Goal: Communication & Community: Answer question/provide support

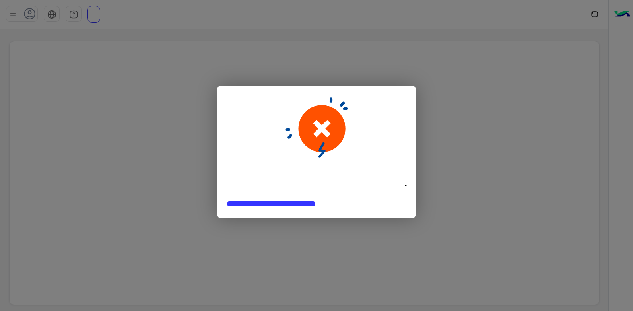
click at [326, 46] on modal-container "- - -" at bounding box center [316, 155] width 633 height 311
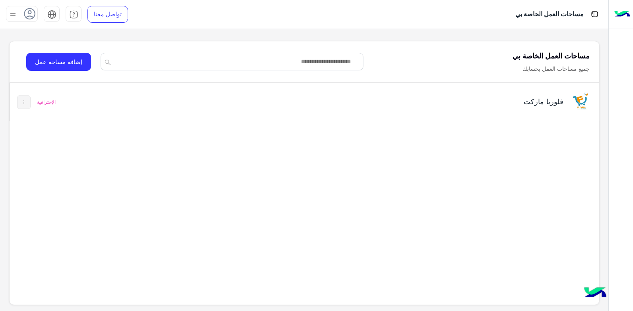
click at [404, 105] on h5 "فلوريا ماركت" at bounding box center [460, 102] width 207 height 10
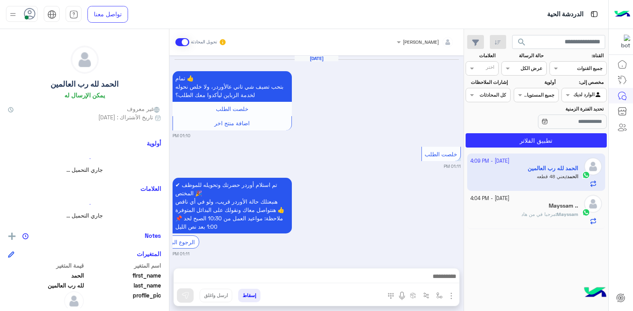
scroll to position [570, 0]
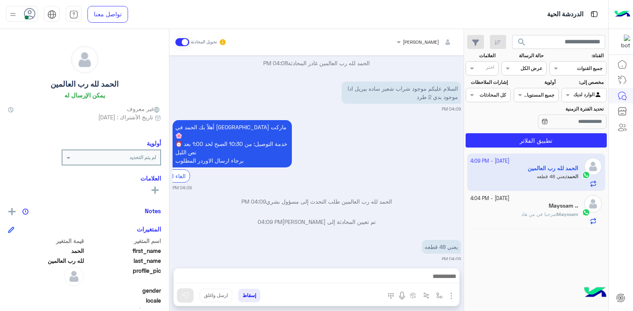
click at [388, 150] on div "أهلاً بك الحمد في فلوريا ماركت 🌸 ⏰ خدمة التوصيل: من 10:30 الصبح لحد 1:00 بعد نص…" at bounding box center [317, 154] width 288 height 73
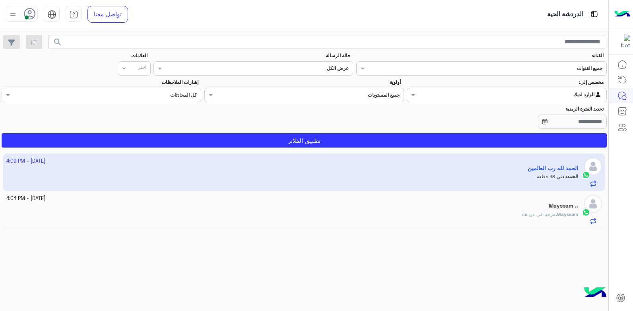
click at [517, 215] on div "Mayssam : مرحبا في من هاد" at bounding box center [292, 218] width 573 height 14
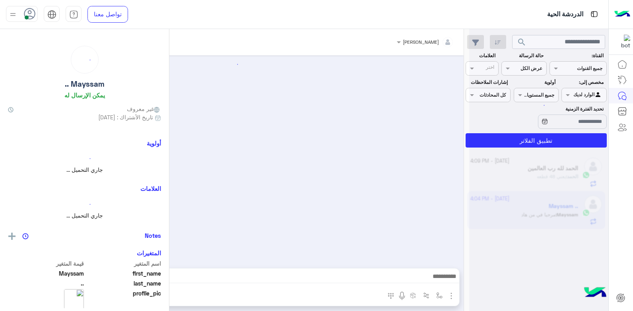
click at [517, 215] on div at bounding box center [539, 158] width 139 height 311
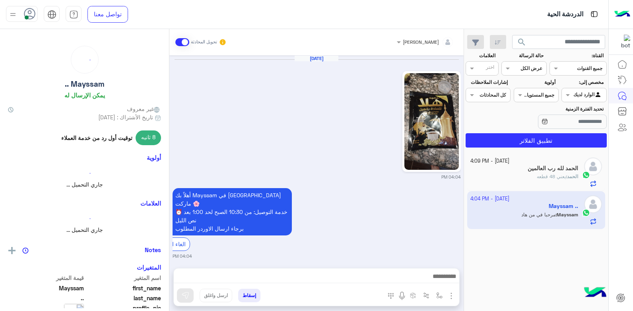
scroll to position [163, 0]
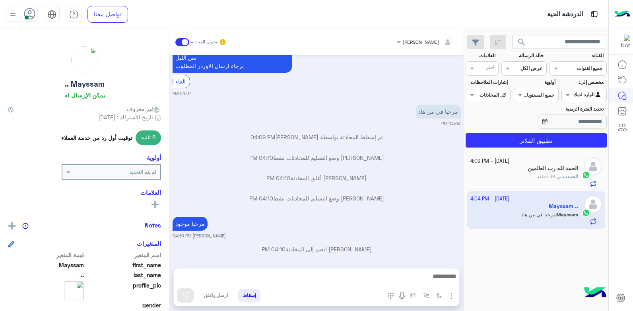
click at [543, 173] on p "الحمد : يعني 48 قطعه" at bounding box center [557, 176] width 41 height 7
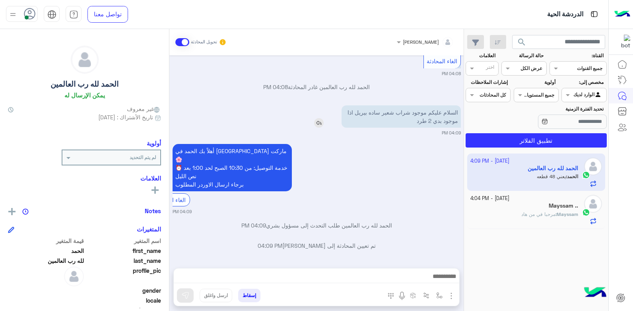
scroll to position [570, 0]
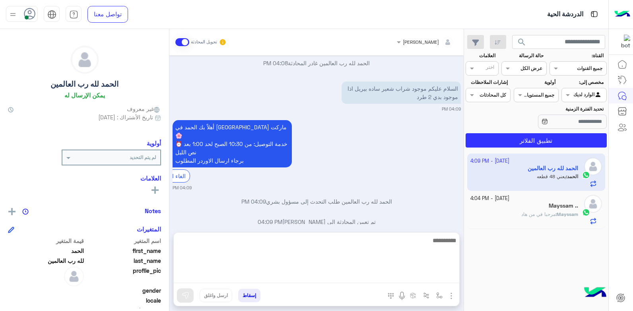
click at [435, 274] on textarea at bounding box center [317, 260] width 286 height 48
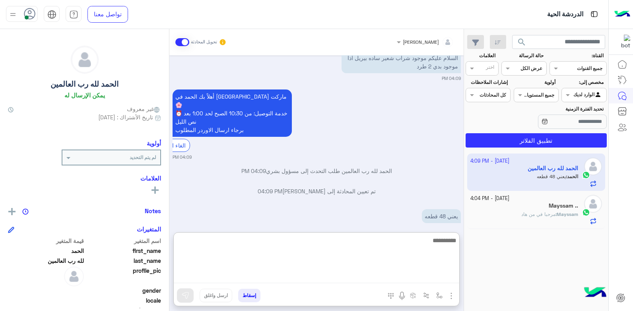
scroll to position [606, 0]
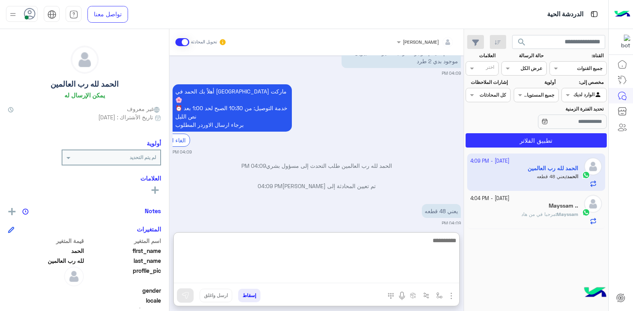
click at [417, 240] on textarea at bounding box center [317, 260] width 286 height 48
type textarea "**********"
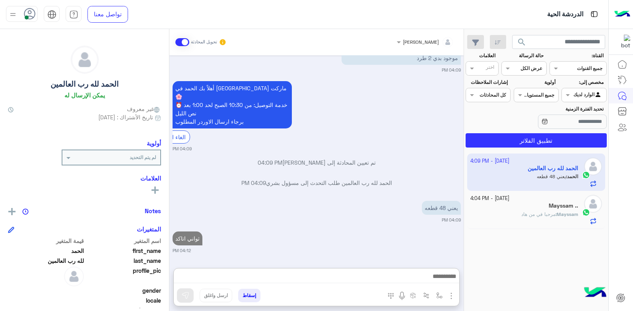
click at [534, 207] on div "Mayssam .." at bounding box center [525, 207] width 108 height 8
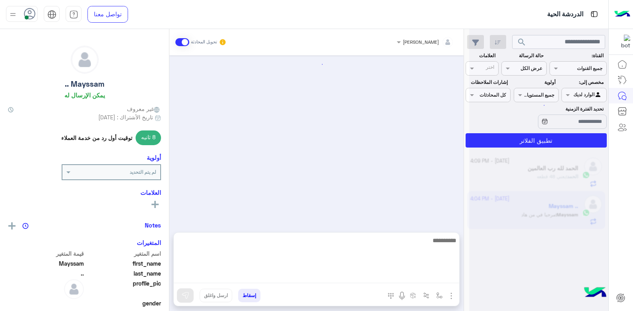
click at [370, 273] on textarea at bounding box center [317, 260] width 286 height 48
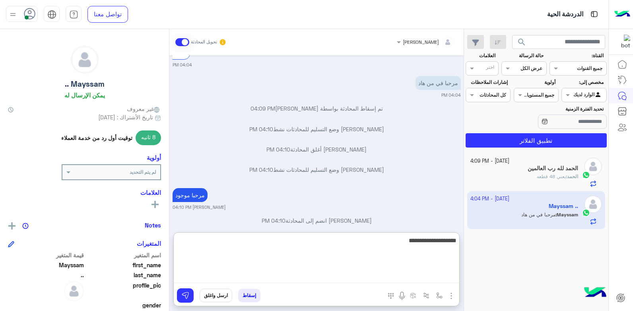
type textarea "**********"
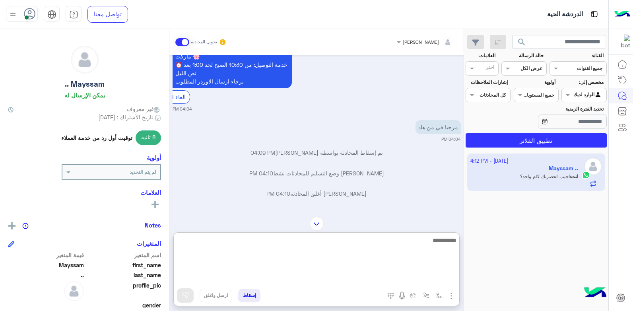
scroll to position [229, 0]
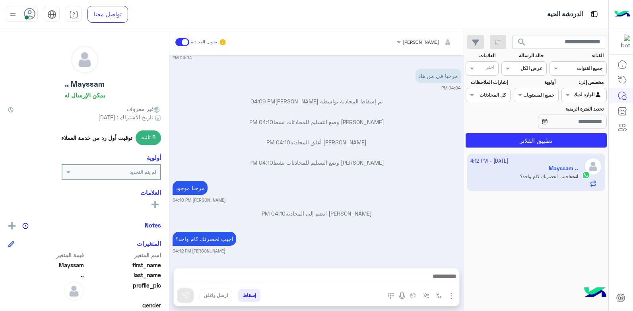
click at [524, 40] on span "search" at bounding box center [522, 42] width 10 height 10
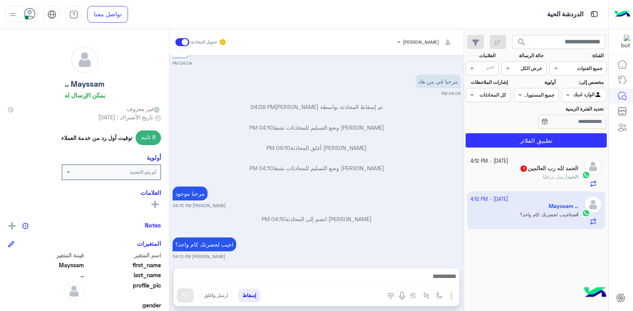
click at [507, 161] on small "4 October - 4:12 PM" at bounding box center [490, 162] width 38 height 8
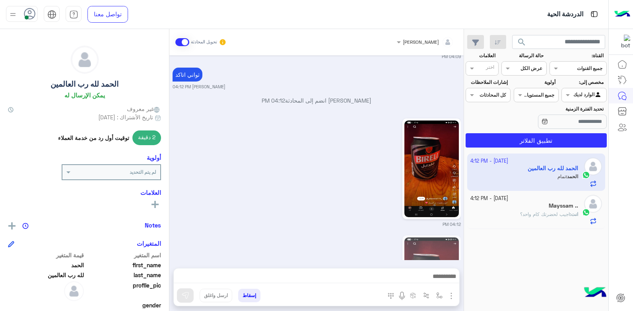
scroll to position [672, 0]
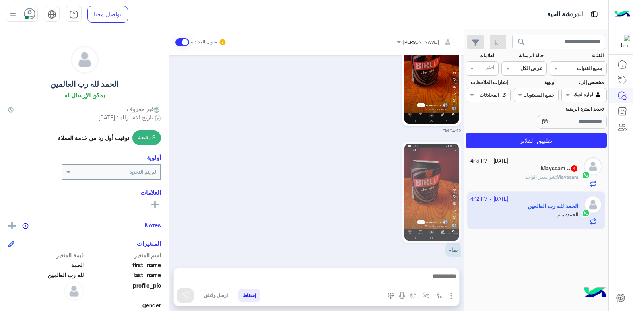
click at [527, 177] on span "شو سعر الواحد" at bounding box center [541, 177] width 30 height 6
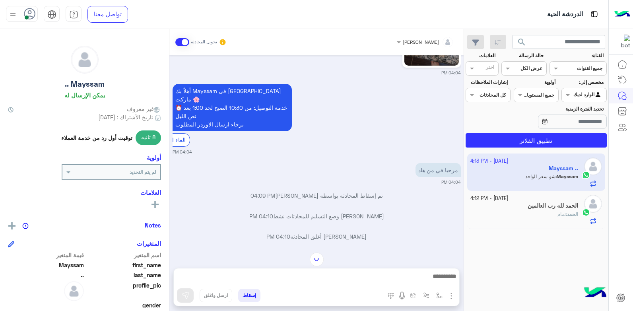
scroll to position [223, 0]
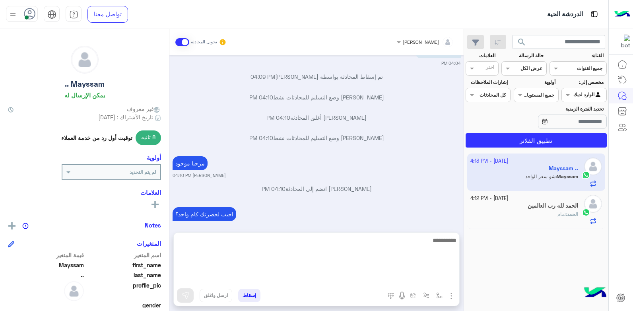
click at [406, 275] on textarea at bounding box center [317, 260] width 286 height 48
type textarea "**"
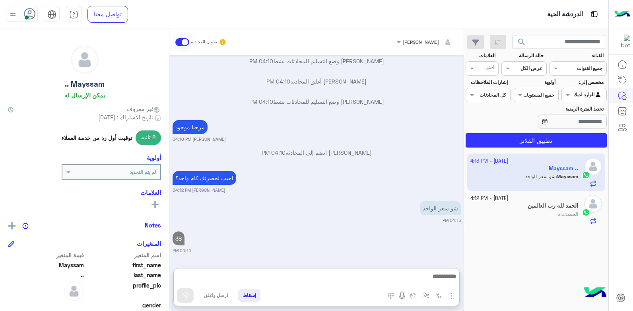
click at [563, 210] on div "الحمد لله رب العالمين" at bounding box center [525, 207] width 108 height 8
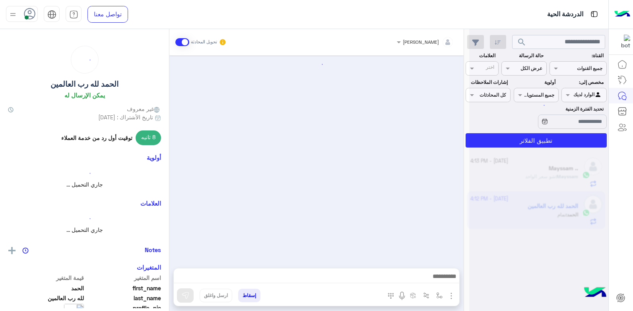
click at [563, 210] on div at bounding box center [539, 158] width 139 height 311
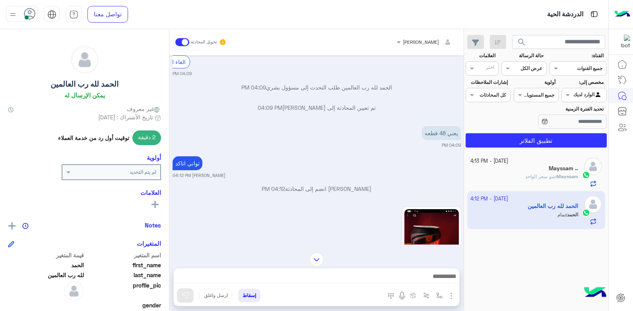
scroll to position [413, 0]
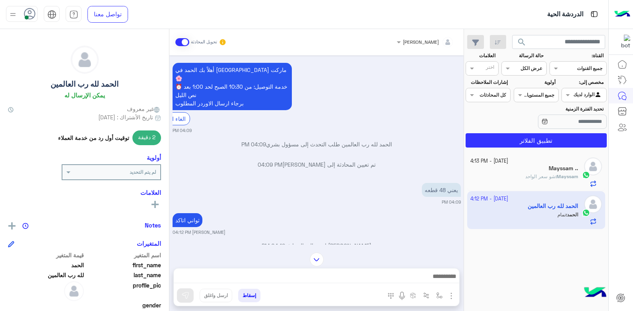
click at [507, 168] on div "Mayssam .." at bounding box center [525, 169] width 108 height 8
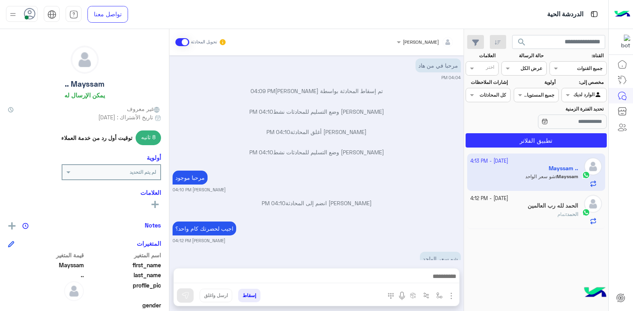
scroll to position [254, 0]
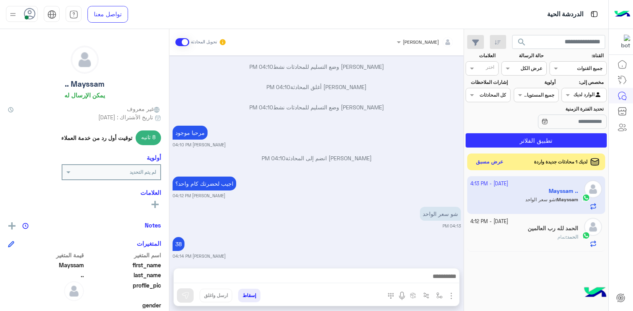
click at [487, 164] on button "عرض مسبق" at bounding box center [490, 162] width 33 height 11
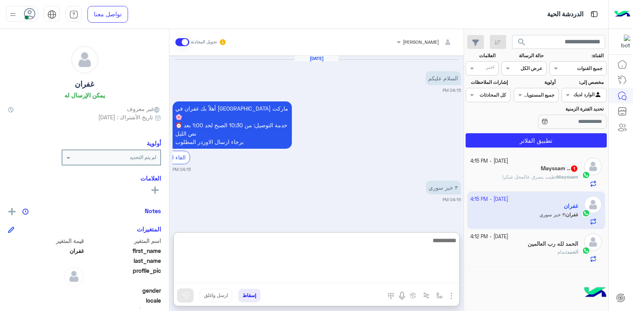
click at [382, 273] on textarea at bounding box center [317, 260] width 286 height 48
type textarea "*********"
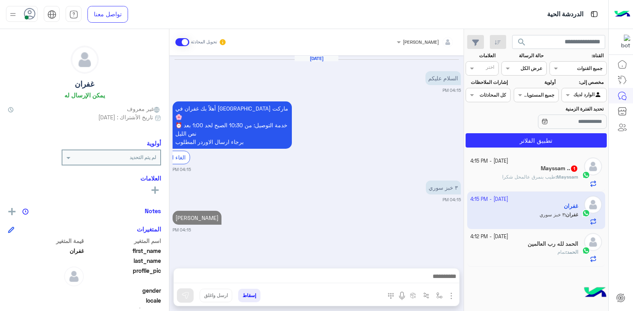
click at [537, 173] on p "Mayssam : طيب بنمرق عالمحل شكرا" at bounding box center [541, 176] width 76 height 7
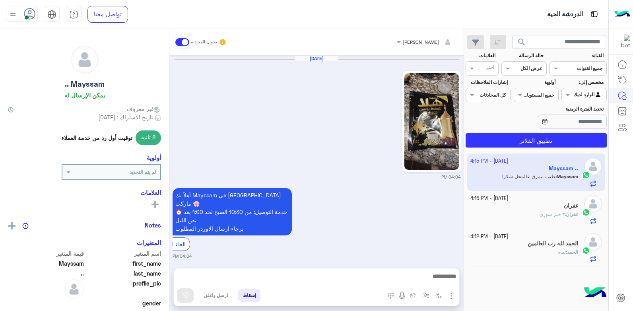
scroll to position [285, 0]
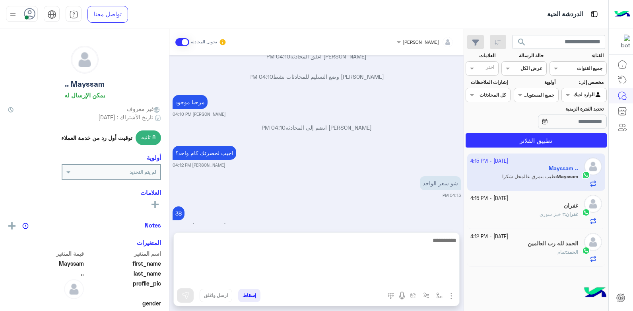
click at [288, 273] on textarea at bounding box center [317, 260] width 286 height 48
type textarea "****"
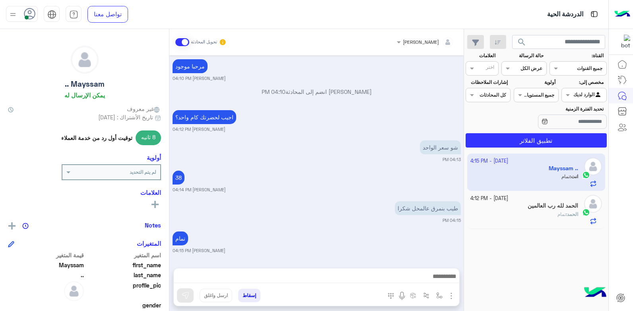
click at [249, 294] on button "إسقاط" at bounding box center [249, 296] width 22 height 14
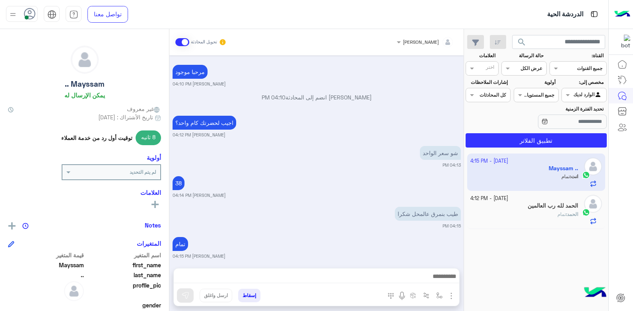
scroll to position [335, 0]
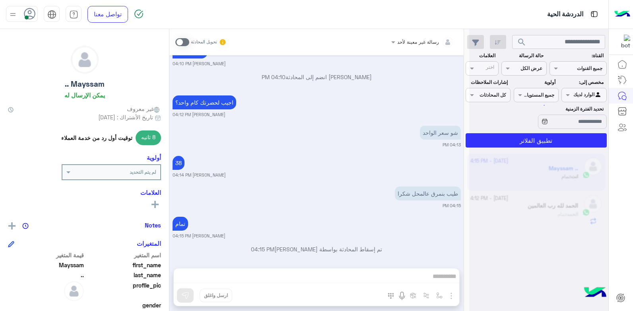
click at [249, 294] on div "رسالة غير معينة لأحد تحويل المحادثة Oct 4, 2025 04:04 PM أهلاً بك Mayssam في فل…" at bounding box center [317, 171] width 294 height 285
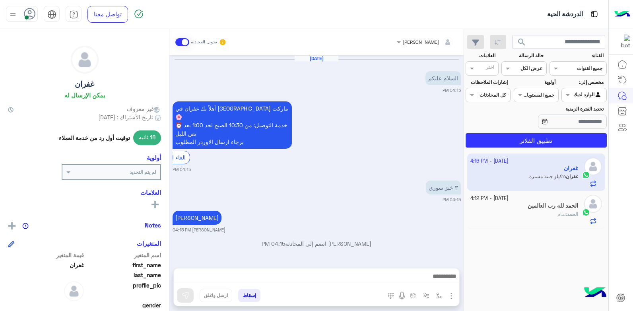
scroll to position [25, 0]
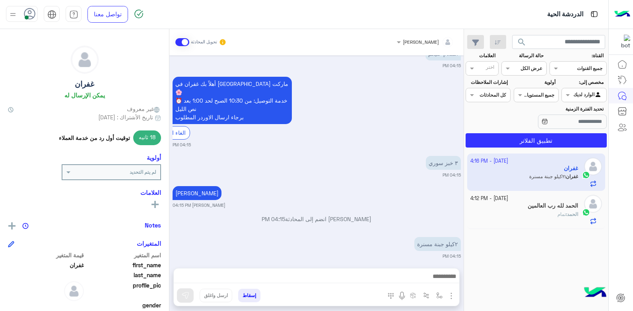
click at [540, 211] on div "الحمد : تمام" at bounding box center [525, 218] width 108 height 14
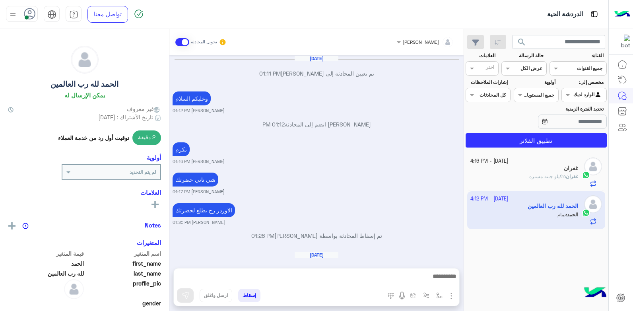
scroll to position [652, 0]
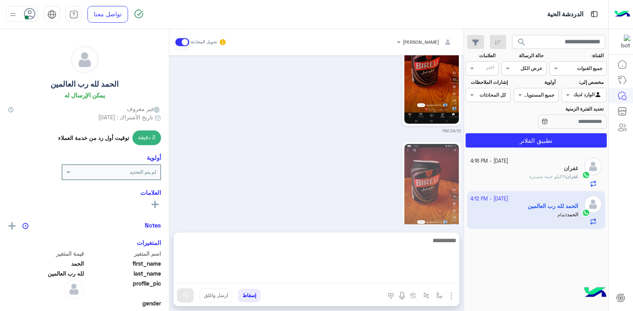
click at [422, 275] on textarea at bounding box center [317, 260] width 286 height 48
type textarea "**********"
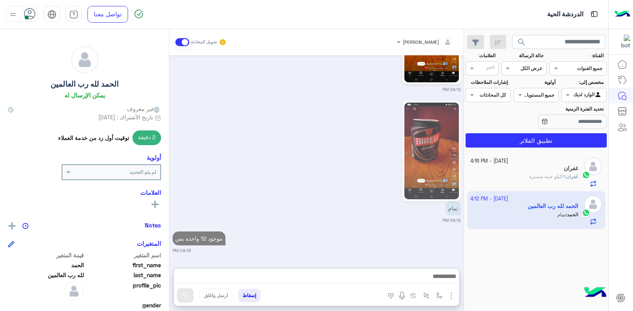
click at [535, 181] on div "غفران : ٢كيلو جبنة مسنرة" at bounding box center [525, 180] width 108 height 14
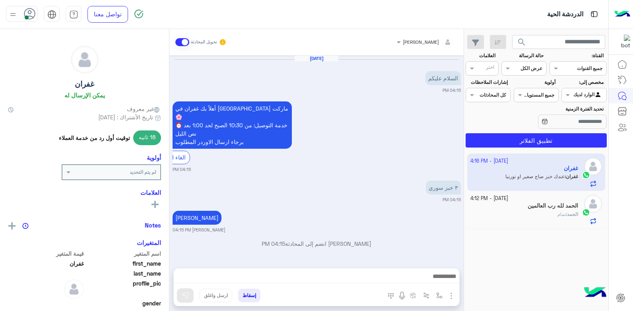
scroll to position [55, 0]
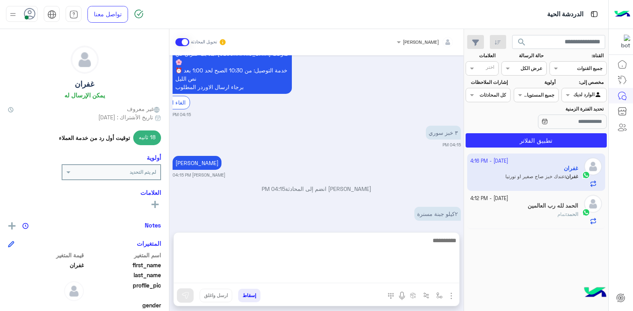
click at [441, 273] on textarea at bounding box center [317, 260] width 286 height 48
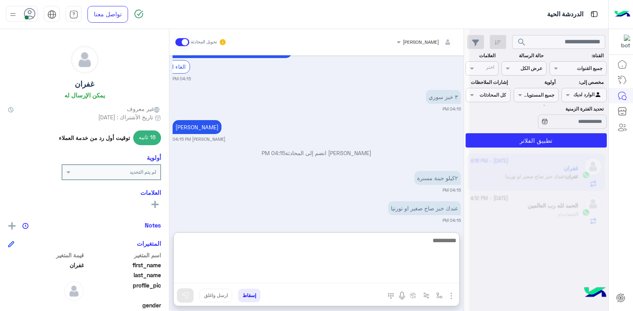
scroll to position [91, 0]
click at [440, 242] on textarea at bounding box center [317, 260] width 286 height 48
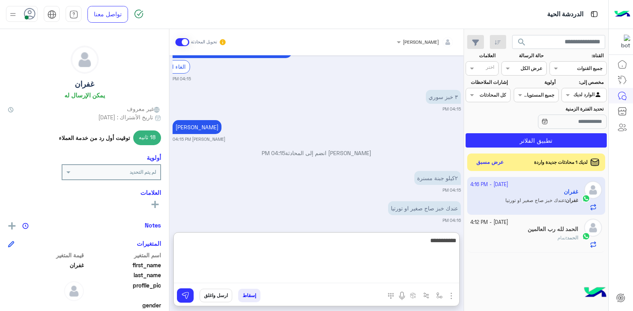
type textarea "**********"
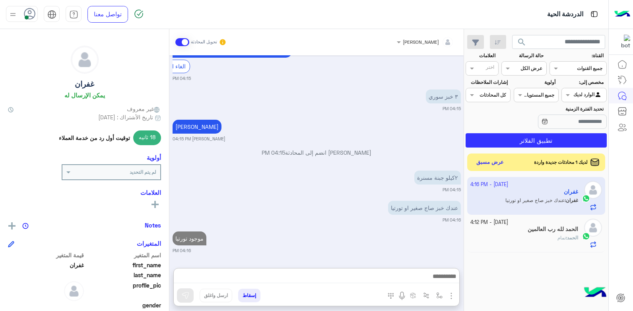
click at [547, 232] on h5 "الحمد لله رب العالمين" at bounding box center [553, 229] width 51 height 7
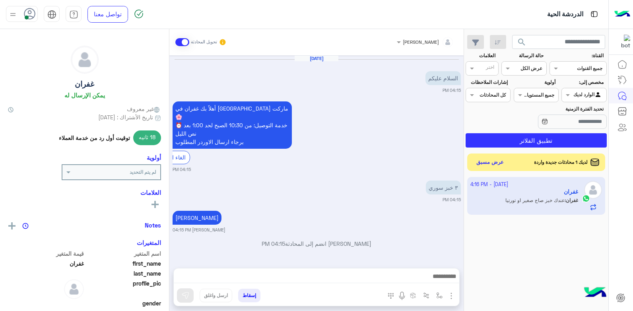
scroll to position [86, 0]
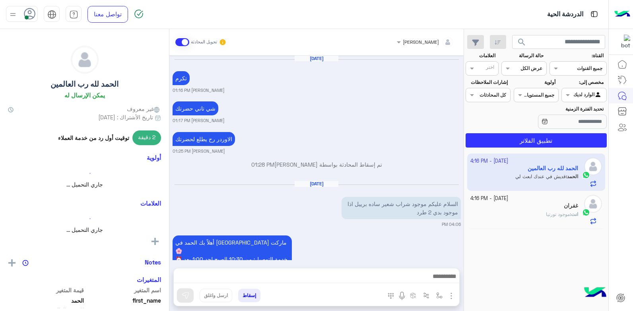
scroll to position [686, 0]
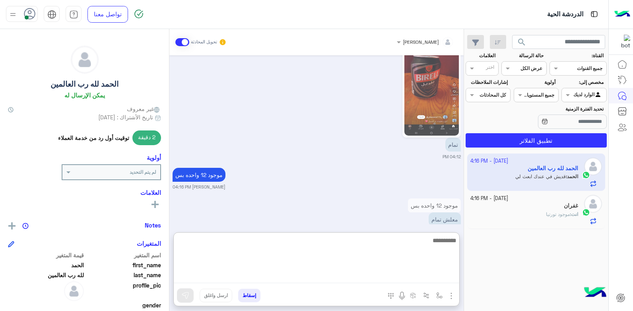
click at [415, 280] on textarea at bounding box center [317, 260] width 286 height 48
type textarea "****"
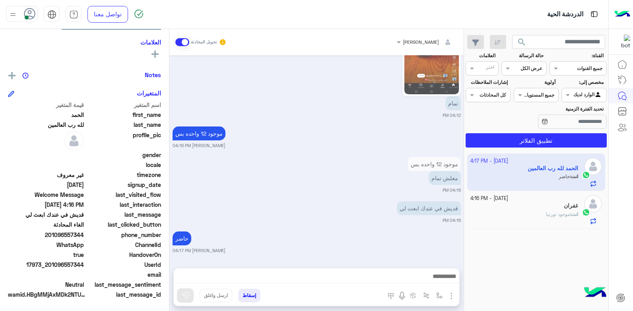
scroll to position [716, 0]
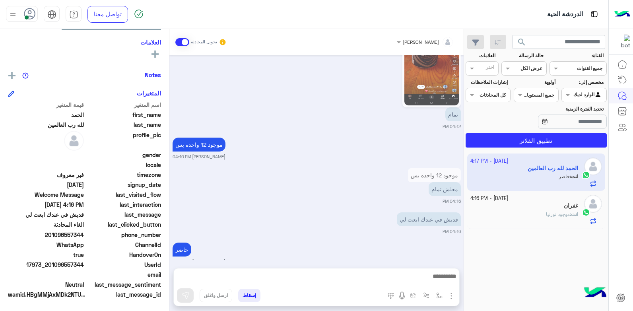
drag, startPoint x: 58, startPoint y: 265, endPoint x: 86, endPoint y: 265, distance: 27.9
click at [86, 265] on div "UserId 17973_201096557344" at bounding box center [84, 266] width 153 height 10
copy span "96557344"
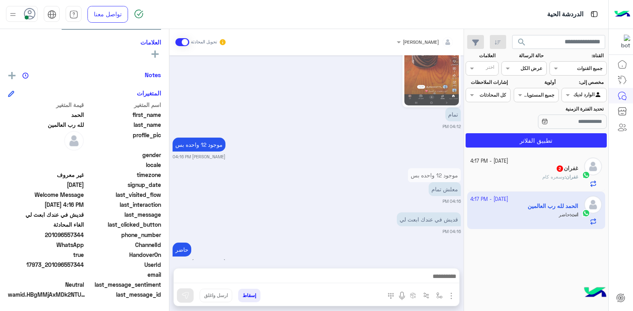
click at [247, 297] on button "إسقاط" at bounding box center [249, 296] width 22 height 14
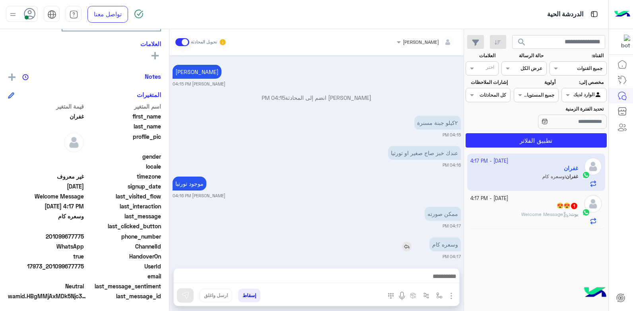
scroll to position [151, 0]
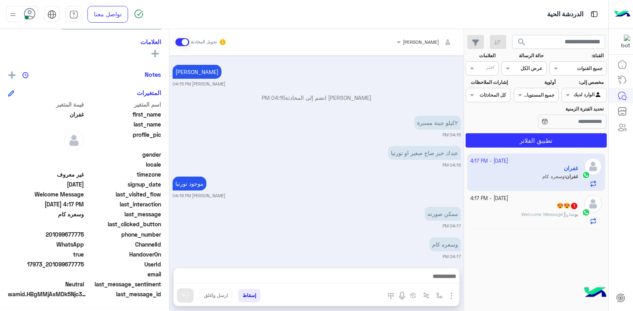
click at [524, 215] on span "Welcome Message" at bounding box center [546, 214] width 48 height 6
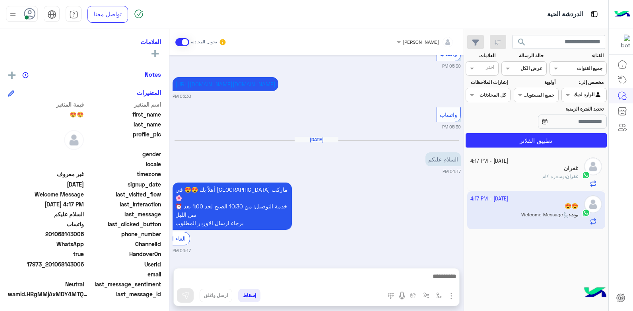
scroll to position [161, 0]
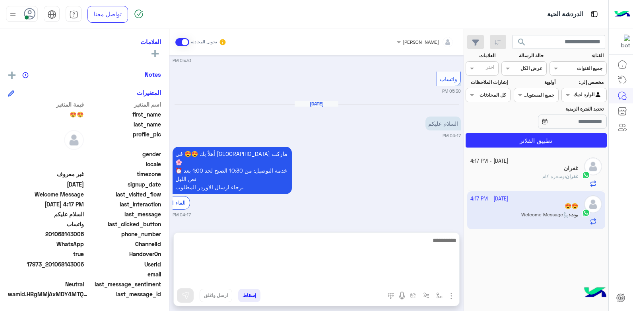
click at [391, 276] on textarea at bounding box center [317, 260] width 286 height 48
type textarea "**********"
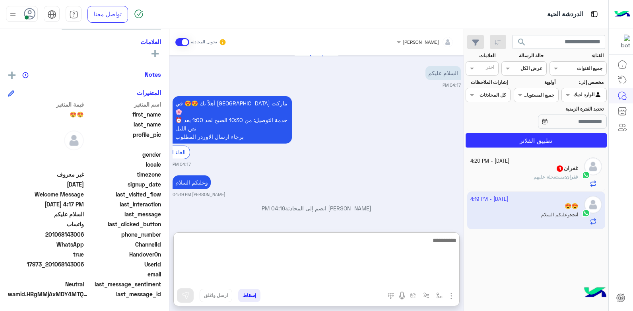
scroll to position [247, 0]
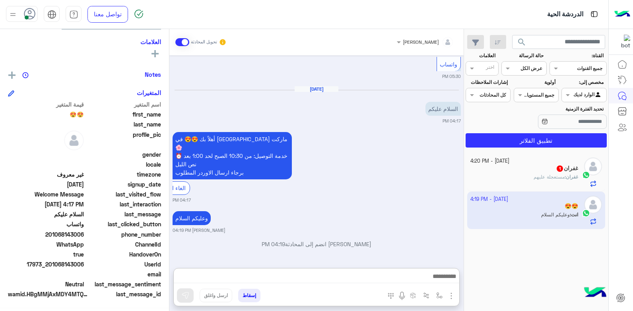
click at [574, 169] on h5 "غفران 1" at bounding box center [567, 168] width 22 height 7
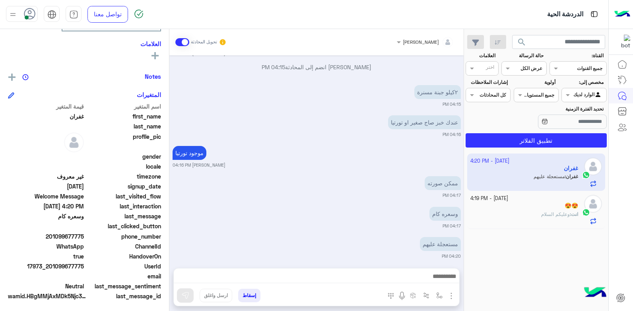
scroll to position [151, 0]
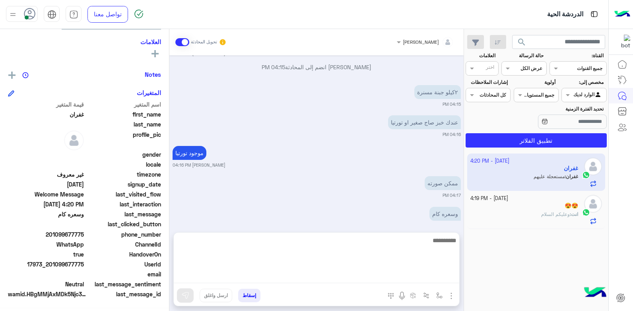
click at [364, 281] on textarea at bounding box center [317, 260] width 286 height 48
type textarea "**"
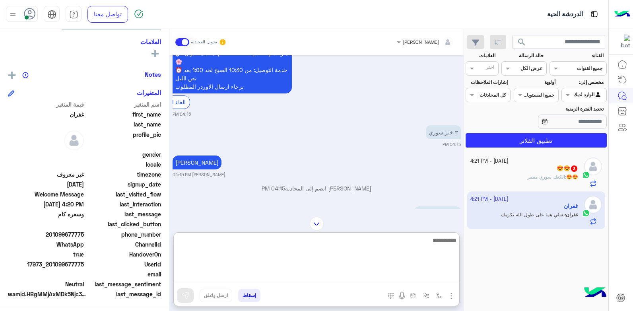
scroll to position [135, 0]
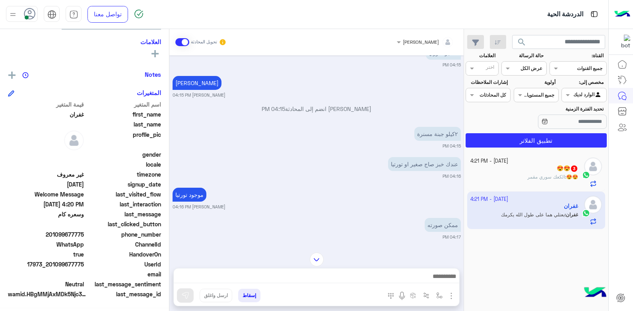
click at [527, 205] on app-inbox-user "4 October - 4:21 PM غفران غفران : بعتلي هما على طول الله يكرمك" at bounding box center [537, 210] width 138 height 37
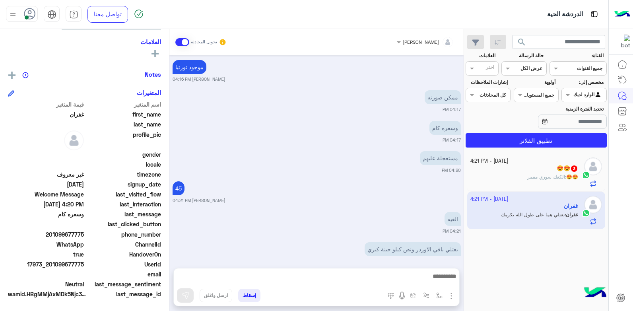
scroll to position [298, 0]
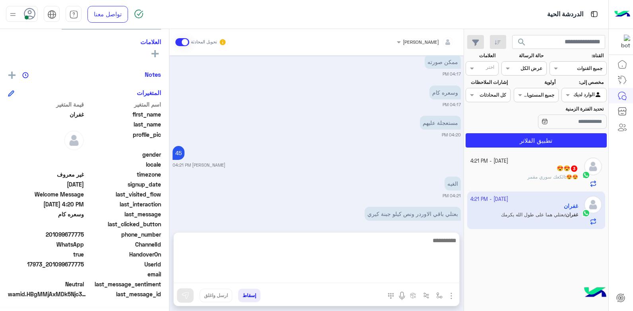
click at [411, 271] on textarea at bounding box center [317, 260] width 286 height 48
type textarea "****"
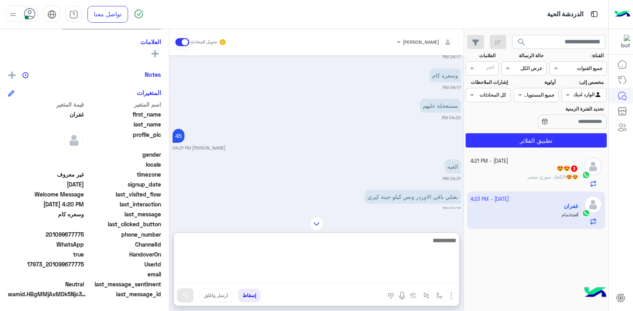
scroll to position [394, 0]
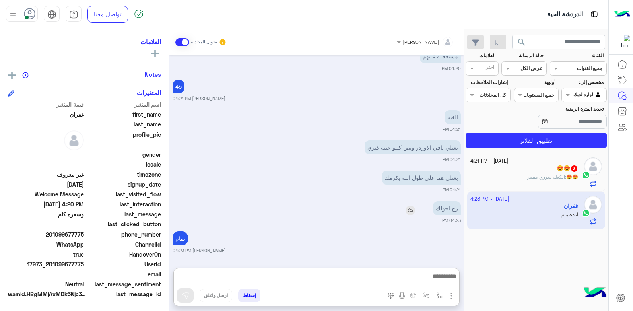
click at [409, 206] on img at bounding box center [411, 211] width 10 height 10
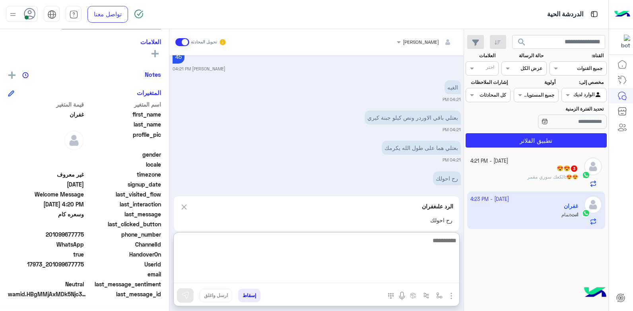
click at [437, 276] on textarea at bounding box center [317, 260] width 286 height 48
type textarea "**********"
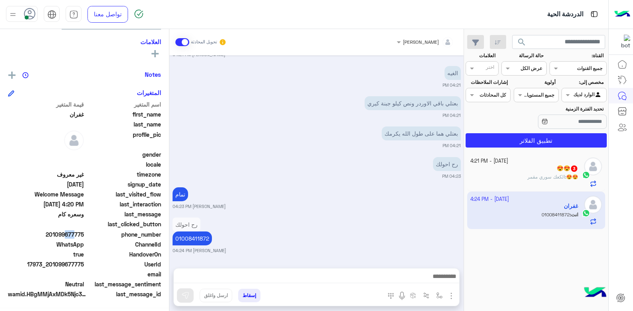
scroll to position [403, 0]
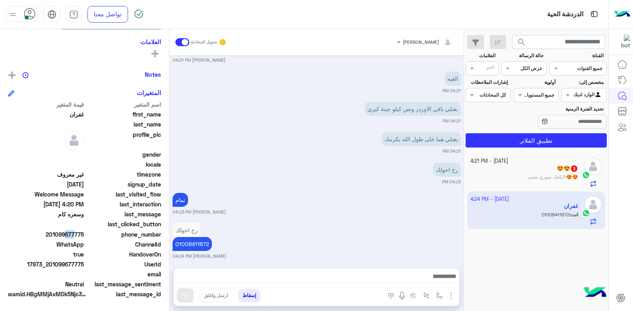
drag, startPoint x: 64, startPoint y: 234, endPoint x: 84, endPoint y: 234, distance: 19.9
click at [84, 234] on span "201099677775" at bounding box center [46, 234] width 76 height 8
copy span "9677775"
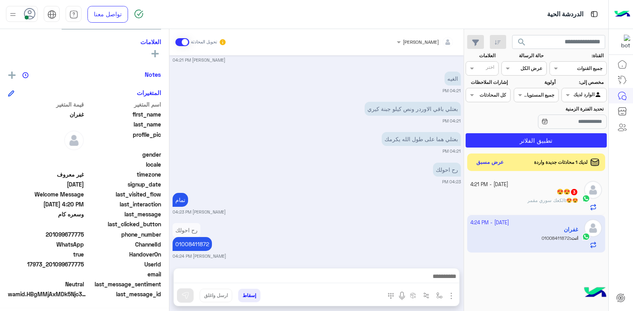
click at [388, 271] on div at bounding box center [317, 279] width 286 height 20
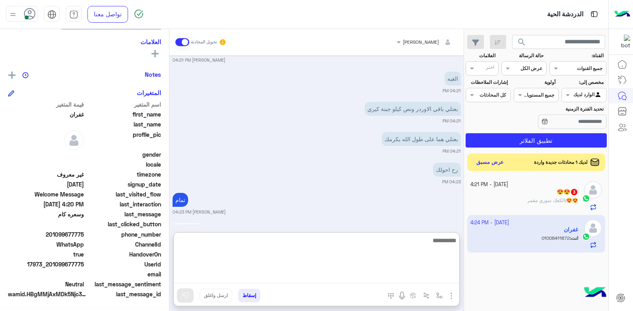
click at [388, 273] on textarea at bounding box center [317, 260] width 286 height 48
type textarea "***"
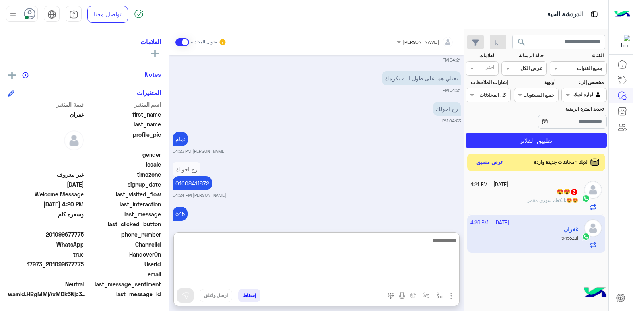
scroll to position [470, 0]
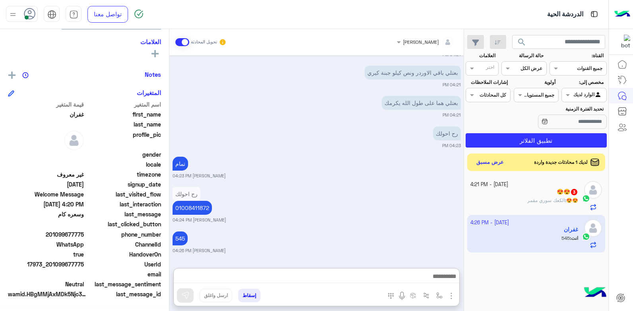
click at [538, 196] on div "😍😍 3" at bounding box center [525, 193] width 108 height 8
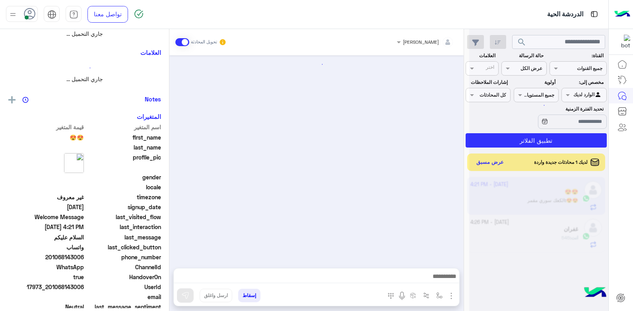
scroll to position [173, 0]
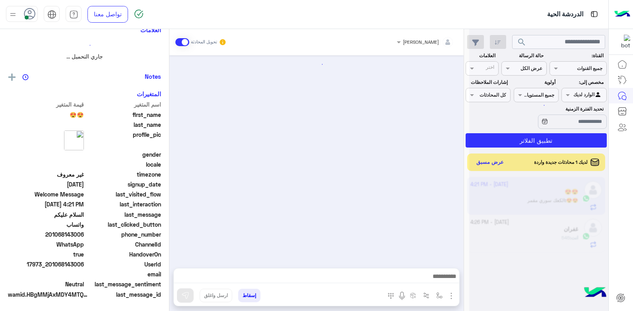
click at [538, 196] on div at bounding box center [539, 158] width 139 height 311
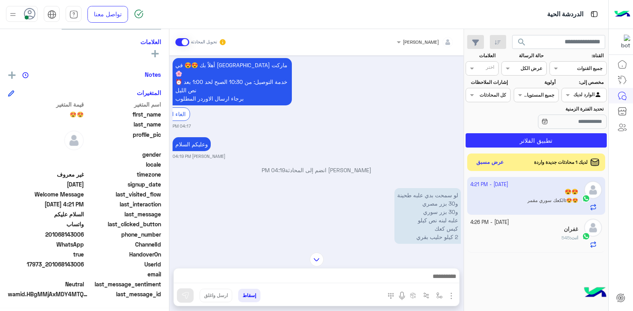
scroll to position [305, 0]
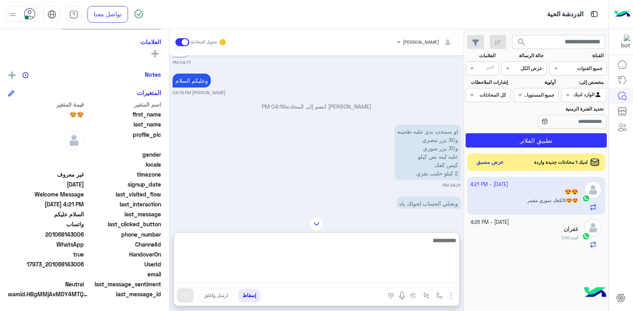
click at [412, 277] on textarea at bounding box center [317, 260] width 286 height 48
type textarea "**********"
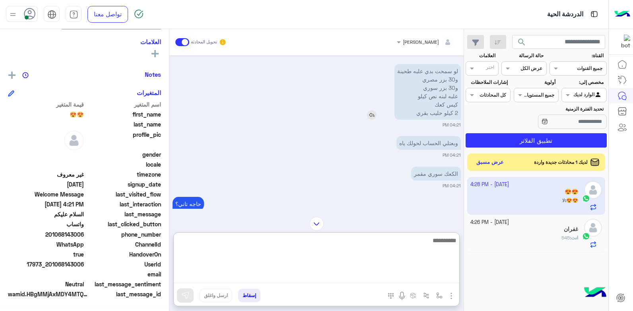
scroll to position [362, 0]
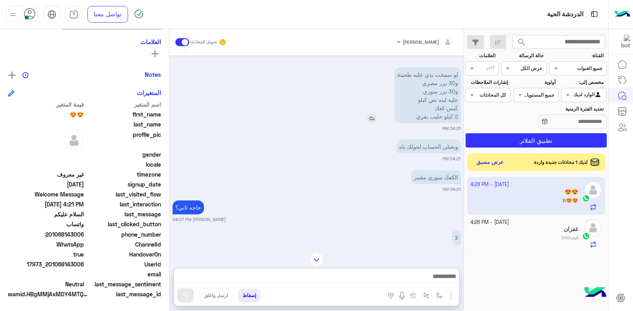
click at [373, 123] on img at bounding box center [372, 119] width 10 height 10
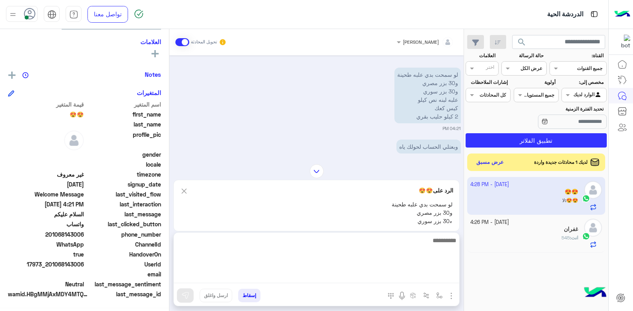
click at [436, 281] on textarea at bounding box center [317, 260] width 286 height 48
type textarea "**********"
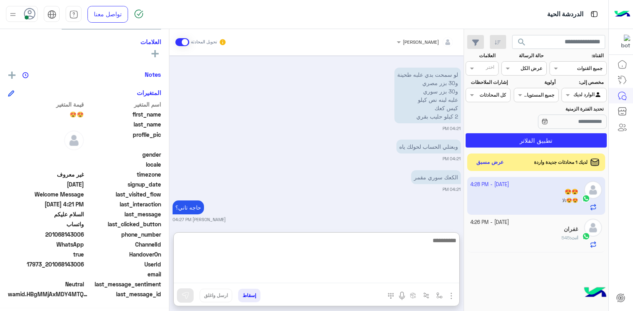
scroll to position [502, 0]
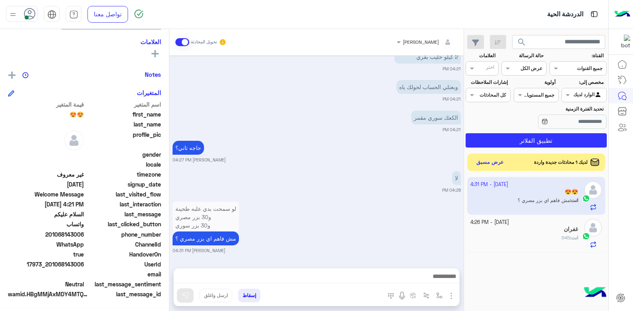
click at [509, 238] on div "انت : 545" at bounding box center [525, 241] width 108 height 14
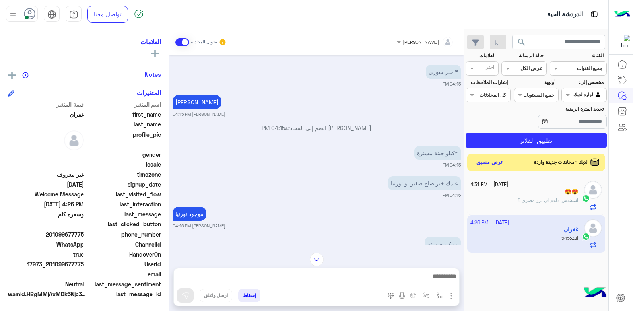
scroll to position [115, 0]
click at [531, 194] on div "😍😍" at bounding box center [525, 193] width 108 height 8
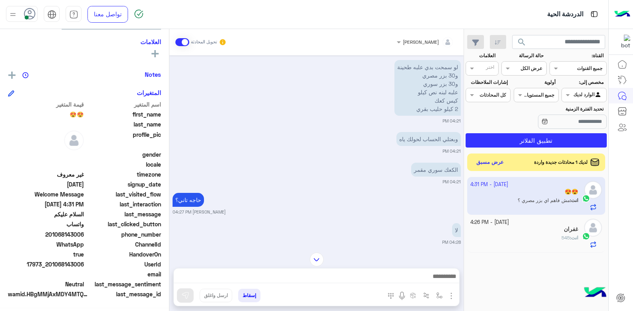
scroll to position [466, 0]
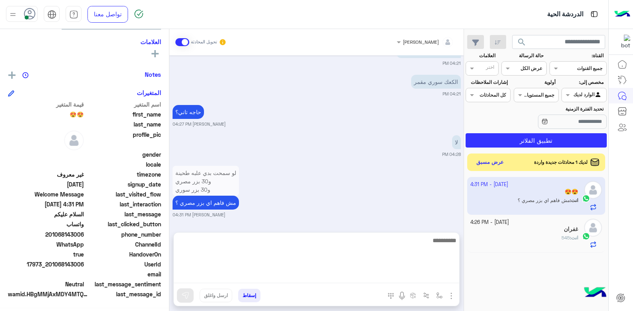
click at [392, 279] on textarea at bounding box center [317, 260] width 286 height 48
type textarea "********"
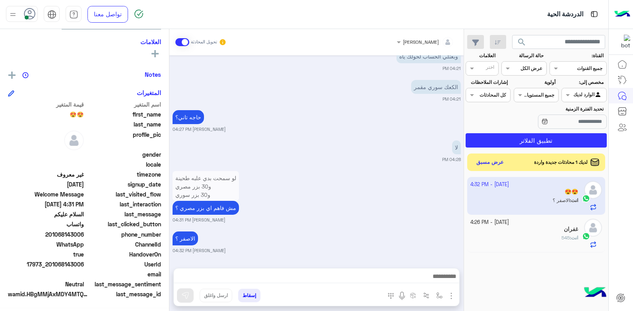
drag, startPoint x: 358, startPoint y: 231, endPoint x: 398, endPoint y: 177, distance: 67.6
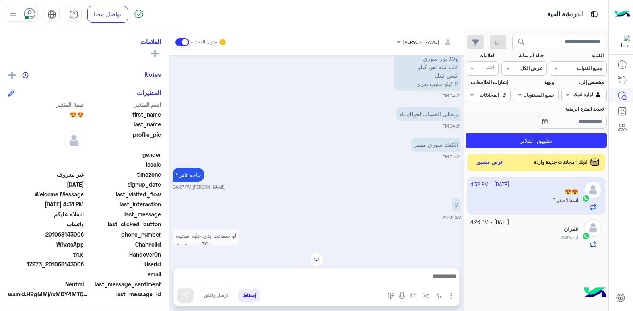
scroll to position [458, 0]
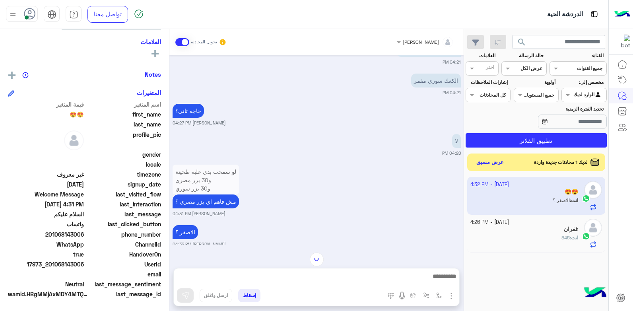
click at [548, 235] on div "انت : 545" at bounding box center [525, 241] width 108 height 14
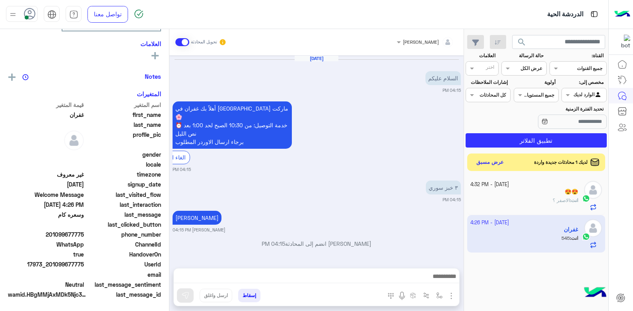
scroll to position [434, 0]
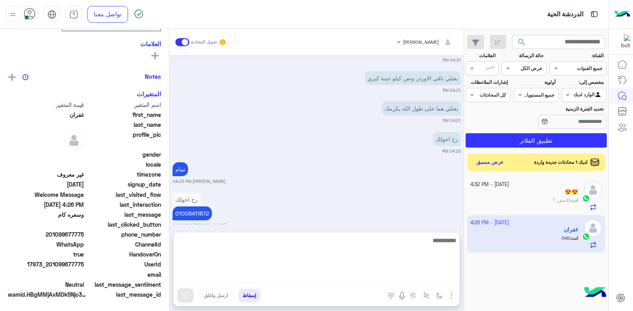
click at [382, 277] on textarea at bounding box center [317, 260] width 286 height 48
type textarea "**********"
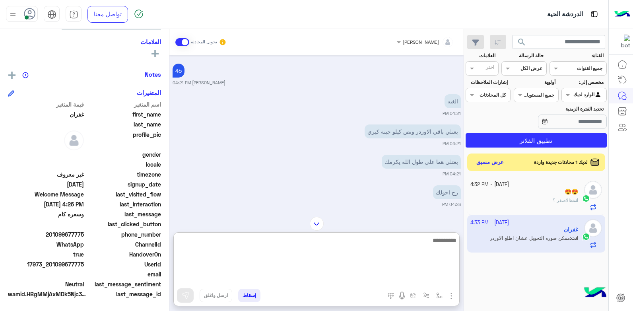
scroll to position [499, 0]
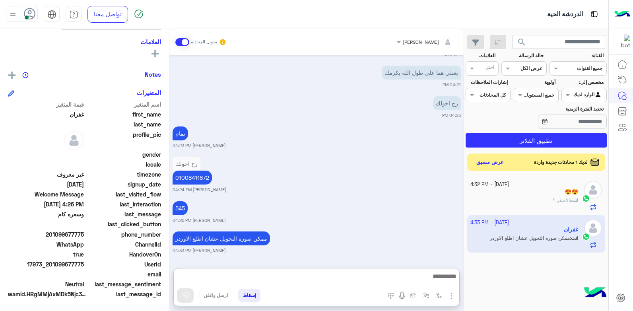
click at [559, 198] on span "الاصفر ؟" at bounding box center [561, 200] width 17 height 6
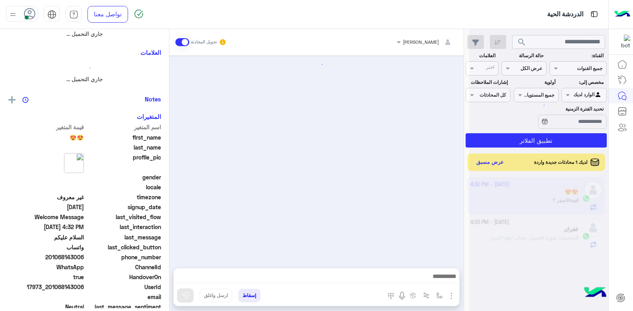
click at [559, 198] on div at bounding box center [539, 158] width 139 height 311
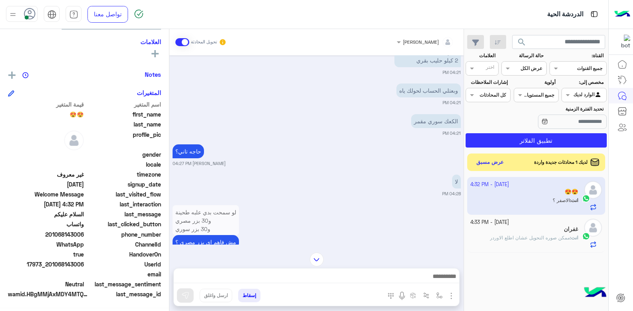
scroll to position [417, 0]
click at [555, 237] on span "ممكن صوره التحويل عشان اطلع الاوردر" at bounding box center [530, 238] width 80 height 6
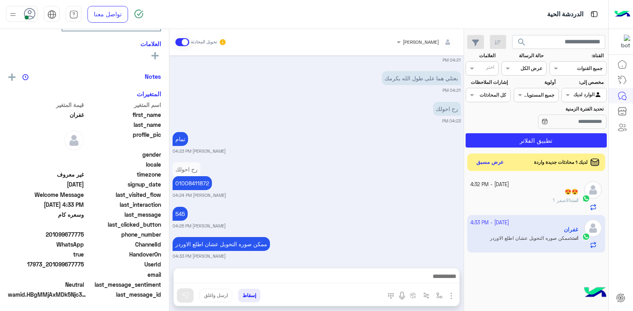
scroll to position [151, 0]
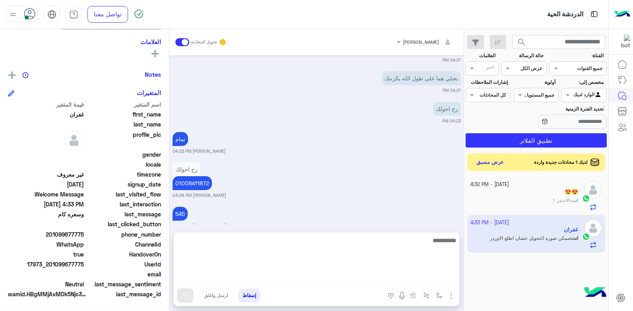
click at [360, 278] on textarea at bounding box center [317, 260] width 286 height 48
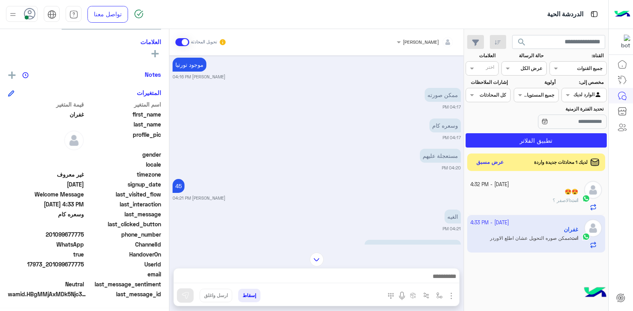
click at [317, 253] on img at bounding box center [317, 260] width 14 height 14
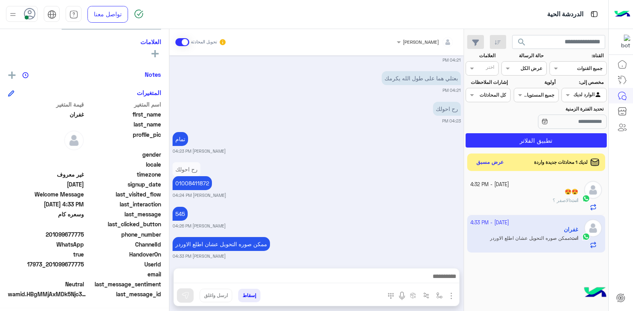
scroll to position [464, 0]
click at [492, 163] on button "عرض مسبق" at bounding box center [490, 162] width 33 height 11
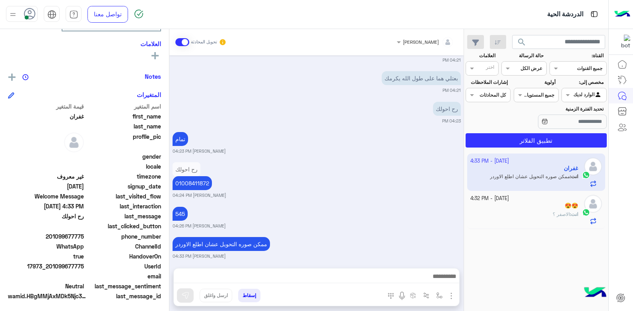
scroll to position [151, 0]
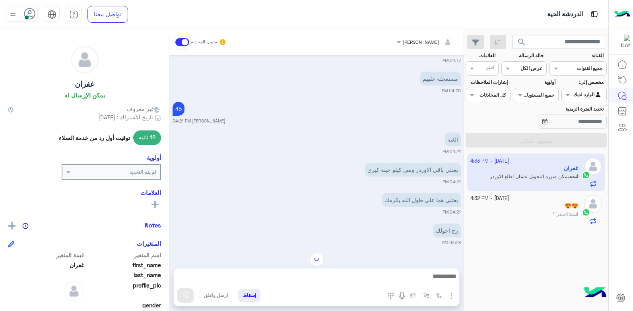
scroll to position [342, 0]
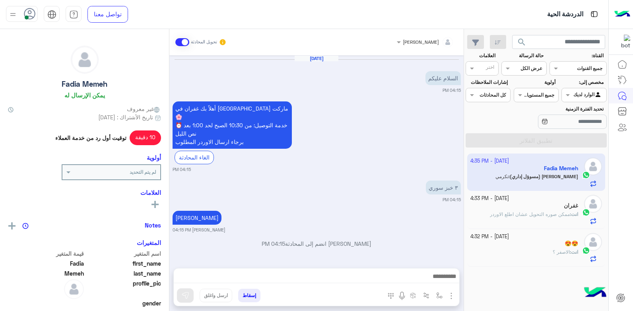
scroll to position [756, 0]
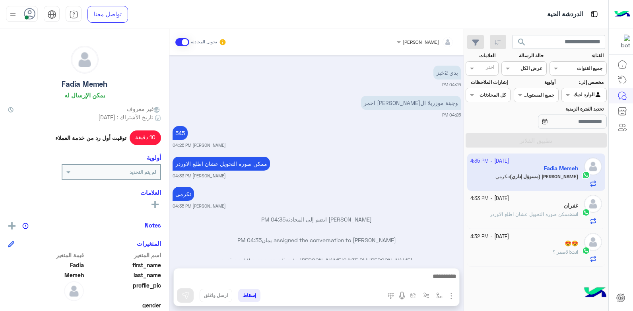
click at [532, 212] on span "ممكن صوره التحويل عشان اطلع الاوردر" at bounding box center [530, 214] width 80 height 6
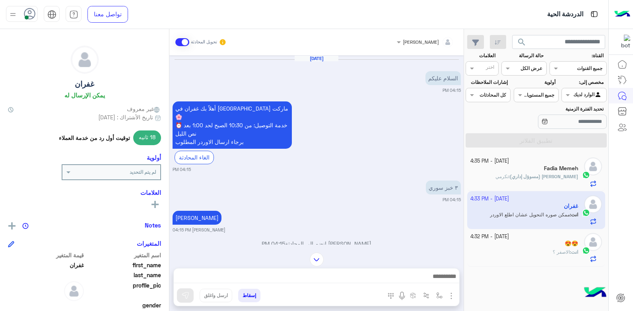
click at [529, 168] on div "Fadia Memeh" at bounding box center [525, 169] width 108 height 8
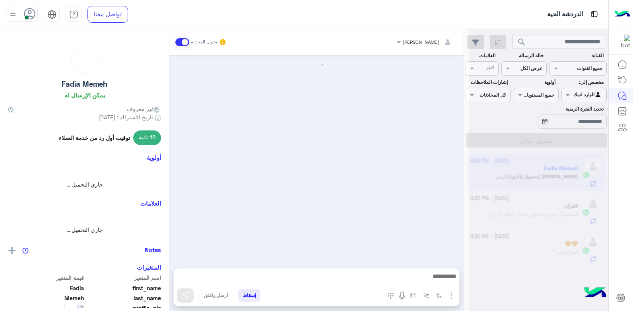
click at [529, 168] on div at bounding box center [539, 158] width 139 height 311
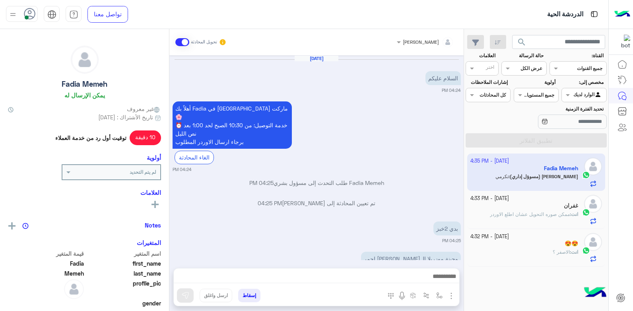
scroll to position [103, 0]
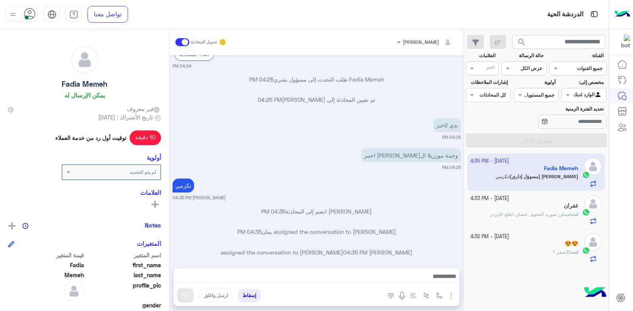
click at [503, 239] on small "4 October - 4:32 PM" at bounding box center [490, 237] width 39 height 8
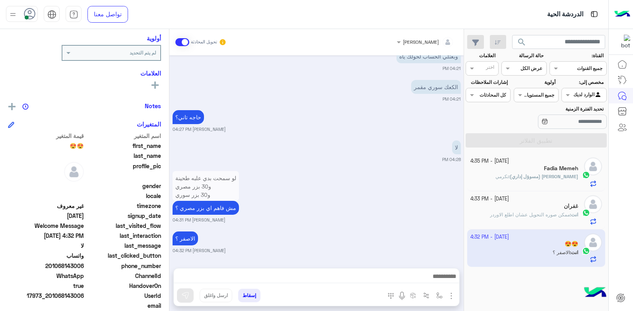
scroll to position [150, 0]
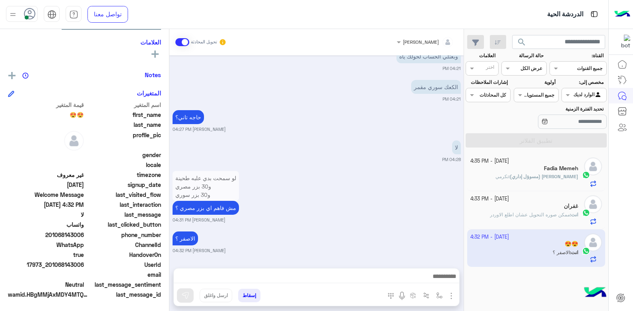
drag, startPoint x: 63, startPoint y: 234, endPoint x: 84, endPoint y: 236, distance: 21.6
click at [84, 236] on span "201068143006" at bounding box center [46, 235] width 76 height 8
copy span "8143006"
click at [248, 294] on button "إسقاط" at bounding box center [249, 296] width 22 height 14
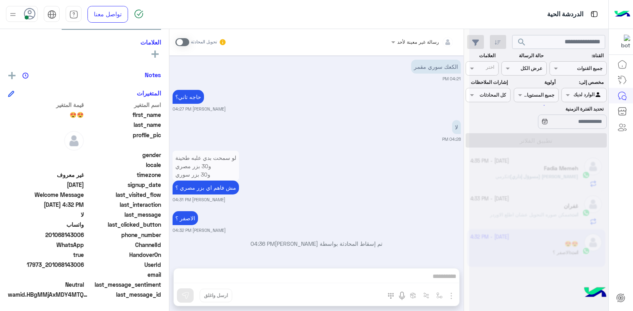
scroll to position [514, 0]
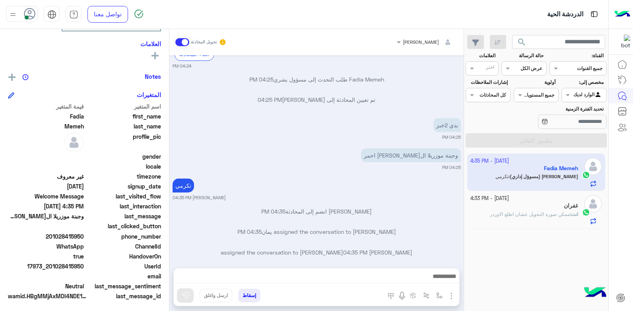
scroll to position [151, 0]
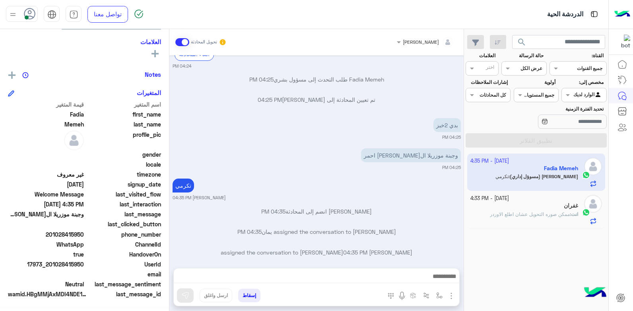
click at [529, 212] on span "ممكن صوره التحويل عشان اطلع الاوردر" at bounding box center [530, 214] width 80 height 6
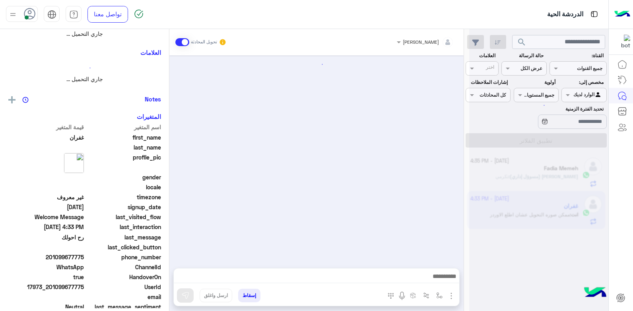
scroll to position [173, 0]
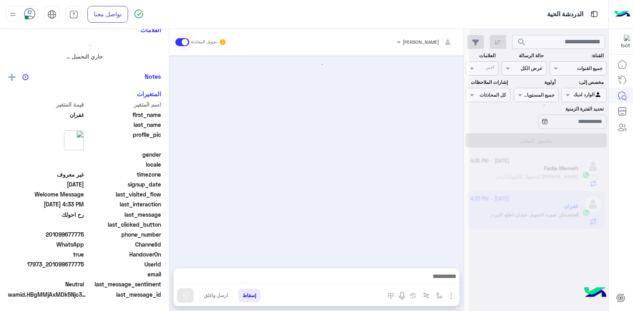
click at [529, 212] on div at bounding box center [539, 158] width 139 height 311
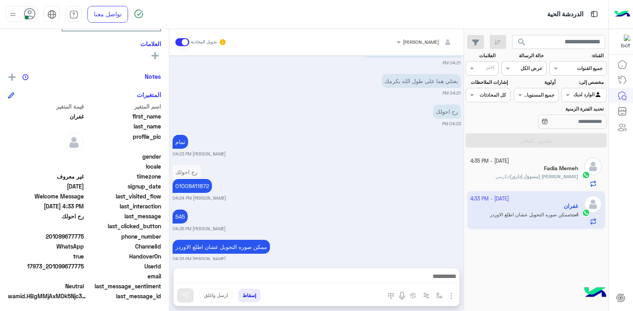
scroll to position [151, 0]
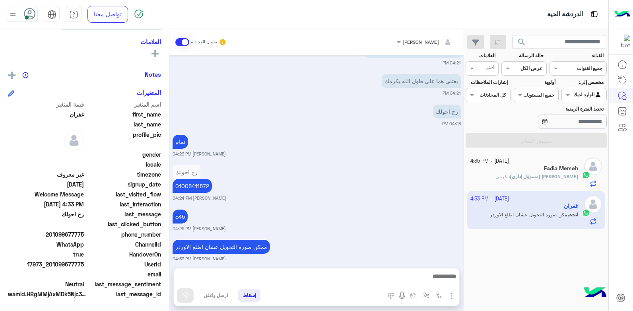
click at [540, 171] on div "Fadia Memeh" at bounding box center [525, 169] width 108 height 8
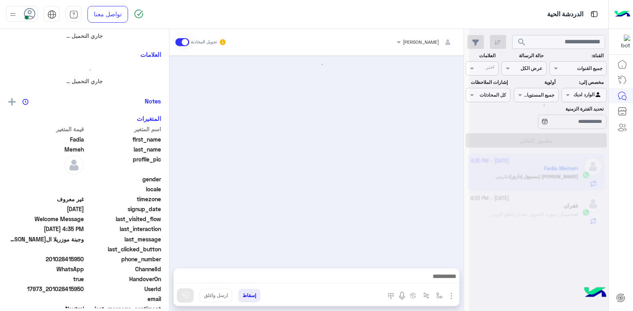
scroll to position [103, 0]
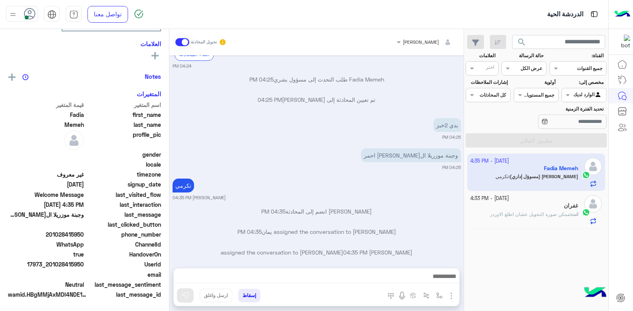
click at [522, 43] on span "search" at bounding box center [522, 42] width 10 height 10
click at [518, 41] on span "search" at bounding box center [522, 42] width 10 height 10
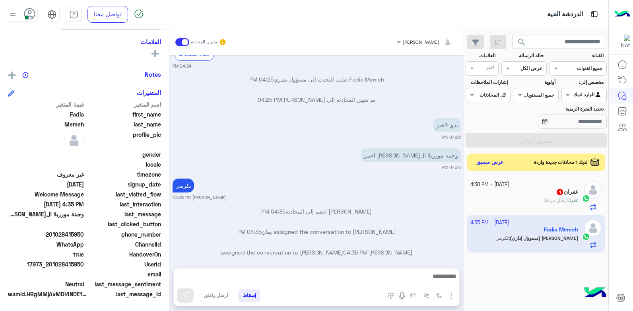
click at [519, 240] on app-inbox-user "4 October - 4:35 PM Fadia Memeh بشار قطان (مسوؤل إداري) : تكرمي" at bounding box center [537, 233] width 138 height 37
click at [529, 201] on div "غفران أرسل مرفقًا" at bounding box center [525, 204] width 108 height 14
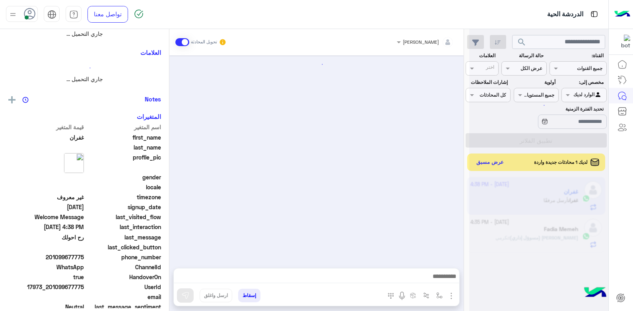
click at [529, 201] on div at bounding box center [539, 158] width 139 height 311
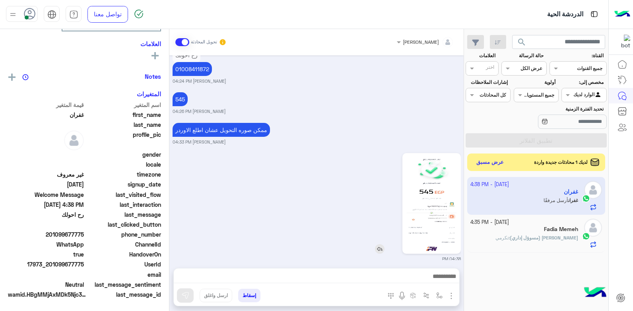
scroll to position [151, 0]
click at [433, 186] on img at bounding box center [432, 203] width 55 height 97
click at [536, 233] on div "Fadia Memeh" at bounding box center [525, 230] width 108 height 8
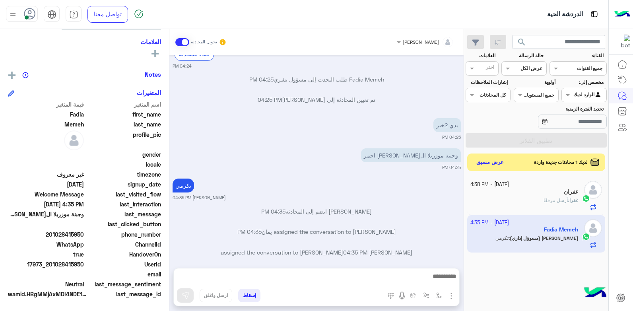
scroll to position [150, 0]
drag, startPoint x: 59, startPoint y: 265, endPoint x: 84, endPoint y: 265, distance: 24.7
click at [84, 265] on span "17973_201028415950" at bounding box center [46, 265] width 76 height 8
copy span "28415950"
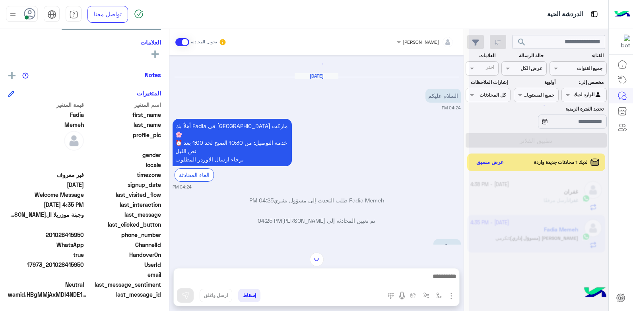
scroll to position [0, 0]
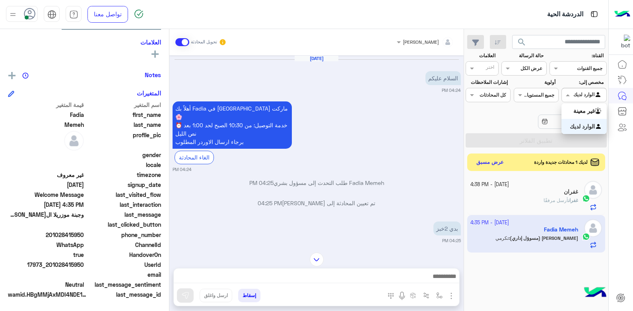
click at [569, 95] on span at bounding box center [567, 95] width 10 height 8
click at [584, 113] on b "غير معينة" at bounding box center [584, 110] width 21 height 7
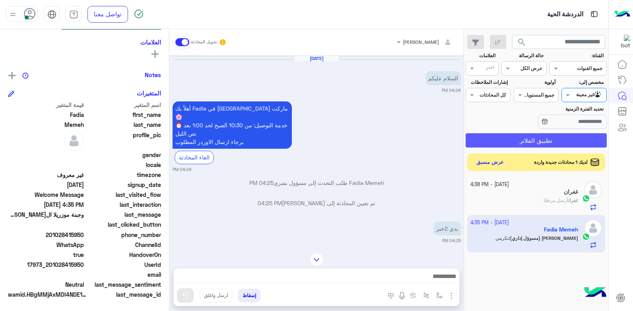
click at [560, 138] on button "تطبيق الفلاتر" at bounding box center [536, 140] width 141 height 14
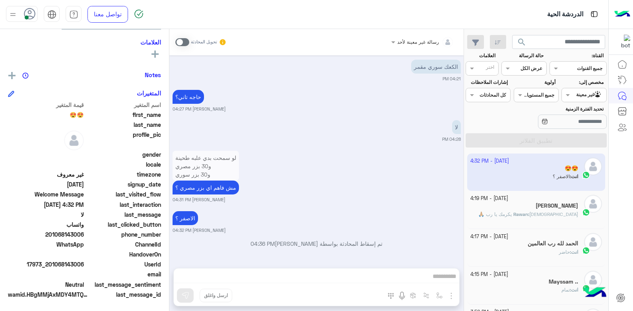
click at [561, 174] on app-inbox-user "4 October - 4:32 PM 😍😍 انت : الاصفر ؟" at bounding box center [537, 172] width 138 height 37
drag, startPoint x: 561, startPoint y: 174, endPoint x: 542, endPoint y: 213, distance: 43.8
click at [542, 213] on span "الله يكرمك يا رب 🙏🏼" at bounding box center [529, 214] width 100 height 6
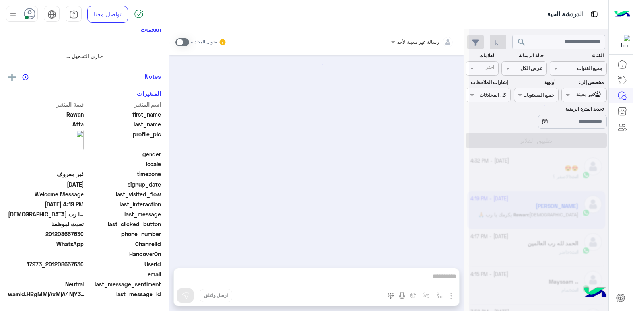
click at [542, 213] on div at bounding box center [539, 158] width 139 height 311
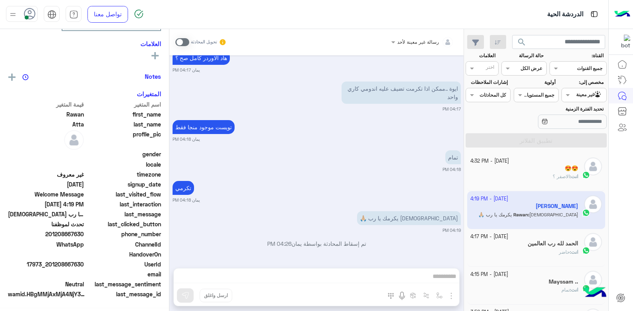
scroll to position [172, 0]
click at [545, 242] on h5 "الحمد لله رب العالمين" at bounding box center [553, 243] width 51 height 7
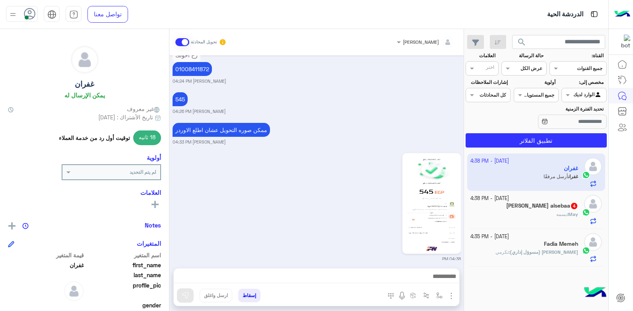
scroll to position [548, 0]
click at [248, 296] on button "إسقاط" at bounding box center [249, 296] width 22 height 14
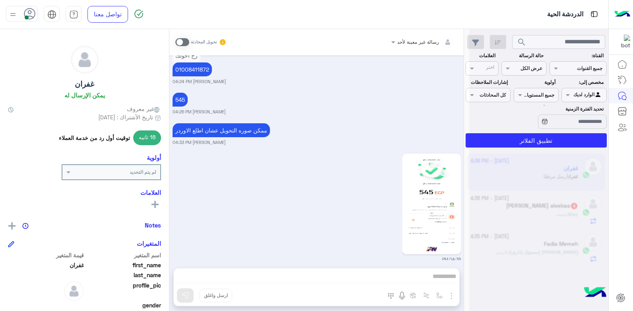
scroll to position [568, 0]
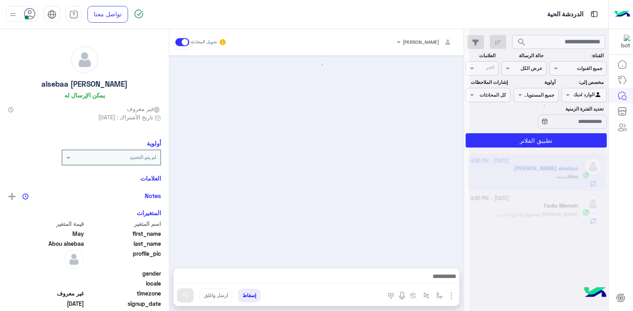
click at [583, 93] on div at bounding box center [539, 158] width 139 height 311
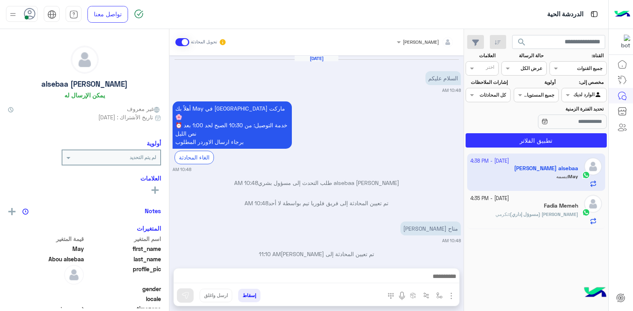
scroll to position [377, 0]
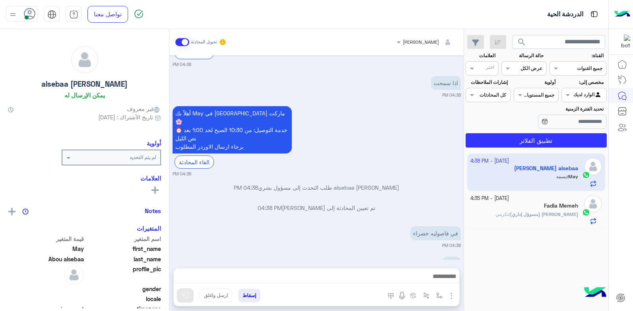
click at [581, 94] on div at bounding box center [584, 94] width 44 height 8
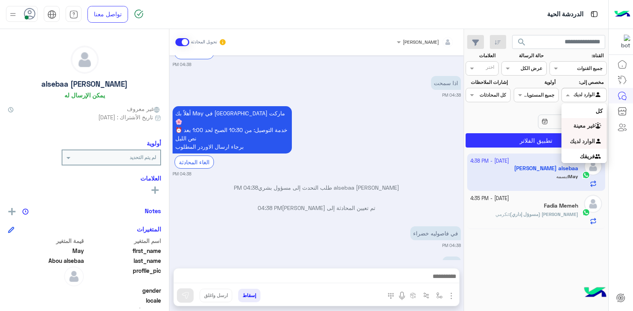
click at [585, 123] on b "غير معينة" at bounding box center [584, 125] width 21 height 7
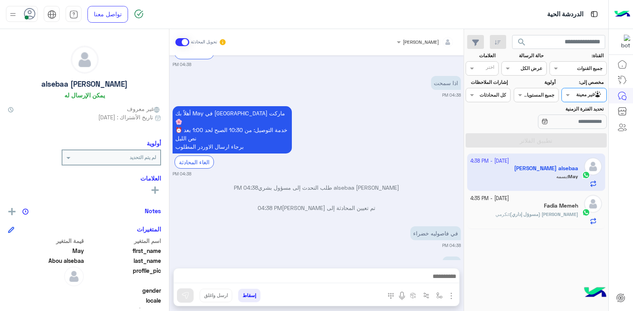
click at [579, 92] on div at bounding box center [584, 94] width 44 height 8
click at [571, 140] on b "الوارد لديك" at bounding box center [582, 141] width 25 height 7
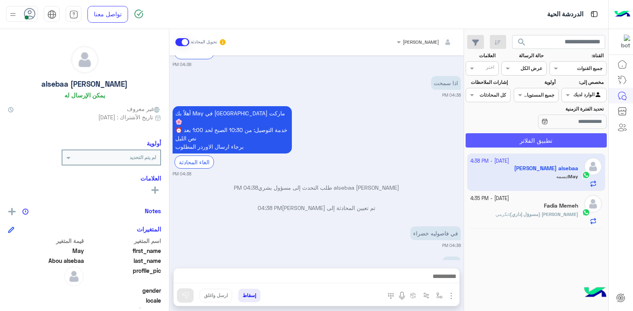
click at [560, 138] on button "تطبيق الفلاتر" at bounding box center [536, 140] width 141 height 14
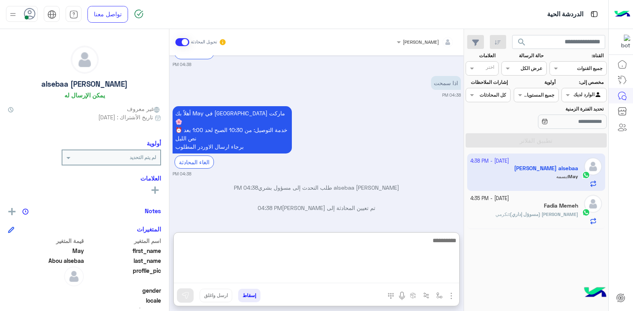
click at [414, 279] on textarea at bounding box center [317, 260] width 286 height 48
type textarea "*****"
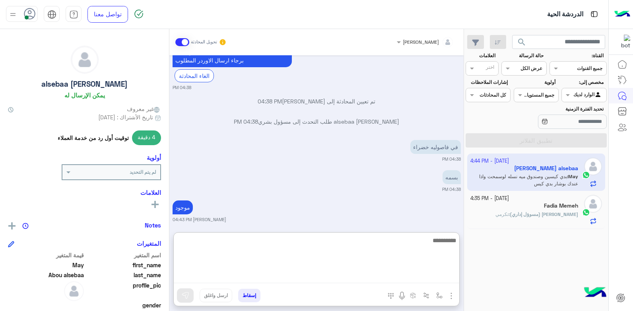
scroll to position [503, 0]
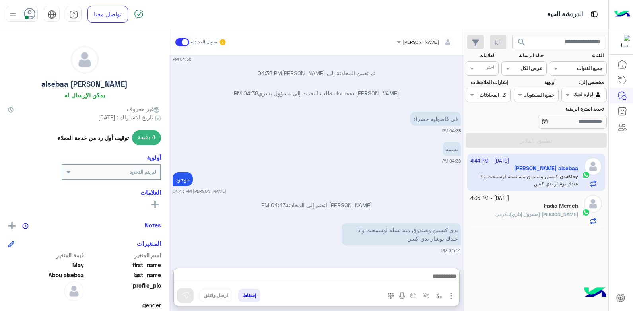
click at [529, 212] on span "بشار قطان (مسوؤل إداري)" at bounding box center [544, 214] width 68 height 6
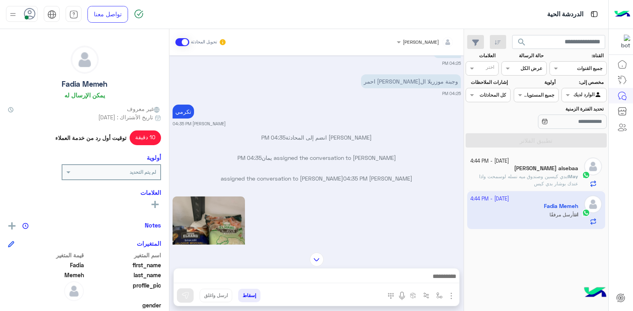
scroll to position [118, 0]
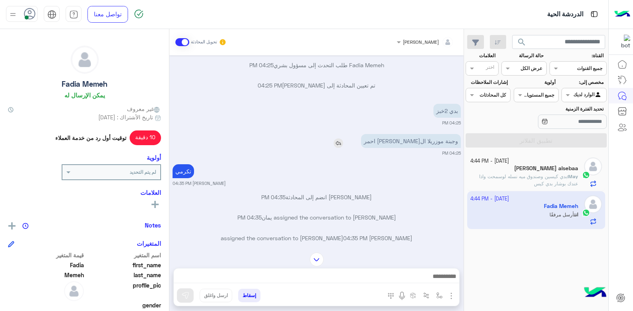
click at [343, 138] on img at bounding box center [339, 143] width 10 height 10
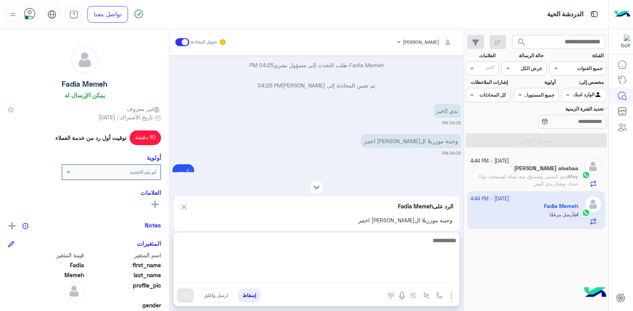
click at [430, 276] on textarea at bounding box center [317, 260] width 286 height 48
type textarea "*********"
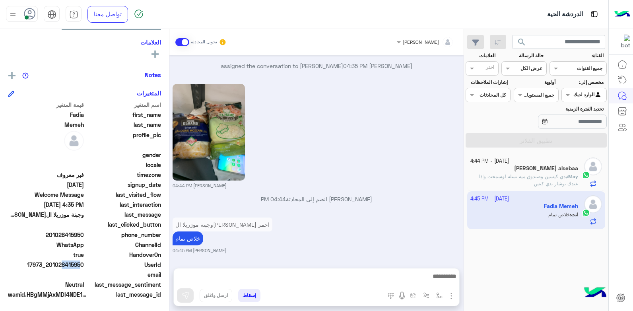
scroll to position [282, 0]
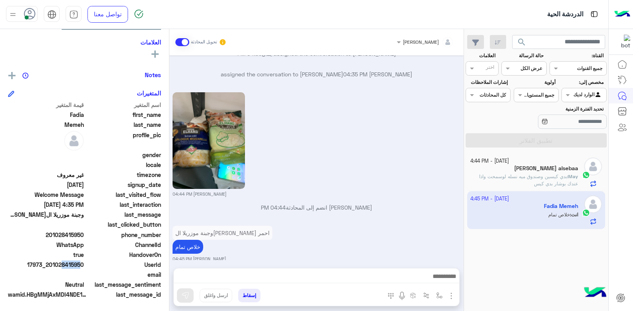
drag, startPoint x: 61, startPoint y: 265, endPoint x: 85, endPoint y: 267, distance: 24.4
click at [85, 267] on div "UserId 17973_201028415950" at bounding box center [84, 266] width 153 height 10
copy span "28415950"
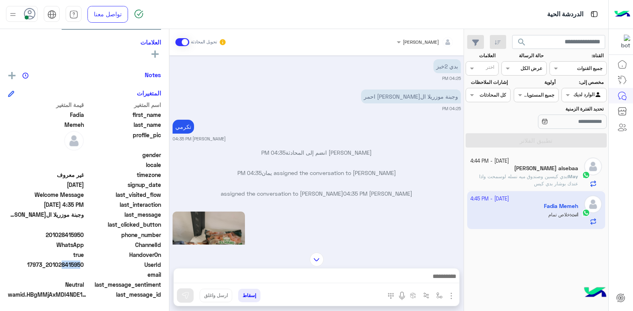
scroll to position [43, 0]
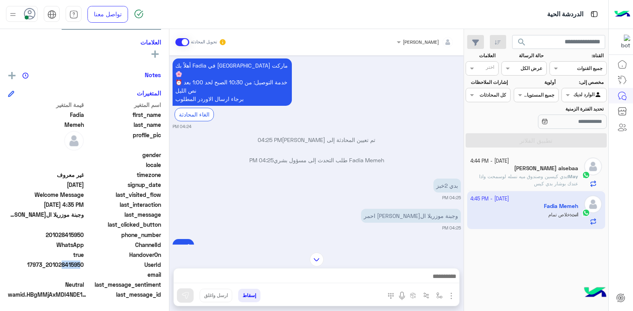
drag, startPoint x: 0, startPoint y: 273, endPoint x: 253, endPoint y: 295, distance: 254.0
click at [253, 295] on button "إسقاط" at bounding box center [249, 296] width 22 height 14
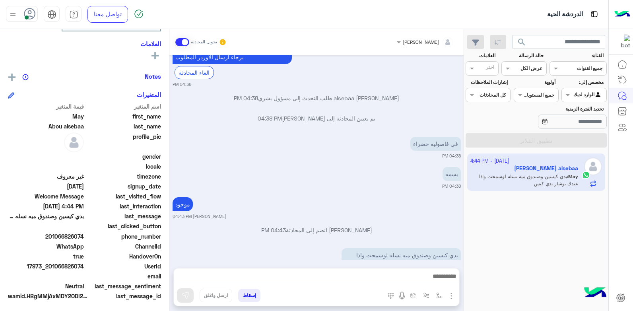
scroll to position [151, 0]
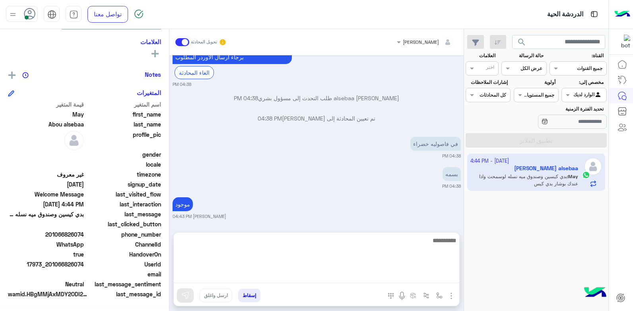
click at [428, 274] on textarea at bounding box center [317, 260] width 286 height 48
type textarea "****"
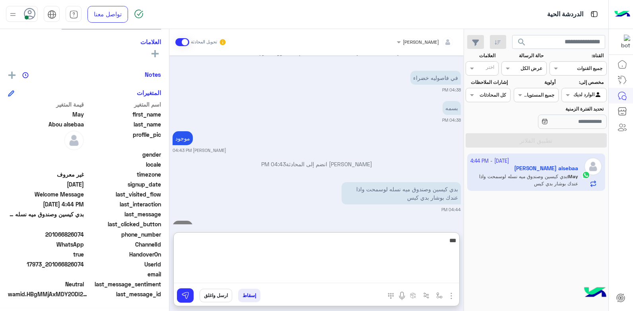
type textarea "****"
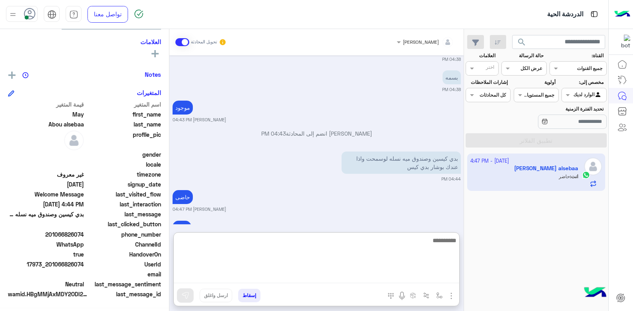
click at [438, 242] on textarea at bounding box center [317, 260] width 286 height 48
type textarea "**********"
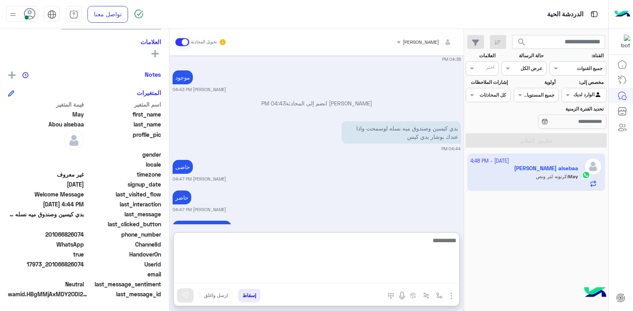
scroll to position [624, 0]
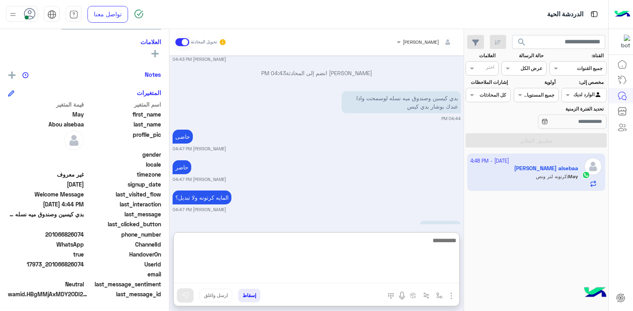
click at [438, 240] on textarea at bounding box center [317, 260] width 286 height 48
type textarea "********"
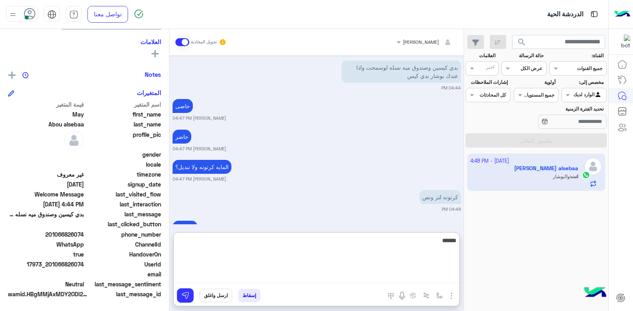
type textarea "*******"
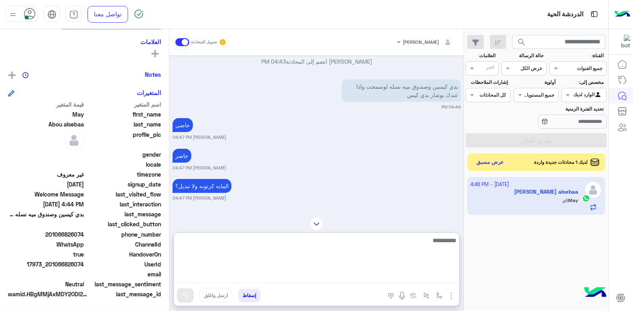
scroll to position [150, 0]
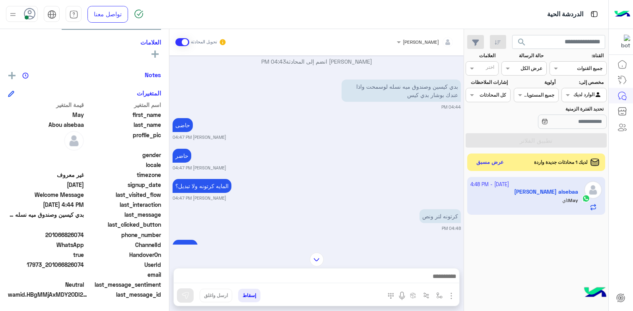
drag, startPoint x: 61, startPoint y: 263, endPoint x: 85, endPoint y: 265, distance: 23.9
click at [85, 265] on div "UserId 17973_201066826074" at bounding box center [84, 266] width 153 height 10
copy span "66826074"
click at [327, 270] on div at bounding box center [317, 279] width 286 height 20
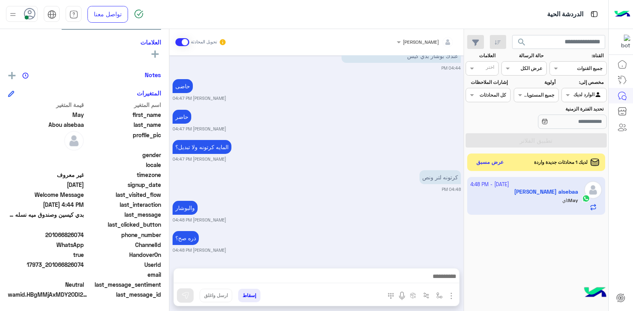
scroll to position [679, 0]
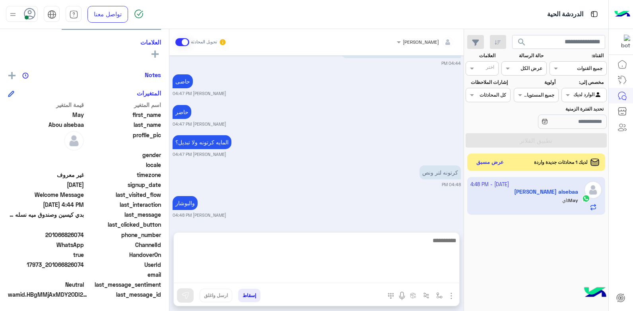
click at [368, 274] on textarea at bounding box center [317, 260] width 286 height 48
type textarea "****"
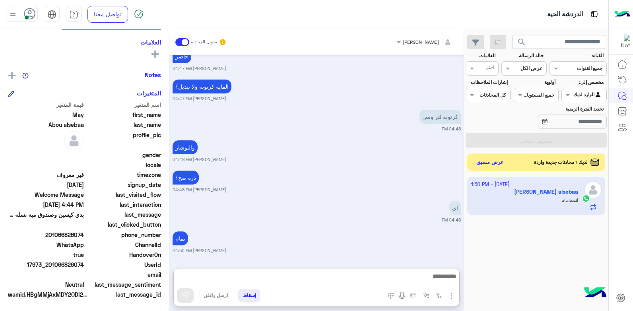
click at [255, 295] on button "إسقاط" at bounding box center [249, 296] width 22 height 14
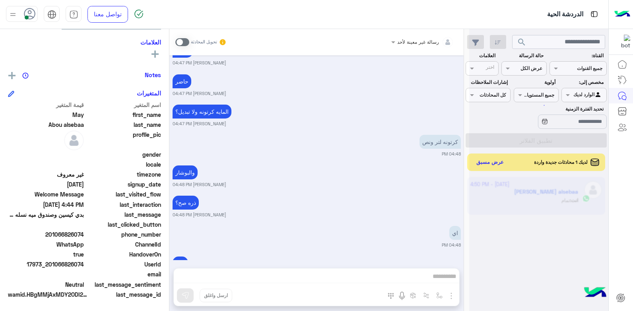
scroll to position [730, 0]
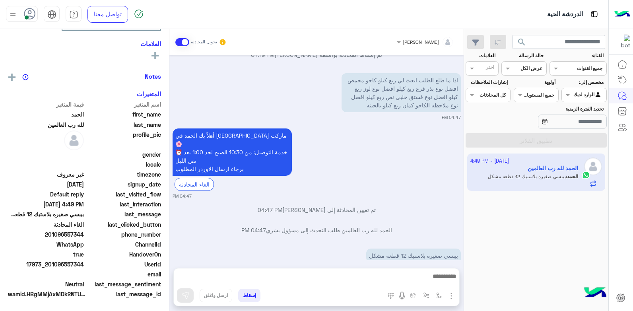
scroll to position [136, 0]
click at [513, 195] on div "4 October - 4:49 PM الحمد لله رب العالمين الحمد : بيبسي صغيره بلاستيك 12 قطعه م…" at bounding box center [536, 233] width 144 height 164
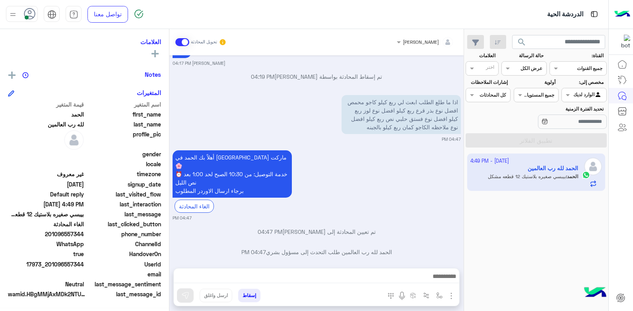
scroll to position [663, 0]
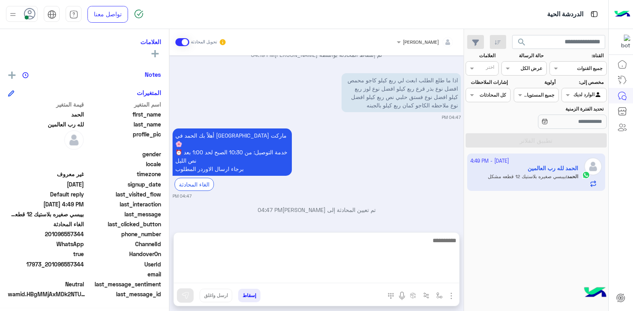
click at [436, 277] on textarea at bounding box center [317, 260] width 286 height 48
type textarea "******"
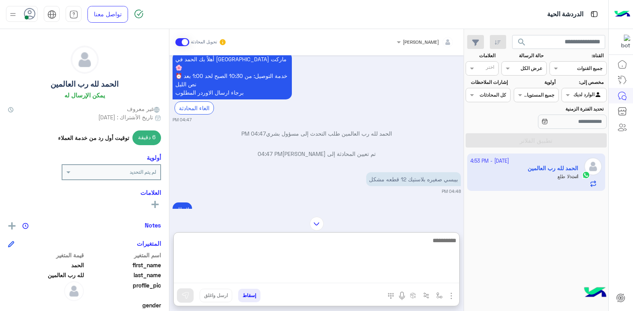
scroll to position [749, 0]
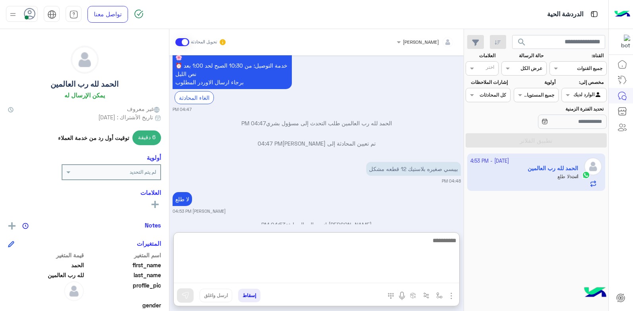
click at [382, 251] on textarea at bounding box center [317, 260] width 286 height 48
type textarea "**********"
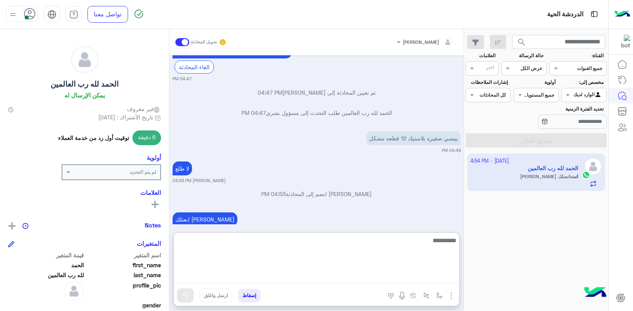
click at [390, 242] on textarea at bounding box center [317, 260] width 286 height 48
click at [365, 238] on textarea at bounding box center [317, 260] width 286 height 48
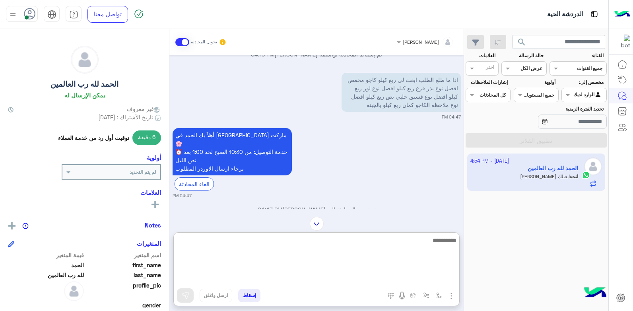
scroll to position [661, 0]
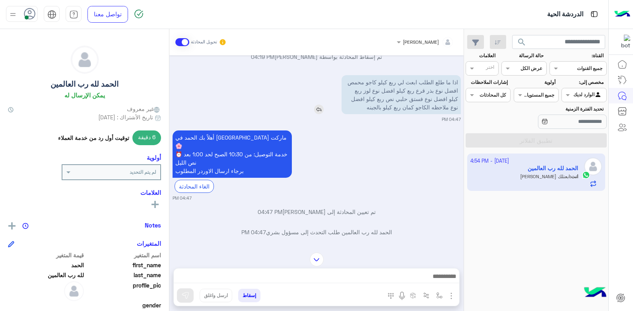
click at [318, 105] on img at bounding box center [319, 110] width 10 height 10
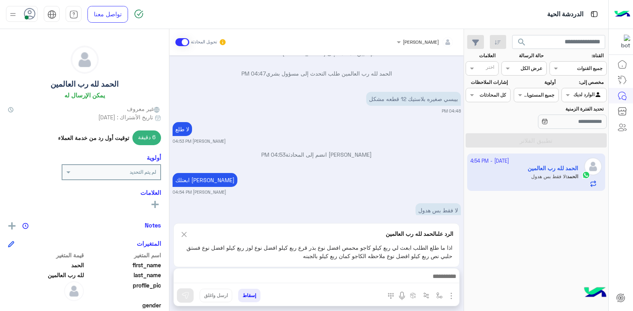
scroll to position [850, 0]
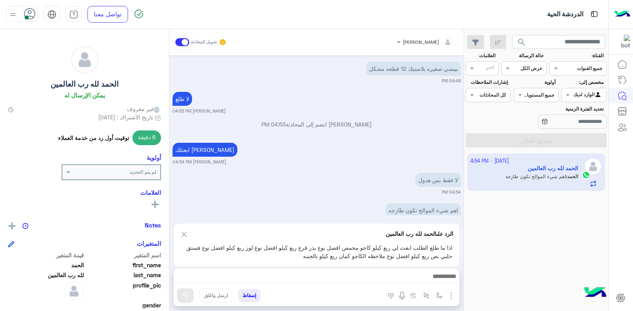
click at [184, 235] on img at bounding box center [184, 235] width 9 height 10
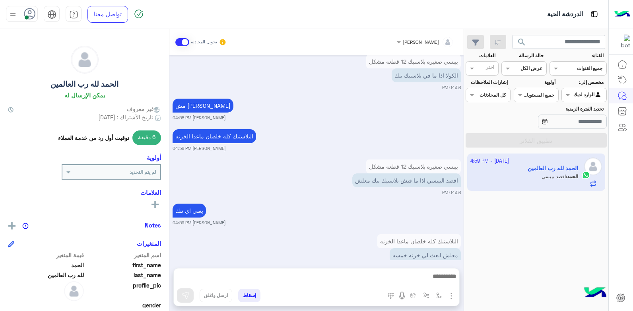
scroll to position [1297, 0]
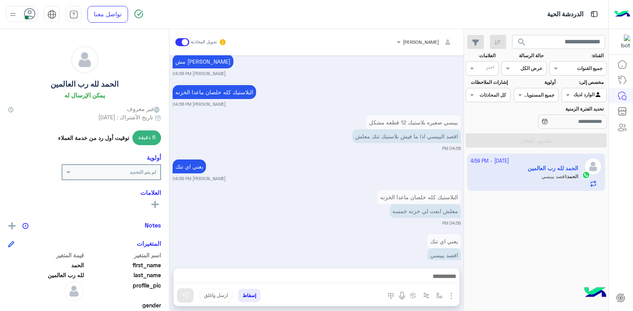
click at [522, 43] on span "search" at bounding box center [522, 42] width 10 height 10
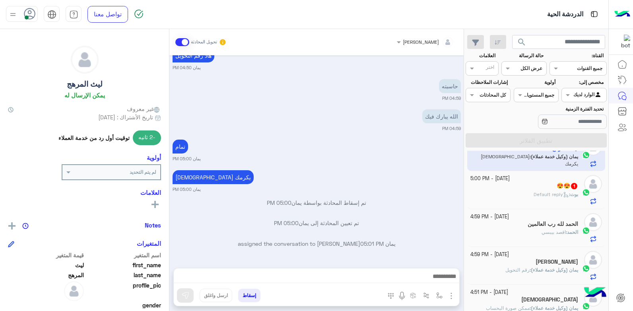
scroll to position [31, 0]
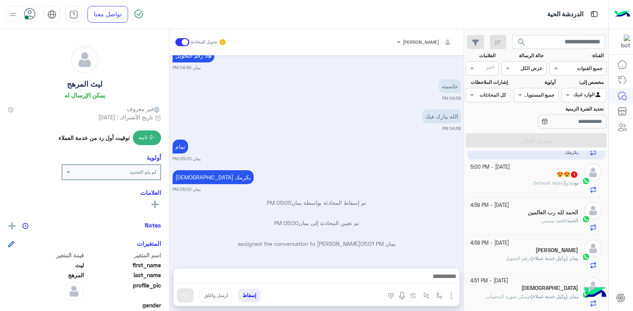
click at [521, 287] on div "[DEMOGRAPHIC_DATA]" at bounding box center [525, 289] width 108 height 8
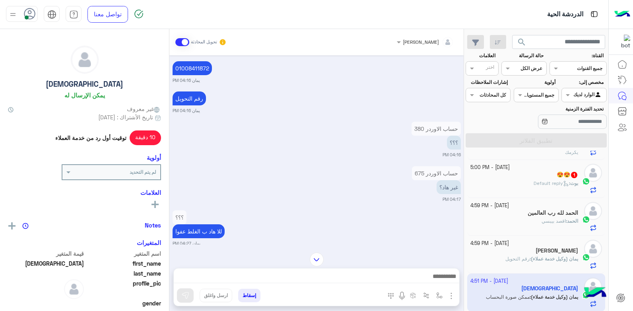
scroll to position [477, 0]
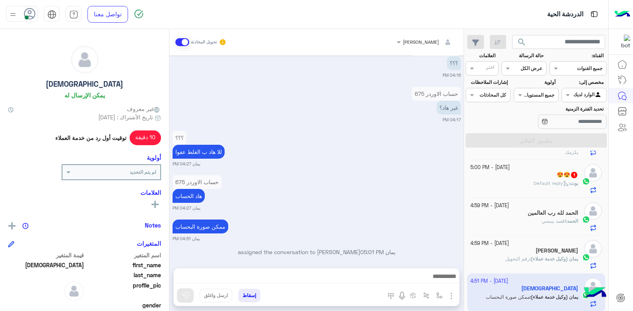
click at [493, 251] on div "[PERSON_NAME]" at bounding box center [525, 251] width 108 height 8
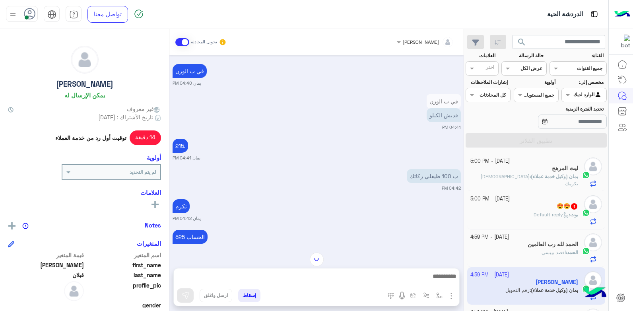
click at [512, 175] on span "[DEMOGRAPHIC_DATA] يكرمك" at bounding box center [529, 179] width 97 height 13
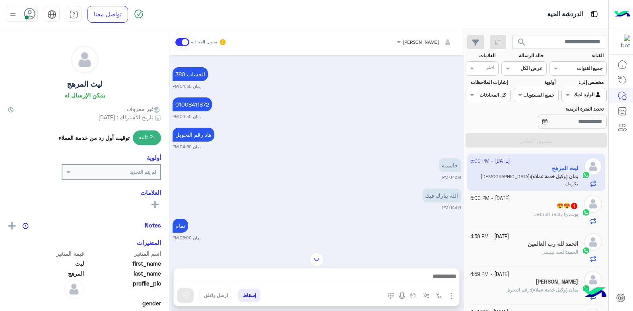
scroll to position [384, 0]
click at [251, 291] on button "إسقاط" at bounding box center [249, 296] width 22 height 14
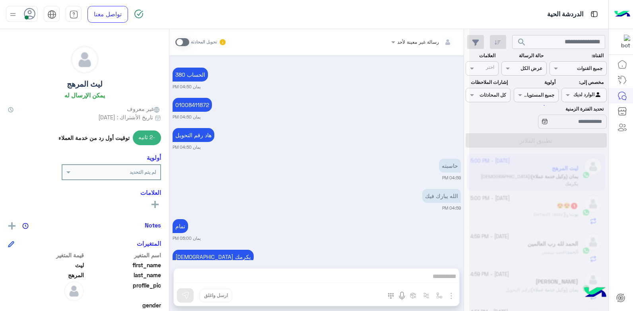
scroll to position [484, 0]
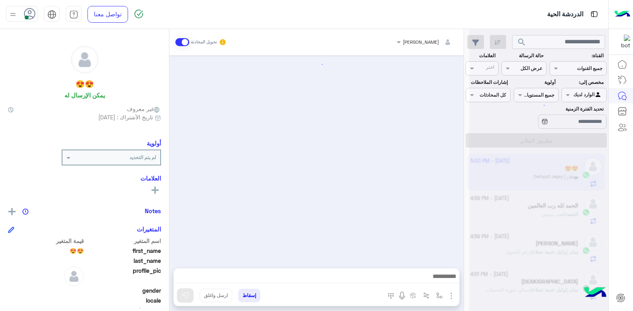
scroll to position [626, 0]
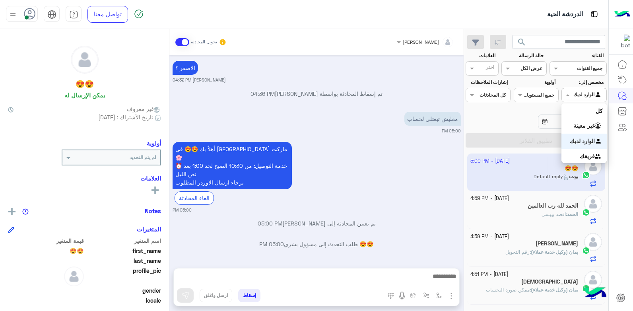
click at [574, 95] on div at bounding box center [584, 94] width 44 height 8
click at [575, 137] on div "الوارد لديك" at bounding box center [584, 142] width 45 height 16
click at [540, 247] on div "[PERSON_NAME]" at bounding box center [525, 244] width 108 height 8
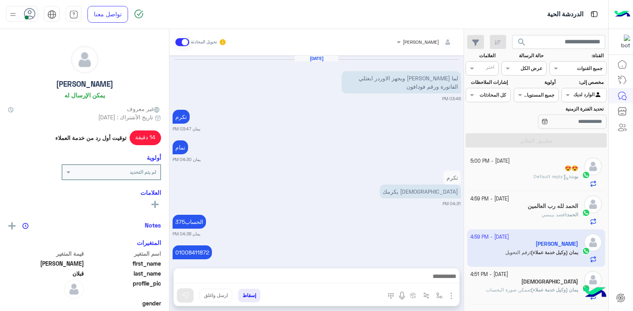
scroll to position [475, 0]
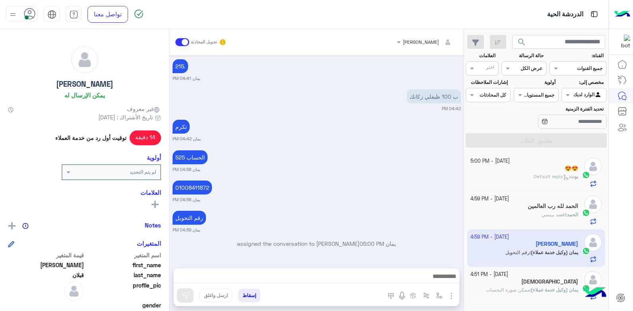
click at [540, 285] on div "[DEMOGRAPHIC_DATA]" at bounding box center [525, 283] width 108 height 8
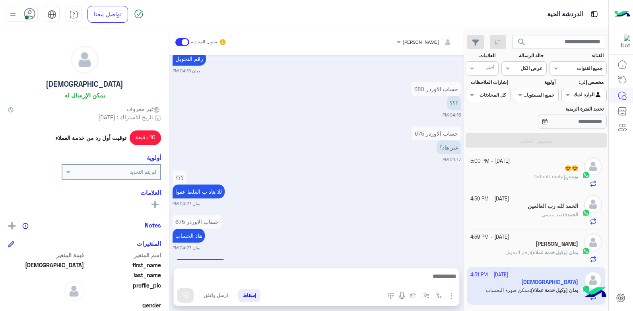
scroll to position [477, 0]
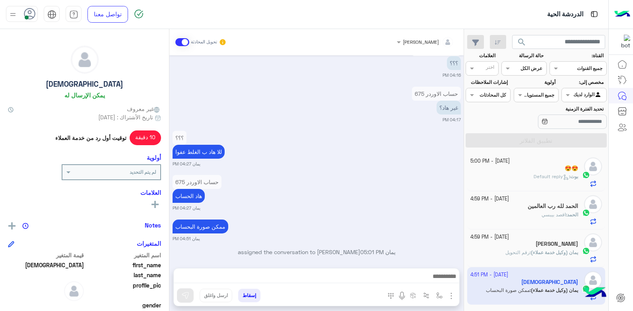
click at [550, 175] on span "Default reply" at bounding box center [551, 176] width 35 height 6
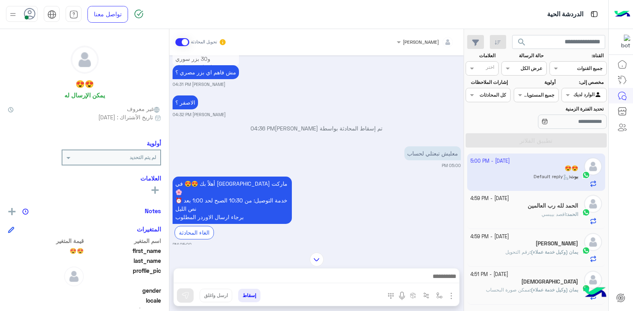
scroll to position [626, 0]
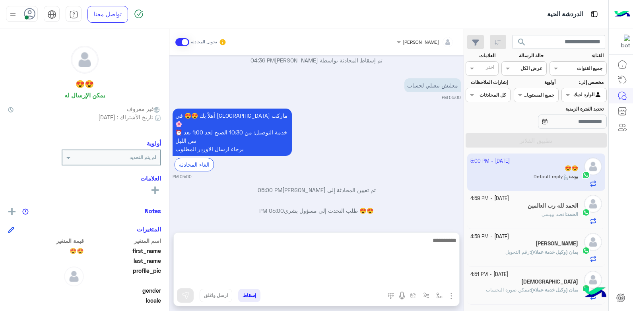
click at [427, 278] on textarea at bounding box center [317, 260] width 286 height 48
type textarea "**********"
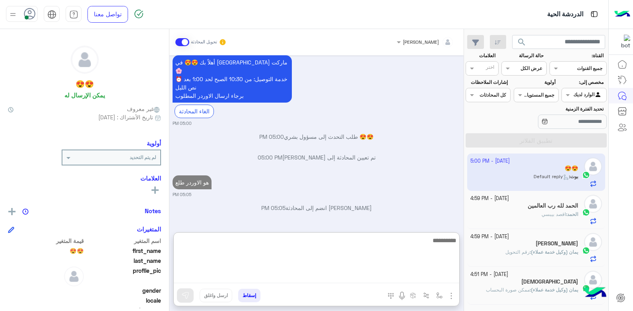
scroll to position [712, 0]
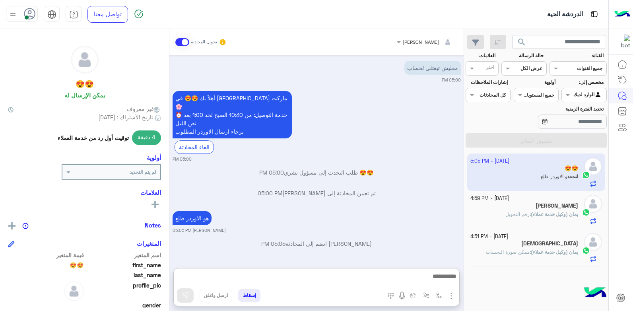
click at [545, 202] on div "4 October - 4:59 PM" at bounding box center [525, 199] width 108 height 8
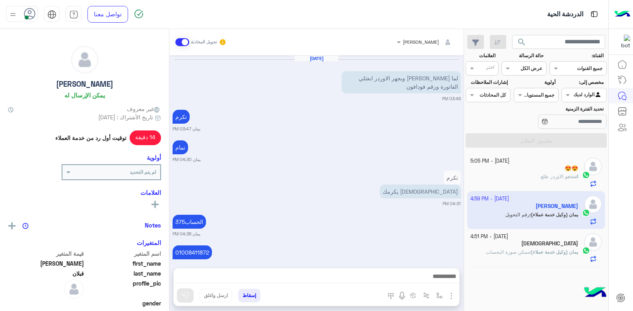
scroll to position [475, 0]
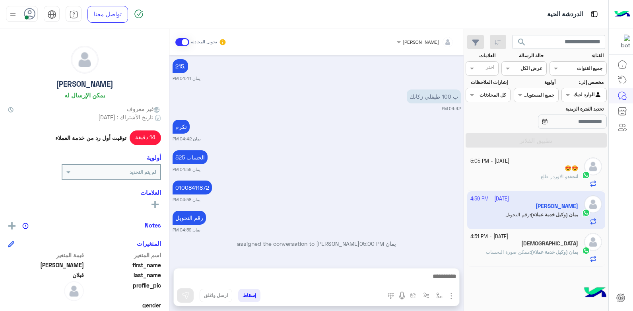
click at [521, 44] on span "search" at bounding box center [522, 42] width 10 height 10
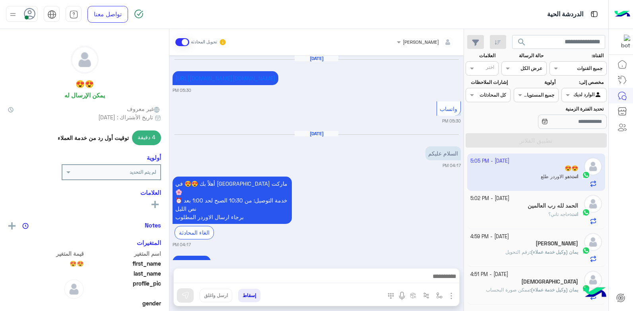
scroll to position [584, 0]
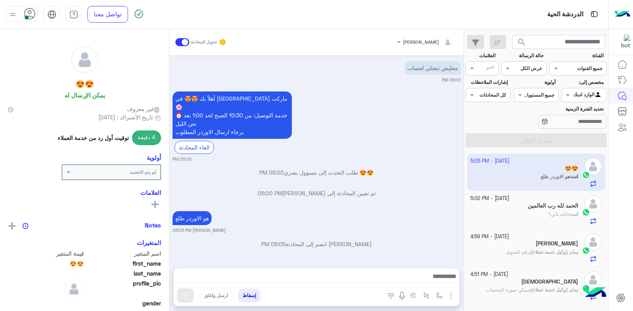
click at [548, 210] on div "الحمد لله رب العالمين" at bounding box center [525, 207] width 108 height 8
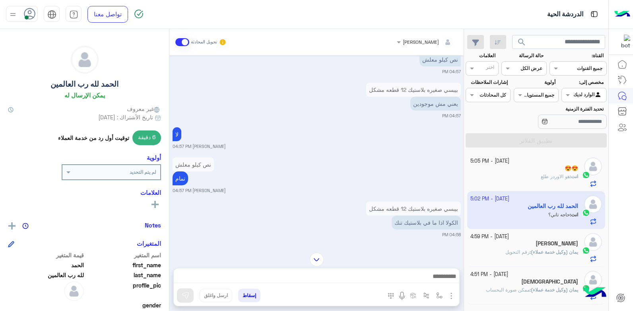
scroll to position [150, 0]
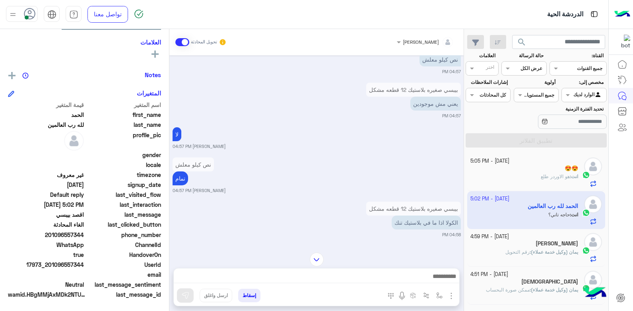
drag, startPoint x: 67, startPoint y: 264, endPoint x: 84, endPoint y: 265, distance: 17.6
click at [84, 265] on span "17973_201096557344" at bounding box center [46, 265] width 76 height 8
copy span "557344"
drag, startPoint x: 50, startPoint y: 263, endPoint x: 84, endPoint y: 263, distance: 34.6
click at [84, 263] on span "17973_201096557344" at bounding box center [46, 265] width 76 height 8
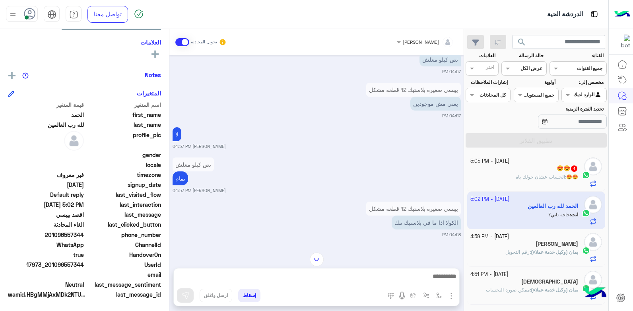
copy span "01096557344"
click at [543, 174] on span "الحساب عشان حولك ياه" at bounding box center [540, 177] width 49 height 6
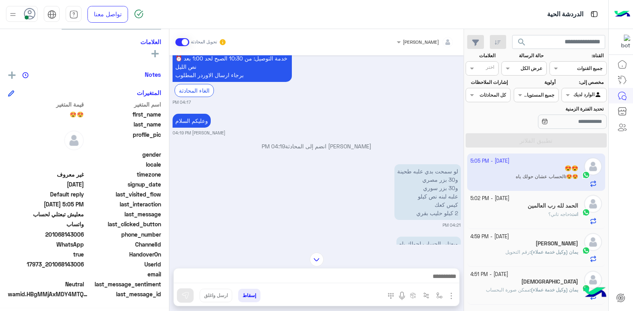
scroll to position [150, 0]
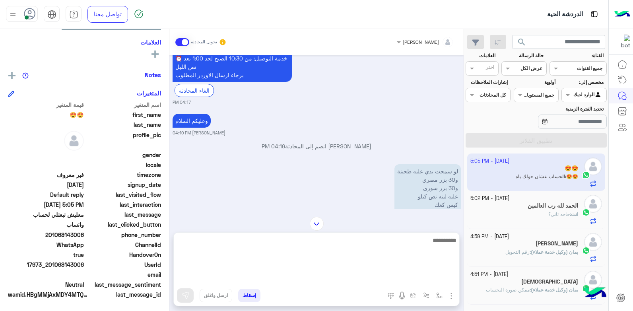
click at [423, 274] on textarea at bounding box center [317, 260] width 286 height 48
type textarea "***"
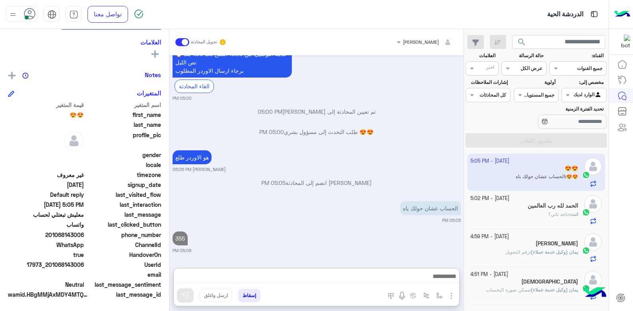
click at [544, 214] on div "انت : حاجه تاني؟" at bounding box center [525, 218] width 108 height 14
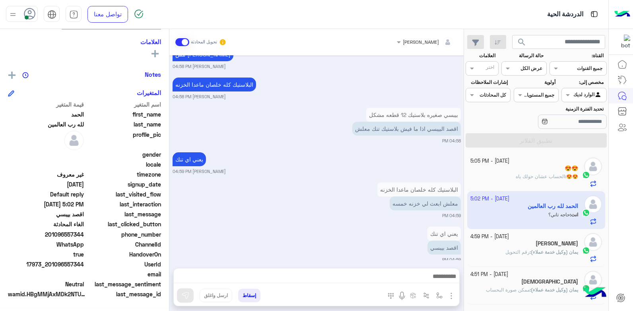
scroll to position [504, 0]
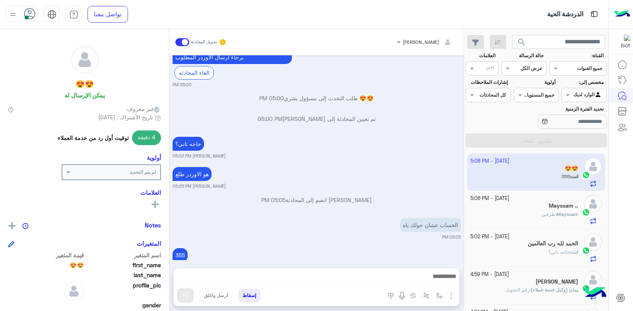
click at [537, 214] on div "Mayssam : ظرفين" at bounding box center [525, 218] width 108 height 14
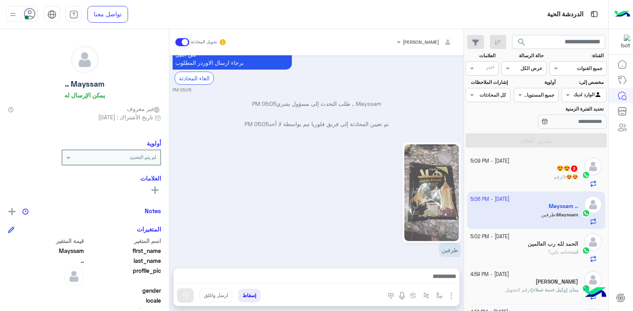
scroll to position [509, 0]
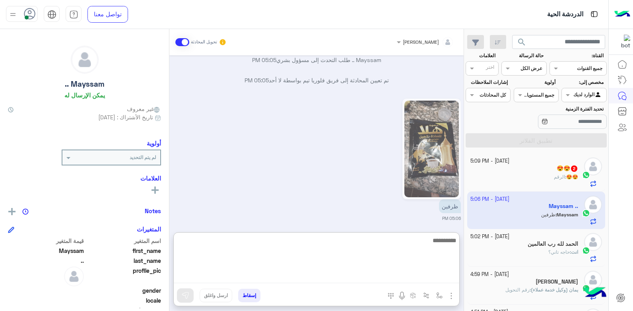
click at [426, 273] on textarea at bounding box center [317, 260] width 286 height 48
type textarea "**********"
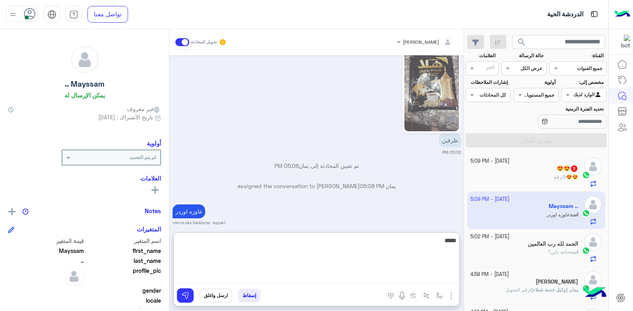
scroll to position [595, 0]
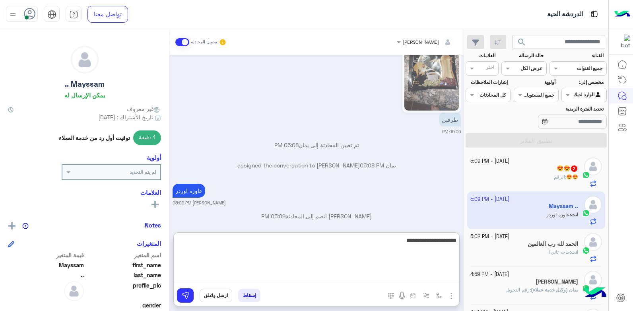
type textarea "**********"
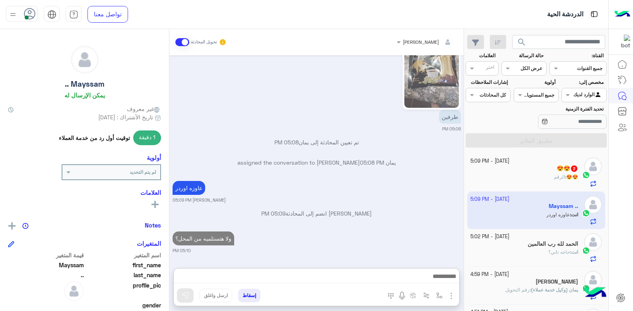
click at [541, 177] on div "😍😍 : الرقم" at bounding box center [525, 180] width 108 height 14
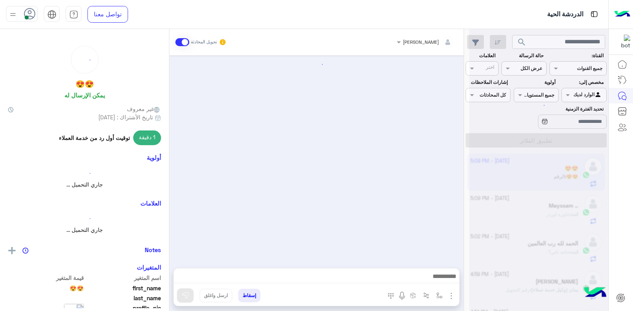
click at [541, 177] on div at bounding box center [539, 158] width 139 height 311
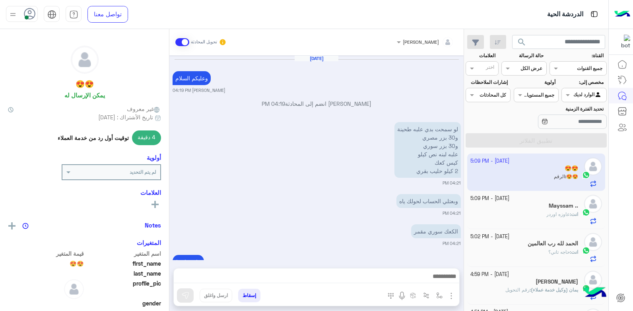
scroll to position [479, 0]
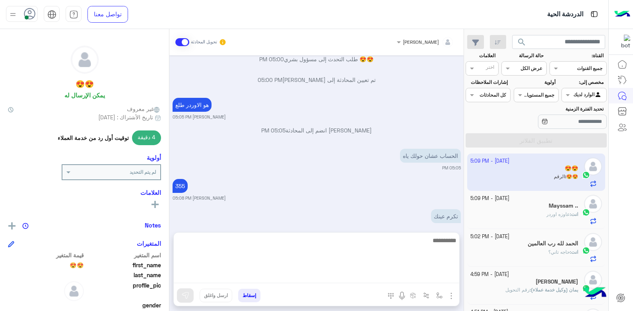
click at [431, 275] on textarea at bounding box center [317, 260] width 286 height 48
type textarea "**********"
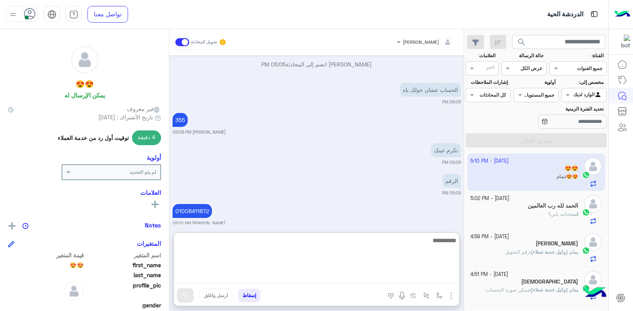
scroll to position [576, 0]
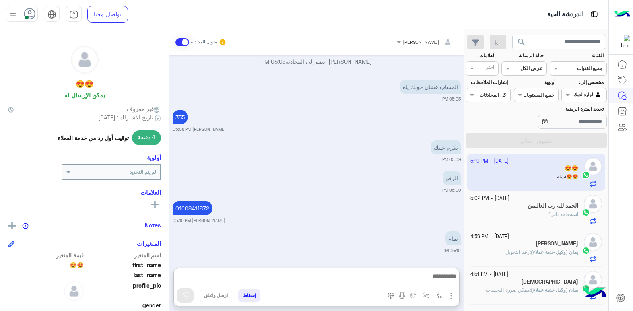
click at [545, 207] on h5 "الحمد لله رب العالمين" at bounding box center [553, 206] width 51 height 7
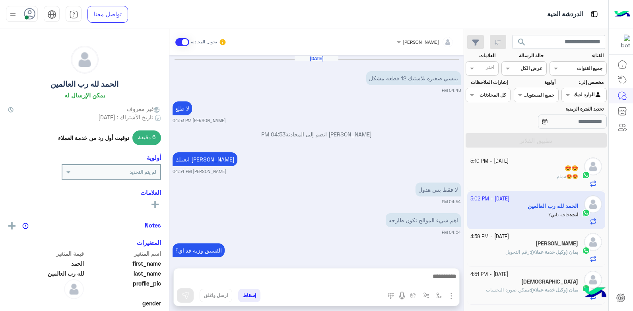
scroll to position [505, 0]
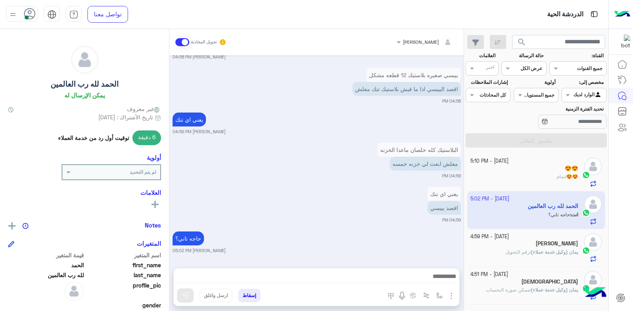
click at [246, 294] on button "إسقاط" at bounding box center [249, 296] width 22 height 14
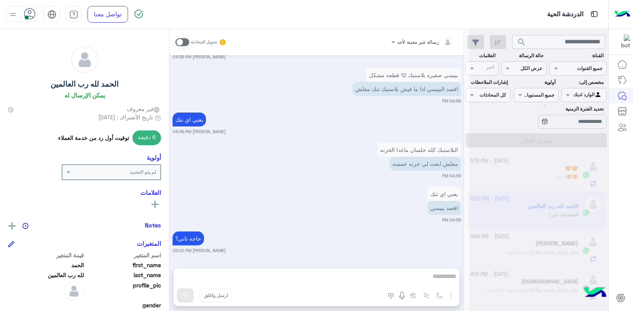
scroll to position [525, 0]
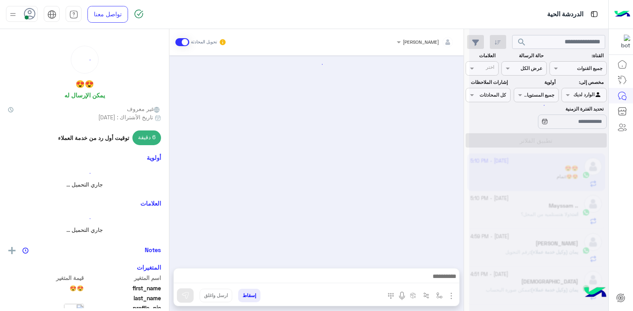
scroll to position [489, 0]
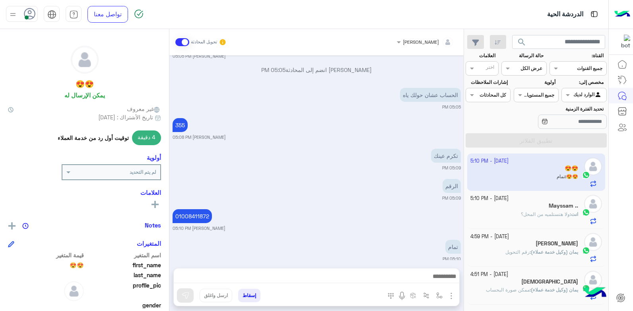
click at [542, 211] on span "ولا هتستلميه من المحل؟" at bounding box center [545, 214] width 49 height 6
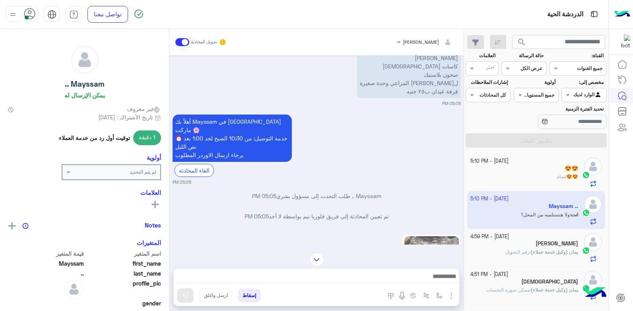
scroll to position [240, 0]
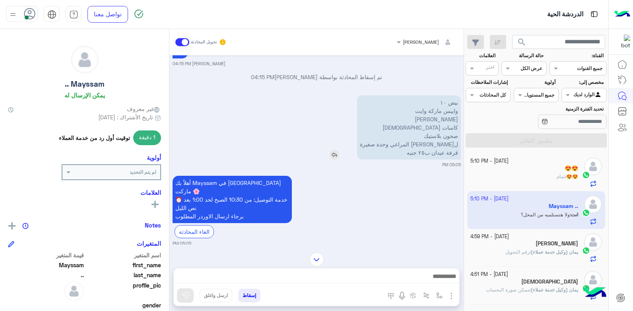
click at [442, 101] on p "بيض ١٠ وايبس ماركة وايت [PERSON_NAME] كاسات كرتون صحون بلاستيك لبن زبادي المراع…" at bounding box center [409, 127] width 104 height 64
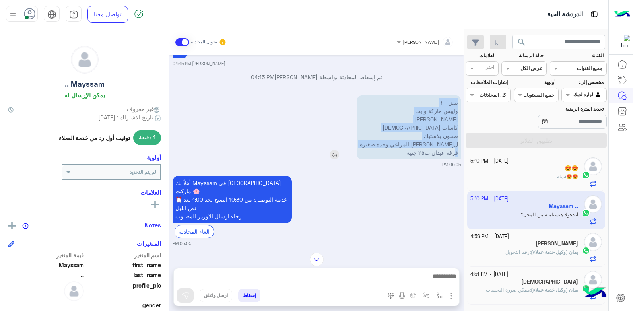
drag, startPoint x: 440, startPoint y: 103, endPoint x: 456, endPoint y: 158, distance: 57.4
click at [456, 158] on p "بيض ١٠ وايبس ماركة وايت [PERSON_NAME] كاسات كرتون صحون بلاستيك لبن زبادي المراع…" at bounding box center [409, 127] width 104 height 64
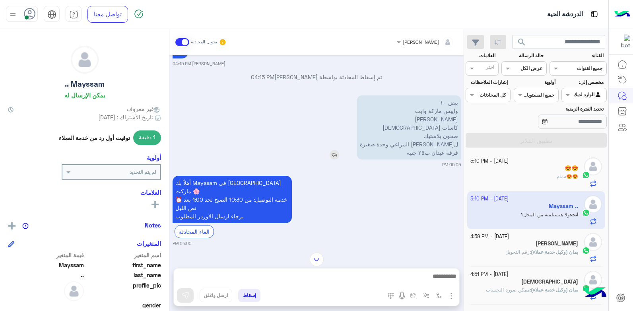
drag, startPoint x: 456, startPoint y: 158, endPoint x: 399, endPoint y: 154, distance: 57.9
click at [399, 154] on p "بيض ١٠ وايبس ماركة وايت [PERSON_NAME] كاسات كرتون صحون بلاستيك لبن زبادي المراع…" at bounding box center [409, 127] width 104 height 64
drag, startPoint x: 399, startPoint y: 154, endPoint x: 458, endPoint y: 98, distance: 80.8
click at [458, 98] on p "بيض ١٠ وايبس ماركة وايت [PERSON_NAME] كاسات كرتون صحون بلاستيك لبن زبادي المراع…" at bounding box center [409, 127] width 104 height 64
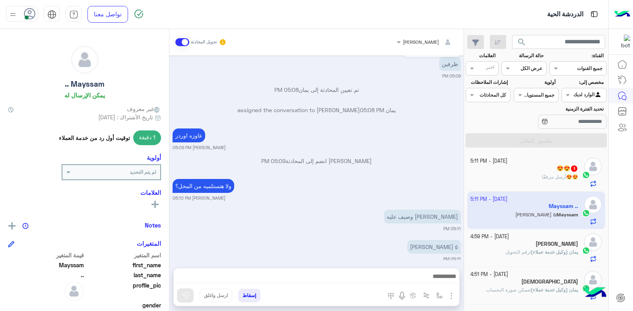
scroll to position [610, 0]
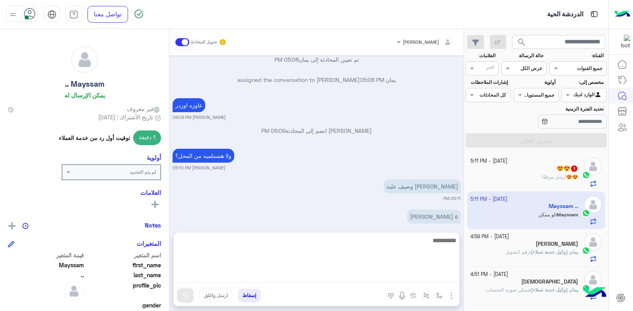
click at [407, 278] on textarea at bounding box center [317, 260] width 286 height 48
type textarea "*"
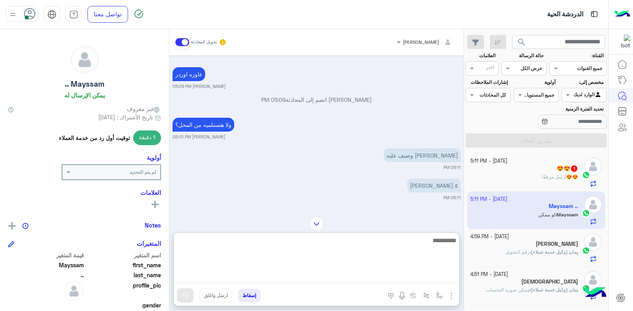
scroll to position [645, 0]
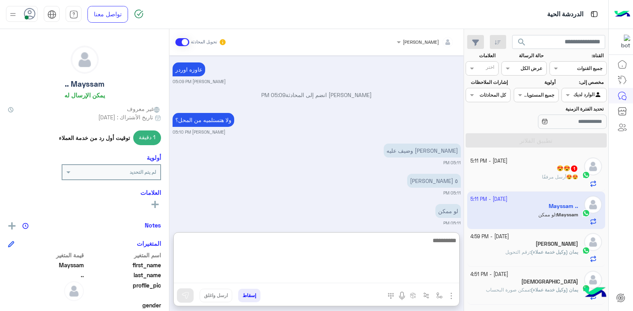
click at [448, 246] on textarea at bounding box center [317, 260] width 286 height 48
type textarea "*********"
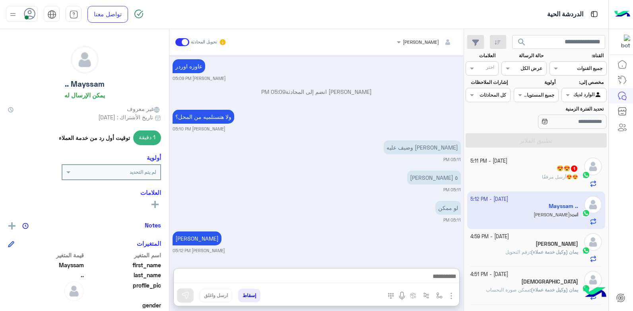
click at [521, 175] on div "😍😍 أرسل مرفقًا" at bounding box center [525, 180] width 108 height 14
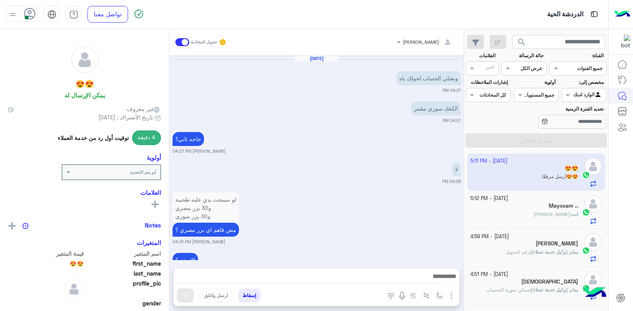
scroll to position [534, 0]
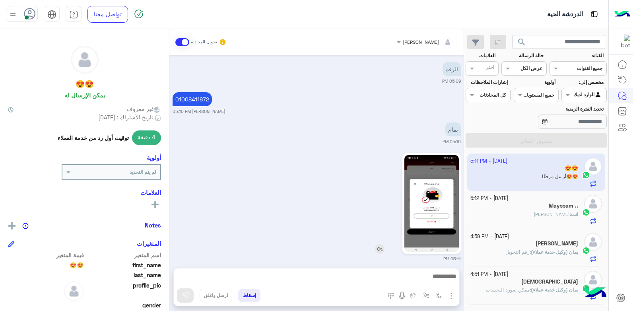
click at [435, 207] on img at bounding box center [432, 203] width 55 height 97
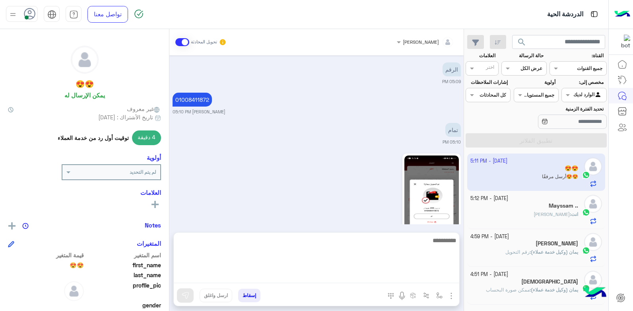
click at [314, 276] on textarea at bounding box center [317, 260] width 286 height 48
type textarea "****"
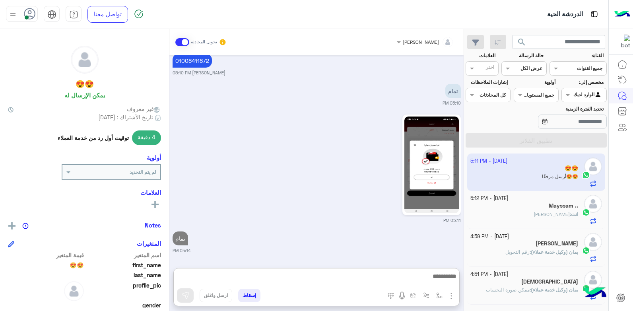
click at [246, 299] on button "إسقاط" at bounding box center [249, 296] width 22 height 14
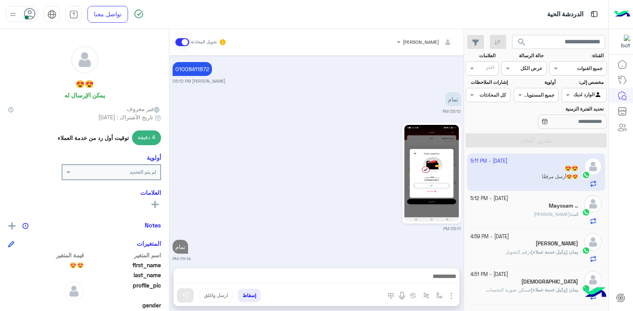
click at [247, 294] on button "إسقاط" at bounding box center [249, 296] width 22 height 14
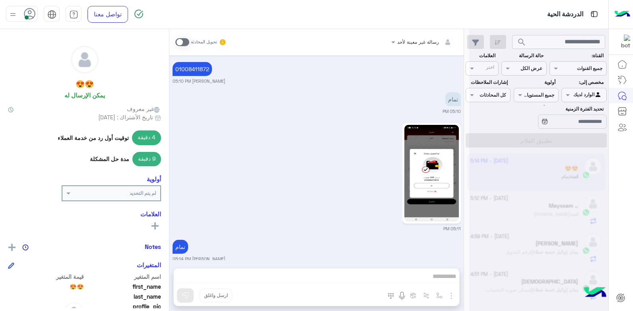
scroll to position [585, 0]
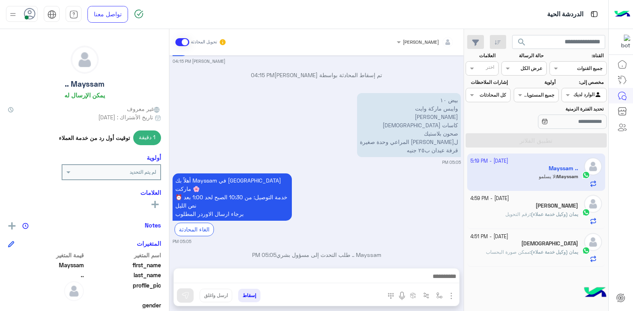
scroll to position [579, 0]
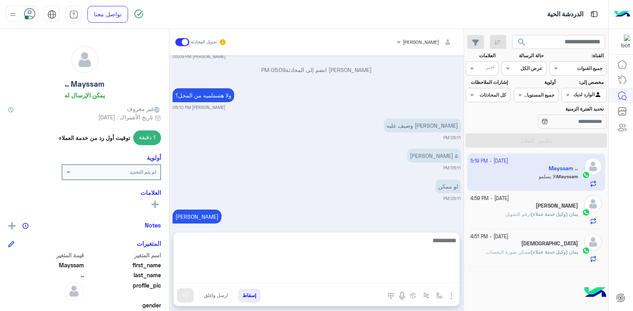
click at [323, 276] on textarea at bounding box center [317, 260] width 286 height 48
type textarea "*****"
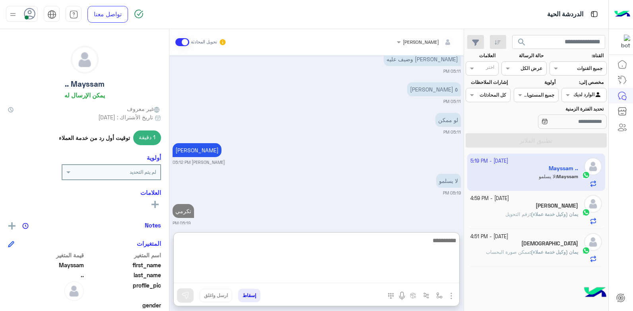
scroll to position [150, 0]
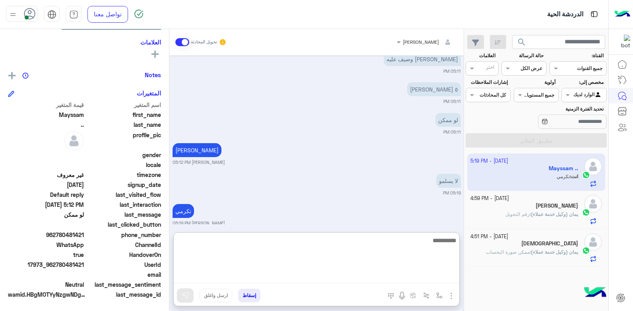
click at [417, 247] on textarea at bounding box center [317, 260] width 286 height 48
type textarea "**********"
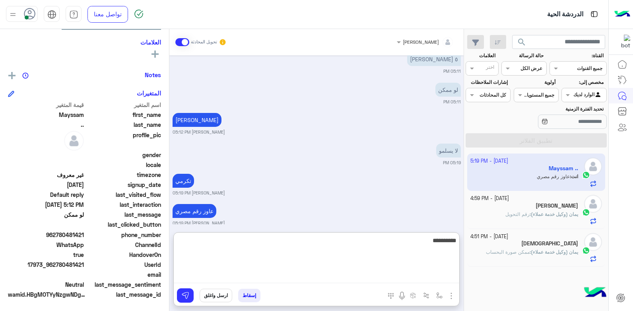
type textarea "**********"
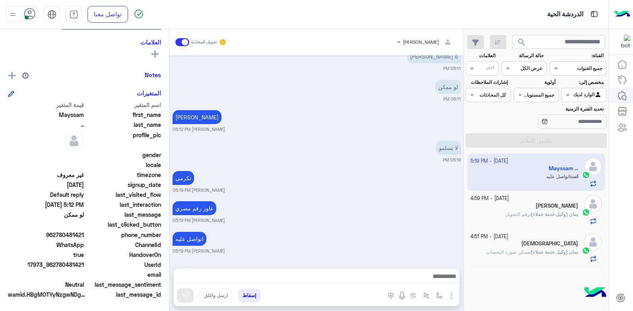
click at [473, 214] on div "يمان (وكيل خدمة عملاء) : رقم التحويل" at bounding box center [525, 218] width 108 height 14
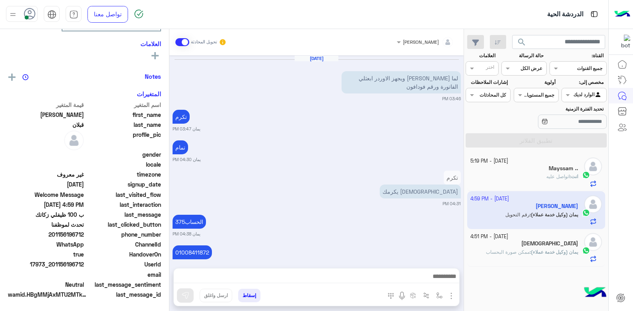
scroll to position [475, 0]
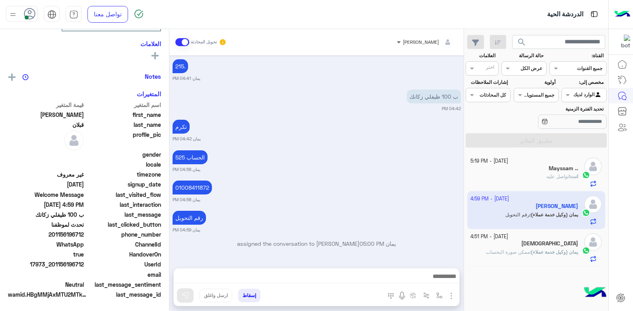
click at [403, 42] on span at bounding box center [398, 42] width 10 height 8
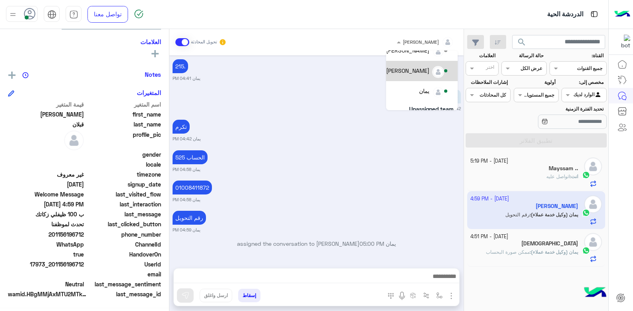
scroll to position [80, 0]
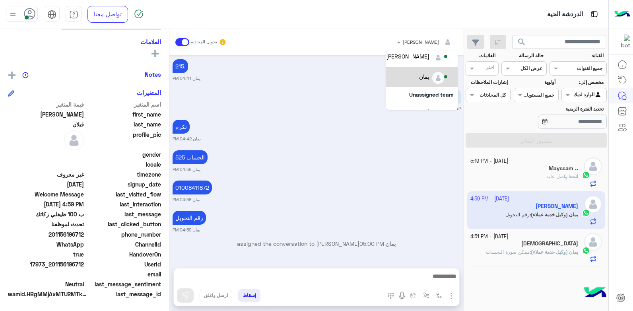
click at [423, 82] on div "يمان" at bounding box center [417, 77] width 63 height 14
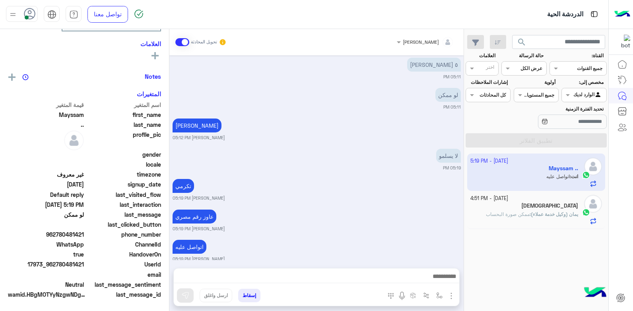
scroll to position [149, 0]
click at [499, 197] on small "[DATE] - 4:51 PM" at bounding box center [490, 199] width 38 height 8
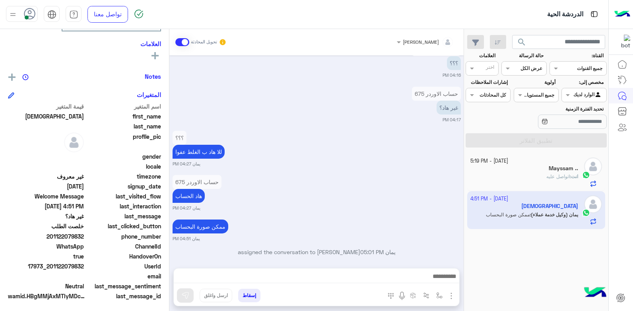
scroll to position [151, 0]
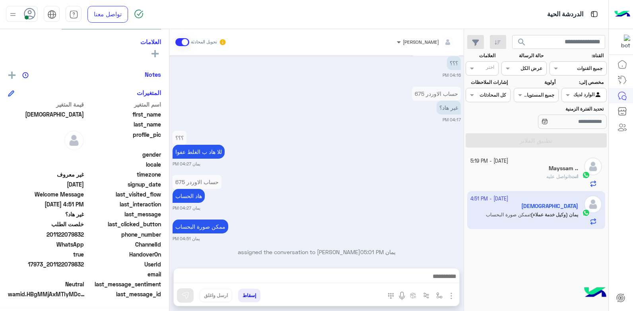
click at [403, 39] on span at bounding box center [398, 42] width 10 height 8
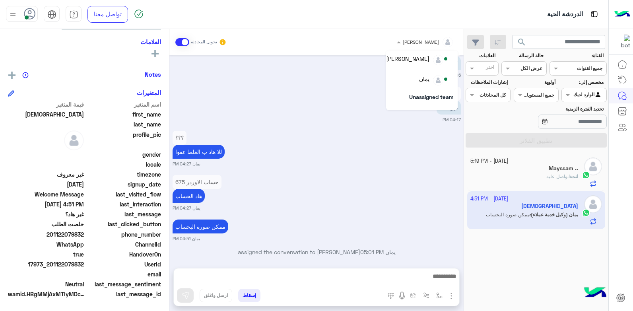
scroll to position [80, 0]
click at [426, 80] on div "يمان" at bounding box center [424, 76] width 10 height 8
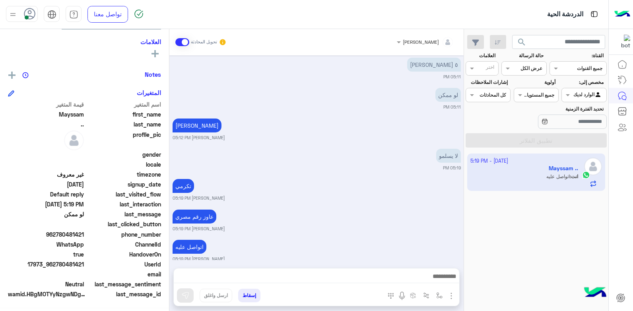
scroll to position [150, 0]
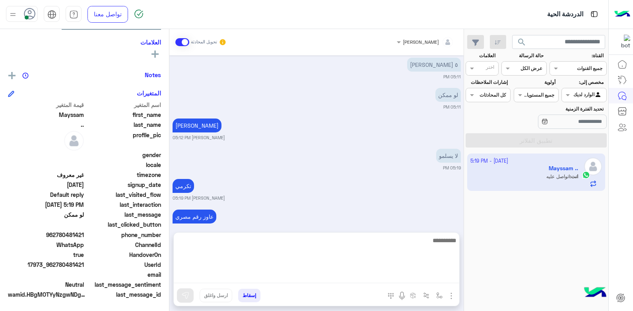
click at [410, 278] on textarea at bounding box center [317, 260] width 286 height 48
type textarea "*"
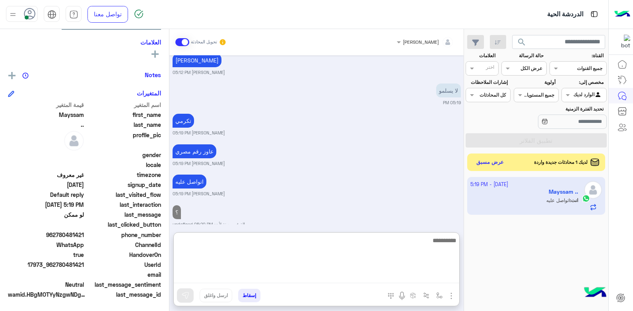
scroll to position [614, 0]
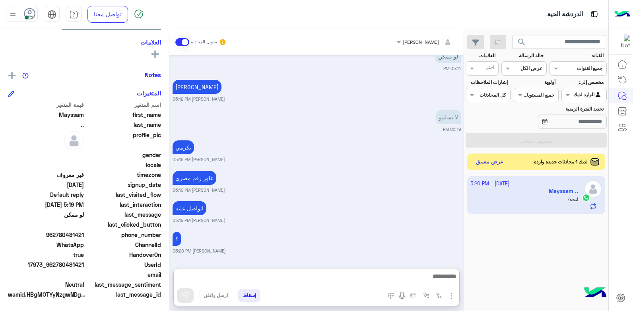
click at [492, 161] on button "عرض مسبق" at bounding box center [490, 162] width 33 height 11
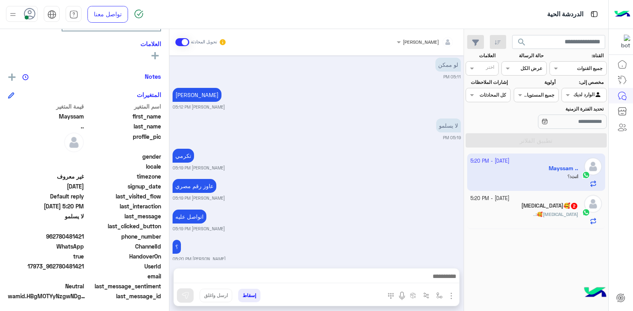
scroll to position [151, 0]
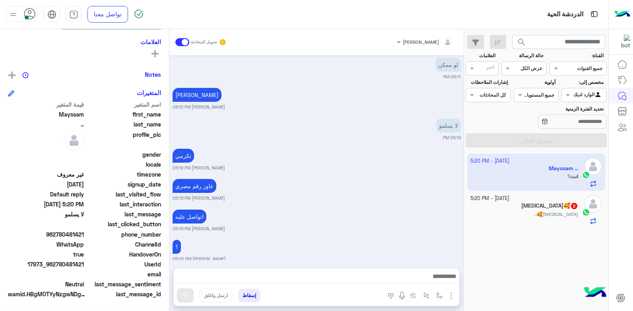
click at [530, 212] on div "Banan🥰 : .." at bounding box center [525, 218] width 108 height 14
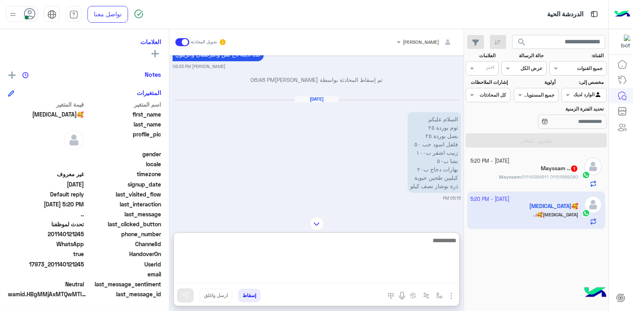
click at [398, 279] on textarea at bounding box center [317, 260] width 286 height 48
type textarea "**********"
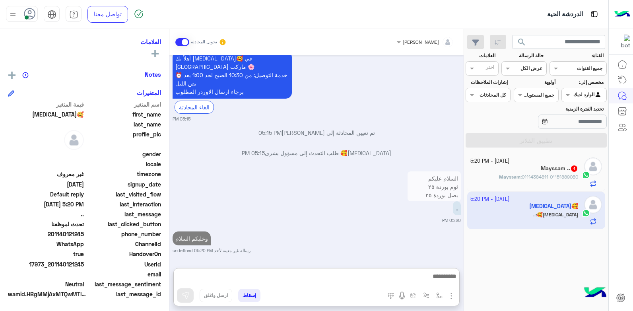
click at [546, 166] on h5 "Mayssam .. 1" at bounding box center [559, 168] width 37 height 7
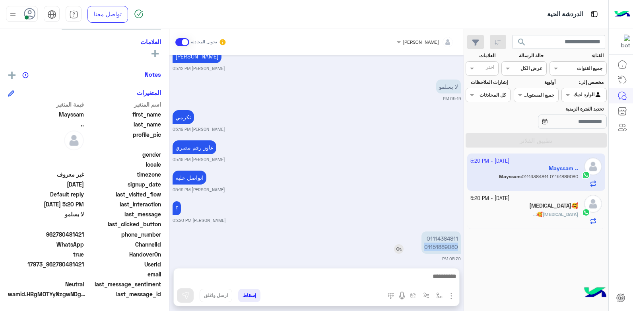
drag, startPoint x: 426, startPoint y: 239, endPoint x: 457, endPoint y: 236, distance: 31.6
click at [457, 236] on p "01114384811 01151889080" at bounding box center [441, 243] width 39 height 22
copy p "01151889080"
drag, startPoint x: 48, startPoint y: 265, endPoint x: 84, endPoint y: 266, distance: 36.6
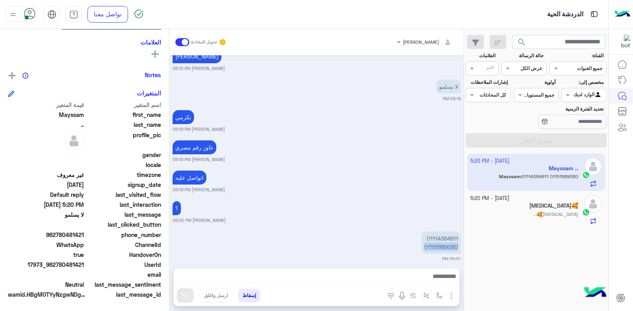
click at [84, 266] on span "17973_962780481421" at bounding box center [46, 265] width 76 height 8
copy span "962780481421"
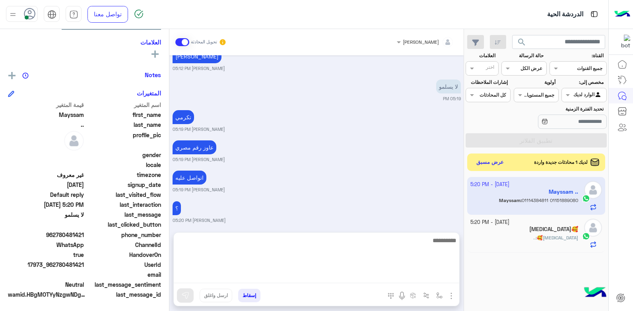
click at [428, 277] on textarea at bounding box center [317, 260] width 286 height 48
type textarea "**********"
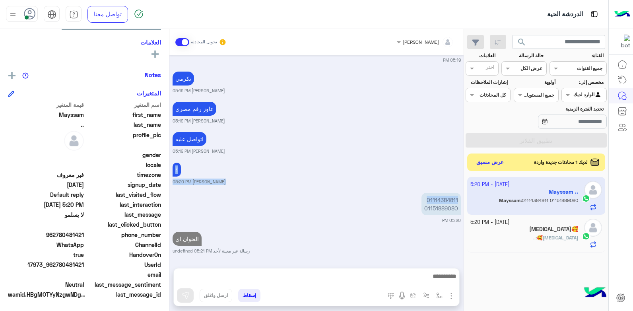
scroll to position [597, 0]
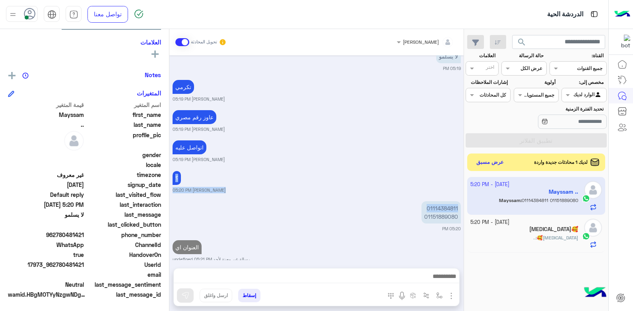
drag, startPoint x: 428, startPoint y: 164, endPoint x: 452, endPoint y: 171, distance: 25.3
click at [452, 171] on div "Oct 4, 2025 بيض ١٠ وايبس ماركة وايت جالون ايلانو كاسات كرتون صحون بلاستيك لبن ز…" at bounding box center [317, 157] width 294 height 205
copy div "؟ خالد صقر 05:20 PM 01114384811"
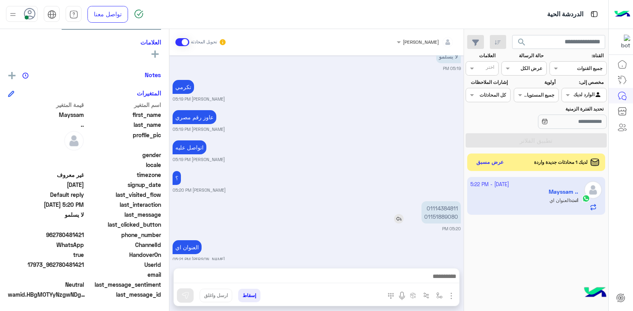
click at [439, 210] on p "01114384811 01151889080" at bounding box center [441, 212] width 39 height 22
click at [439, 209] on p "01114384811 01151889080" at bounding box center [441, 212] width 39 height 22
copy p "01151889080"
click at [520, 40] on span "search" at bounding box center [522, 42] width 10 height 10
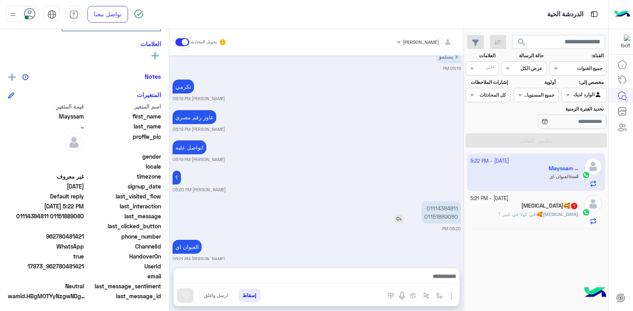
scroll to position [151, 0]
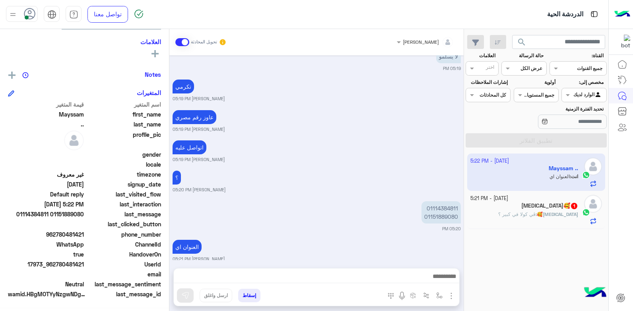
click at [511, 212] on div "Banan🥰 : ڤي كولا في كبير ؟" at bounding box center [525, 218] width 108 height 14
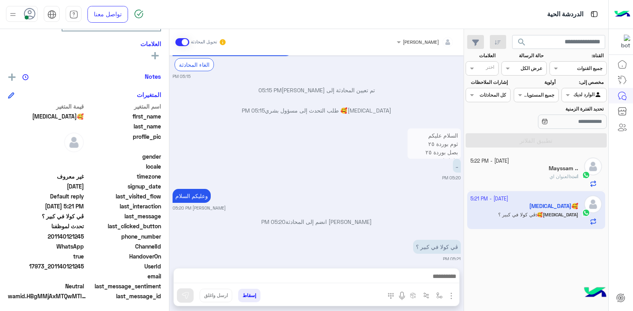
scroll to position [151, 0]
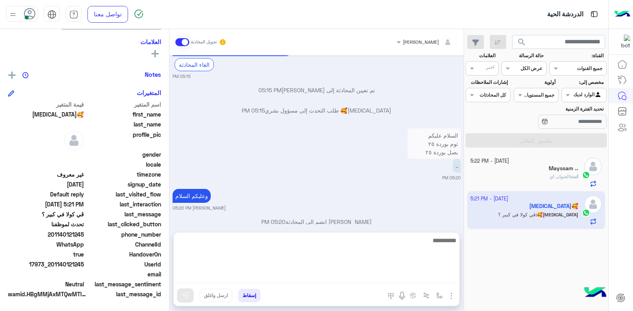
click at [400, 278] on textarea at bounding box center [317, 260] width 286 height 48
click at [422, 245] on textarea at bounding box center [317, 260] width 286 height 48
type textarea "**********"
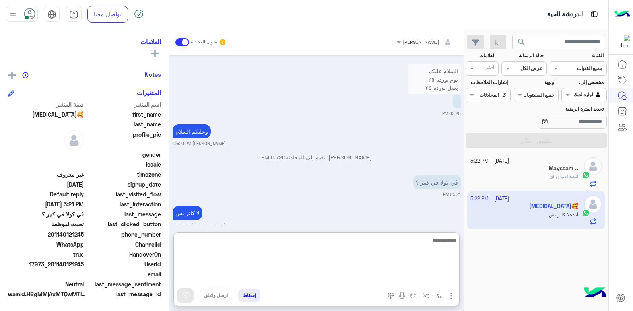
scroll to position [611, 0]
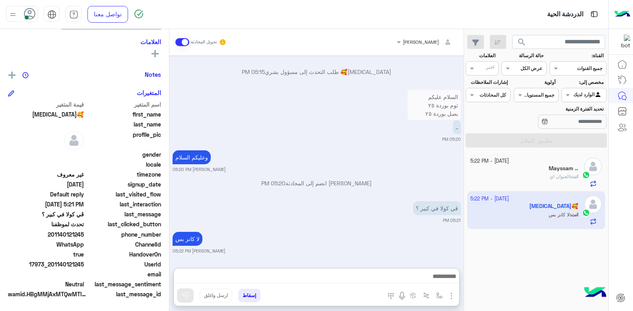
click at [559, 178] on span "العنوان اي" at bounding box center [560, 176] width 20 height 6
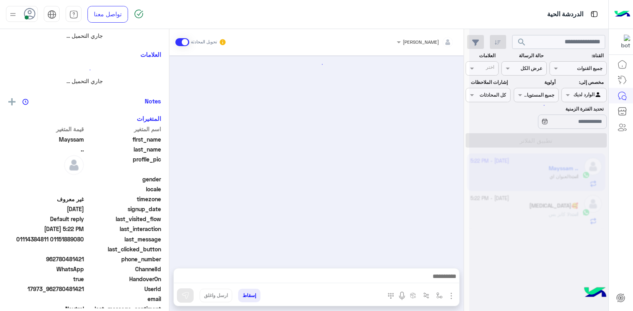
scroll to position [516, 0]
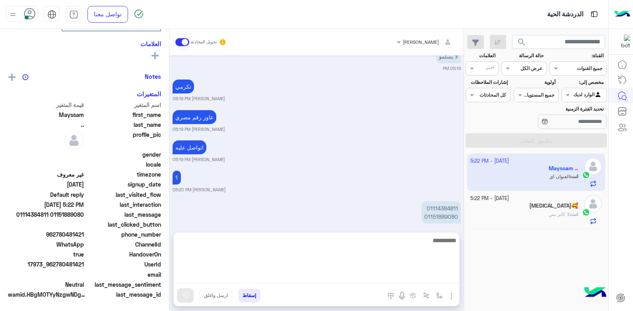
click at [399, 271] on textarea at bounding box center [317, 260] width 286 height 48
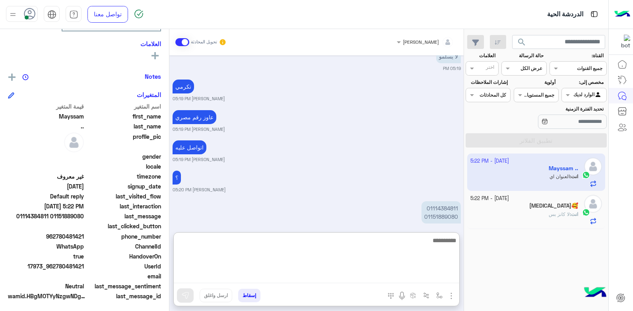
scroll to position [151, 0]
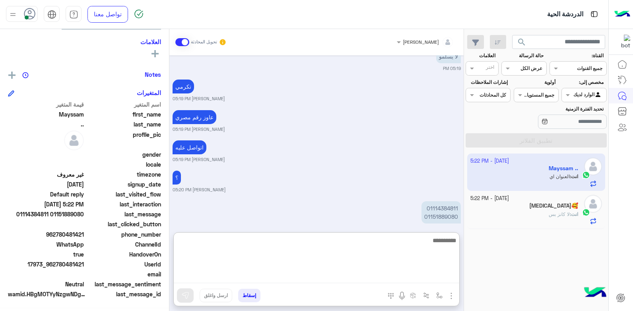
type textarea "*"
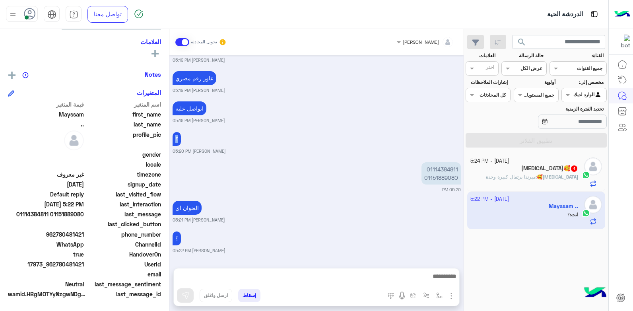
scroll to position [1151, 0]
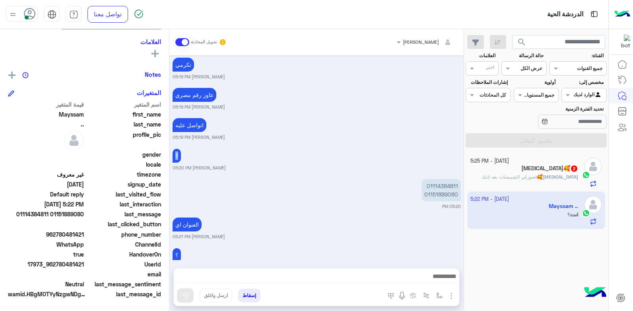
drag, startPoint x: 427, startPoint y: 133, endPoint x: 443, endPoint y: 145, distance: 19.3
click at [443, 142] on div "Oct 4, 2025 04:04 PM أهلاً بك Mayssam في فلوريا ماركت 🌸 ⏰ خدمة التوصيل: من 10:3…" at bounding box center [317, 157] width 294 height 205
drag, startPoint x: 443, startPoint y: 145, endPoint x: 427, endPoint y: 169, distance: 28.8
click at [427, 179] on p "01114384811 01151889080" at bounding box center [441, 190] width 39 height 22
drag, startPoint x: 427, startPoint y: 169, endPoint x: 450, endPoint y: 169, distance: 23.1
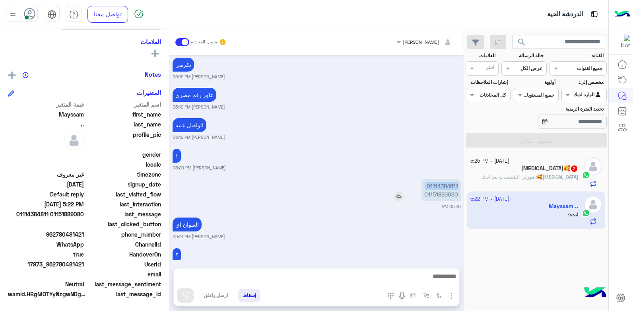
click at [450, 179] on p "01114384811 01151889080" at bounding box center [441, 190] width 39 height 22
copy p "01114384811"
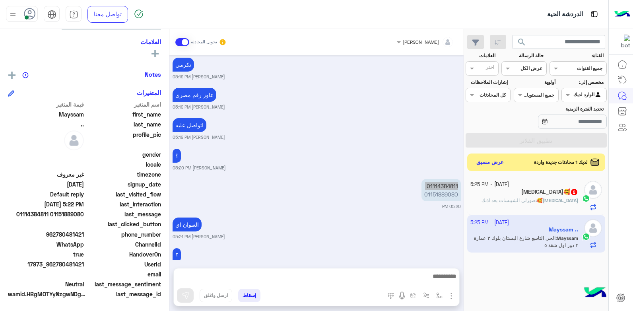
scroll to position [1189, 0]
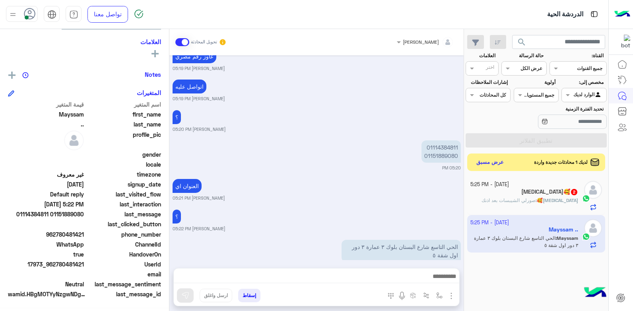
click at [528, 238] on app-inbox-user "4 October - 5:25 PM Mayssam .. Mayssam : الحي التاسع شارع البستان بلوك ٣ عمارة …" at bounding box center [537, 233] width 138 height 37
click at [553, 233] on app-inbox-user "4 October - 5:25 PM Mayssam .. Mayssam : الحي التاسع شارع البستان بلوك ٣ عمارة …" at bounding box center [537, 233] width 138 height 37
click at [540, 237] on app-inbox-user "4 October - 5:25 PM Mayssam .. Mayssam : الحي التاسع شارع البستان بلوك ٣ عمارة …" at bounding box center [537, 233] width 138 height 37
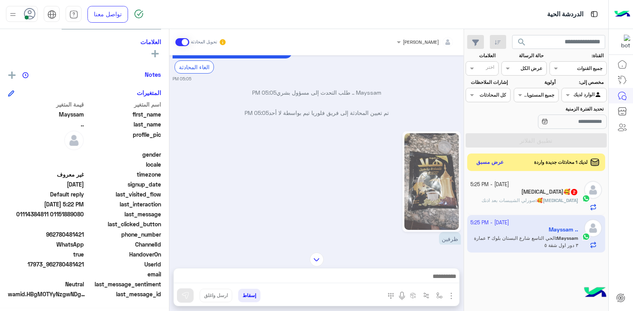
scroll to position [513, 0]
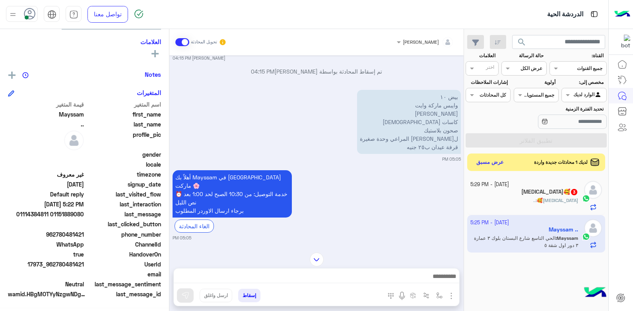
click at [249, 294] on button "إسقاط" at bounding box center [249, 296] width 22 height 14
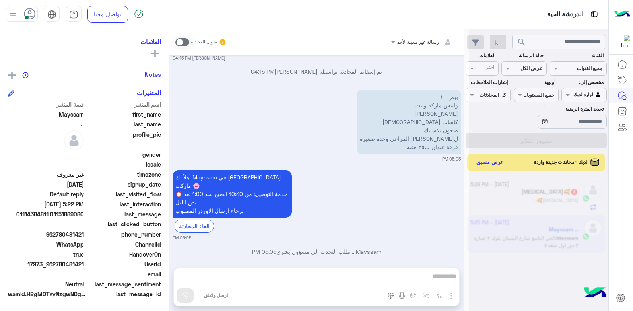
scroll to position [1210, 0]
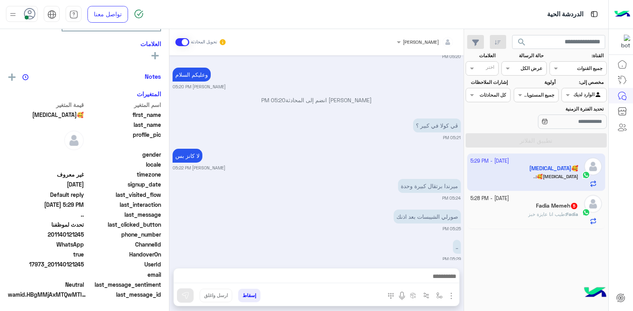
scroll to position [151, 0]
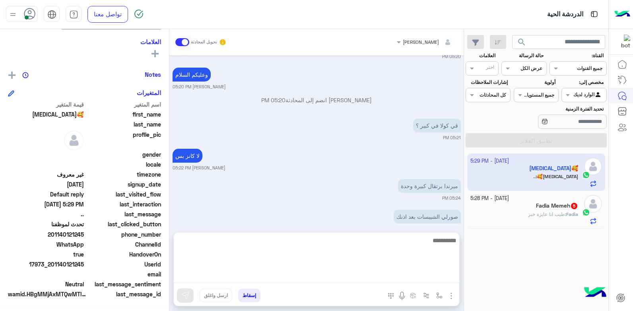
click at [398, 281] on textarea at bounding box center [317, 260] width 286 height 48
type textarea "*****"
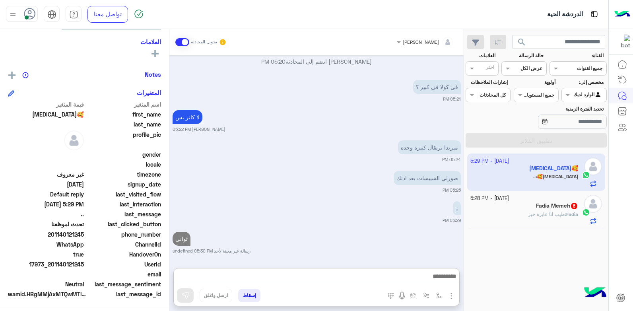
click at [546, 210] on div "Fadia Memeh 5" at bounding box center [525, 207] width 108 height 8
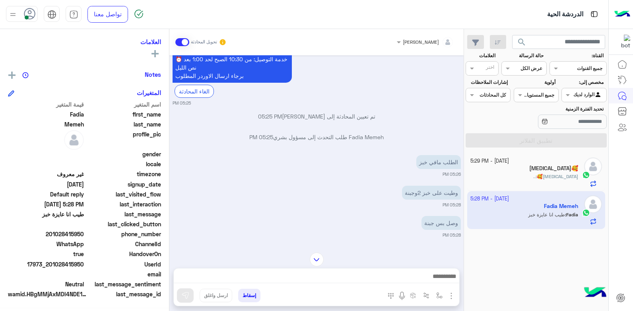
scroll to position [464, 0]
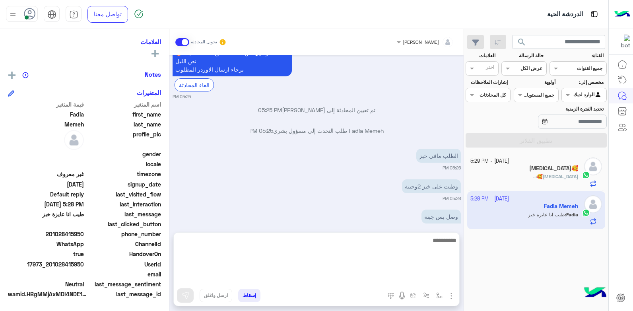
click at [423, 277] on textarea at bounding box center [317, 260] width 286 height 48
type textarea "**********"
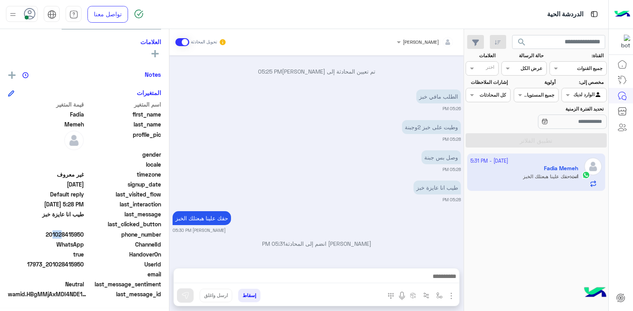
scroll to position [515, 0]
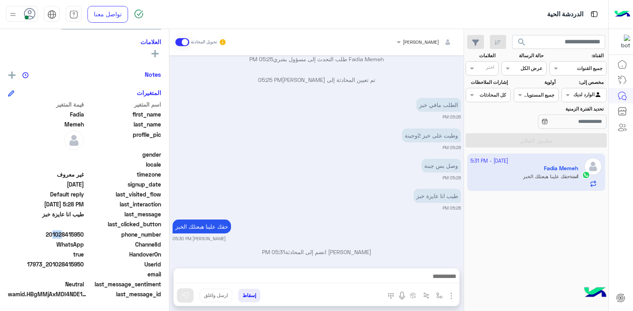
drag, startPoint x: 51, startPoint y: 234, endPoint x: 84, endPoint y: 235, distance: 33.0
click at [84, 235] on span "201028415950" at bounding box center [46, 234] width 76 height 8
copy span "01028415950"
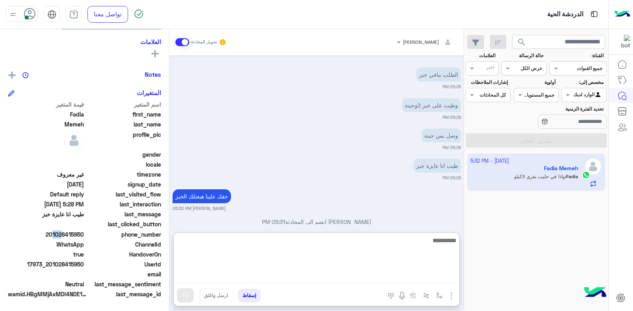
click at [418, 278] on textarea at bounding box center [317, 260] width 286 height 48
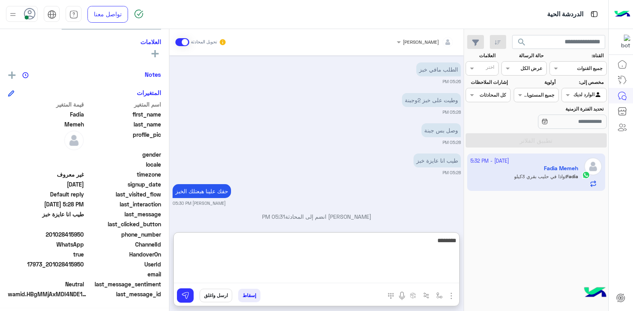
type textarea "*********"
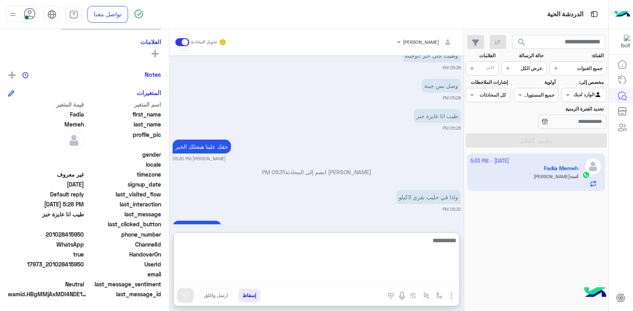
scroll to position [612, 0]
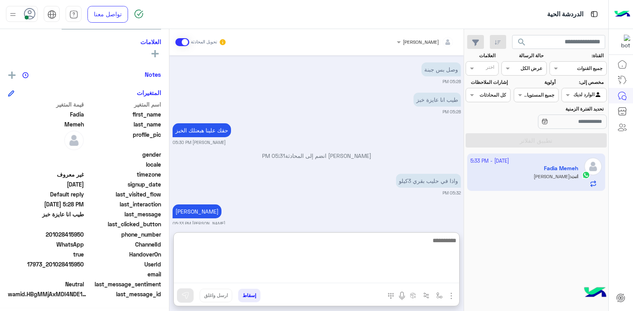
click at [340, 246] on textarea at bounding box center [317, 260] width 286 height 48
type textarea "*"
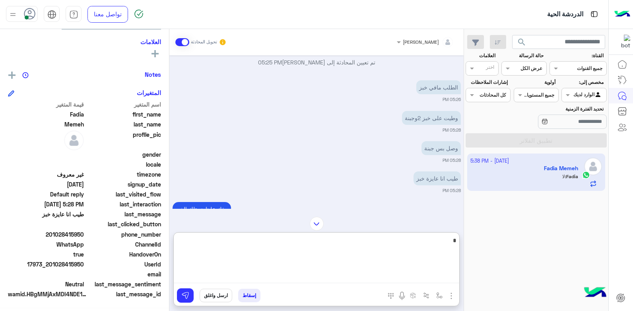
scroll to position [672, 0]
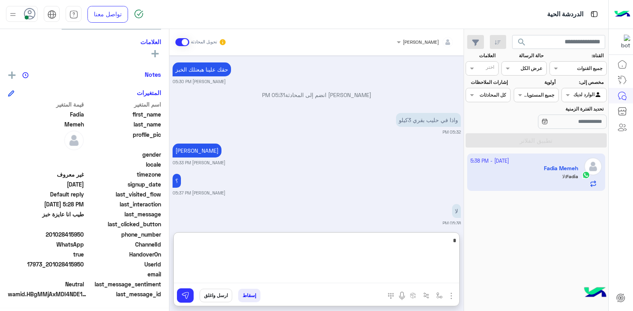
click at [381, 243] on textarea at bounding box center [317, 260] width 286 height 48
type textarea "****"
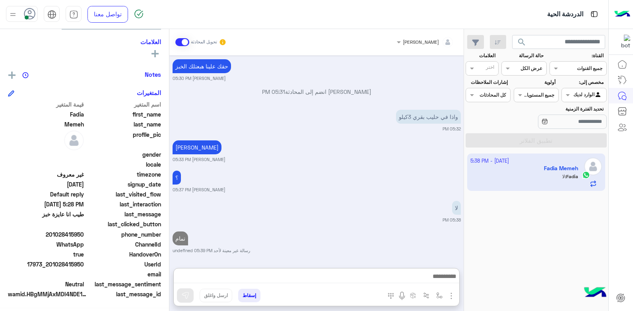
click at [253, 296] on button "إسقاط" at bounding box center [249, 296] width 22 height 14
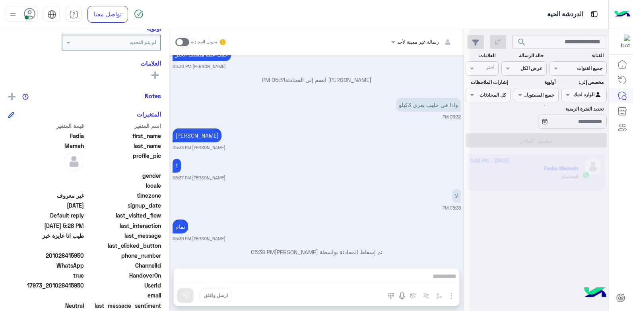
scroll to position [172, 0]
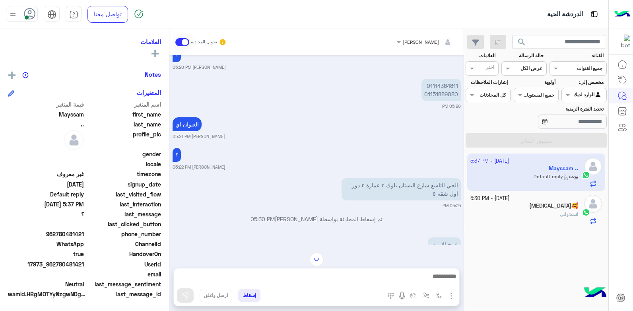
scroll to position [1102, 0]
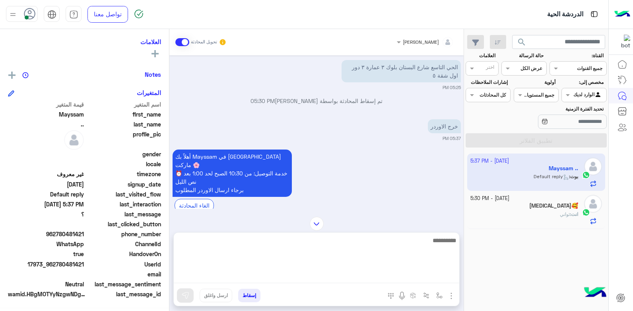
click at [423, 279] on textarea at bounding box center [317, 260] width 286 height 48
type textarea "**"
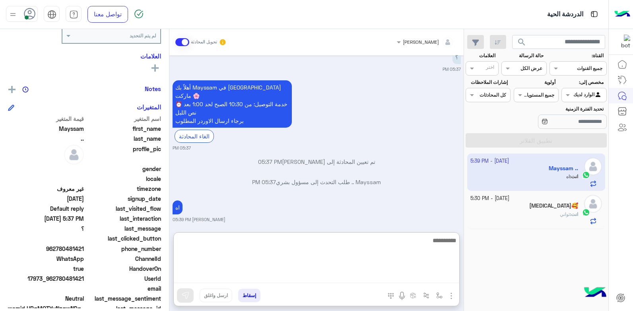
scroll to position [151, 0]
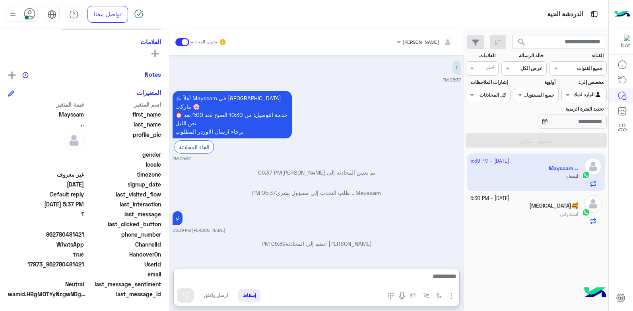
click at [547, 209] on div "Banan🥰" at bounding box center [525, 207] width 108 height 8
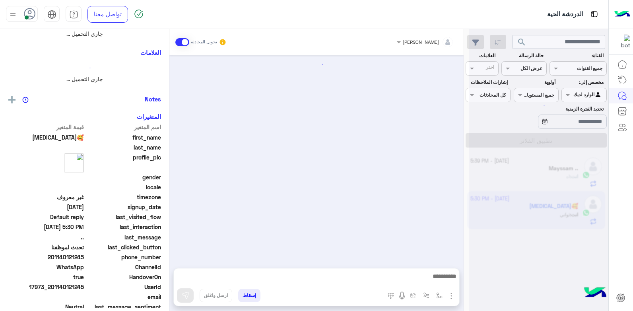
click at [547, 209] on div at bounding box center [539, 158] width 139 height 311
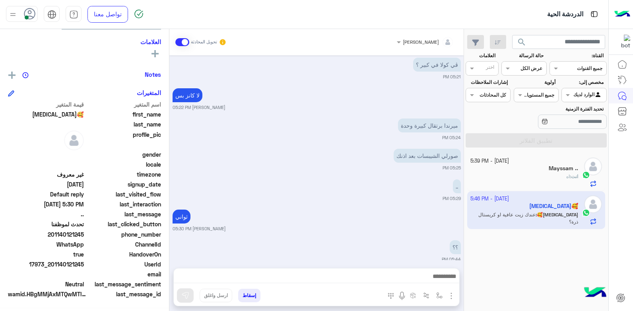
scroll to position [598, 0]
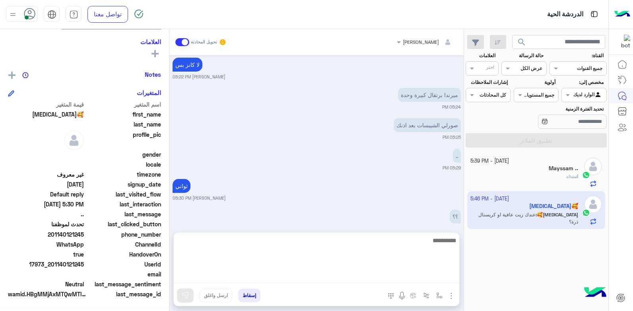
click at [418, 276] on textarea at bounding box center [317, 260] width 286 height 48
type textarea "**"
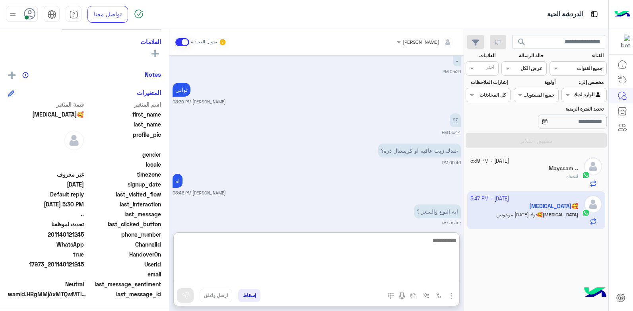
scroll to position [725, 0]
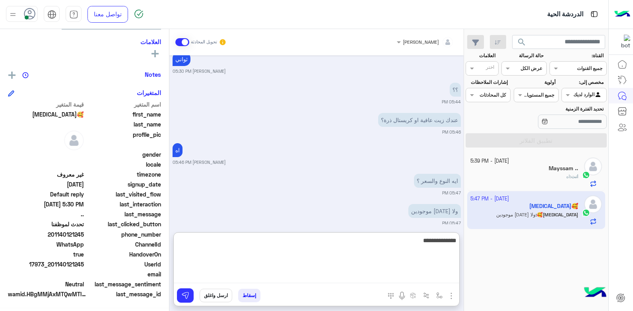
type textarea "**********"
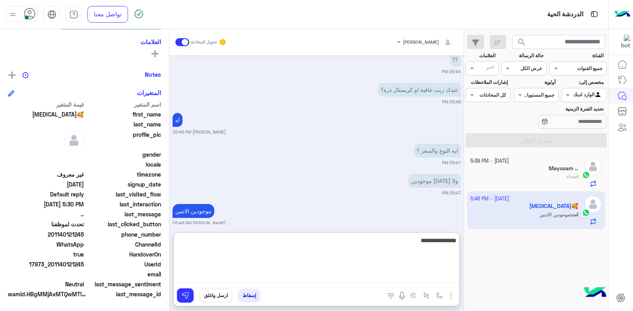
type textarea "**********"
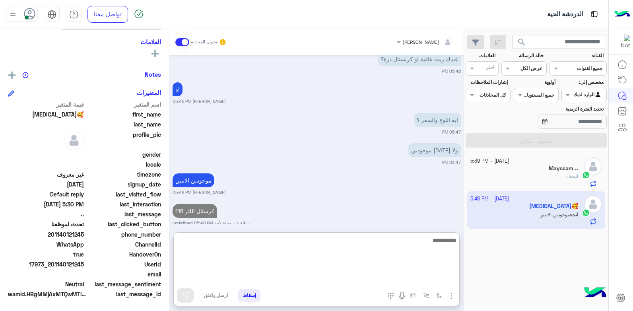
scroll to position [816, 0]
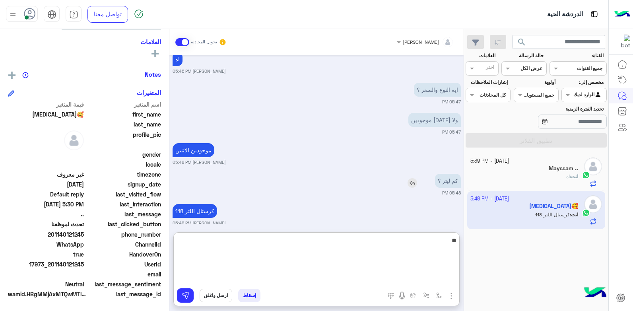
type textarea "*"
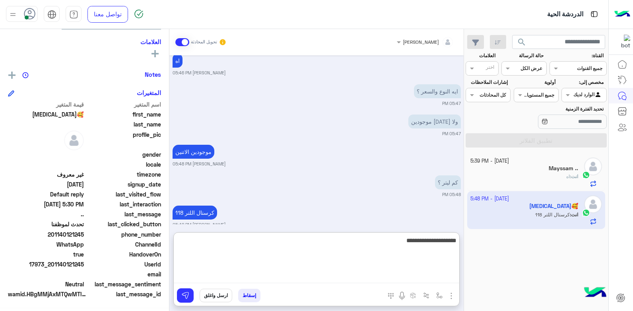
scroll to position [815, 0]
type textarea "**********"
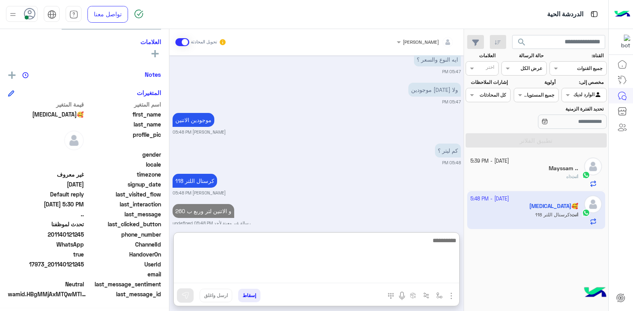
scroll to position [877, 0]
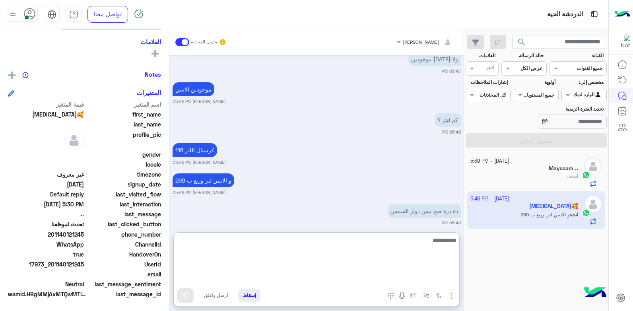
click at [316, 240] on textarea at bounding box center [317, 260] width 286 height 48
type textarea "******"
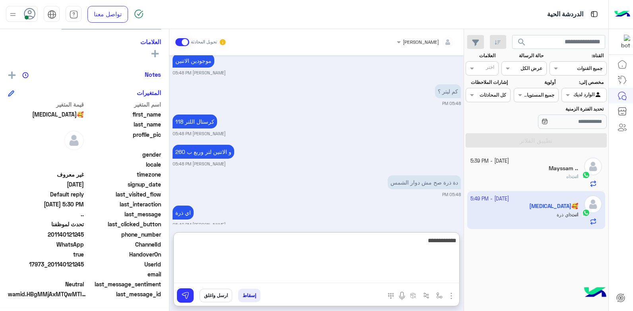
scroll to position [907, 0]
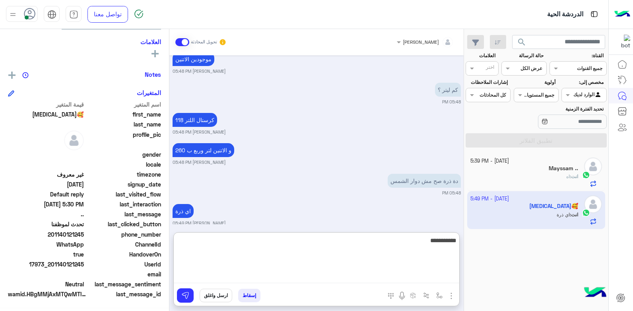
type textarea "**********"
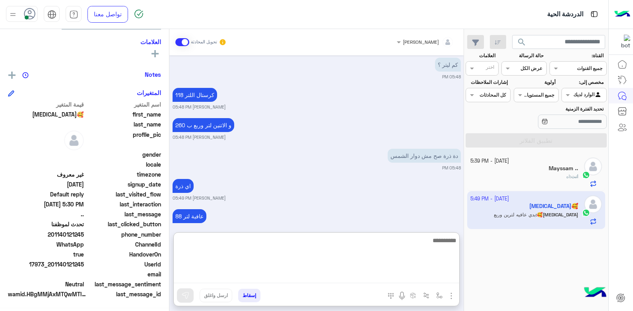
scroll to position [937, 0]
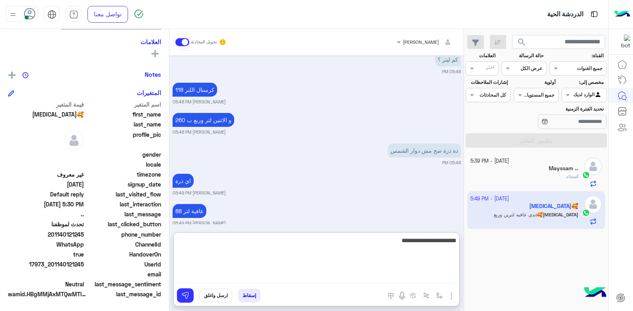
type textarea "**********"
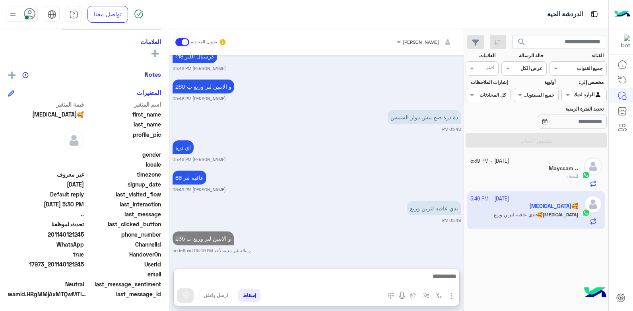
click at [310, 190] on div "Oct 3, 2025 حضرتك حاسب منيح ؟ 06:27 PM لانو المفروض انت يزدلك معي او يطلع الحسا…" at bounding box center [317, 157] width 294 height 205
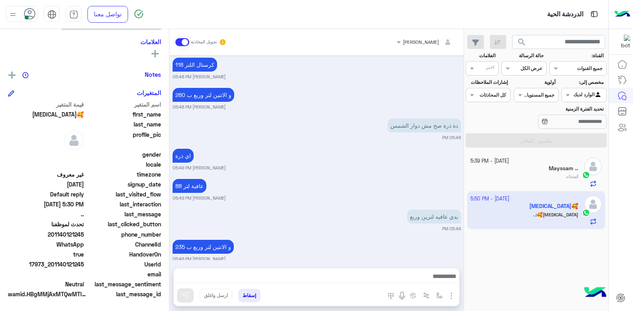
scroll to position [1006, 0]
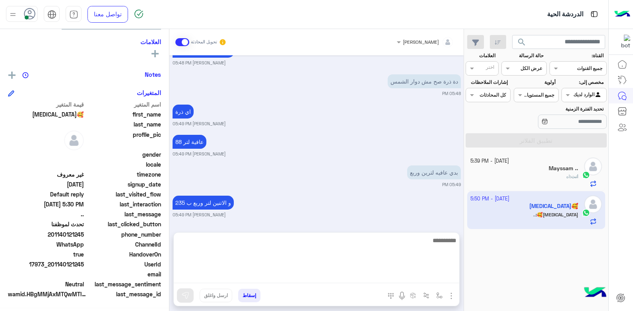
click at [360, 273] on textarea at bounding box center [317, 260] width 286 height 48
type textarea "*****"
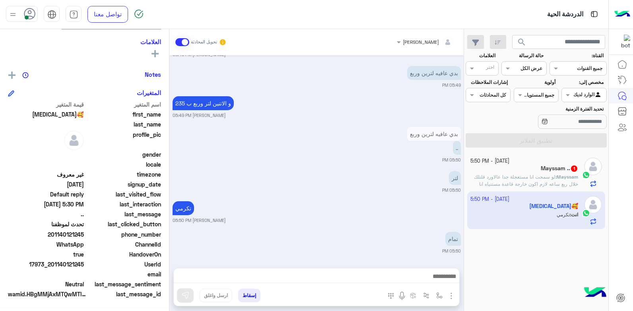
scroll to position [1097, 0]
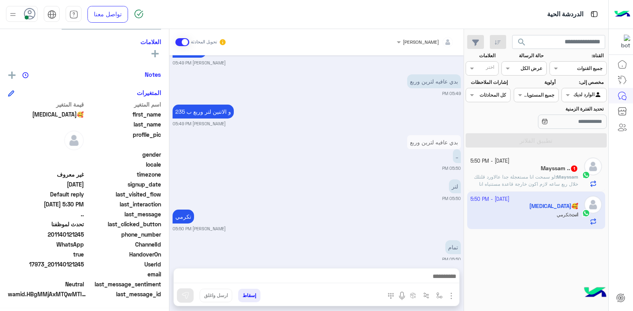
click at [563, 179] on span "Mayssam" at bounding box center [567, 177] width 21 height 6
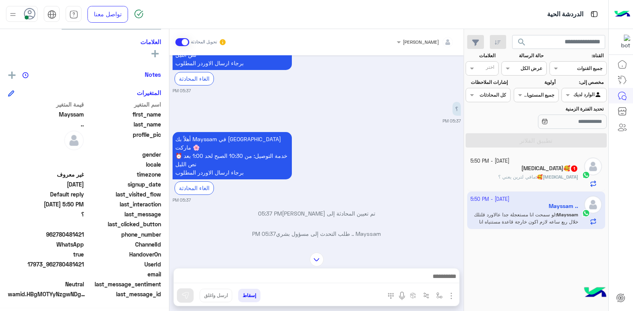
scroll to position [499, 0]
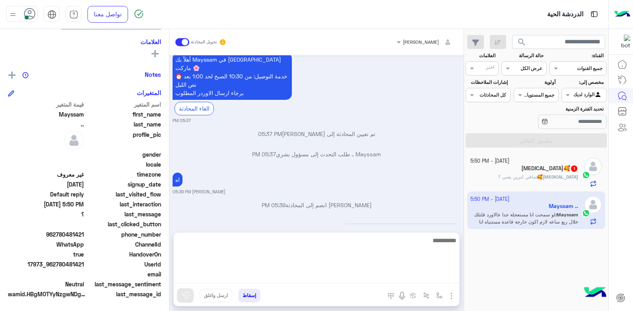
drag, startPoint x: 410, startPoint y: 277, endPoint x: 406, endPoint y: 277, distance: 4.0
click at [410, 277] on textarea at bounding box center [317, 260] width 286 height 48
type textarea "*"
type textarea "**********"
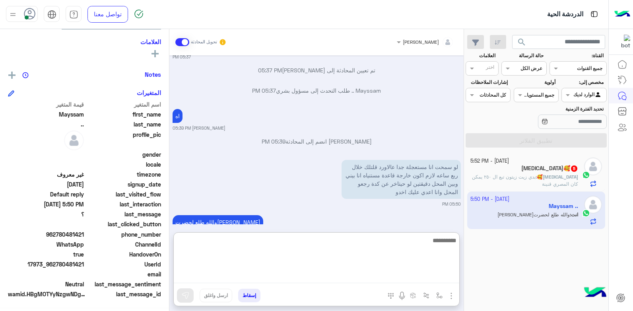
scroll to position [566, 0]
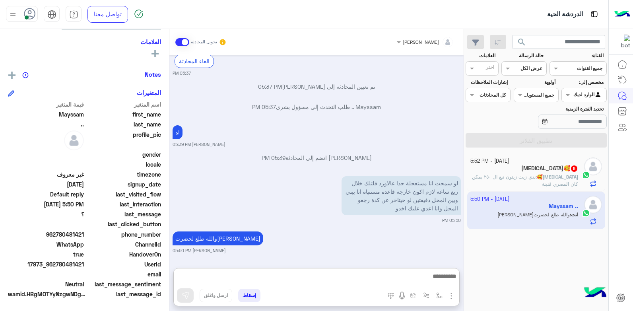
click at [524, 172] on div "Banan🥰 5" at bounding box center [525, 169] width 108 height 8
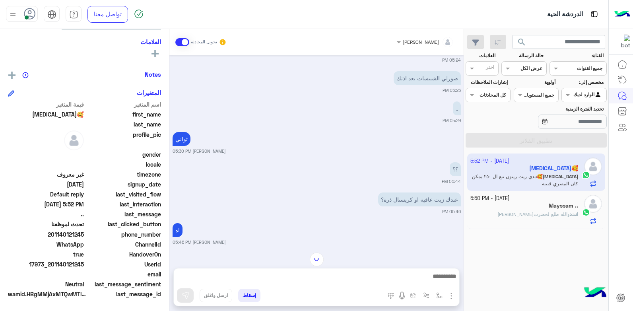
scroll to position [702, 0]
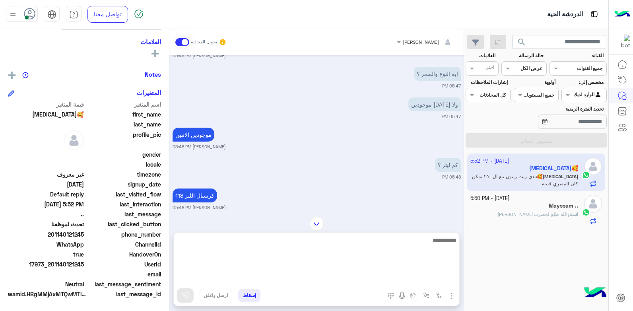
click at [382, 274] on textarea at bounding box center [317, 260] width 286 height 48
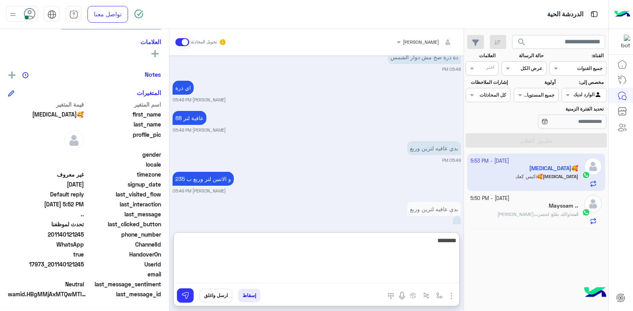
scroll to position [1282, 0]
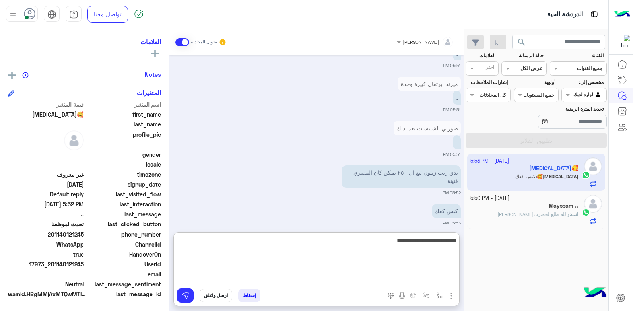
type textarea "**********"
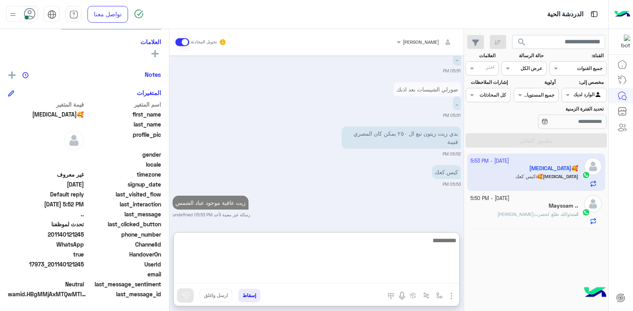
scroll to position [1313, 0]
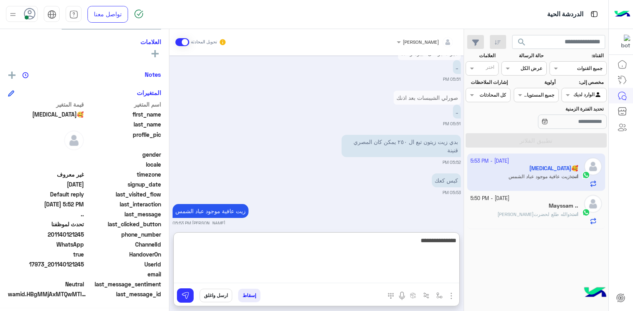
type textarea "**********"
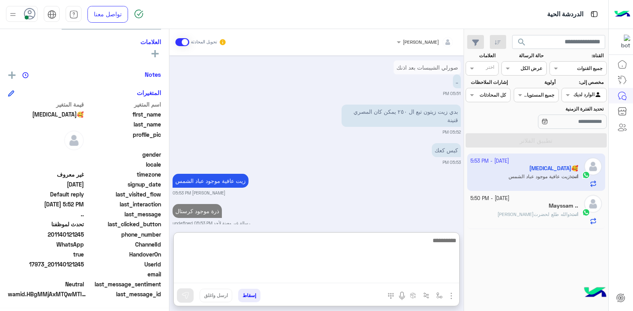
click at [431, 244] on textarea at bounding box center [317, 260] width 286 height 48
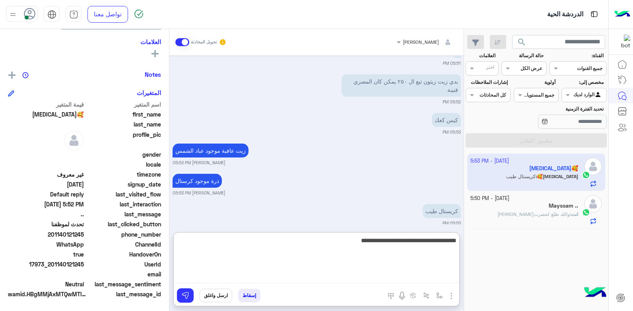
type textarea "**********"
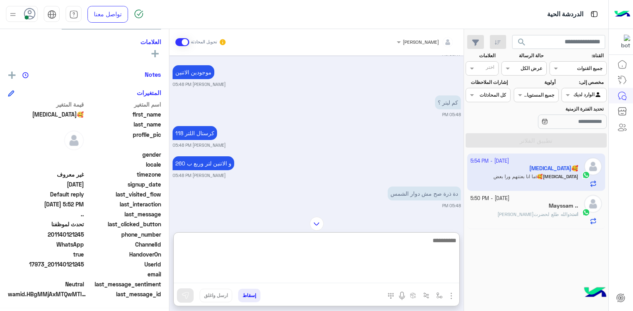
scroll to position [758, 0]
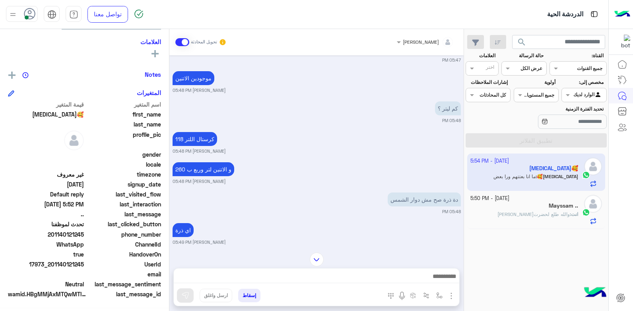
click at [539, 180] on app-inbox-user "4 October - 5:54 PM Banan🥰 Banan🥰 : ما انا بعتتهم ورا بعض" at bounding box center [537, 172] width 138 height 37
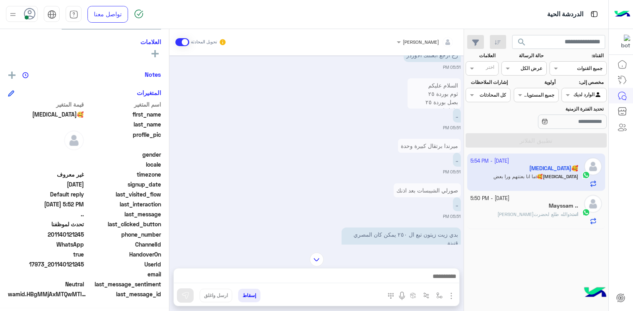
scroll to position [1199, 0]
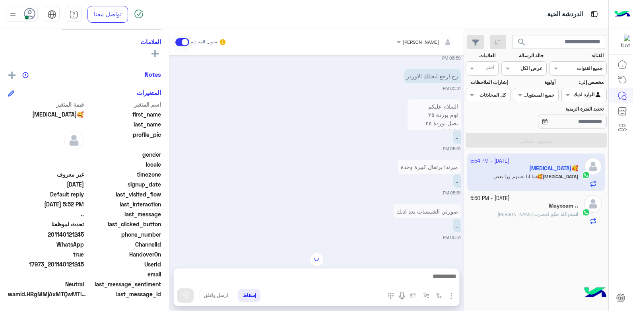
click at [514, 206] on div "Mayssam .." at bounding box center [525, 207] width 108 height 8
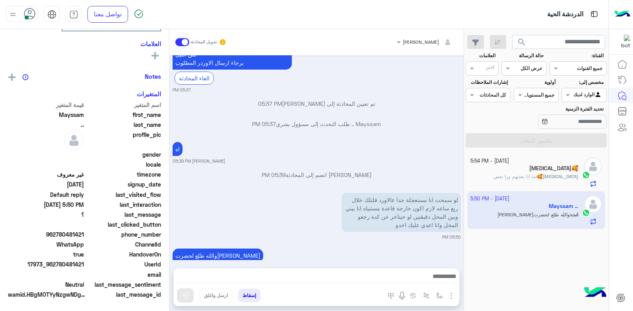
scroll to position [151, 0]
click at [250, 296] on button "إسقاط" at bounding box center [249, 296] width 22 height 14
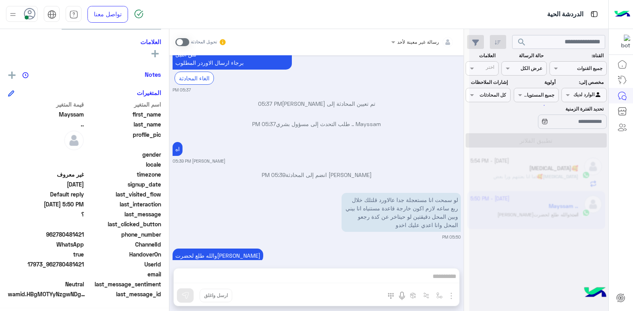
scroll to position [520, 0]
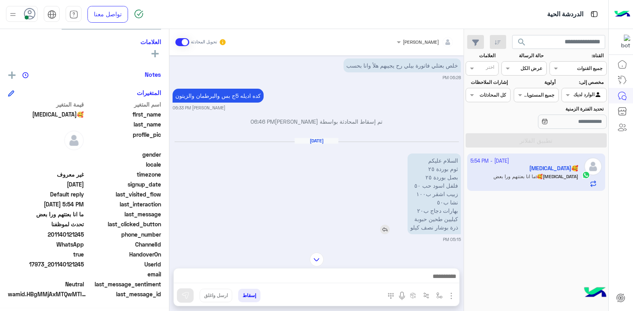
scroll to position [483, 0]
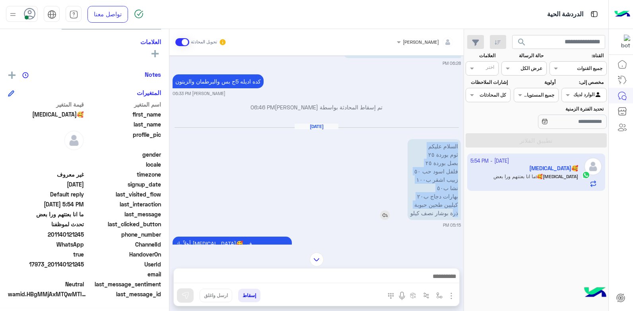
drag, startPoint x: 419, startPoint y: 144, endPoint x: 452, endPoint y: 218, distance: 81.0
click at [453, 218] on p "السلام عليكم ثوم بوردة ٢٥ بصل بوردة ٢٥ فلفل اسود حب ٥٠ زبيب اشقر ب١٠٠ نشا ب٥٠ ب…" at bounding box center [434, 179] width 53 height 81
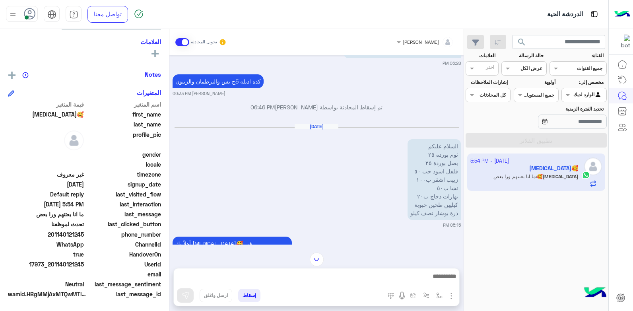
drag, startPoint x: 452, startPoint y: 218, endPoint x: 410, endPoint y: 222, distance: 41.9
click at [410, 222] on small "05:15 PM" at bounding box center [317, 225] width 288 height 6
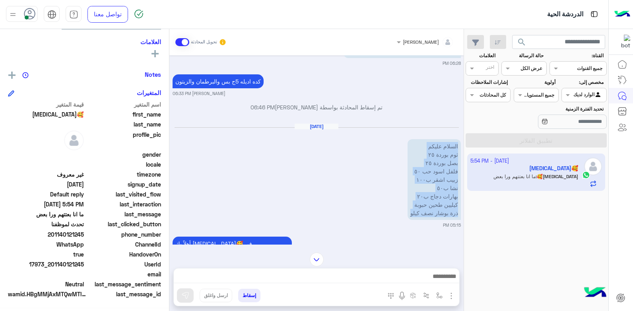
drag, startPoint x: 411, startPoint y: 213, endPoint x: 464, endPoint y: 146, distance: 85.8
click at [464, 146] on mat-drawer "خالد صقر تحويل المحادثة Oct 3, 2025 بيتزا 06:20 PM صوص ييتزا 06:20 PM طري كتير …" at bounding box center [232, 171] width 464 height 285
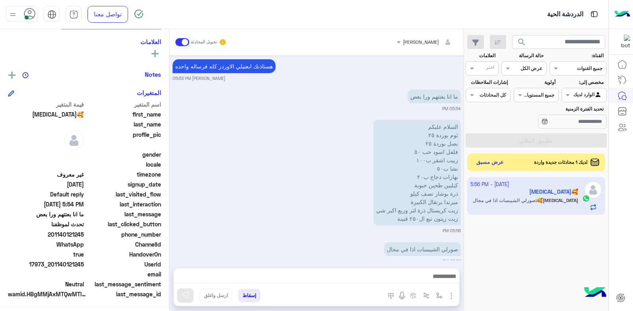
scroll to position [2007, 0]
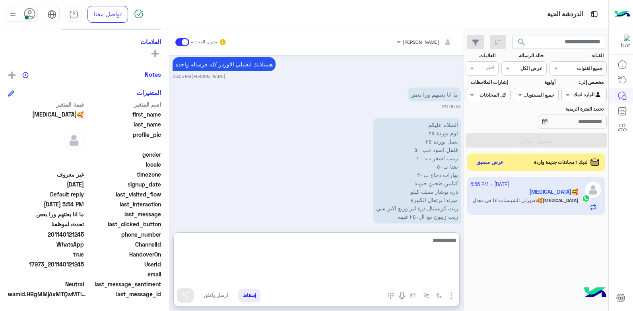
click at [435, 275] on textarea at bounding box center [317, 260] width 286 height 48
type textarea "**********"
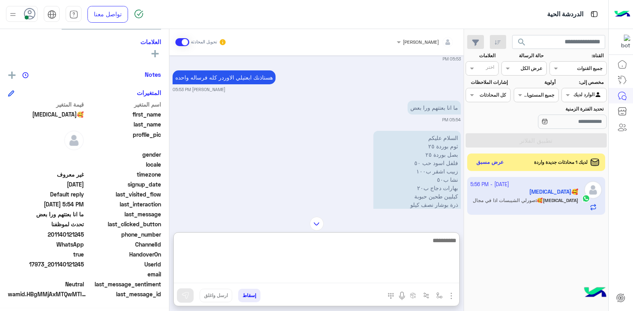
scroll to position [2034, 0]
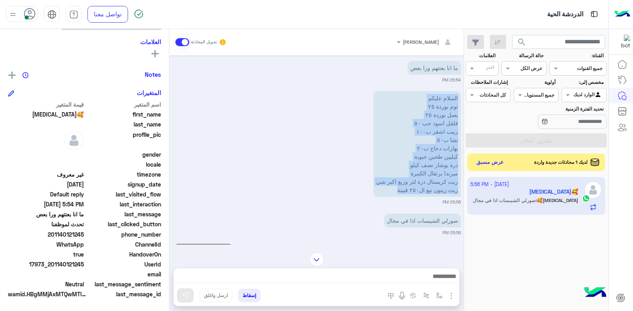
drag, startPoint x: 403, startPoint y: 92, endPoint x: 399, endPoint y: 189, distance: 97.6
click at [399, 189] on div "السلام عليكم ثوم بوردة ٢٥ بصل بوردة ٢٥ فلفل اسود حب ٥٠ زبيب اشقر ب١٠٠ نشا ب٥٠ ب…" at bounding box center [394, 144] width 133 height 110
copy p "السلام عليكم ثوم بوردة ٢٥ بصل بوردة ٢٥ فلفل اسود حب ٥٠ زبيب اشقر ب١٠٠ نشا ب٥٠ ب…"
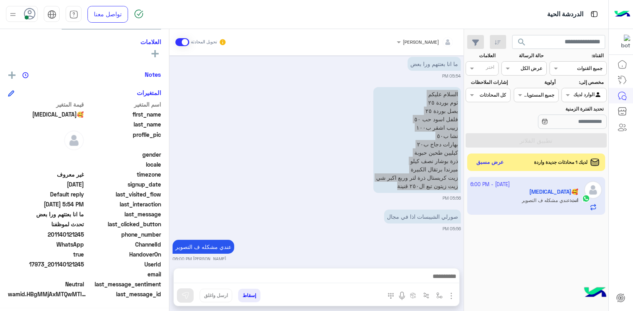
scroll to position [2068, 0]
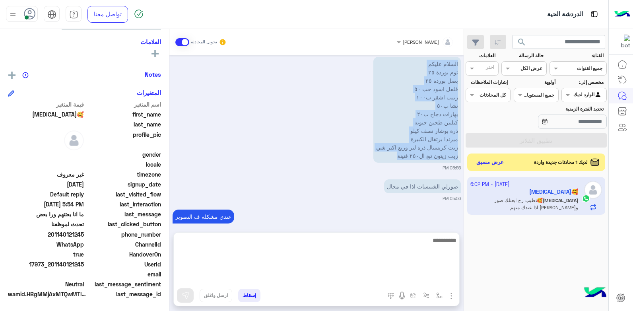
click at [398, 277] on textarea at bounding box center [317, 260] width 286 height 48
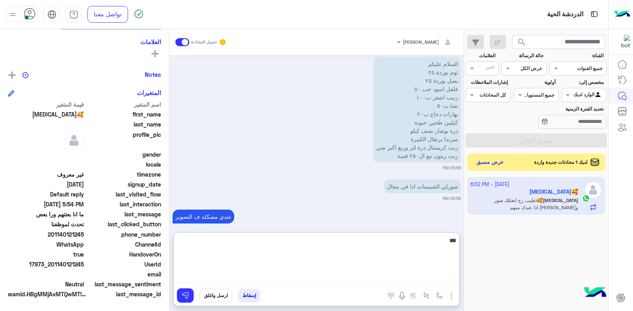
type textarea "****"
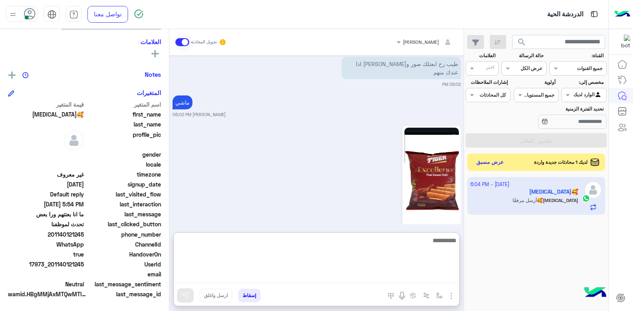
scroll to position [2368, 0]
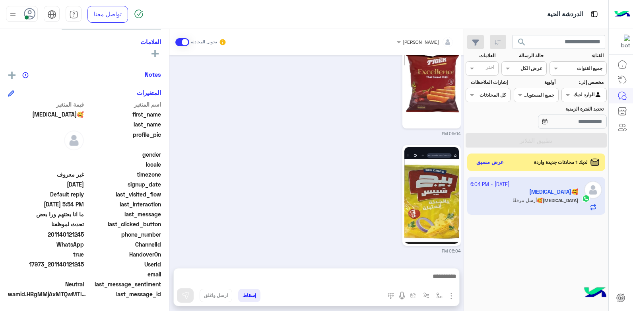
click at [522, 44] on span "search" at bounding box center [522, 42] width 10 height 10
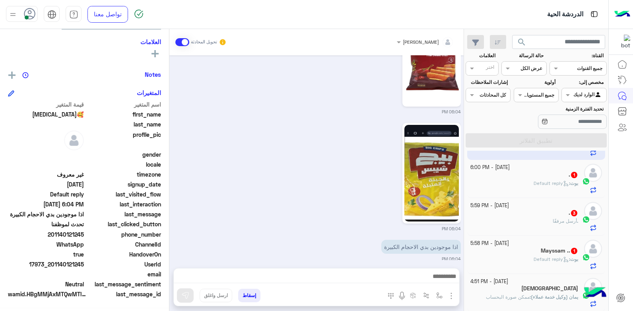
scroll to position [31, 0]
click at [558, 258] on span "Default reply" at bounding box center [551, 259] width 35 height 6
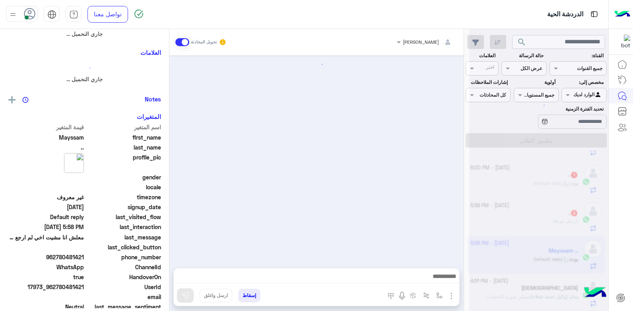
scroll to position [173, 0]
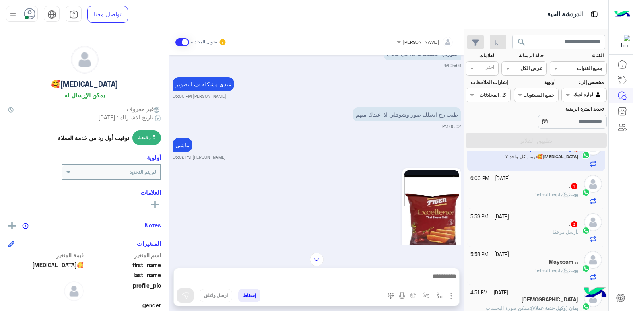
scroll to position [31, 0]
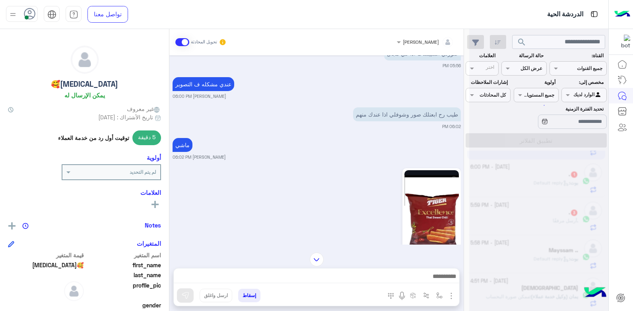
click at [551, 259] on div at bounding box center [539, 158] width 139 height 311
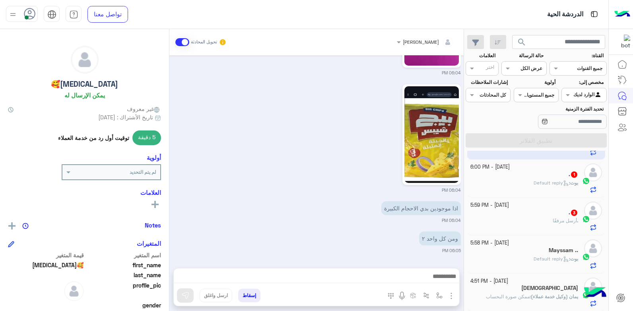
click at [538, 245] on div "[DATE] - 5:58 PM" at bounding box center [525, 244] width 108 height 8
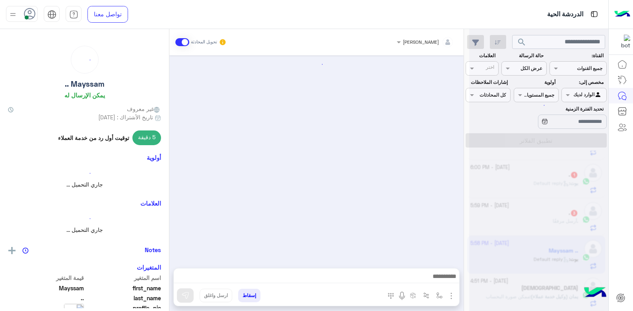
click at [538, 245] on div at bounding box center [539, 158] width 139 height 311
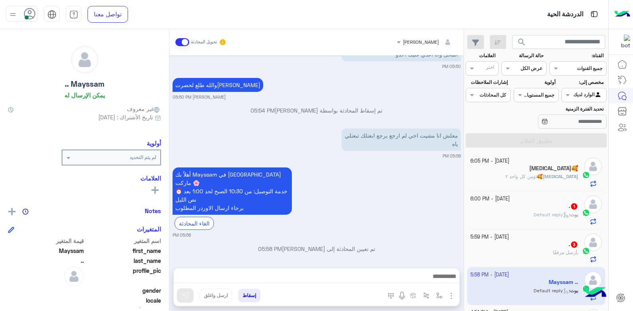
click at [532, 171] on div "[MEDICAL_DATA]🥰" at bounding box center [525, 169] width 108 height 8
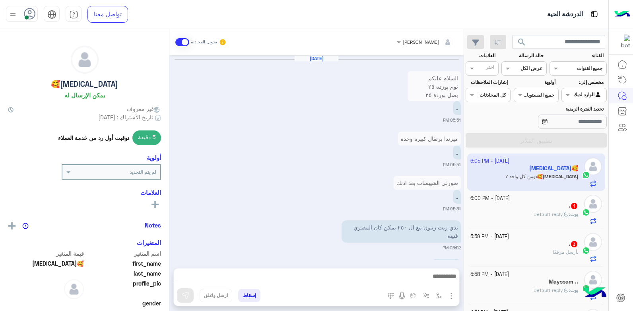
scroll to position [835, 0]
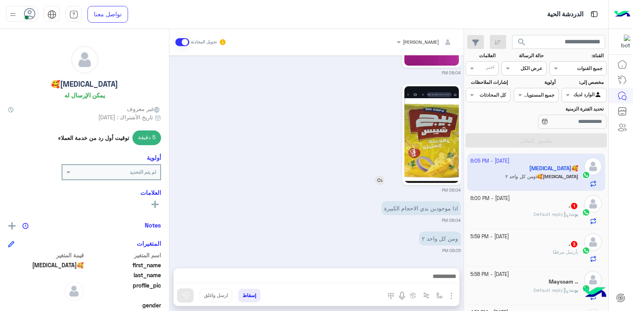
click at [379, 181] on img at bounding box center [380, 180] width 10 height 10
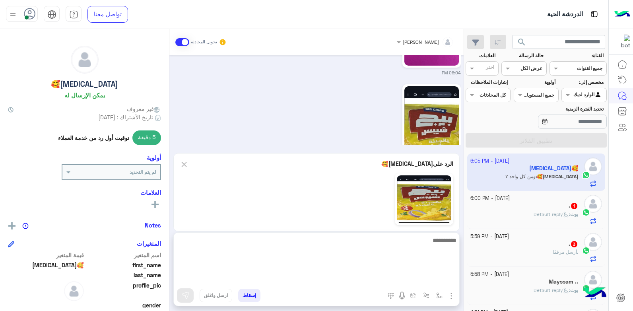
click at [438, 275] on textarea at bounding box center [317, 260] width 286 height 48
type textarea "********"
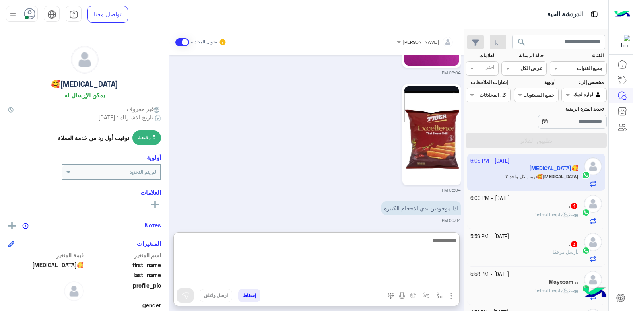
scroll to position [998, 0]
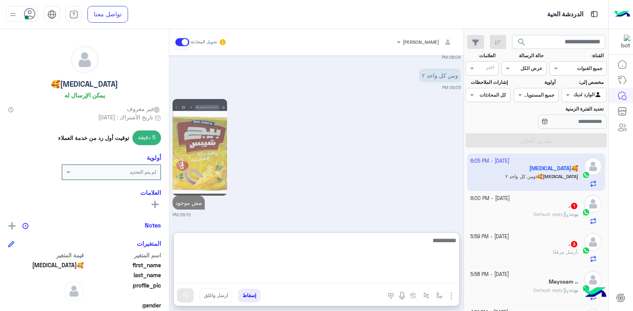
click at [382, 242] on textarea at bounding box center [317, 260] width 286 height 48
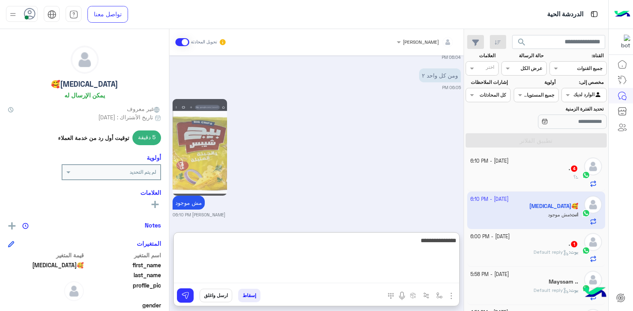
type textarea "**********"
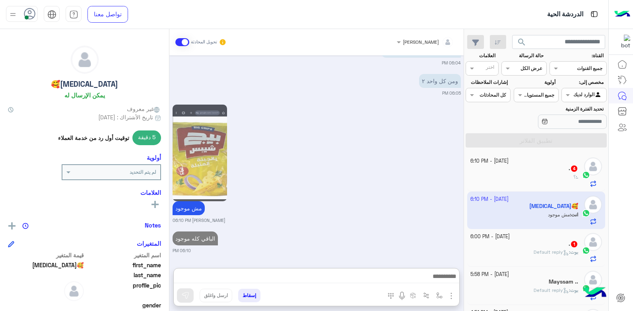
click at [526, 167] on div ". 4" at bounding box center [525, 169] width 108 height 8
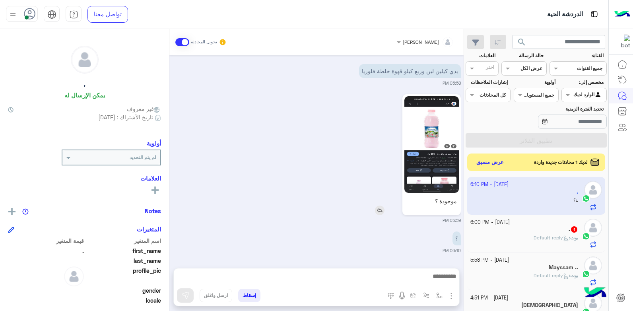
scroll to position [109, 0]
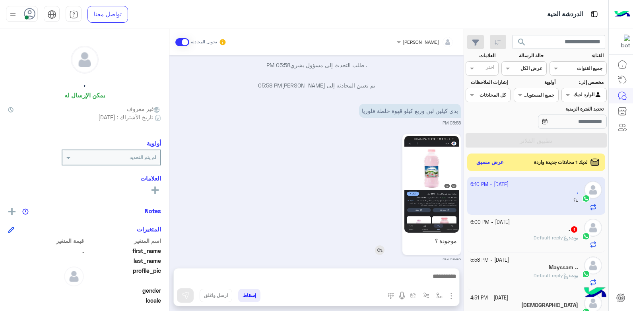
click at [381, 251] on img at bounding box center [380, 251] width 10 height 10
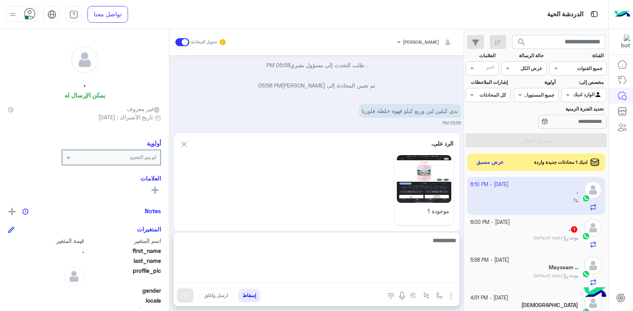
click at [372, 274] on textarea at bounding box center [317, 260] width 286 height 48
type textarea "**"
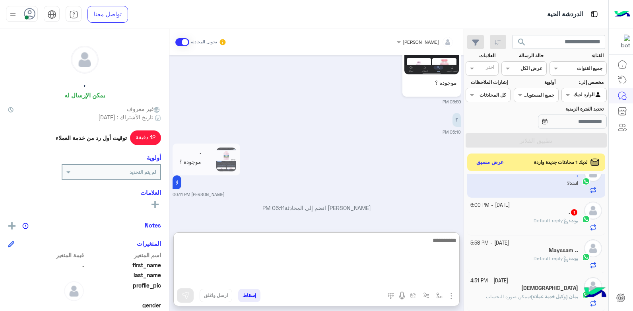
scroll to position [312, 0]
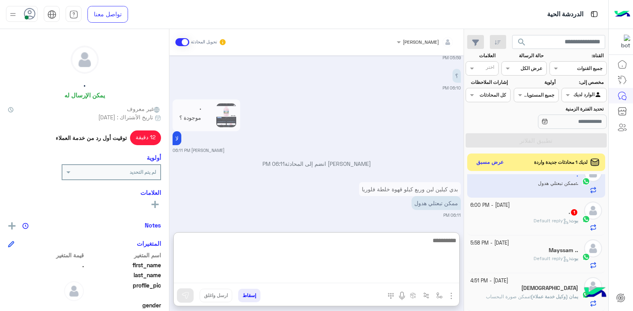
click at [447, 244] on textarea at bounding box center [317, 260] width 286 height 48
type textarea "****"
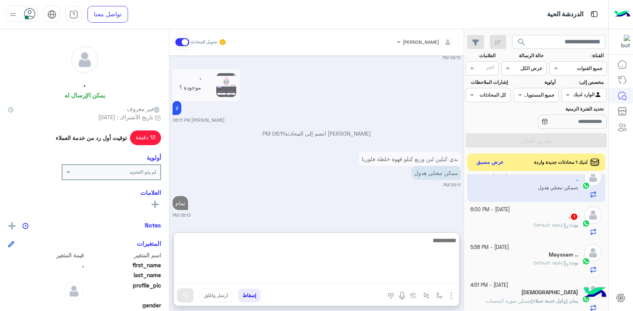
scroll to position [17, 0]
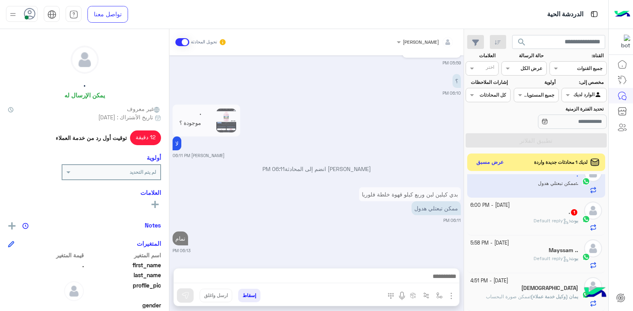
click at [546, 253] on div "Mayssam .." at bounding box center [525, 251] width 108 height 8
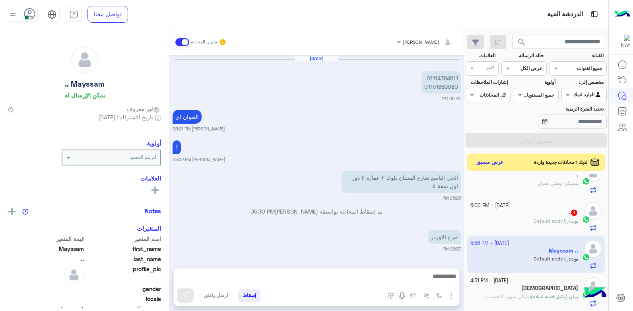
scroll to position [518, 0]
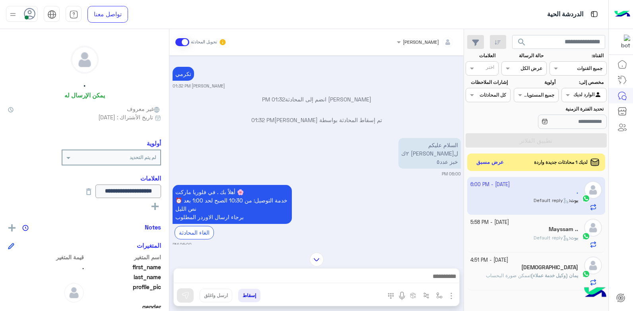
scroll to position [388, 0]
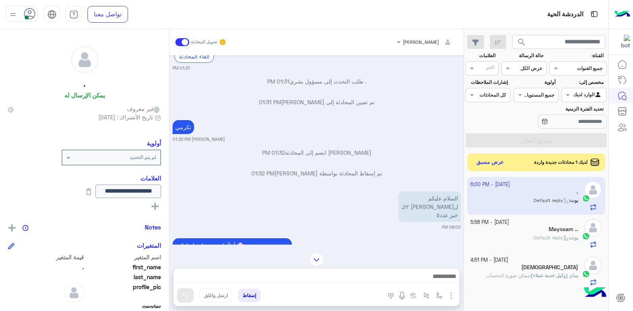
click at [525, 40] on span "search" at bounding box center [522, 42] width 10 height 10
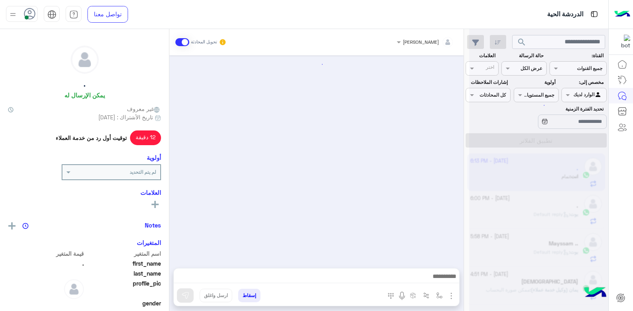
scroll to position [307, 0]
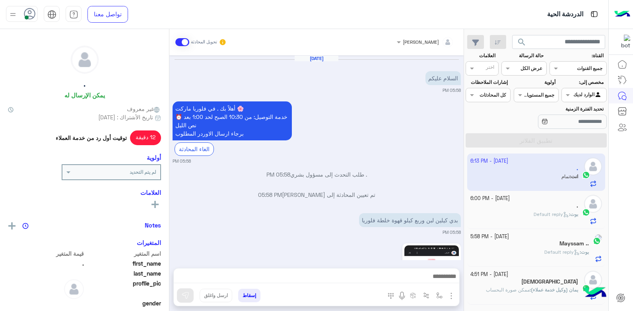
scroll to position [307, 0]
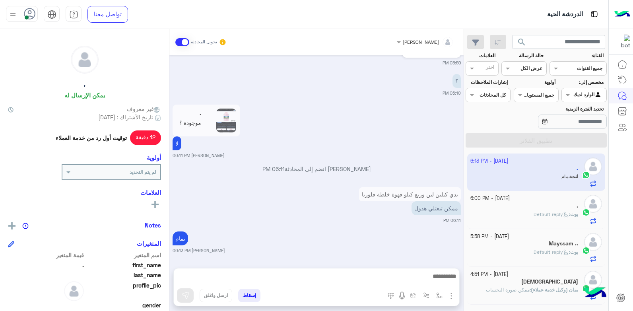
click at [549, 243] on div "Mayssam .." at bounding box center [525, 244] width 108 height 8
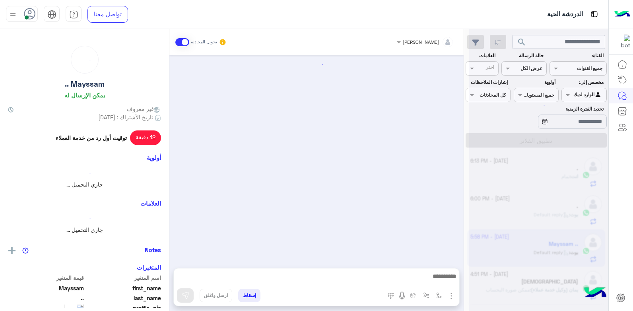
click at [549, 243] on div at bounding box center [539, 158] width 139 height 311
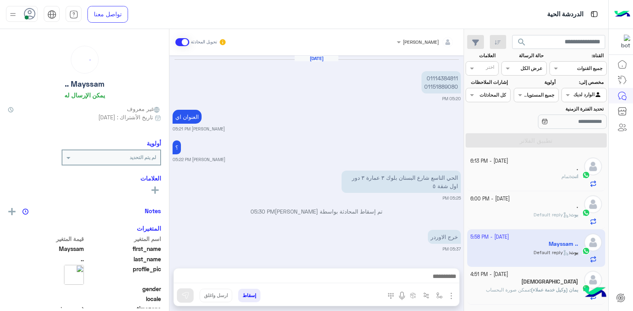
scroll to position [518, 0]
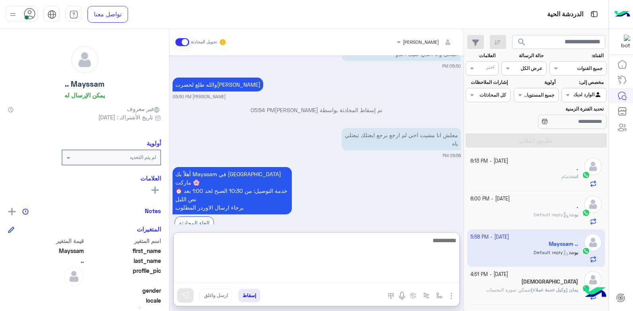
click at [368, 277] on textarea at bounding box center [317, 260] width 286 height 48
type textarea "****"
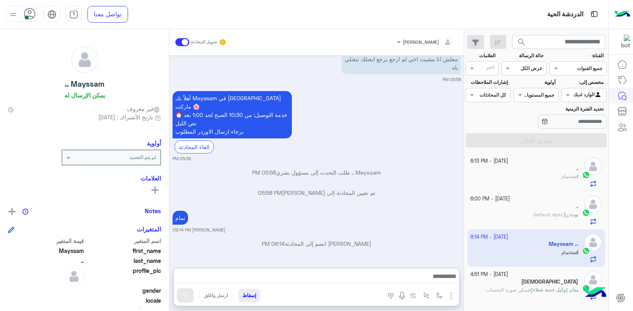
click at [251, 296] on button "إسقاط" at bounding box center [249, 296] width 22 height 14
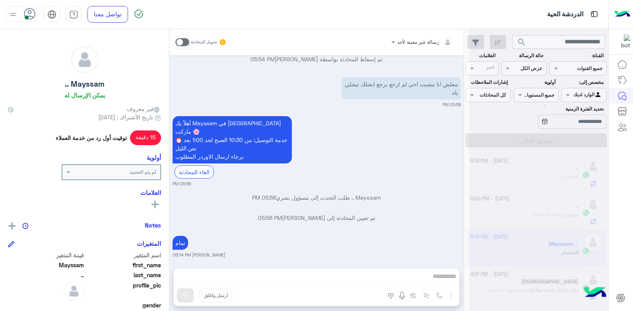
scroll to position [590, 0]
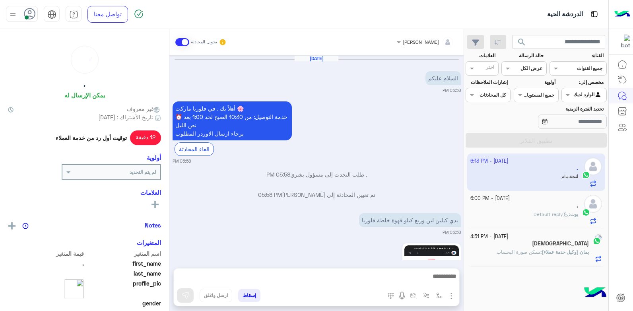
scroll to position [307, 0]
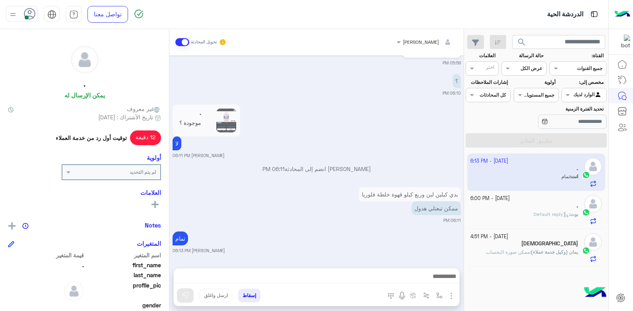
click at [575, 95] on div at bounding box center [584, 94] width 44 height 8
click at [587, 111] on b "غير معينة" at bounding box center [584, 110] width 21 height 7
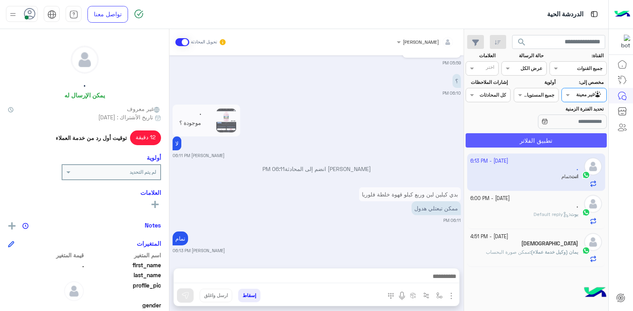
click at [565, 139] on button "تطبيق الفلاتر" at bounding box center [536, 140] width 141 height 14
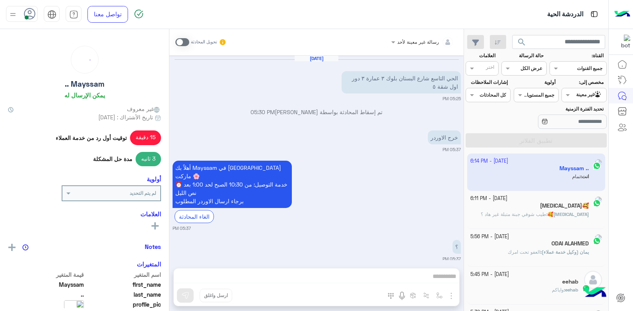
scroll to position [490, 0]
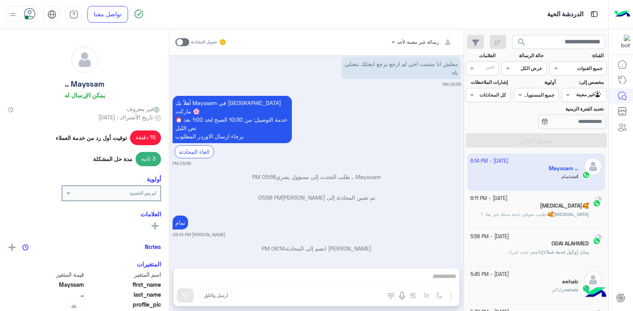
click at [535, 212] on span "طيب شوفي جبنة متبلة غير هاد ؟" at bounding box center [514, 214] width 66 height 6
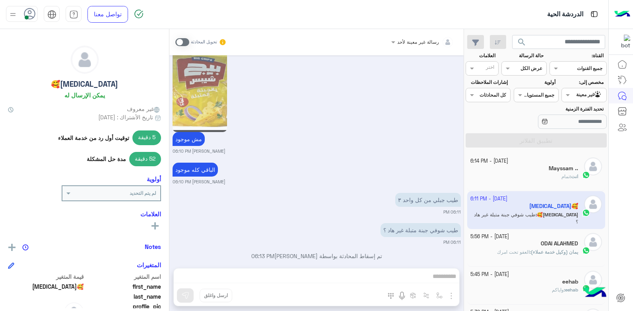
scroll to position [856, 0]
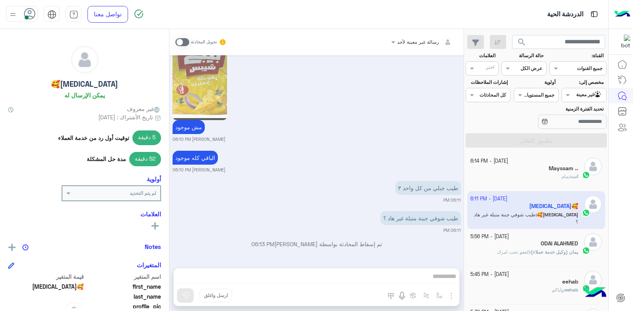
click at [182, 41] on span at bounding box center [182, 42] width 14 height 8
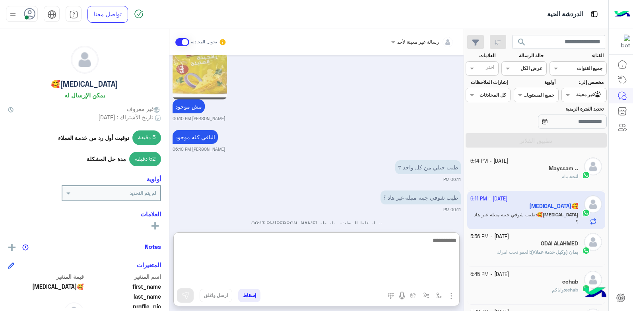
click at [410, 274] on textarea at bounding box center [317, 260] width 286 height 48
type textarea "**********"
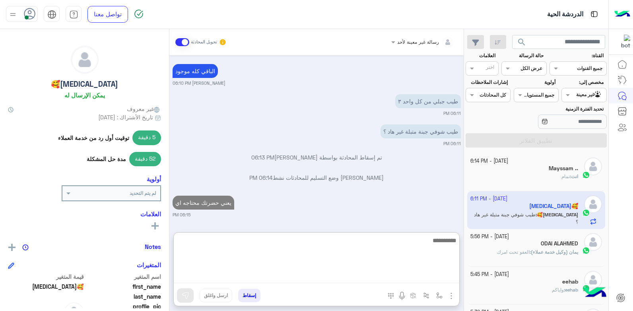
type textarea "*"
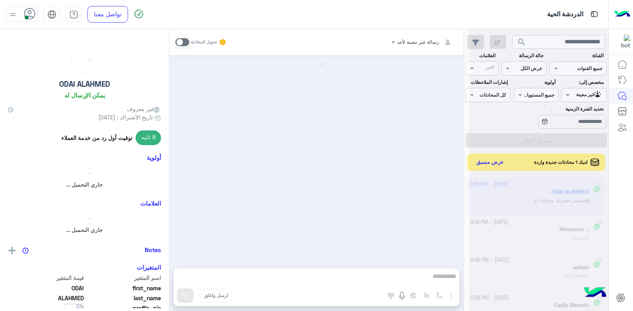
click at [425, 240] on div "رسالة غير معينة لأحد تحويل المحادثة إسقاط ارسل واغلق" at bounding box center [317, 171] width 294 height 285
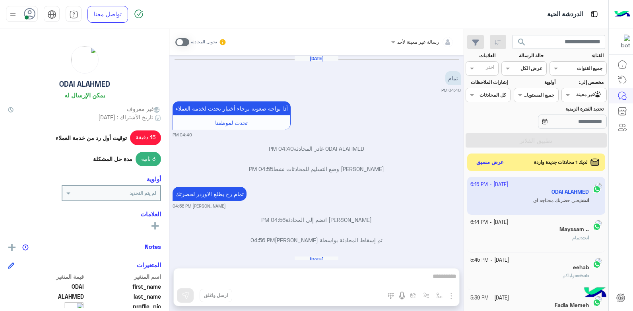
scroll to position [1304, 0]
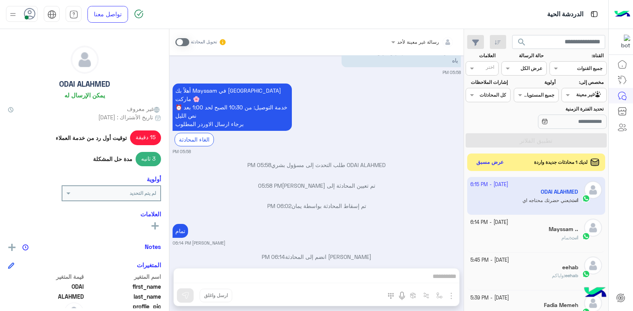
click at [182, 44] on span at bounding box center [182, 42] width 14 height 8
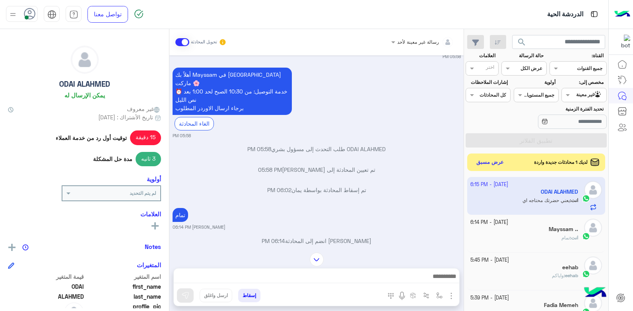
scroll to position [1325, 0]
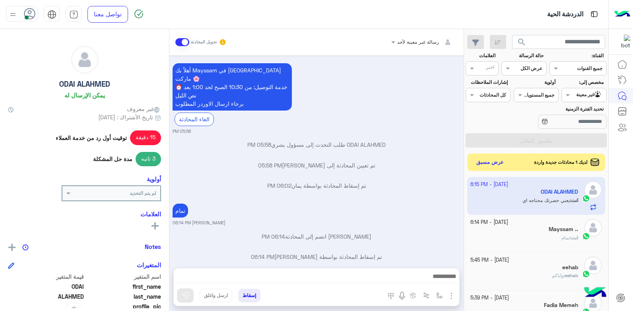
click at [253, 299] on button "إسقاط" at bounding box center [249, 296] width 22 height 14
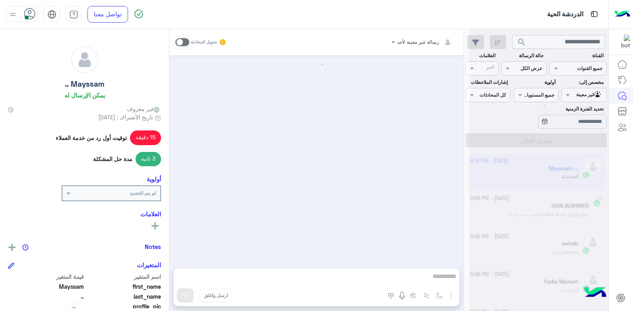
scroll to position [490, 0]
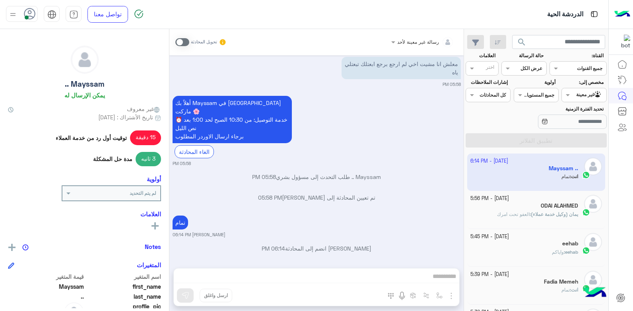
click at [574, 98] on div "Agent Filter غير معينة" at bounding box center [589, 95] width 34 height 8
click at [581, 127] on b "الوارد لديك" at bounding box center [582, 126] width 25 height 7
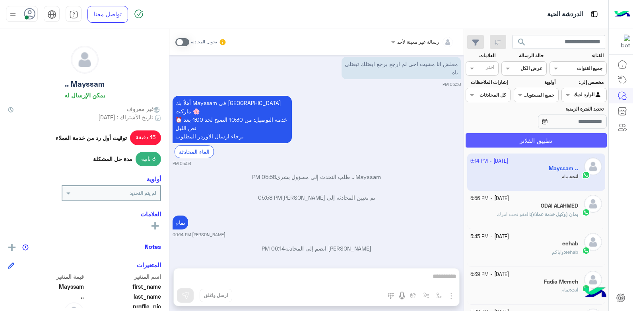
click at [552, 143] on button "تطبيق الفلاتر" at bounding box center [536, 140] width 141 height 14
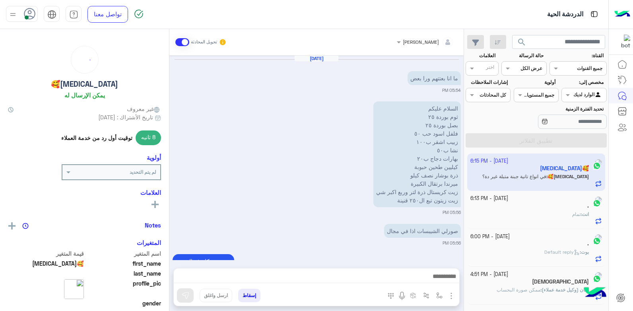
scroll to position [836, 0]
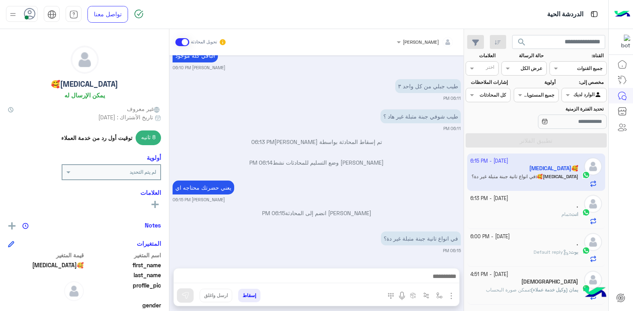
click at [549, 174] on app-inbox-user "[DATE] - 6:15 PM [MEDICAL_DATA]🥰 [MEDICAL_DATA]🥰 : في انواع تانية جبنة متبلة غي…" at bounding box center [537, 172] width 138 height 37
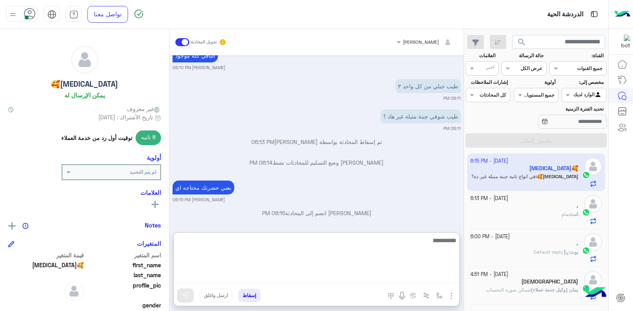
click at [422, 275] on textarea at bounding box center [317, 260] width 286 height 48
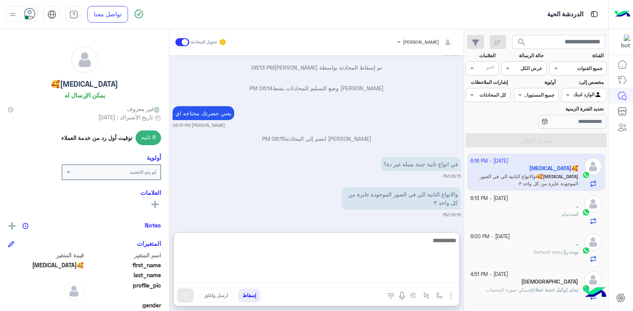
scroll to position [941, 0]
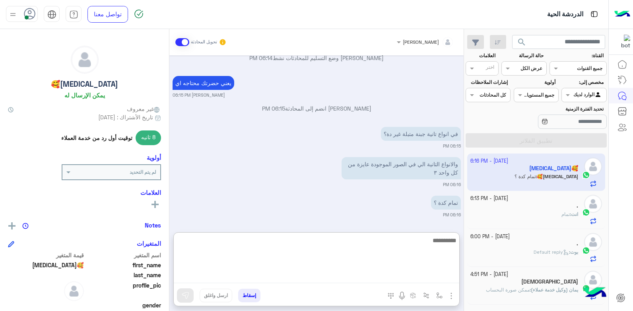
click at [439, 242] on textarea at bounding box center [317, 260] width 286 height 48
type textarea "**********"
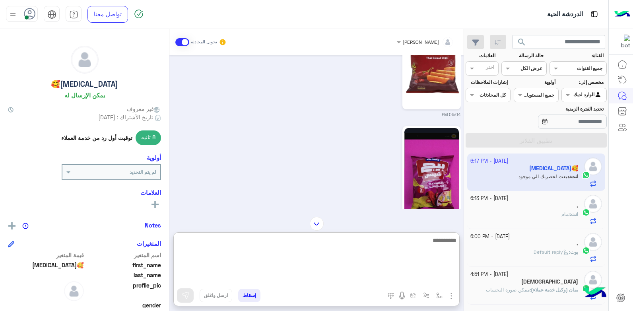
scroll to position [414, 0]
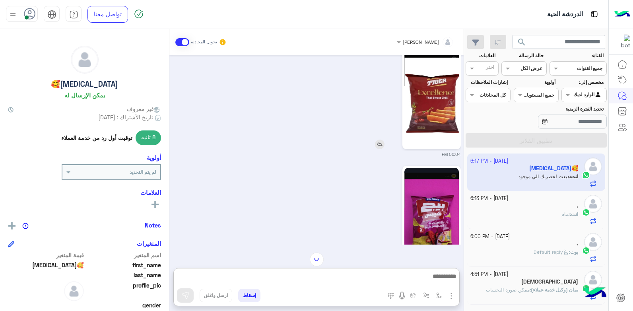
click at [381, 148] on img at bounding box center [380, 145] width 10 height 10
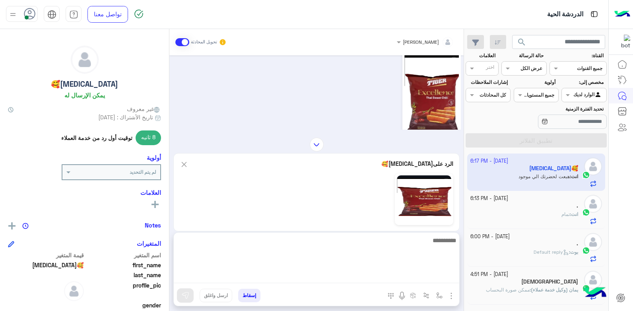
click at [433, 282] on textarea at bounding box center [317, 260] width 286 height 48
type textarea "**********"
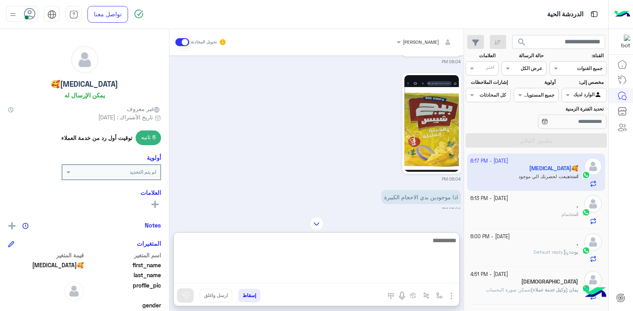
scroll to position [501, 0]
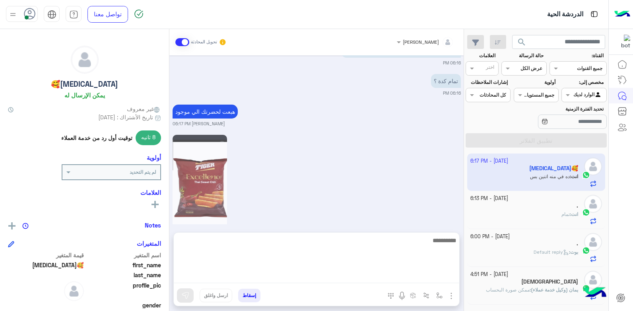
click at [369, 274] on textarea at bounding box center [317, 260] width 286 height 48
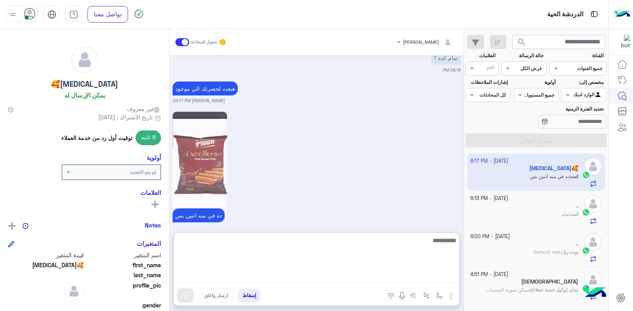
scroll to position [1098, 0]
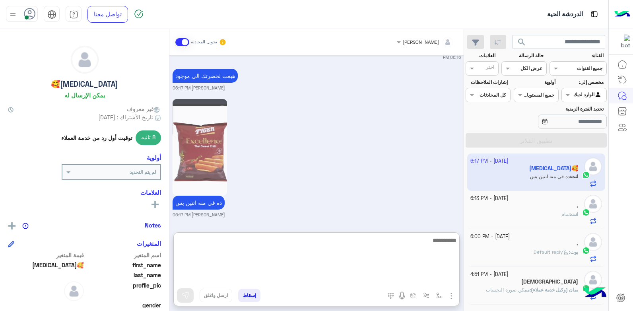
click at [370, 242] on textarea at bounding box center [317, 260] width 286 height 48
type textarea "**********"
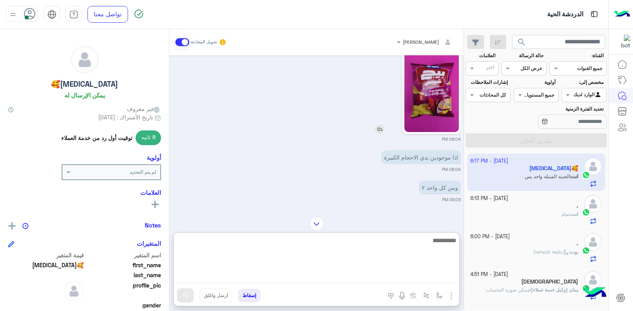
scroll to position [532, 0]
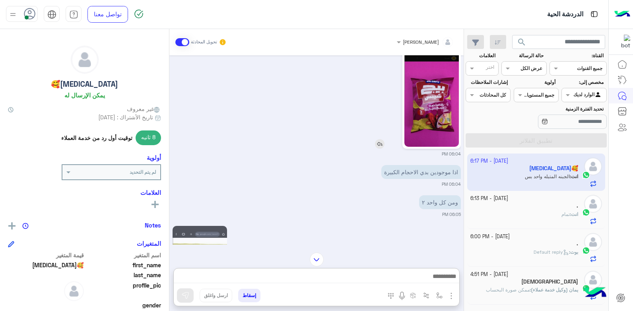
click at [381, 145] on img at bounding box center [380, 144] width 10 height 10
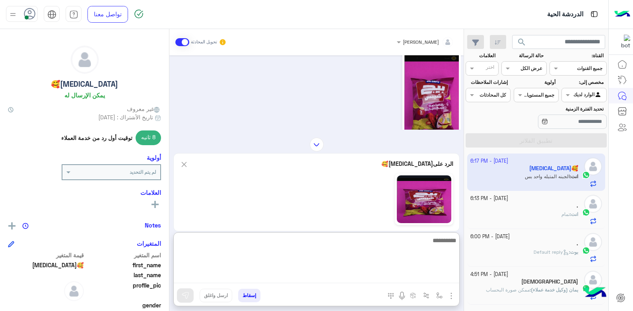
click at [430, 281] on textarea at bounding box center [317, 260] width 286 height 48
type textarea "**********"
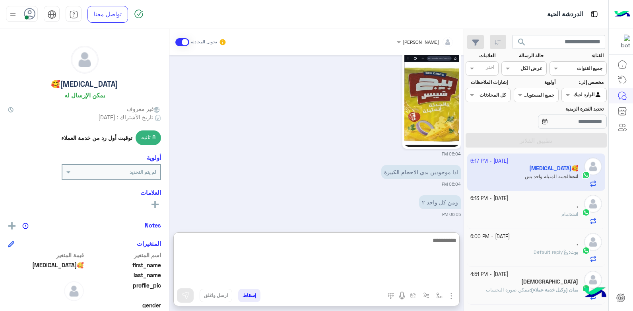
scroll to position [1256, 0]
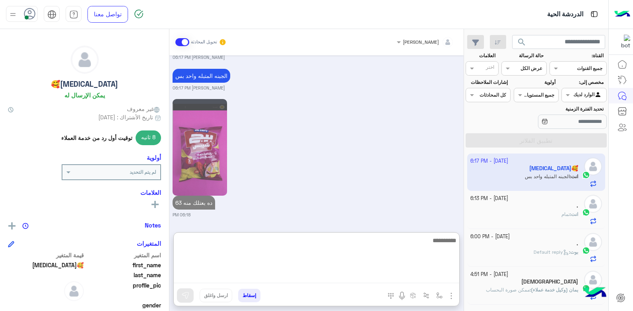
click at [408, 238] on textarea at bounding box center [317, 260] width 286 height 48
type textarea "*"
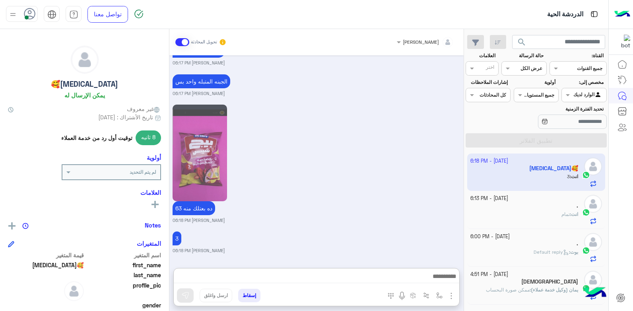
click at [555, 214] on div "انت : تمام" at bounding box center [525, 218] width 108 height 14
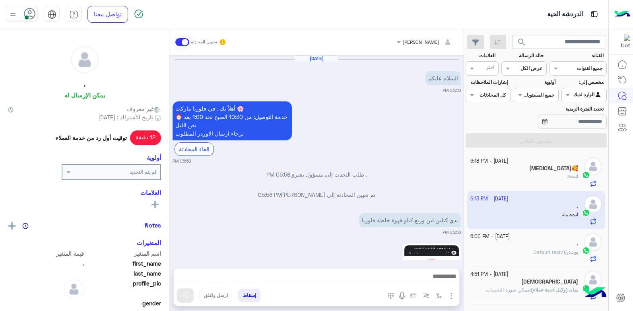
scroll to position [307, 0]
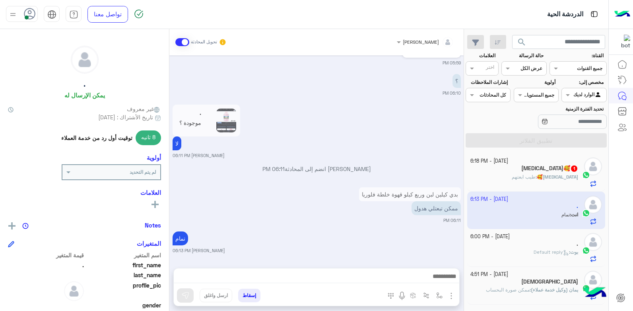
click at [530, 170] on div "[MEDICAL_DATA]🥰 1" at bounding box center [525, 169] width 108 height 8
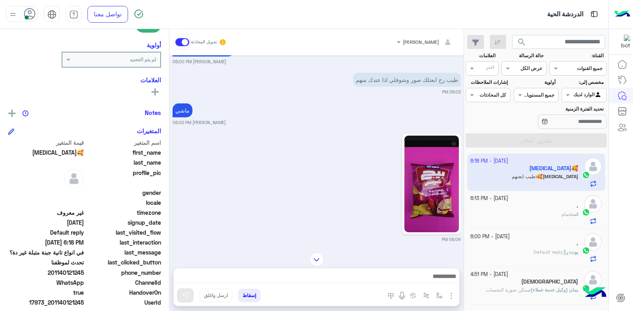
scroll to position [150, 0]
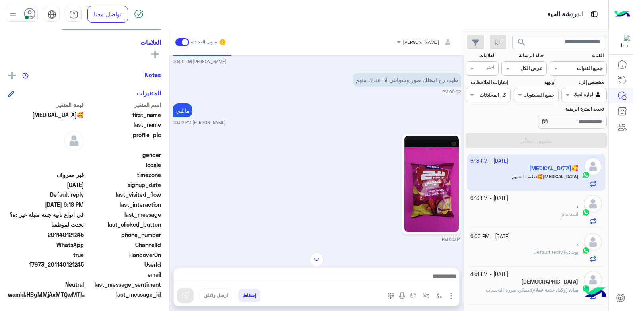
drag, startPoint x: 56, startPoint y: 265, endPoint x: 84, endPoint y: 265, distance: 28.3
click at [84, 265] on span "17973_201140121245" at bounding box center [46, 265] width 76 height 8
copy span "1140121245"
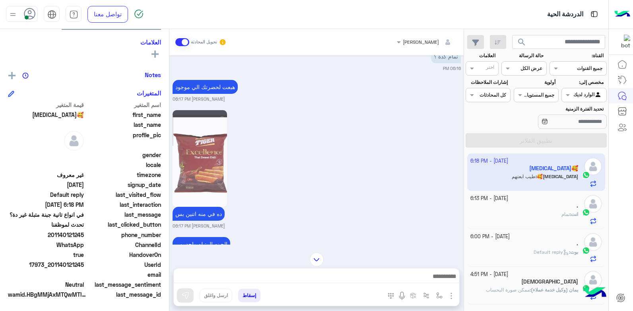
scroll to position [1711, 0]
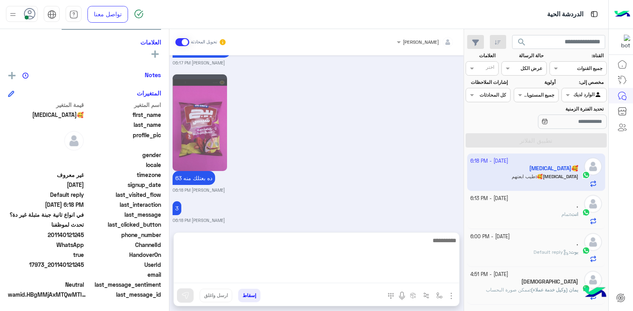
click at [314, 275] on textarea at bounding box center [317, 260] width 286 height 48
type textarea "****"
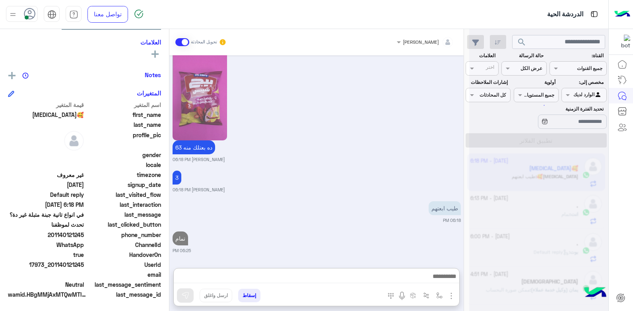
click at [254, 298] on button "إسقاط" at bounding box center [249, 296] width 22 height 14
click at [248, 296] on button "إسقاط" at bounding box center [249, 296] width 22 height 14
click at [246, 297] on div "[PERSON_NAME] تحويل المحادثة [DATE] تمام 05:50 PM مافي لترين يعني ؟ 05:50 PM رح…" at bounding box center [317, 171] width 294 height 285
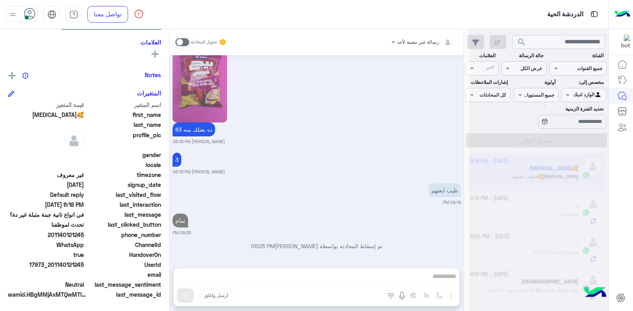
scroll to position [1762, 0]
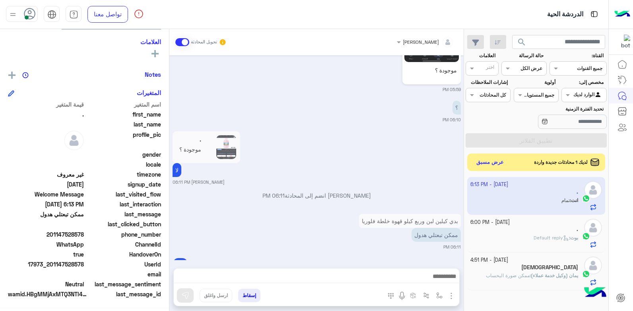
scroll to position [306, 0]
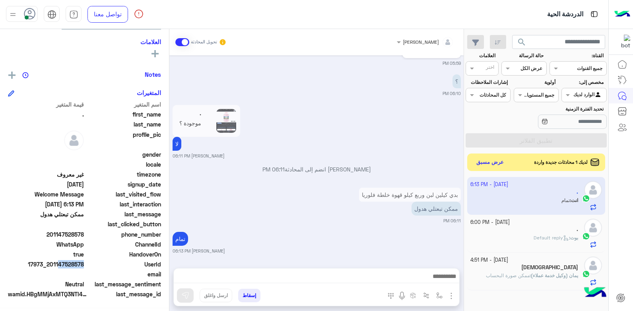
drag, startPoint x: 57, startPoint y: 265, endPoint x: 93, endPoint y: 270, distance: 36.2
click at [93, 270] on div "اسم المتغير قيمة المتغير first_name . last_name profile_pic gender locale timez…" at bounding box center [84, 200] width 153 height 200
copy span "147528578"
drag, startPoint x: 61, startPoint y: 265, endPoint x: 128, endPoint y: 271, distance: 67.4
click at [132, 272] on span "email" at bounding box center [124, 274] width 76 height 8
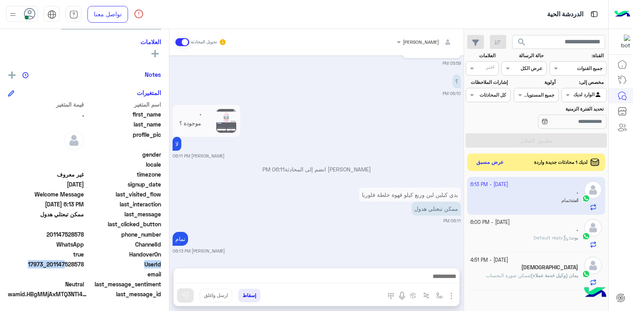
drag, startPoint x: 62, startPoint y: 265, endPoint x: 87, endPoint y: 264, distance: 25.1
click at [87, 264] on div "UserId 17973_201147528578" at bounding box center [84, 265] width 153 height 10
drag, startPoint x: 87, startPoint y: 264, endPoint x: 83, endPoint y: 264, distance: 4.4
click at [86, 264] on div "UserId 17973_201147528578" at bounding box center [84, 265] width 153 height 10
click at [57, 263] on span "17973_201147528578" at bounding box center [46, 264] width 76 height 8
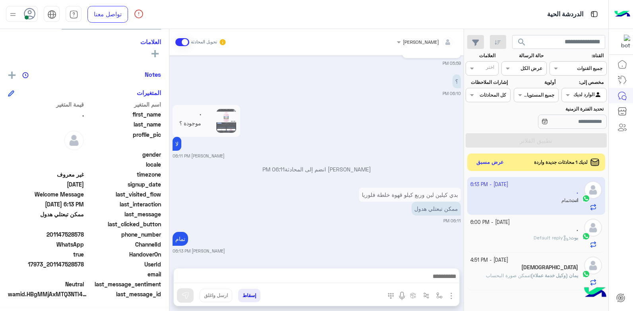
click at [57, 263] on span "17973_201147528578" at bounding box center [46, 264] width 76 height 8
drag, startPoint x: 57, startPoint y: 263, endPoint x: 101, endPoint y: 263, distance: 43.8
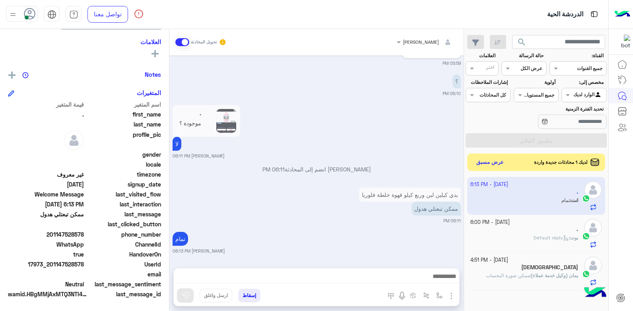
click at [101, 263] on span "UserId" at bounding box center [124, 264] width 76 height 8
drag, startPoint x: 59, startPoint y: 264, endPoint x: 85, endPoint y: 265, distance: 26.3
click at [85, 265] on div "UserId 17973_201147528578" at bounding box center [84, 265] width 153 height 10
copy span "47528578"
click at [251, 294] on button "إسقاط" at bounding box center [249, 296] width 22 height 14
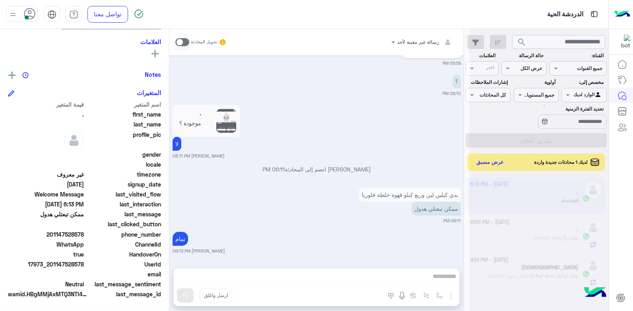
scroll to position [327, 0]
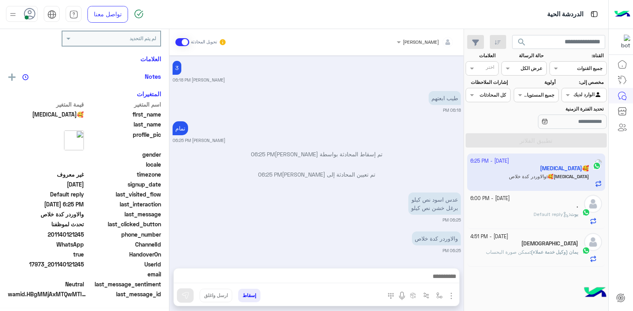
scroll to position [151, 0]
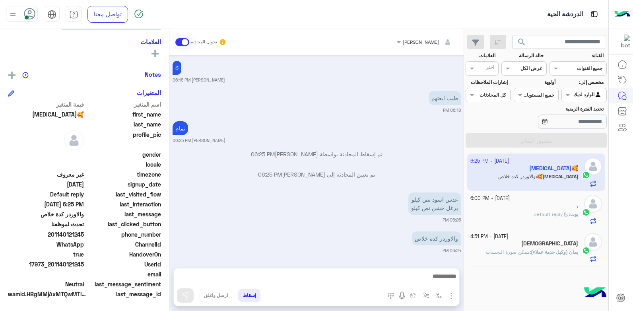
click at [529, 247] on div "[DEMOGRAPHIC_DATA]" at bounding box center [525, 244] width 108 height 8
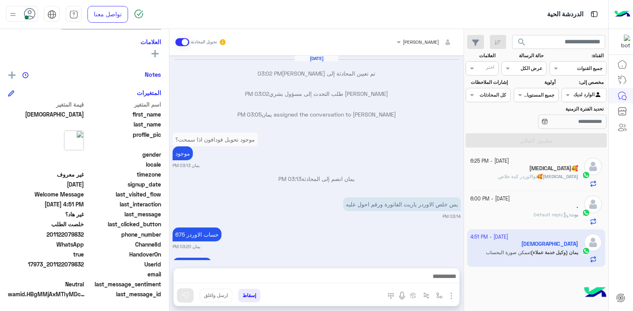
scroll to position [417, 0]
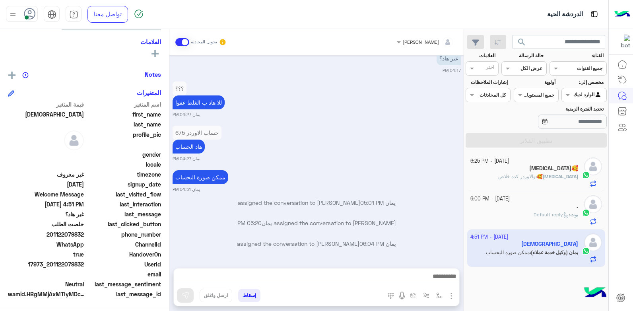
click at [549, 172] on div "[MEDICAL_DATA]🥰" at bounding box center [525, 169] width 108 height 8
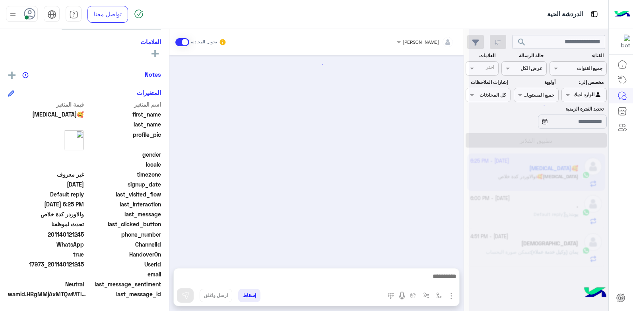
scroll to position [577, 0]
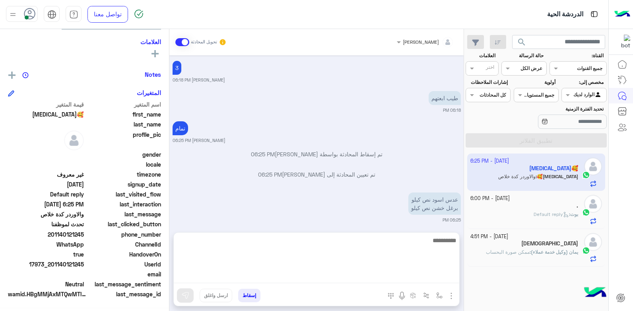
click at [406, 280] on textarea at bounding box center [317, 260] width 286 height 48
type textarea "****"
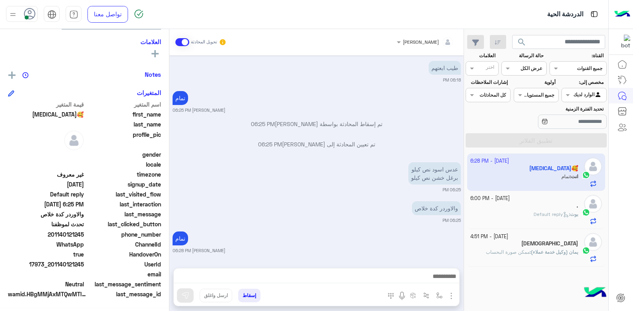
click at [250, 297] on button "إسقاط" at bounding box center [249, 296] width 22 height 14
click at [252, 294] on button "إسقاط" at bounding box center [249, 296] width 22 height 14
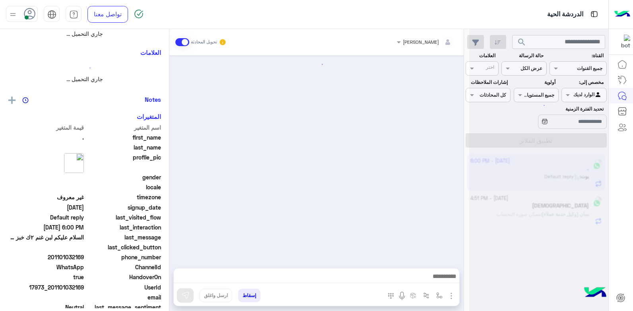
scroll to position [195, 0]
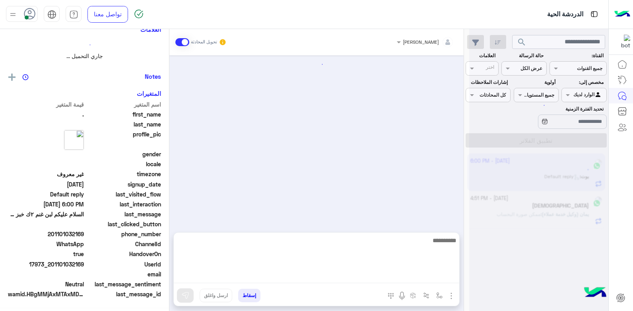
drag, startPoint x: 269, startPoint y: 273, endPoint x: 399, endPoint y: 303, distance: 133.2
click at [399, 303] on div "إسقاط ارسل واغلق" at bounding box center [316, 269] width 286 height 74
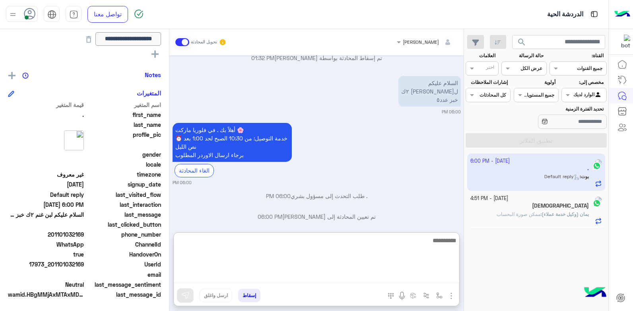
scroll to position [152, 0]
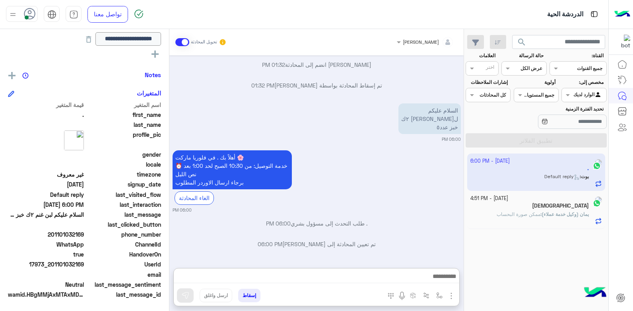
drag, startPoint x: 399, startPoint y: 303, endPoint x: 406, endPoint y: 306, distance: 7.3
click at [405, 306] on div "إسقاط ارسل واغلق" at bounding box center [316, 287] width 286 height 38
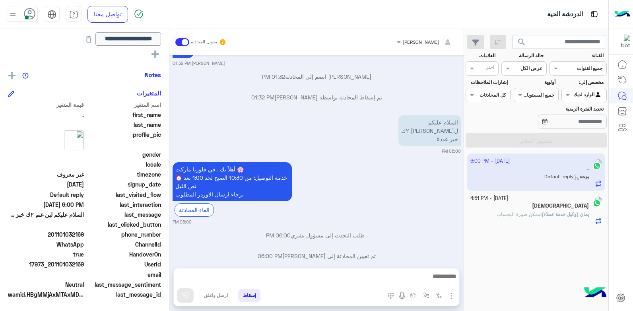
scroll to position [468, 0]
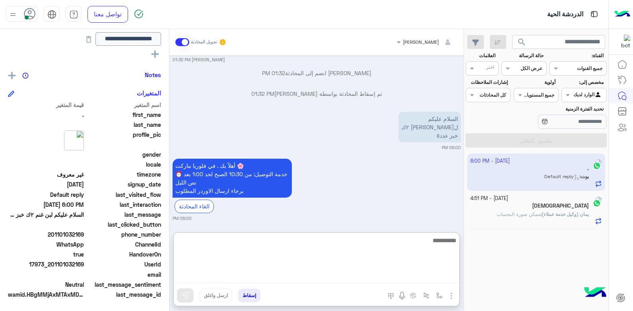
click at [397, 274] on textarea at bounding box center [317, 260] width 286 height 48
type textarea "****"
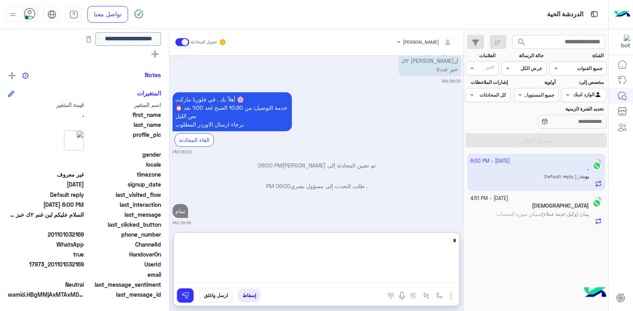
type textarea "*"
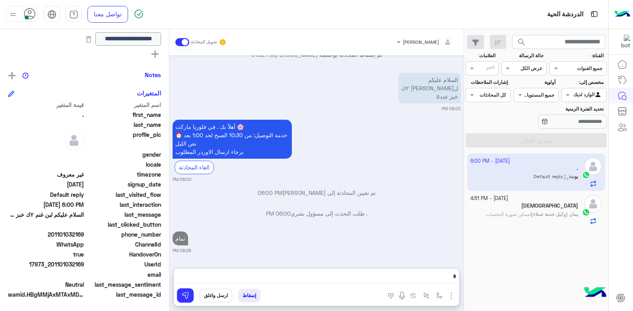
click at [514, 176] on app-inbox-user "[DATE] - 6:00 PM . [PERSON_NAME] : Default reply" at bounding box center [537, 172] width 138 height 37
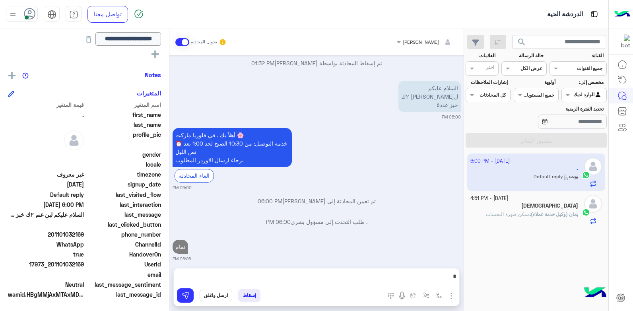
click at [514, 176] on app-inbox-user "[DATE] - 6:00 PM . [PERSON_NAME] : Default reply" at bounding box center [537, 172] width 138 height 37
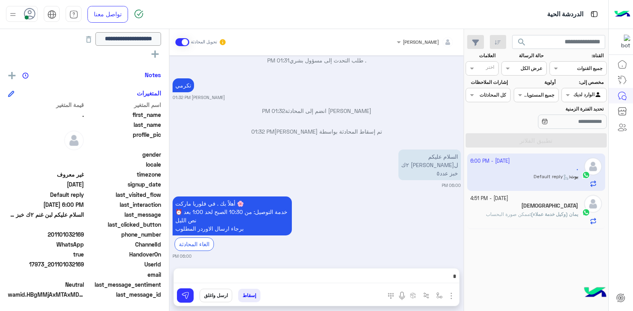
scroll to position [498, 0]
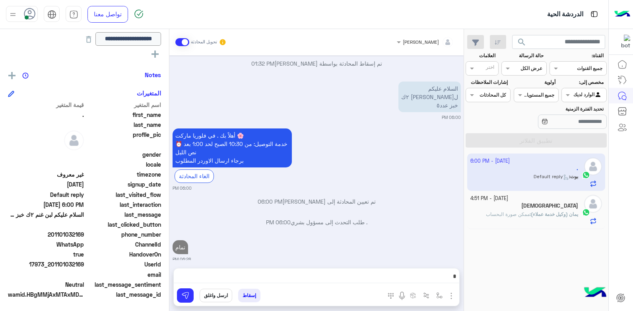
click at [531, 214] on span "يمان (وكيل خدمة عملاء)" at bounding box center [554, 214] width 47 height 6
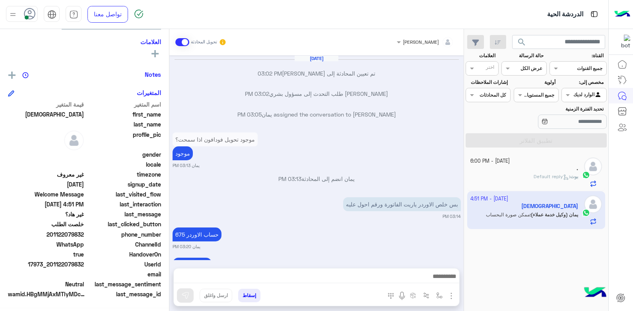
scroll to position [417, 0]
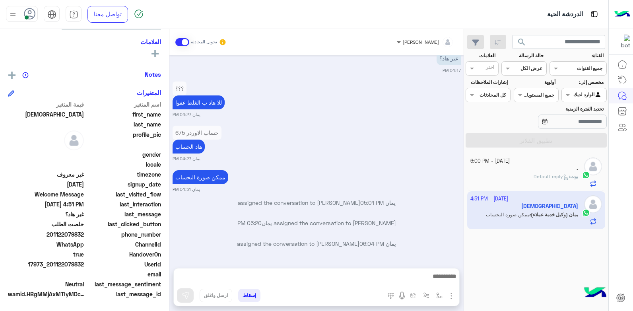
click at [403, 45] on span at bounding box center [398, 42] width 10 height 8
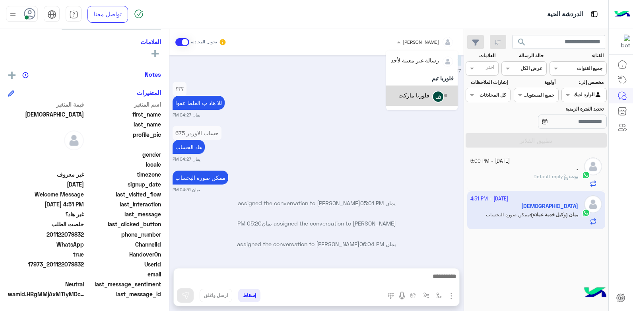
scroll to position [32, 0]
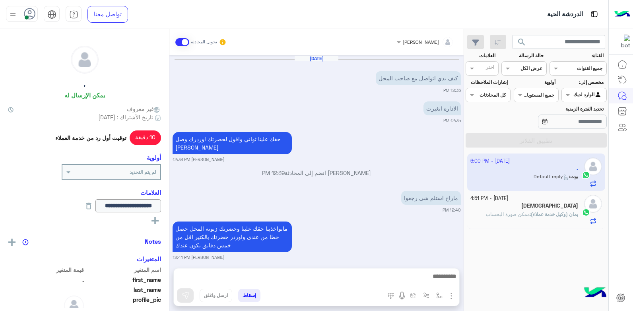
scroll to position [1076, 0]
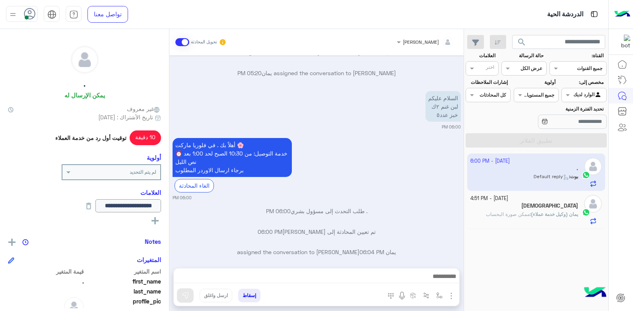
click at [512, 208] on div "[DEMOGRAPHIC_DATA]" at bounding box center [525, 207] width 108 height 8
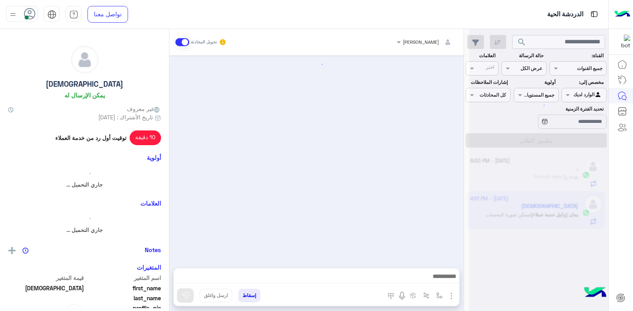
scroll to position [417, 0]
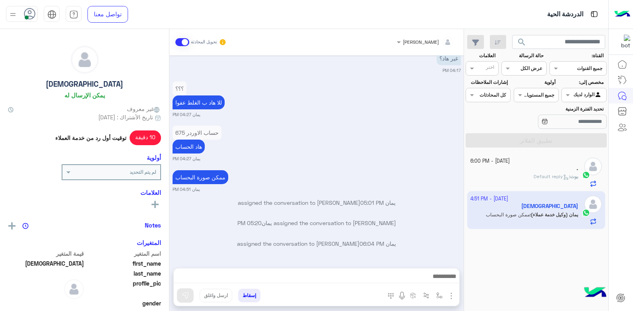
click at [426, 45] on div "[PERSON_NAME]" at bounding box center [421, 42] width 36 height 7
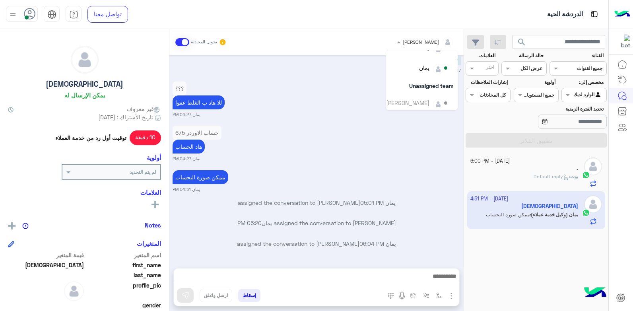
scroll to position [92, 0]
click at [421, 68] on div "يمان" at bounding box center [424, 64] width 10 height 8
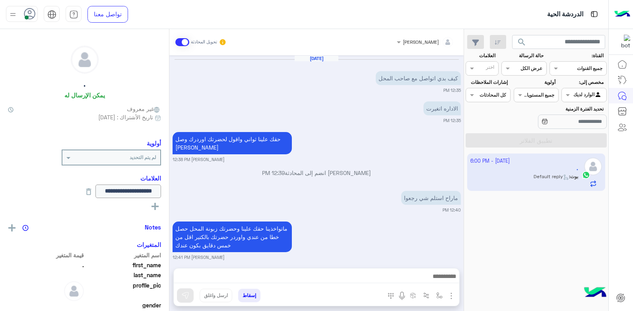
scroll to position [468, 0]
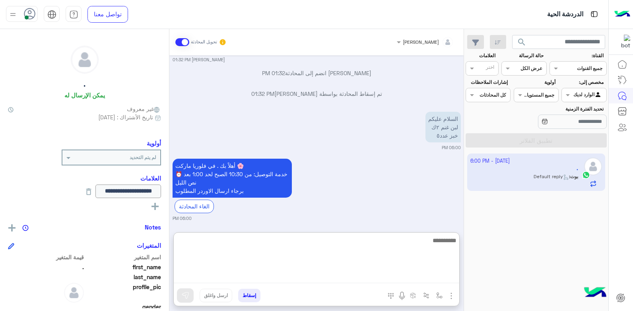
click at [393, 276] on textarea at bounding box center [317, 260] width 286 height 48
type textarea "****"
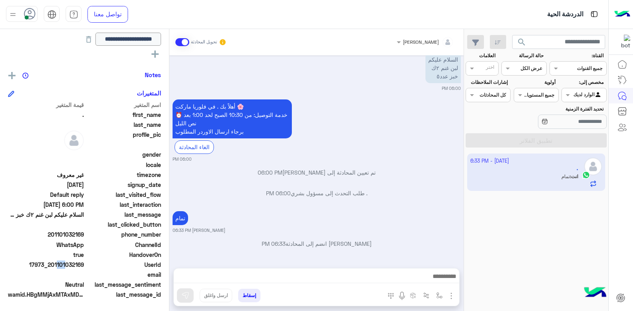
scroll to position [519, 0]
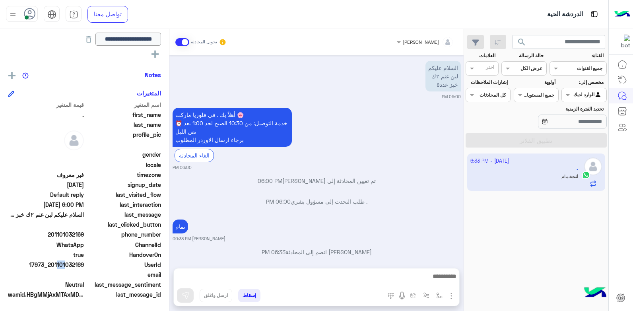
drag, startPoint x: 56, startPoint y: 265, endPoint x: 86, endPoint y: 265, distance: 29.8
click at [86, 265] on div "UserId 17973_201101032169" at bounding box center [84, 266] width 153 height 10
copy span "1101032169"
click at [77, 269] on span "17973_201101032169" at bounding box center [46, 265] width 76 height 8
drag, startPoint x: 62, startPoint y: 266, endPoint x: 85, endPoint y: 265, distance: 23.5
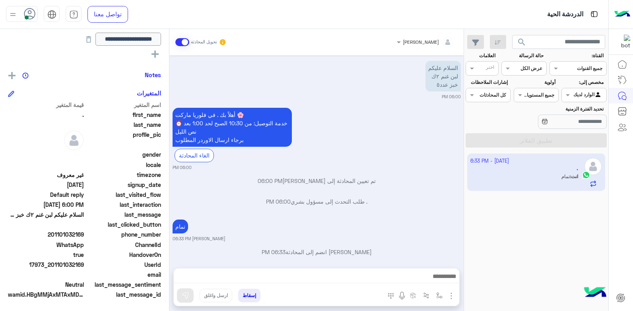
click at [85, 265] on div "UserId 17973_201101032169" at bounding box center [84, 266] width 153 height 10
copy span "01032169"
click at [244, 296] on button "إسقاط" at bounding box center [249, 296] width 22 height 14
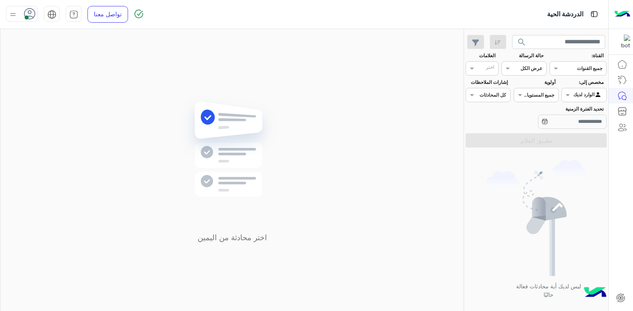
click at [29, 13] on icon at bounding box center [30, 14] width 12 height 12
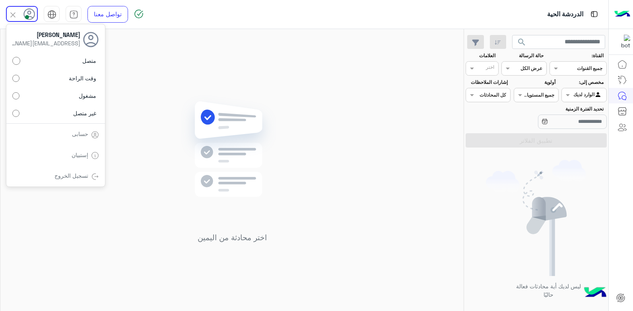
click at [86, 79] on span "وقت الراحة" at bounding box center [82, 78] width 27 height 8
click at [142, 142] on div "اختر محادثة من اليمين" at bounding box center [232, 171] width 464 height 285
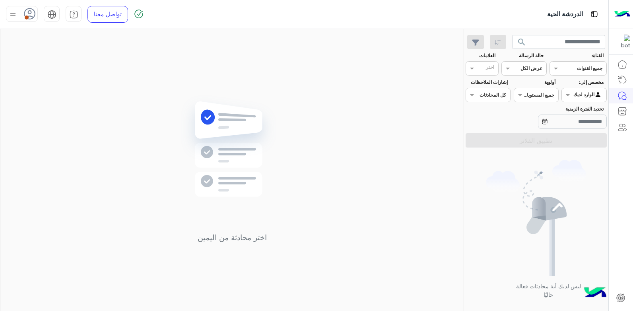
click at [32, 16] on use at bounding box center [30, 14] width 12 height 12
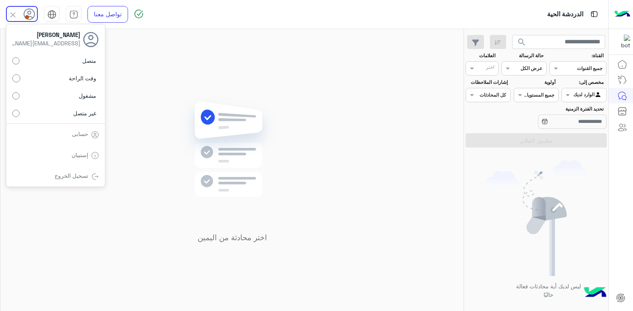
click at [80, 61] on label "متصل" at bounding box center [55, 61] width 87 height 14
drag, startPoint x: 228, startPoint y: 61, endPoint x: 231, endPoint y: 68, distance: 7.3
click at [229, 61] on div "اختر محادثة من اليمين" at bounding box center [232, 171] width 464 height 285
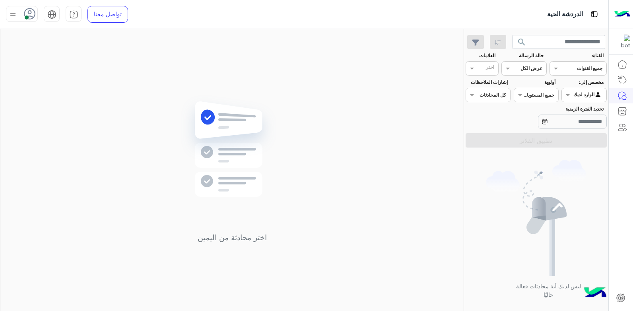
click at [578, 95] on div at bounding box center [584, 94] width 44 height 8
click at [577, 96] on div at bounding box center [584, 94] width 44 height 8
click at [582, 92] on div at bounding box center [584, 94] width 44 height 8
click at [497, 119] on div "تحديد الفترة الزمنية" at bounding box center [536, 117] width 144 height 25
click at [567, 91] on span at bounding box center [567, 95] width 10 height 8
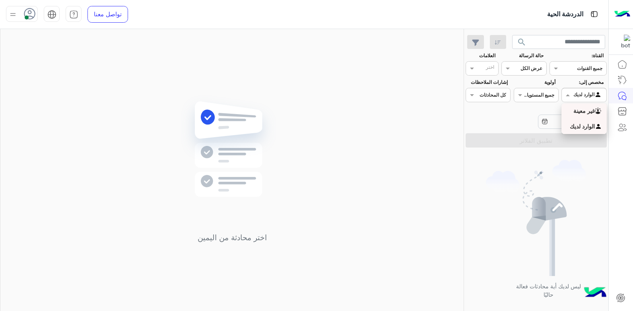
click at [579, 108] on b "غير معينة" at bounding box center [584, 110] width 21 height 7
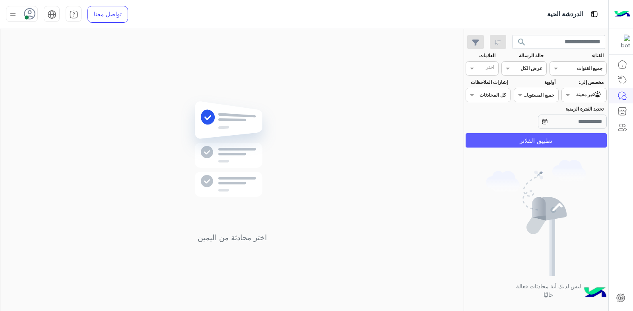
click at [555, 138] on button "تطبيق الفلاتر" at bounding box center [536, 140] width 141 height 14
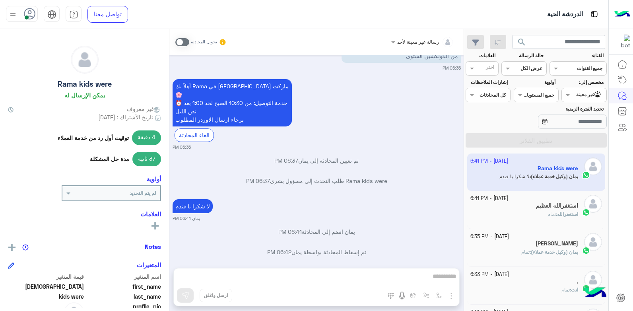
click at [569, 86] on div "مخصص إلى: Agent Filter غير معينة" at bounding box center [584, 90] width 45 height 23
click at [571, 91] on span at bounding box center [567, 95] width 10 height 8
click at [576, 124] on b "الوارد لديك" at bounding box center [582, 126] width 25 height 7
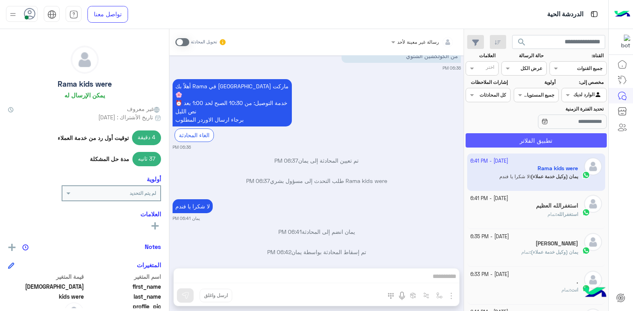
click at [569, 142] on button "تطبيق الفلاتر" at bounding box center [536, 140] width 141 height 14
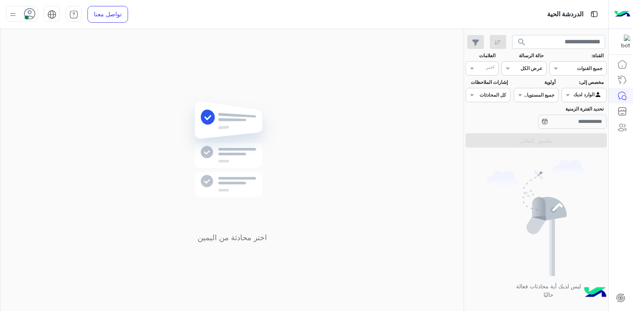
click at [523, 45] on span "search" at bounding box center [522, 42] width 10 height 10
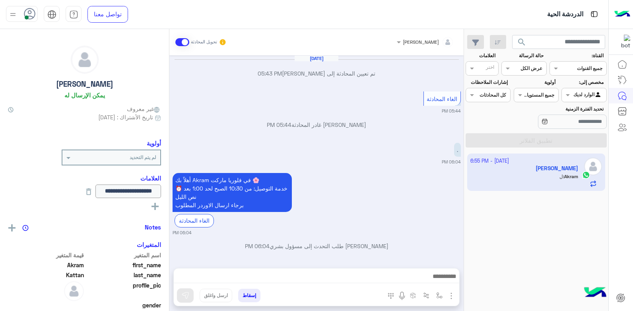
scroll to position [420, 0]
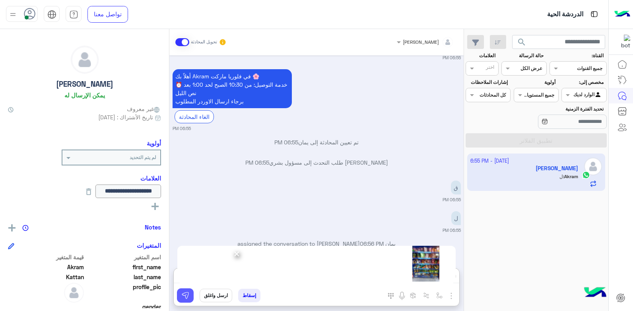
click at [188, 293] on img at bounding box center [185, 296] width 8 height 8
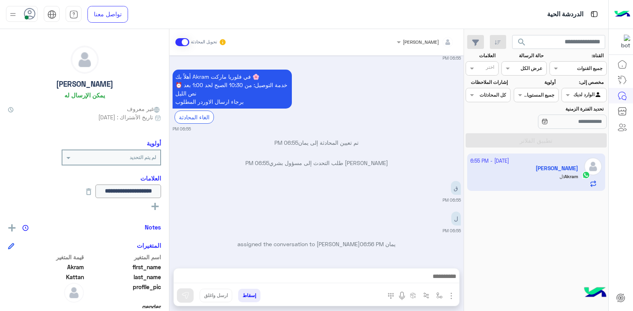
scroll to position [553, 0]
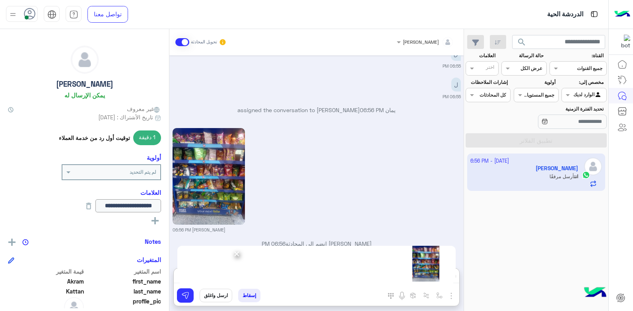
click at [214, 292] on button "ارسل واغلق" at bounding box center [216, 296] width 33 height 14
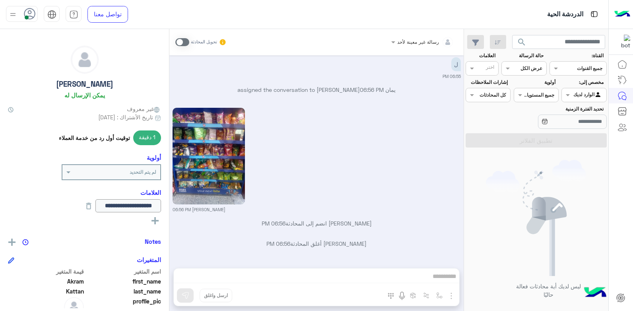
scroll to position [687, 0]
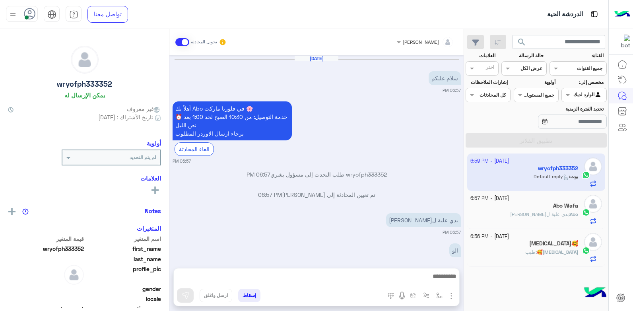
scroll to position [123, 0]
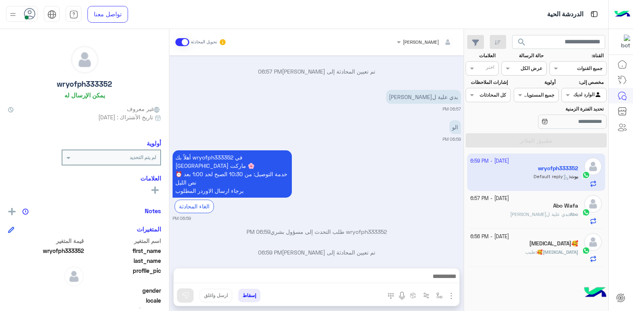
click at [564, 244] on h5 "[MEDICAL_DATA]🥰" at bounding box center [554, 243] width 49 height 7
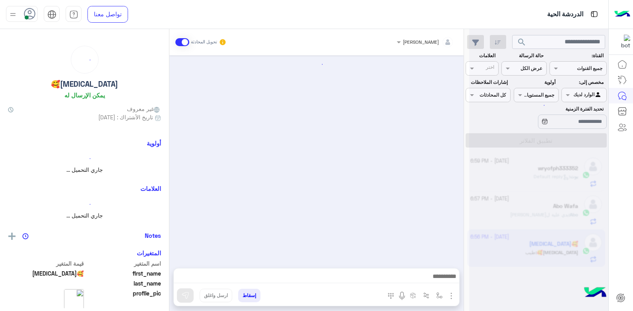
click at [564, 244] on div at bounding box center [539, 158] width 139 height 311
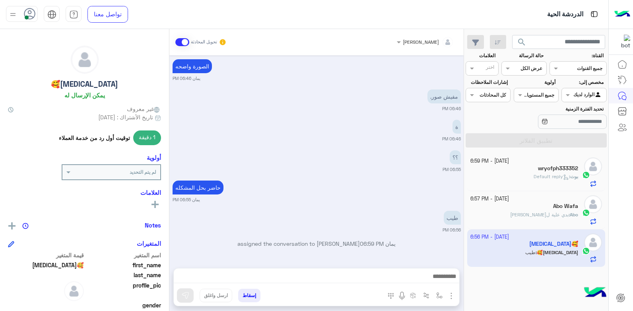
scroll to position [734, 0]
click at [544, 212] on span "بدي علية ل[PERSON_NAME]" at bounding box center [540, 215] width 58 height 6
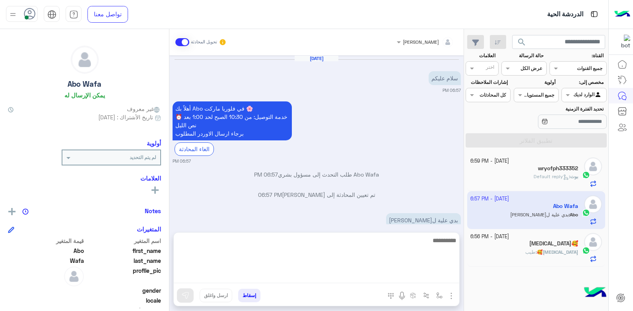
click at [433, 272] on textarea at bounding box center [317, 260] width 286 height 48
type textarea "*"
type textarea "****"
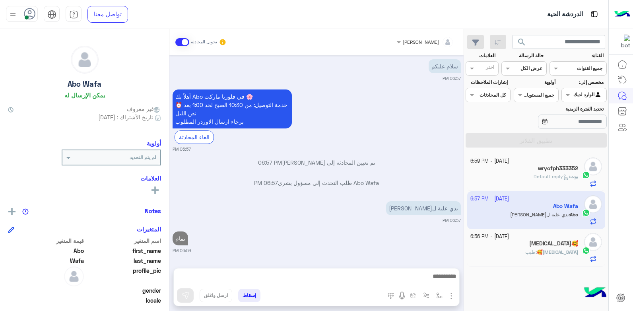
click at [567, 242] on h5 "[MEDICAL_DATA]🥰" at bounding box center [554, 243] width 49 height 7
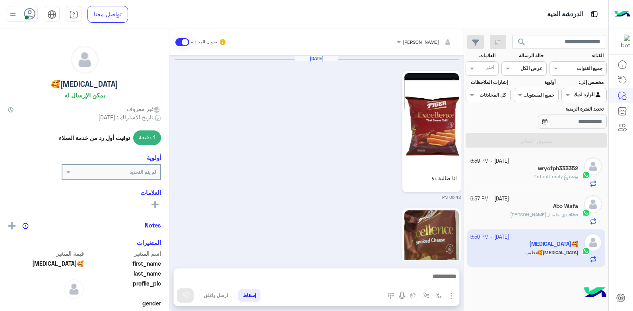
scroll to position [734, 0]
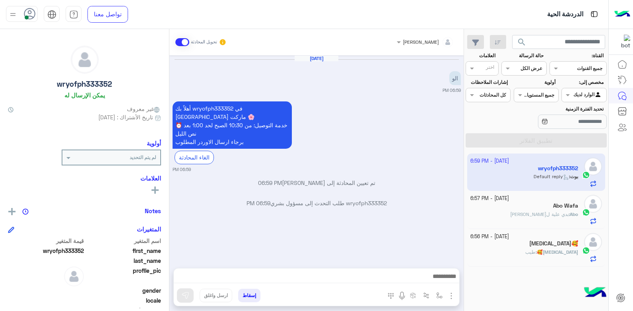
click at [531, 243] on div "[MEDICAL_DATA]🥰" at bounding box center [525, 244] width 108 height 8
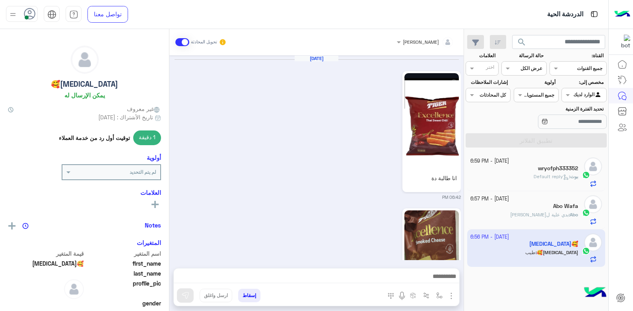
scroll to position [734, 0]
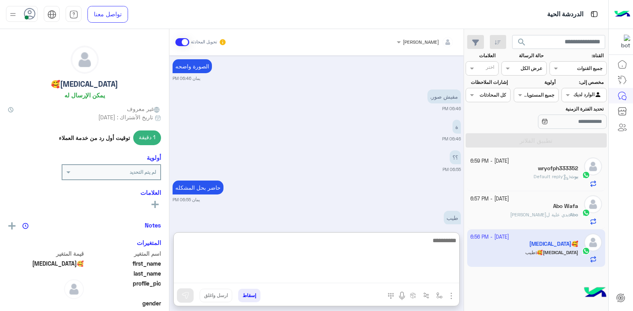
click at [343, 281] on textarea at bounding box center [317, 260] width 286 height 48
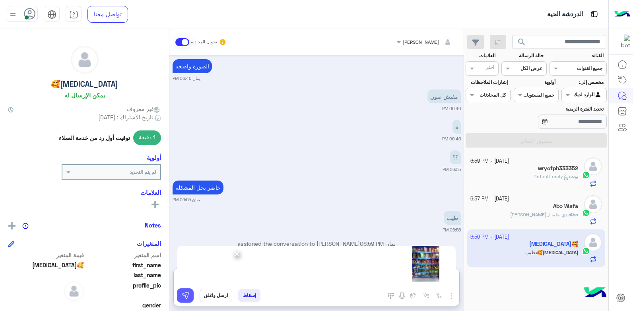
click at [182, 295] on img at bounding box center [185, 296] width 8 height 8
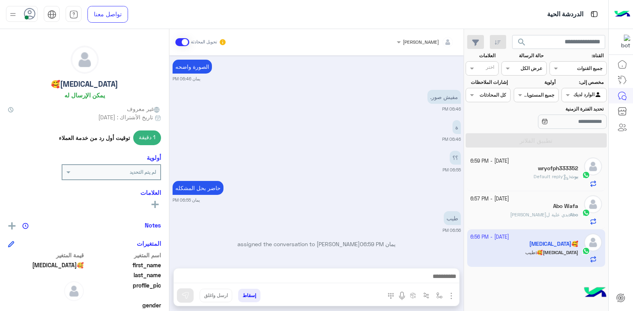
scroll to position [867, 0]
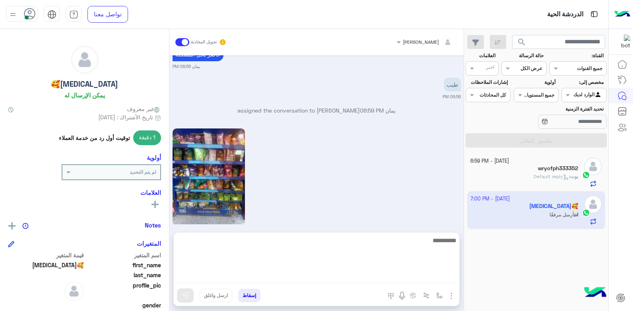
click at [437, 281] on textarea at bounding box center [317, 260] width 286 height 48
type textarea "**********"
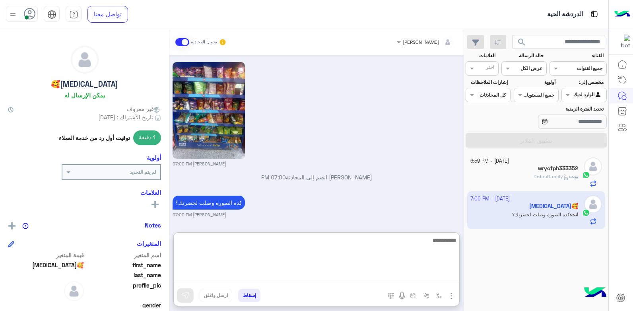
scroll to position [964, 0]
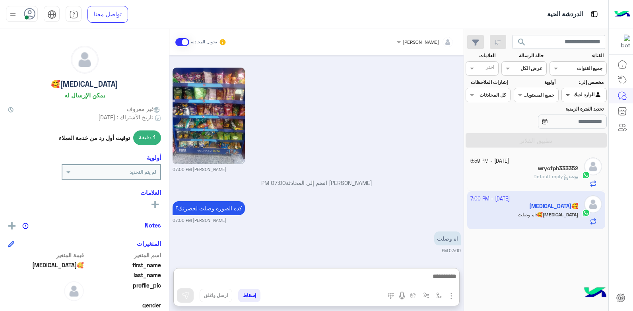
drag, startPoint x: 571, startPoint y: 93, endPoint x: 573, endPoint y: 98, distance: 5.7
click at [571, 94] on span at bounding box center [567, 95] width 10 height 8
click at [591, 110] on b "غير معينة" at bounding box center [584, 110] width 21 height 7
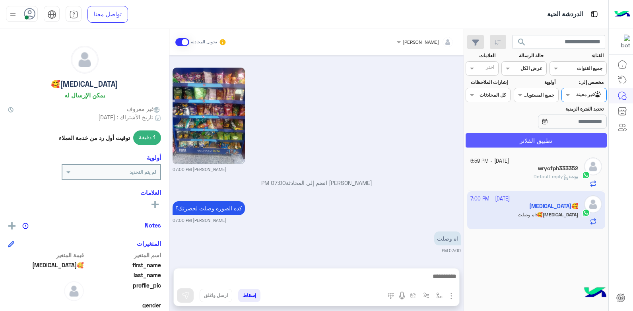
click at [579, 138] on button "تطبيق الفلاتر" at bounding box center [536, 140] width 141 height 14
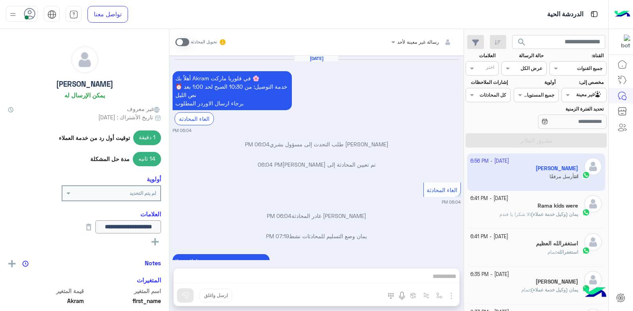
scroll to position [585, 0]
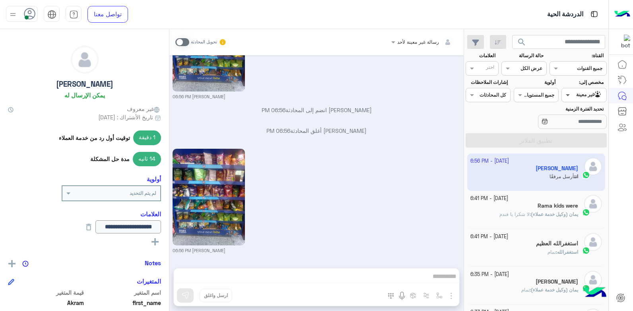
click at [571, 95] on span at bounding box center [567, 95] width 10 height 8
click at [526, 72] on div "عرض الكل" at bounding box center [532, 68] width 22 height 7
click at [502, 110] on div "مغلقة" at bounding box center [524, 114] width 45 height 15
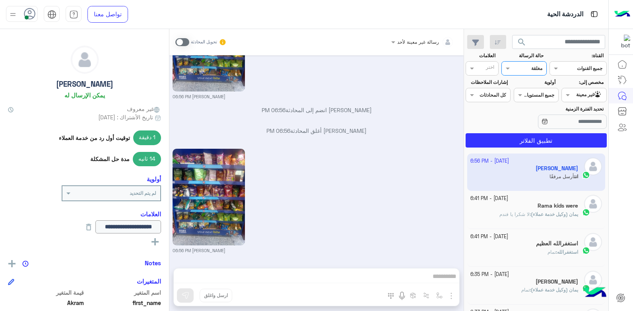
click at [524, 70] on div at bounding box center [524, 68] width 44 height 8
click at [527, 79] on div "عرض الكل" at bounding box center [524, 84] width 45 height 15
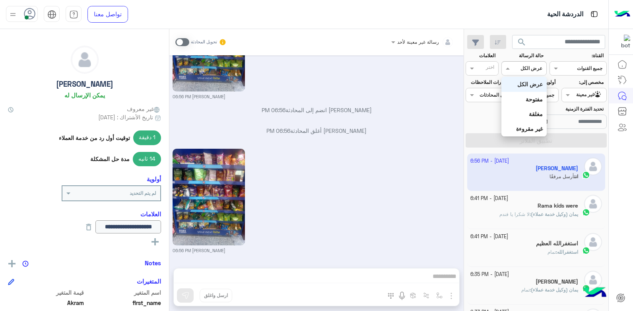
click at [527, 68] on input "text" at bounding box center [533, 67] width 18 height 7
drag, startPoint x: 527, startPoint y: 95, endPoint x: 530, endPoint y: 112, distance: 16.9
click at [530, 112] on div "عرض الكل مفتوحة مغلقة غير مقروءة" at bounding box center [524, 107] width 45 height 60
click at [518, 110] on div "مغلقة" at bounding box center [524, 114] width 45 height 15
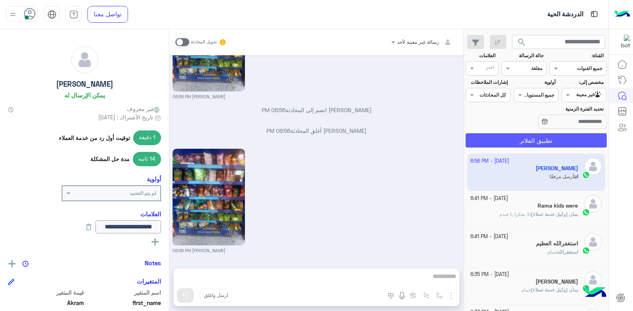
click at [552, 138] on button "تطبيق الفلاتر" at bounding box center [536, 140] width 141 height 14
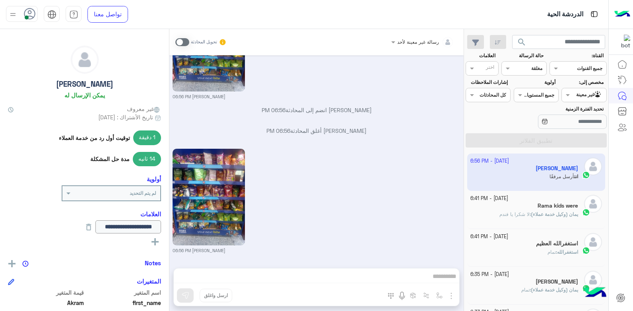
click at [530, 60] on div "حالة الرسالة القناه مغلقة" at bounding box center [524, 63] width 45 height 23
click at [526, 71] on div "القناه مغلقة" at bounding box center [529, 68] width 34 height 7
click at [526, 81] on b "عرض الكل" at bounding box center [530, 84] width 25 height 7
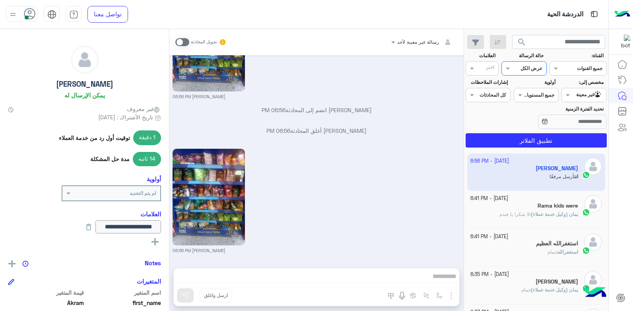
click at [578, 90] on div at bounding box center [584, 94] width 44 height 8
click at [579, 124] on b "الوارد لديك" at bounding box center [582, 126] width 25 height 7
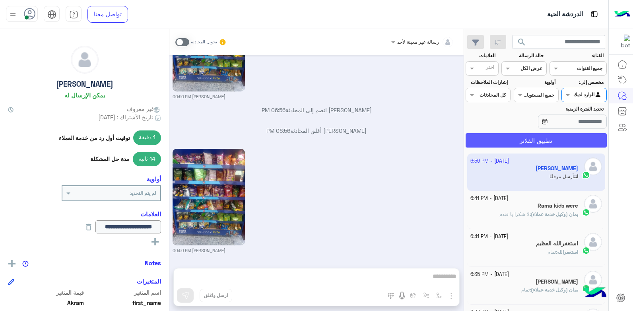
click at [550, 138] on button "تطبيق الفلاتر" at bounding box center [536, 140] width 141 height 14
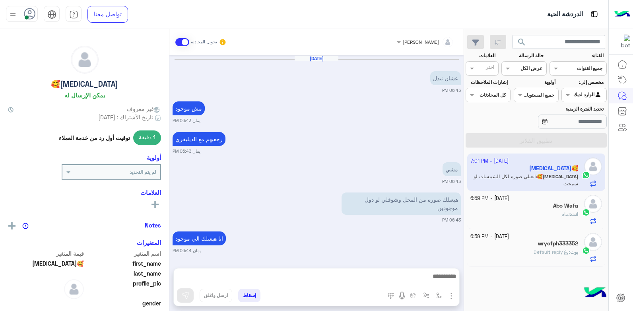
scroll to position [571, 0]
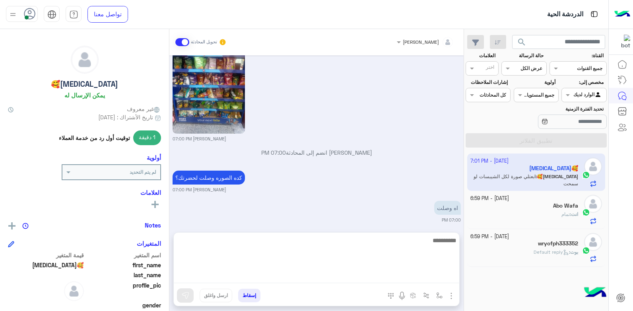
click at [378, 276] on textarea at bounding box center [317, 260] width 286 height 48
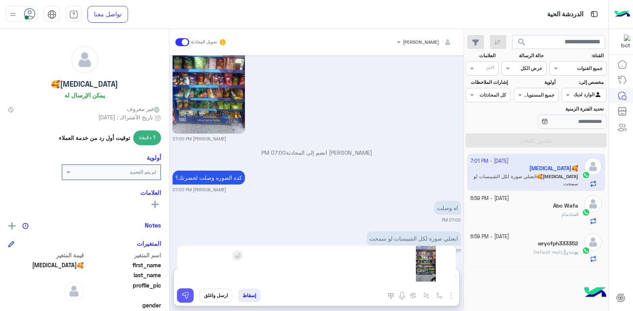
click at [189, 292] on button at bounding box center [185, 295] width 17 height 14
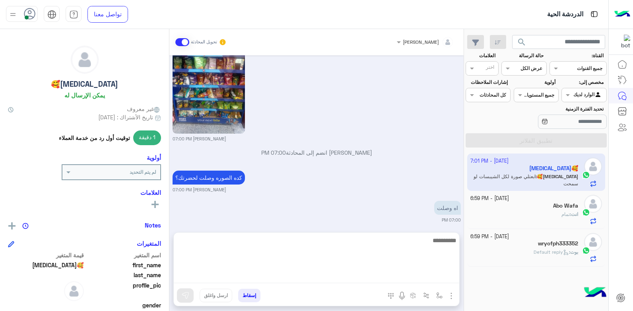
click at [362, 275] on textarea at bounding box center [317, 260] width 286 height 48
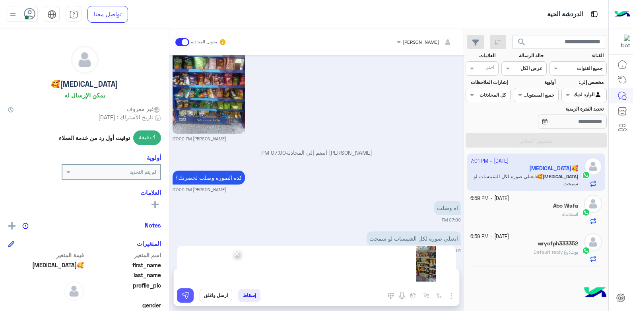
click at [188, 294] on img at bounding box center [185, 296] width 8 height 8
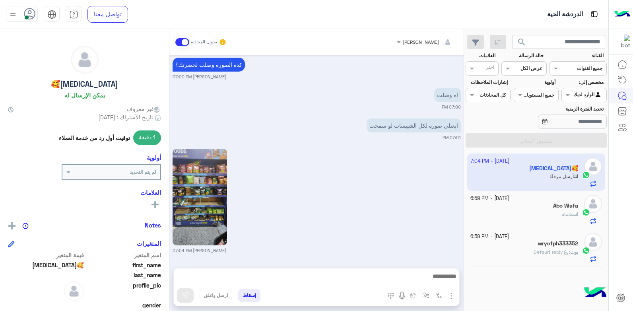
scroll to position [797, 0]
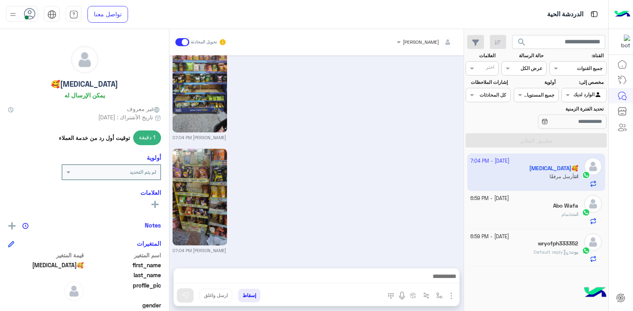
drag, startPoint x: 304, startPoint y: 269, endPoint x: 304, endPoint y: 274, distance: 5.2
click at [304, 269] on div at bounding box center [317, 279] width 286 height 20
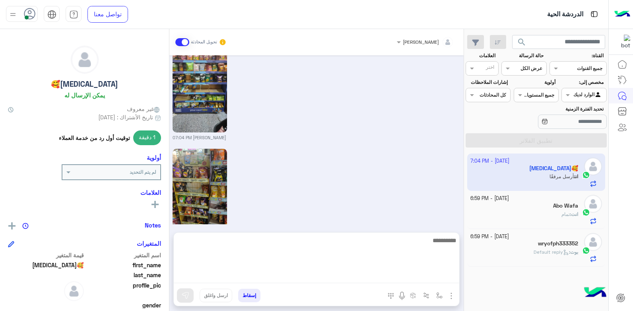
click at [305, 274] on textarea at bounding box center [317, 260] width 286 height 48
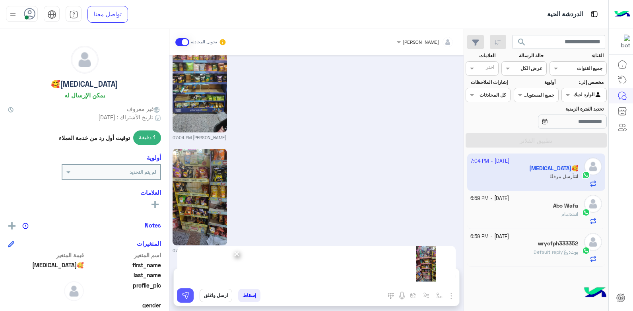
click at [187, 298] on img at bounding box center [185, 296] width 8 height 8
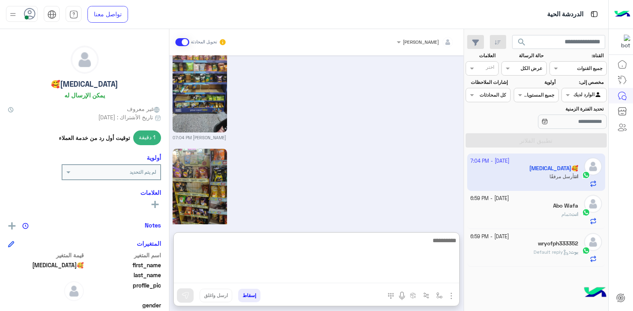
click at [261, 274] on textarea at bounding box center [317, 260] width 286 height 48
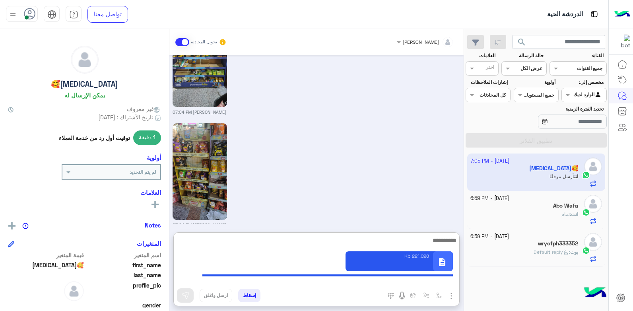
scroll to position [946, 0]
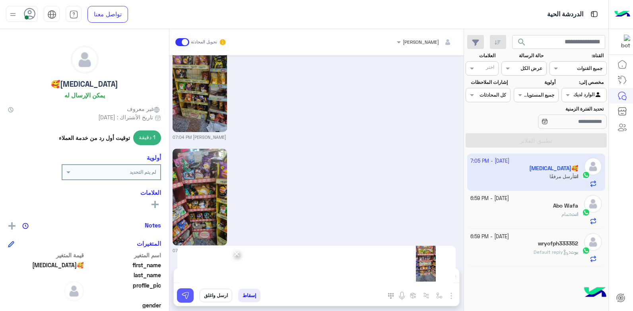
click at [184, 294] on img at bounding box center [185, 296] width 8 height 8
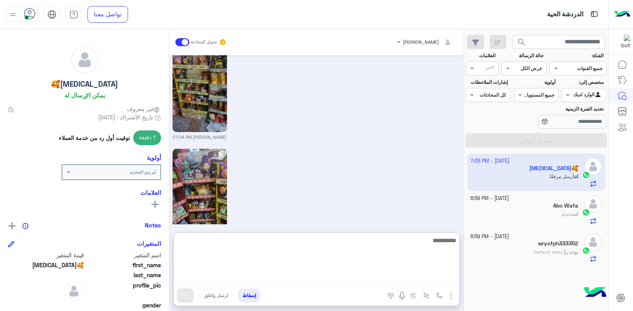
click at [285, 278] on textarea at bounding box center [317, 260] width 286 height 48
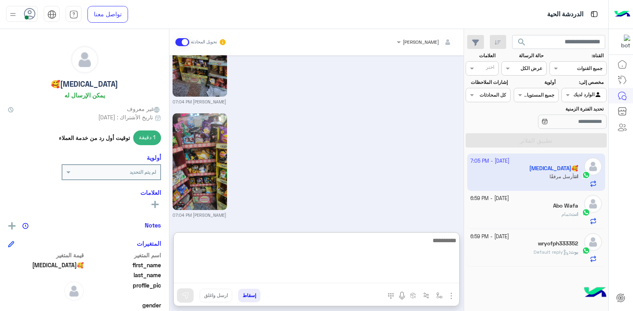
scroll to position [946, 0]
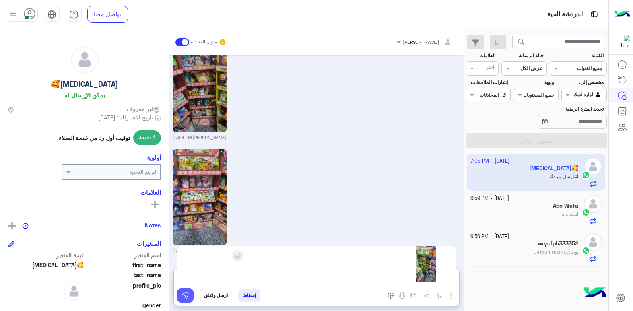
click at [189, 294] on img at bounding box center [185, 296] width 8 height 8
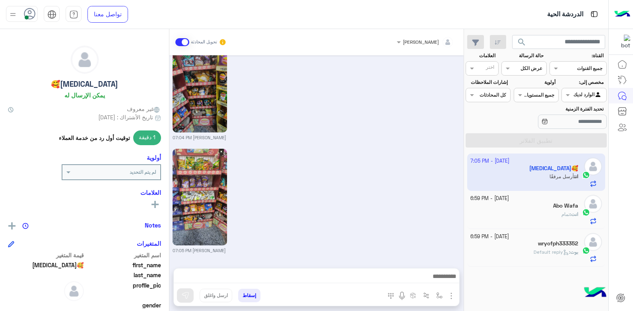
scroll to position [1023, 0]
click at [493, 215] on div "انت : تمام" at bounding box center [525, 218] width 108 height 14
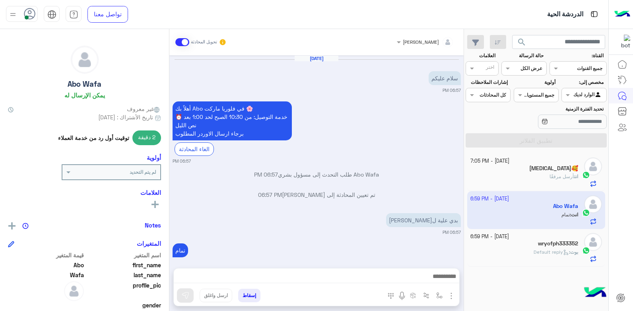
scroll to position [32, 0]
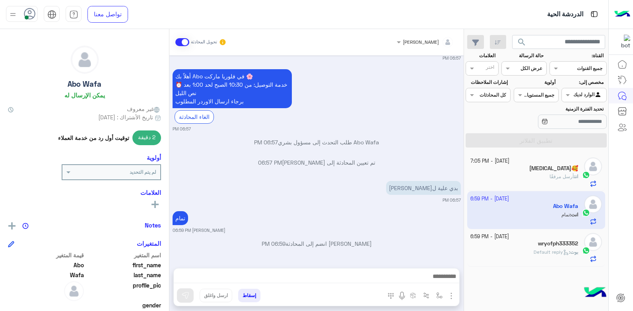
click at [517, 242] on div "wryofph333352" at bounding box center [525, 244] width 108 height 8
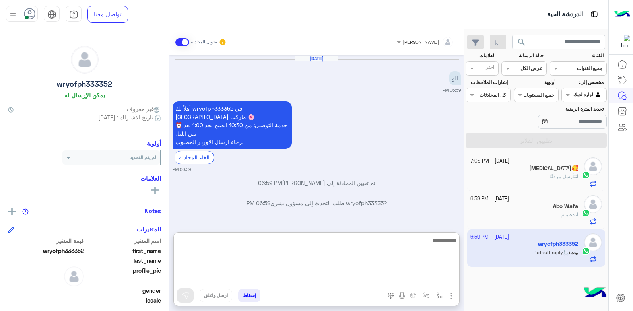
click at [405, 278] on textarea at bounding box center [317, 260] width 286 height 48
type textarea "*"
type textarea "**********"
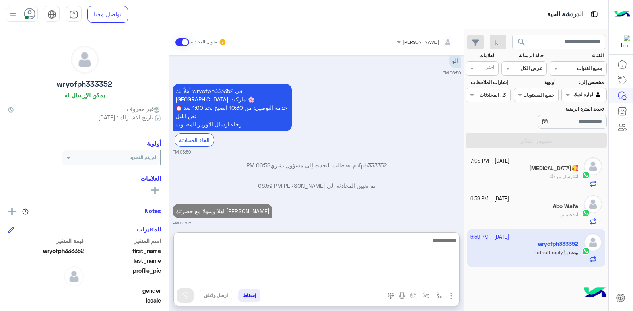
scroll to position [38, 0]
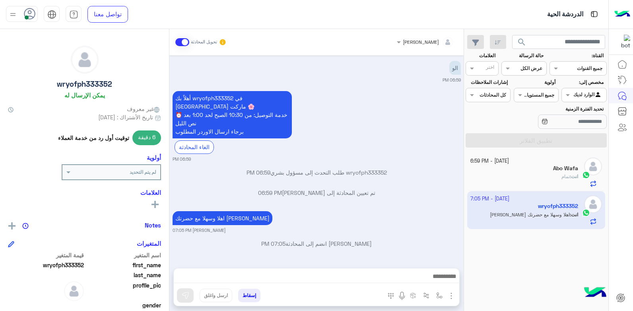
click at [513, 38] on button "search" at bounding box center [522, 43] width 19 height 17
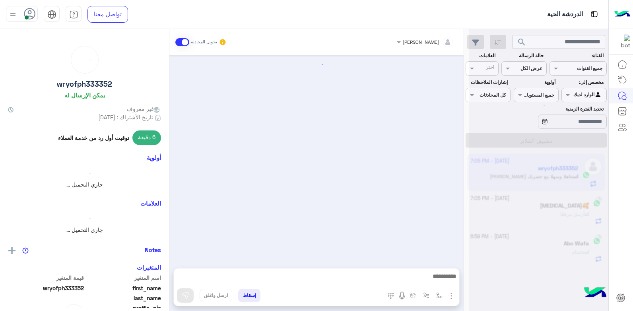
scroll to position [2, 0]
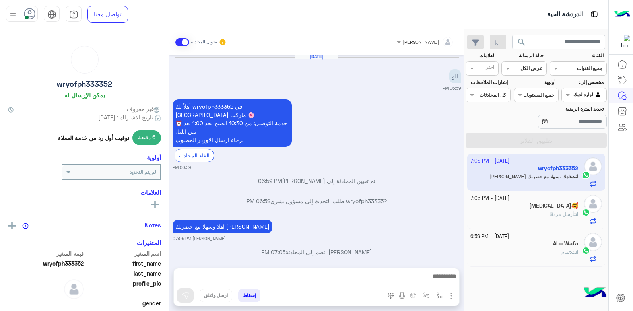
click at [527, 212] on div "انت أرسل مرفقًا" at bounding box center [525, 218] width 108 height 14
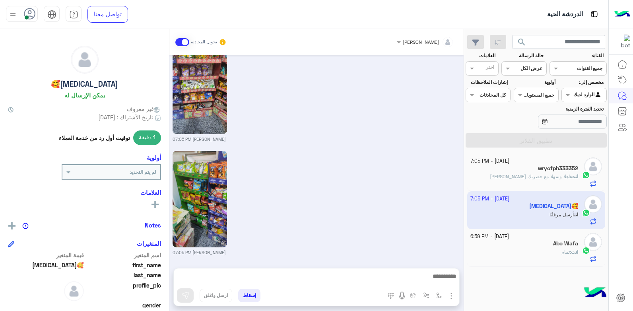
scroll to position [976, 0]
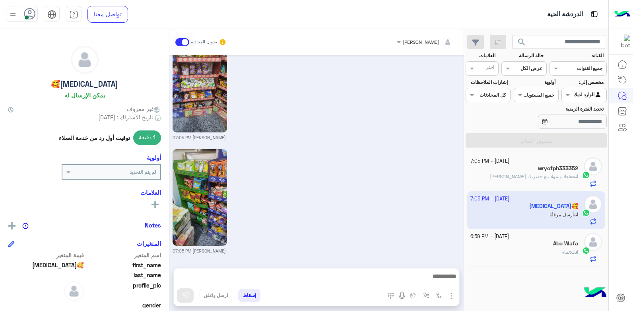
click at [390, 270] on div at bounding box center [317, 279] width 286 height 20
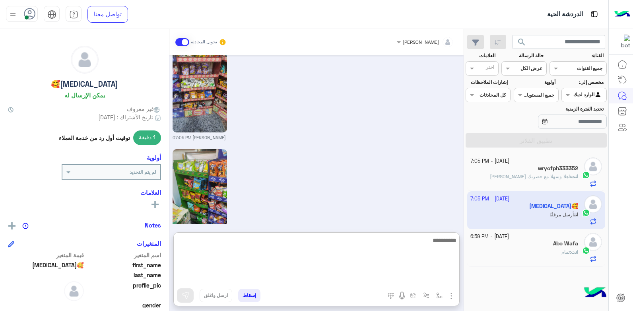
click at [393, 277] on textarea at bounding box center [317, 260] width 286 height 48
type textarea "*"
type textarea "**********"
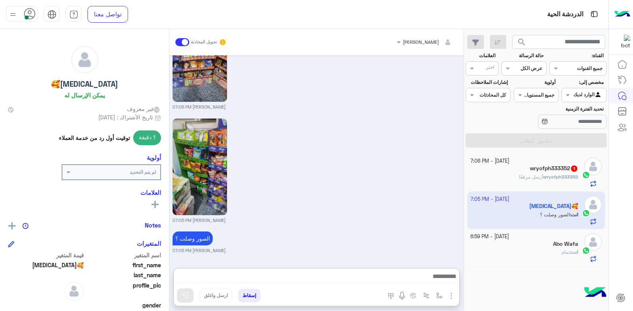
click at [555, 176] on span "wryofph333352" at bounding box center [561, 177] width 35 height 6
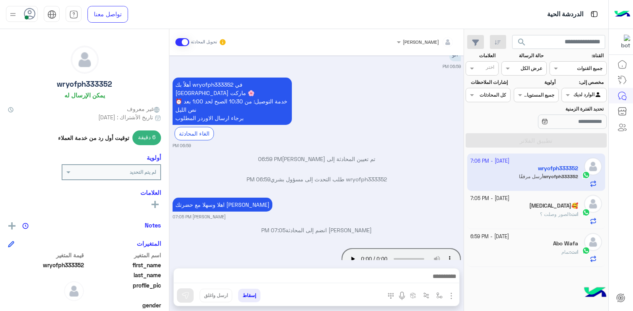
scroll to position [40, 0]
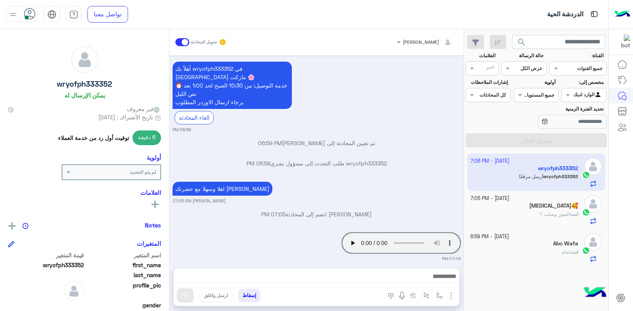
click at [553, 247] on h5 "Abo Wafa" at bounding box center [565, 243] width 25 height 7
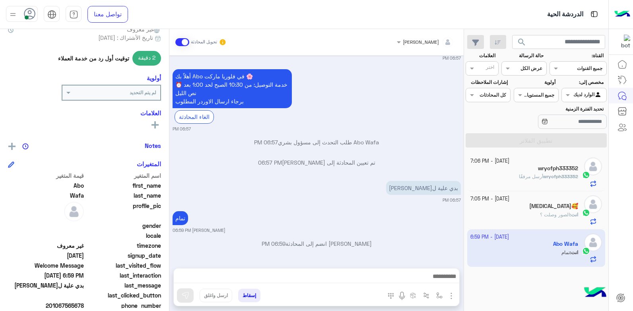
scroll to position [150, 0]
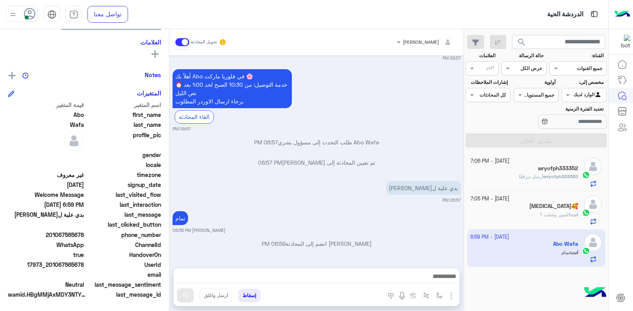
drag, startPoint x: 58, startPoint y: 264, endPoint x: 84, endPoint y: 265, distance: 25.9
click at [84, 265] on span "17973_201067565678" at bounding box center [46, 265] width 76 height 8
copy span "67565678"
click at [509, 166] on div "Banan🥰 2" at bounding box center [525, 169] width 108 height 8
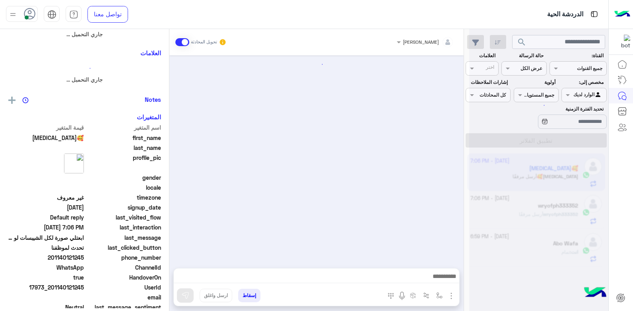
scroll to position [173, 0]
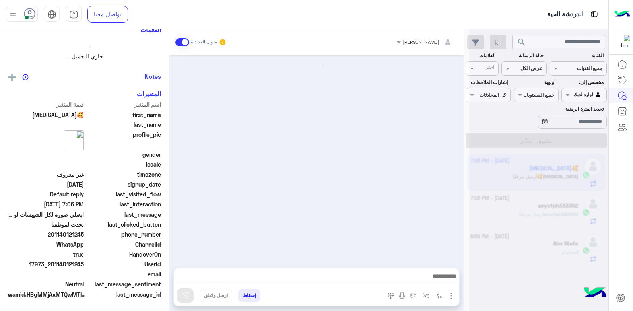
click at [509, 166] on div at bounding box center [539, 158] width 139 height 311
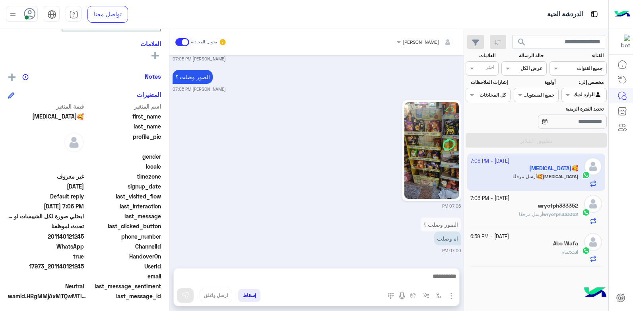
scroll to position [151, 0]
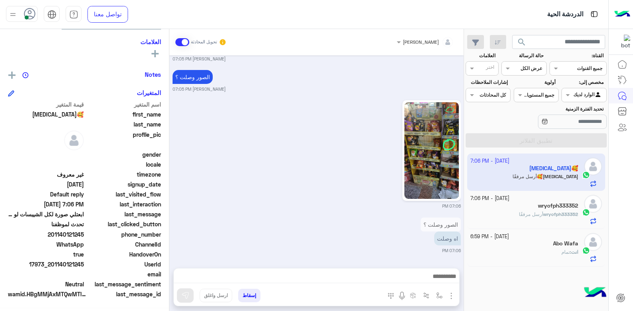
click at [557, 250] on div "انت : تمام" at bounding box center [525, 256] width 108 height 14
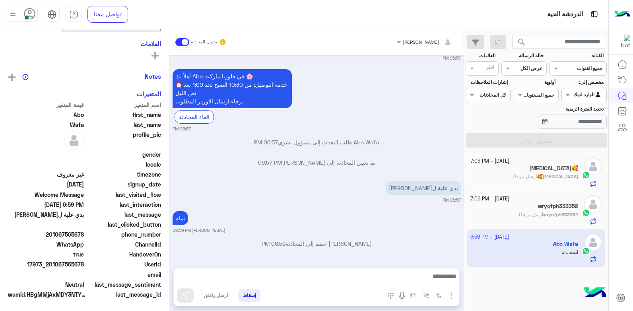
scroll to position [149, 0]
click at [247, 296] on button "إسقاط" at bounding box center [249, 296] width 22 height 14
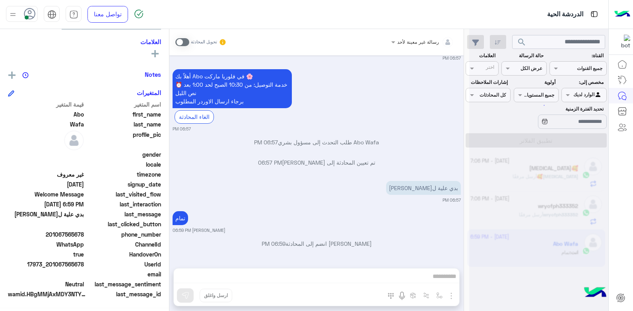
scroll to position [53, 0]
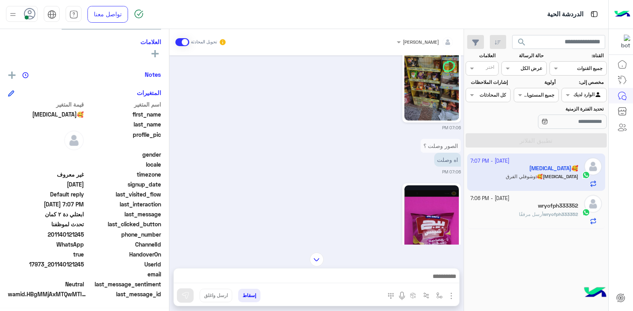
scroll to position [1162, 0]
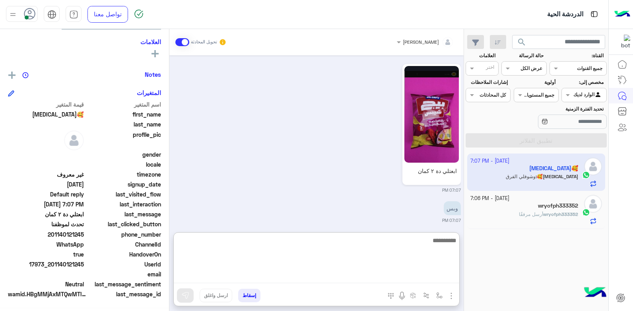
click at [427, 278] on textarea at bounding box center [317, 260] width 286 height 48
type textarea "*********"
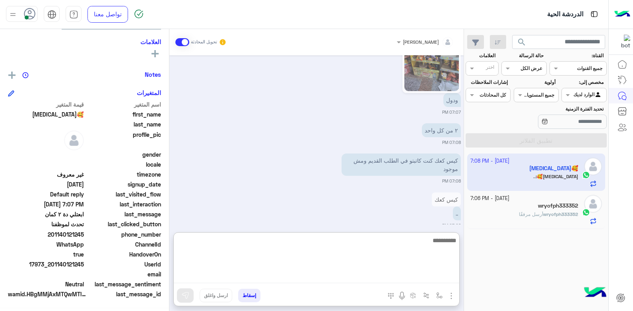
scroll to position [2337, 0]
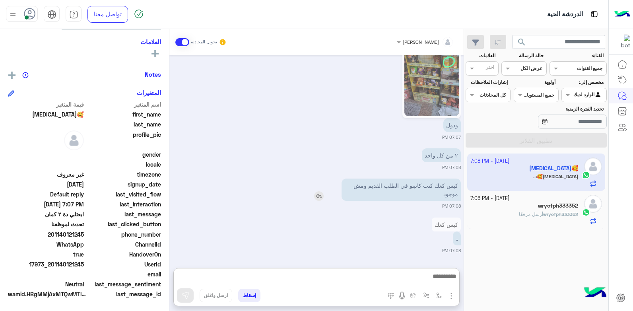
click at [320, 191] on img at bounding box center [319, 196] width 10 height 10
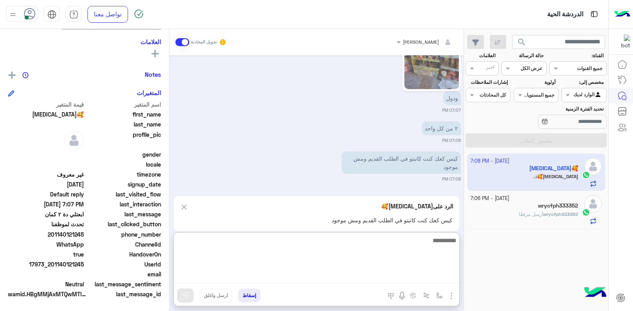
click at [432, 278] on textarea at bounding box center [317, 260] width 286 height 48
type textarea "**********"
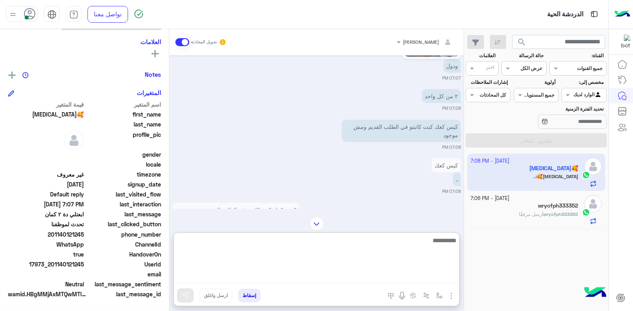
scroll to position [2411, 0]
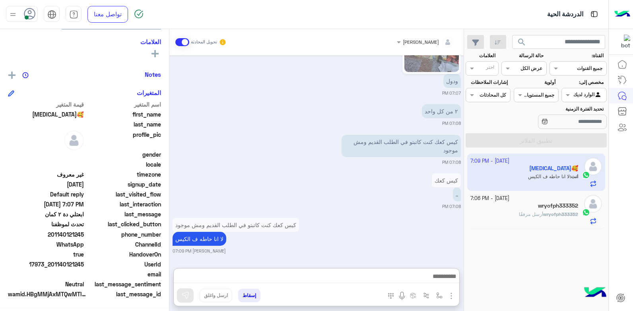
click at [516, 205] on div "wryofph333352" at bounding box center [525, 207] width 108 height 8
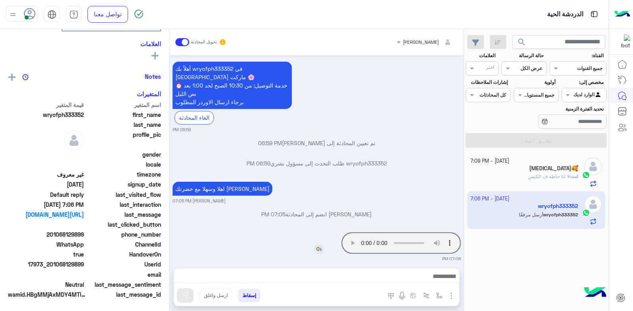
scroll to position [151, 0]
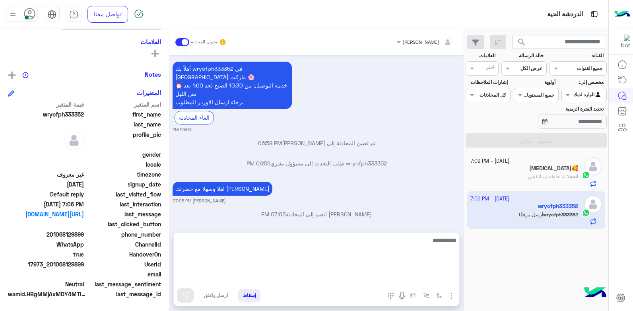
click at [401, 276] on textarea at bounding box center [317, 260] width 286 height 48
type textarea "**********"
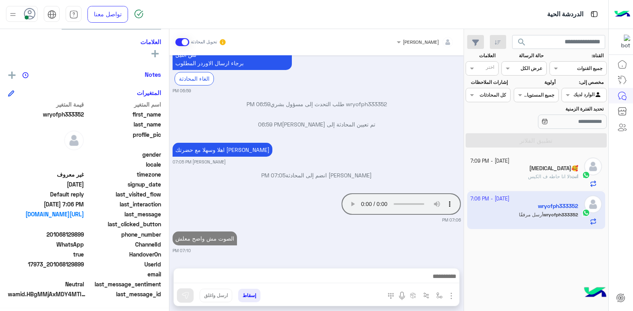
click at [544, 166] on div "Banan🥰" at bounding box center [525, 169] width 108 height 8
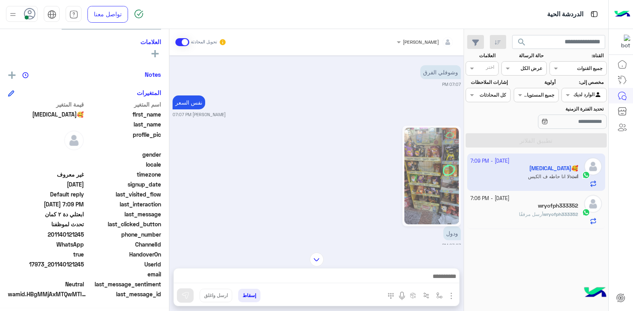
scroll to position [1016, 0]
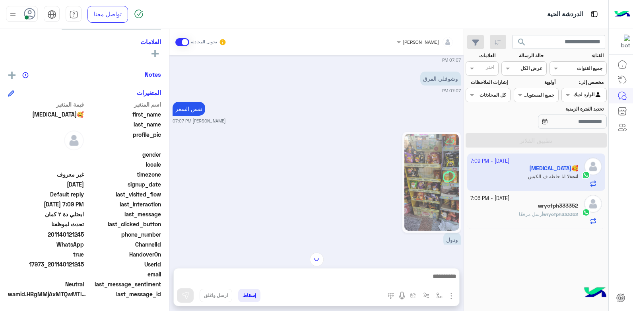
click at [444, 178] on img at bounding box center [432, 182] width 55 height 97
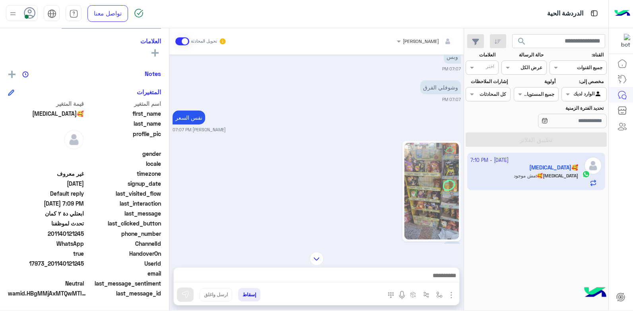
click at [445, 183] on img at bounding box center [432, 191] width 55 height 97
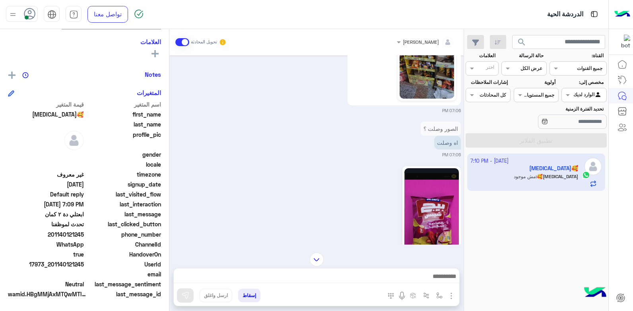
scroll to position [659, 0]
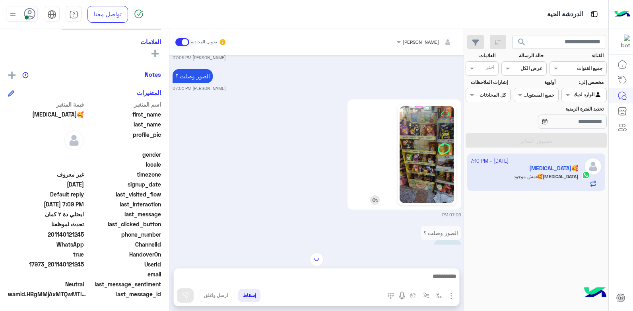
click at [441, 166] on img at bounding box center [427, 154] width 55 height 97
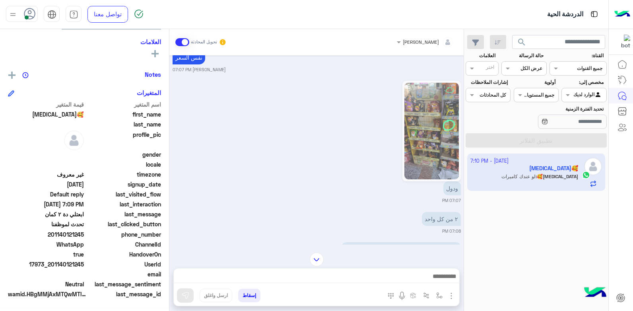
scroll to position [1266, 0]
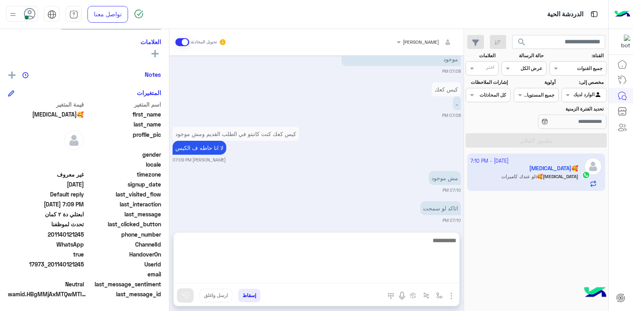
click at [356, 279] on textarea at bounding box center [317, 260] width 286 height 48
type textarea "**********"
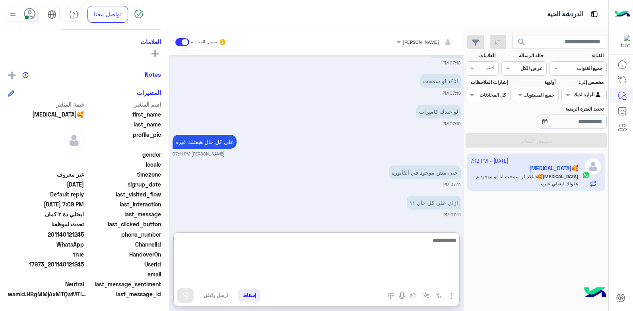
scroll to position [1432, 0]
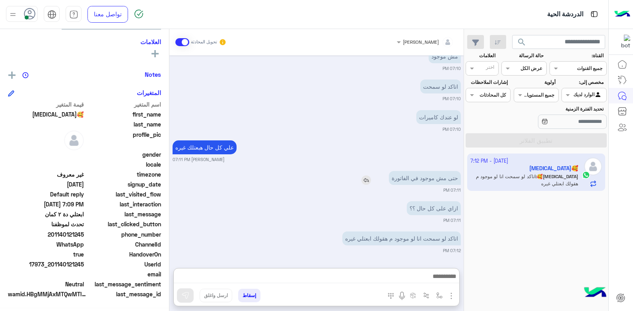
click at [365, 175] on img at bounding box center [367, 180] width 10 height 10
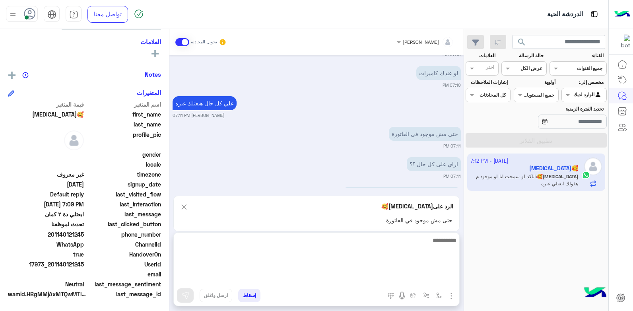
click at [396, 276] on textarea at bounding box center [317, 260] width 286 height 48
type textarea "**********"
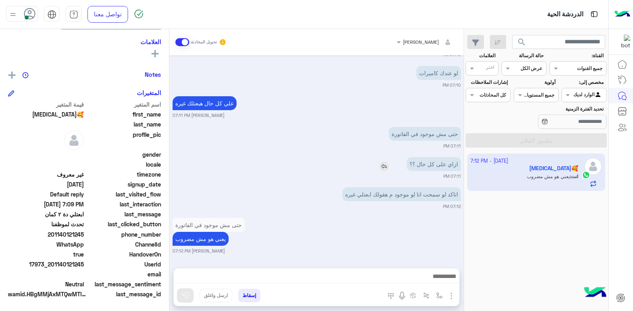
click at [386, 162] on img at bounding box center [385, 167] width 10 height 10
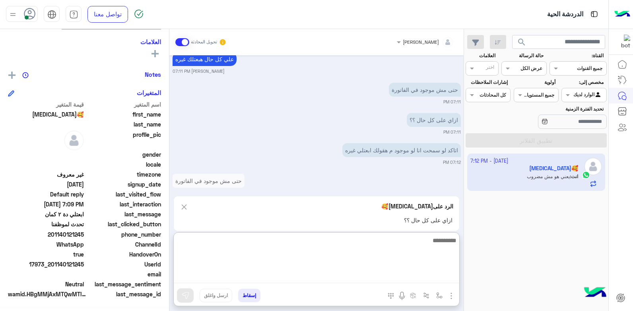
click at [419, 277] on textarea at bounding box center [317, 260] width 286 height 48
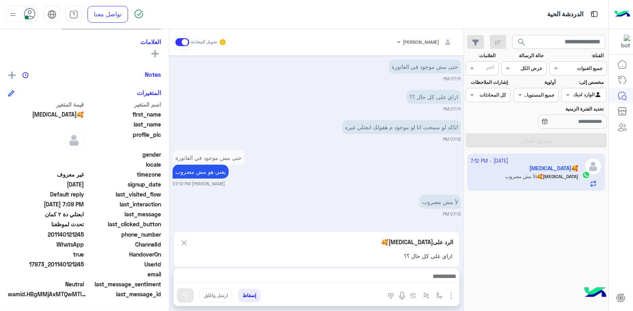
click at [186, 238] on img at bounding box center [184, 243] width 9 height 10
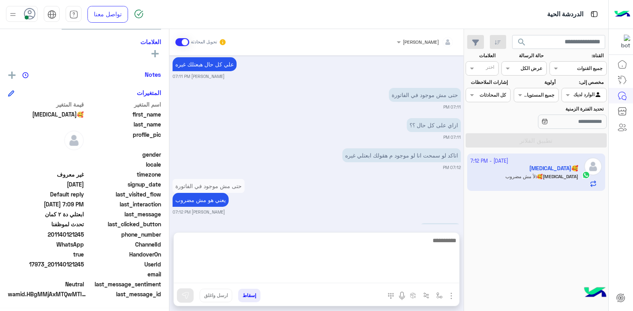
click at [408, 279] on textarea at bounding box center [317, 260] width 286 height 48
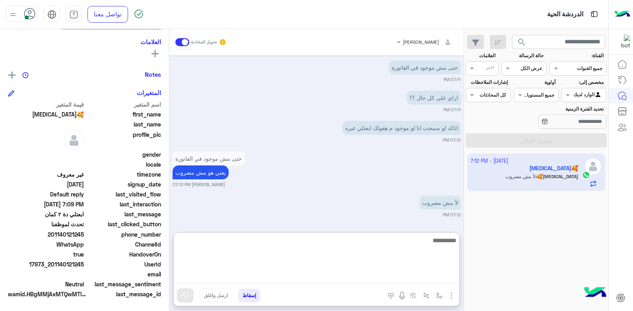
scroll to position [1507, 0]
type textarea "********"
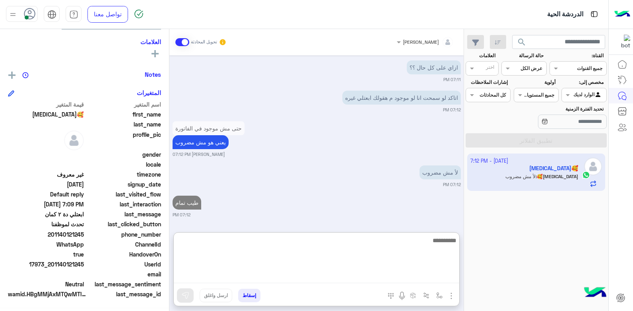
click at [431, 243] on textarea at bounding box center [317, 260] width 286 height 48
type textarea "**********"
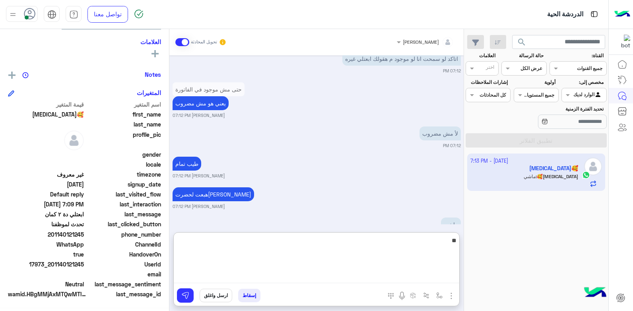
scroll to position [1598, 0]
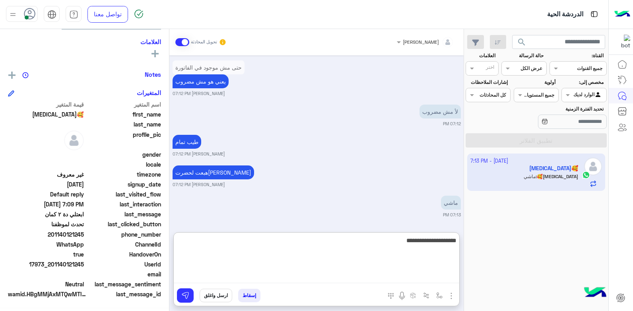
type textarea "**********"
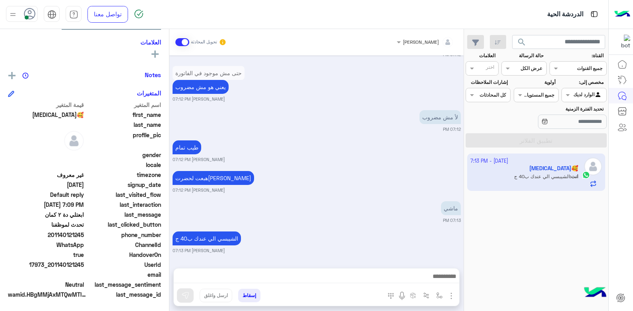
scroll to position [1592, 0]
drag, startPoint x: 58, startPoint y: 264, endPoint x: 84, endPoint y: 264, distance: 26.3
click at [84, 264] on span "17973_201140121245" at bounding box center [46, 265] width 76 height 8
copy span "140121245"
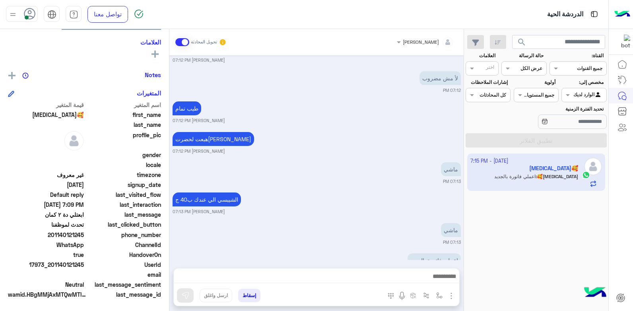
scroll to position [1653, 0]
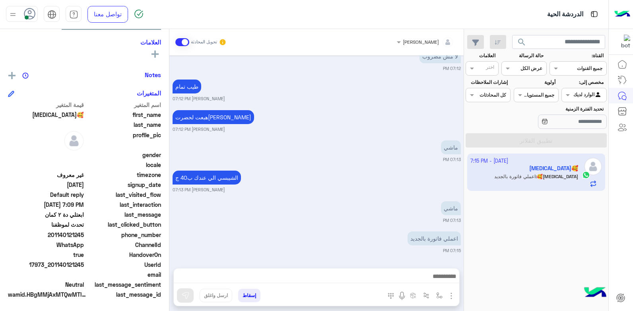
click at [405, 288] on div at bounding box center [317, 279] width 286 height 20
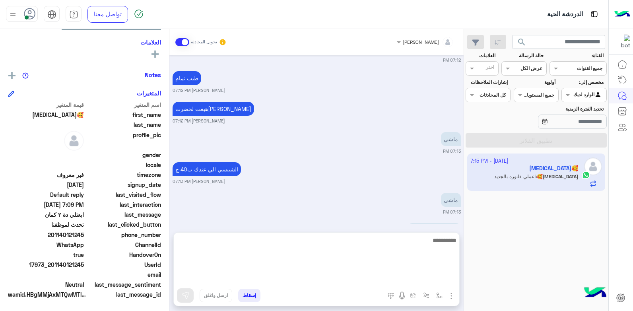
click at [398, 279] on textarea at bounding box center [317, 260] width 286 height 48
type textarea "****"
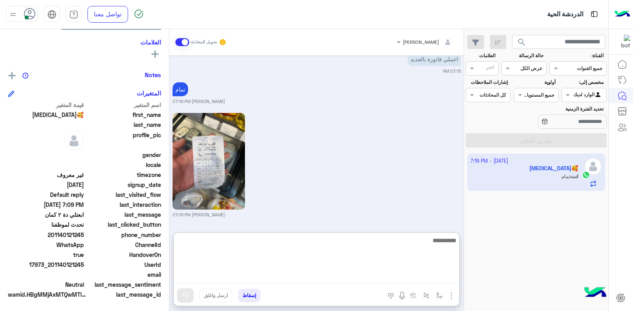
scroll to position [1832, 0]
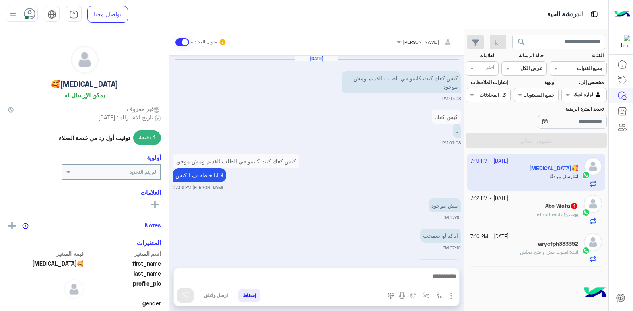
scroll to position [558, 0]
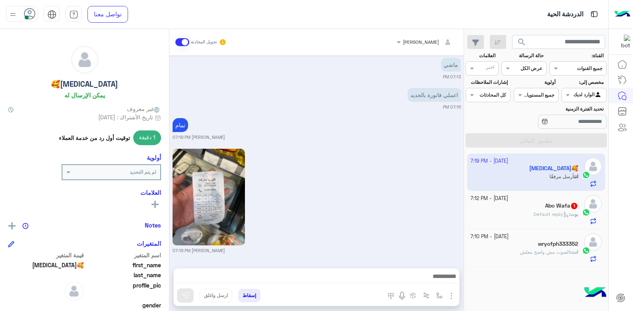
click at [546, 213] on span "Default reply" at bounding box center [551, 214] width 35 height 6
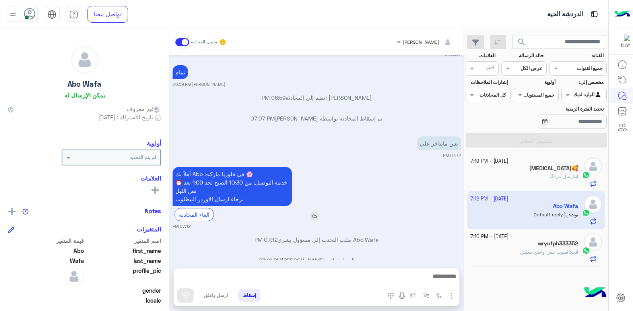
scroll to position [195, 0]
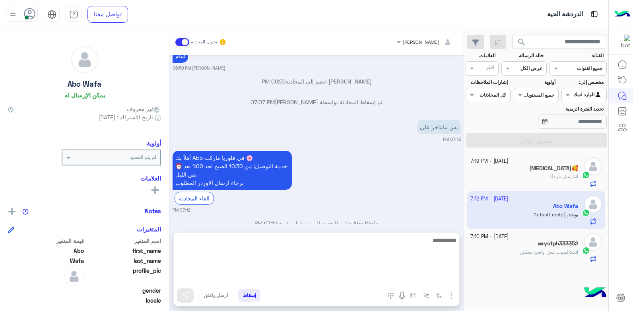
click at [394, 276] on textarea at bounding box center [317, 260] width 286 height 48
type textarea "**********"
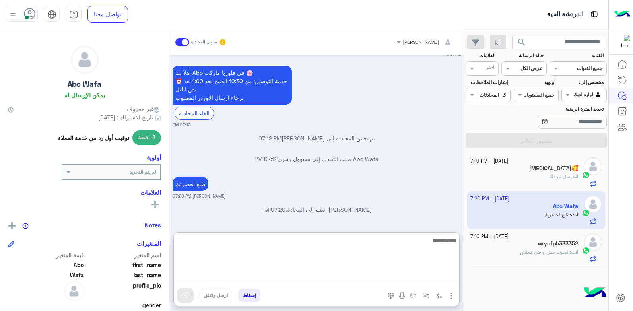
scroll to position [281, 0]
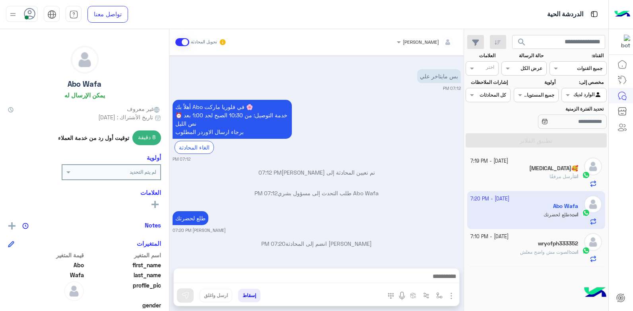
click at [251, 297] on button "إسقاط" at bounding box center [249, 296] width 22 height 14
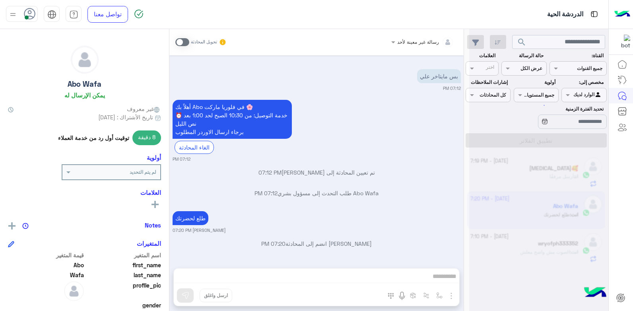
scroll to position [266, 0]
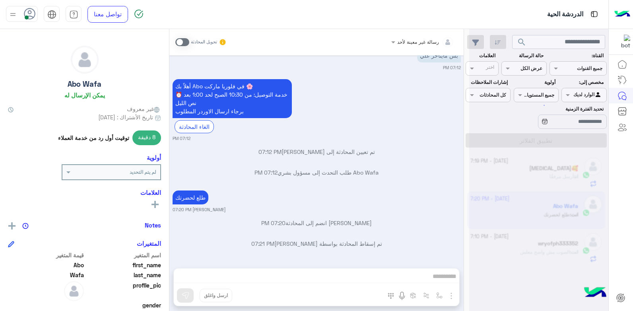
click at [548, 250] on div at bounding box center [539, 158] width 139 height 311
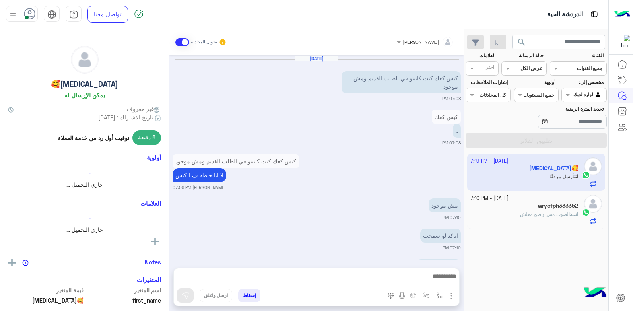
scroll to position [558, 0]
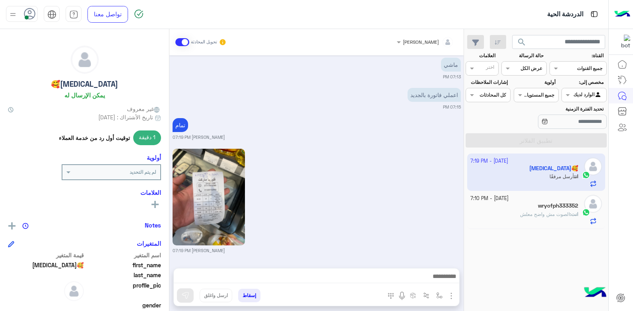
click at [558, 215] on span "الصوت مش واضح معلش" at bounding box center [545, 214] width 50 height 6
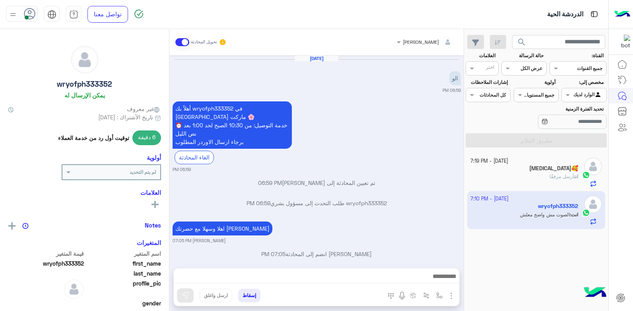
scroll to position [70, 0]
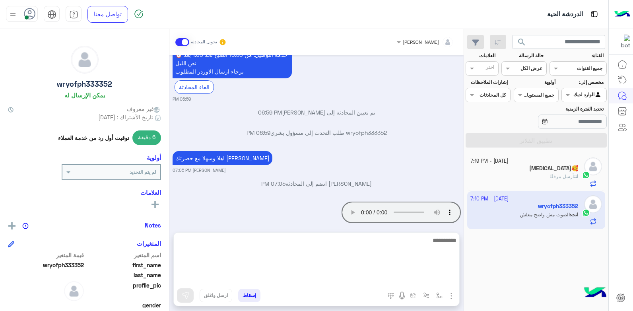
click at [401, 271] on textarea at bounding box center [317, 260] width 286 height 48
type textarea "**********"
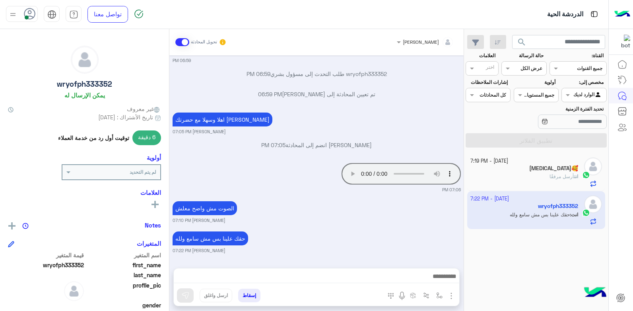
click at [539, 182] on div "انت أرسل مرفقًا" at bounding box center [525, 180] width 108 height 14
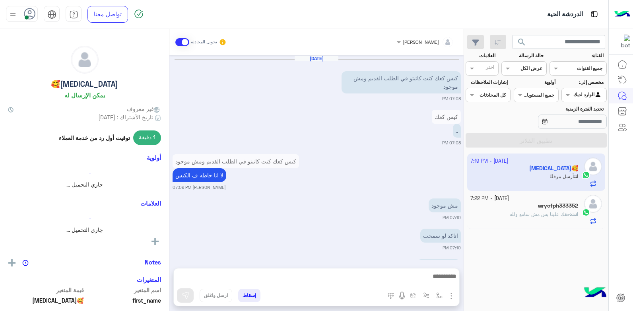
scroll to position [558, 0]
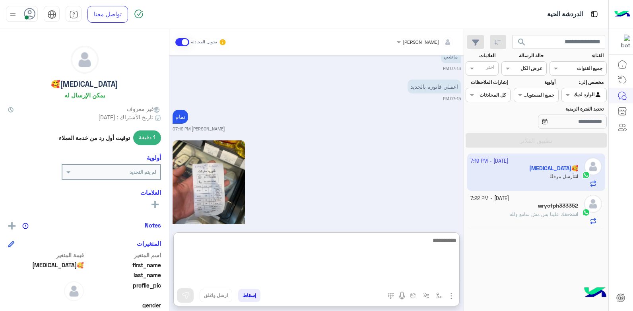
click at [359, 275] on textarea at bounding box center [317, 260] width 286 height 48
type textarea "**********"
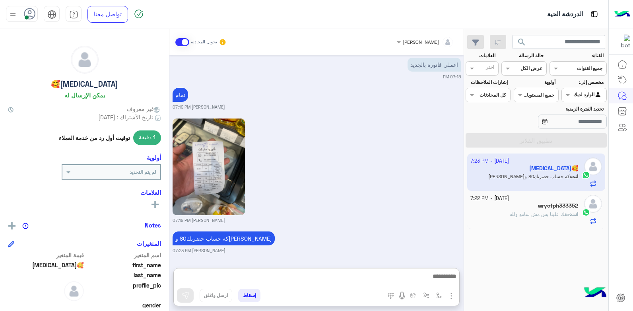
click at [251, 293] on button "إسقاط" at bounding box center [249, 296] width 22 height 14
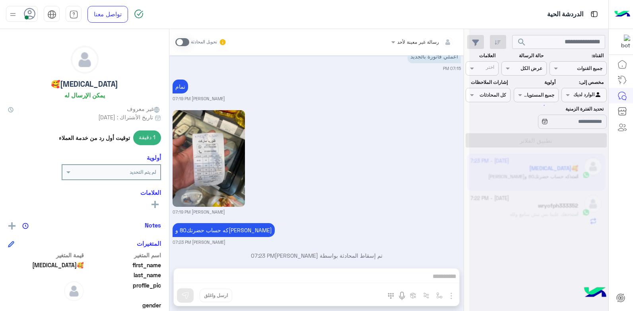
scroll to position [609, 0]
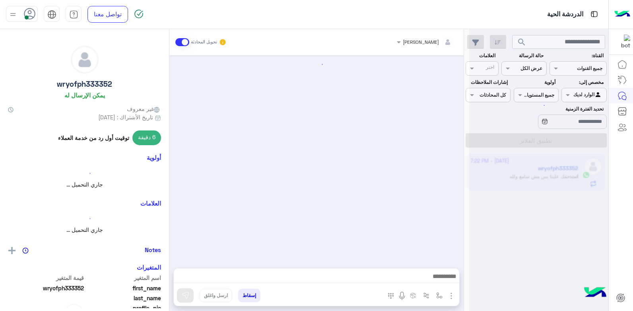
scroll to position [101, 0]
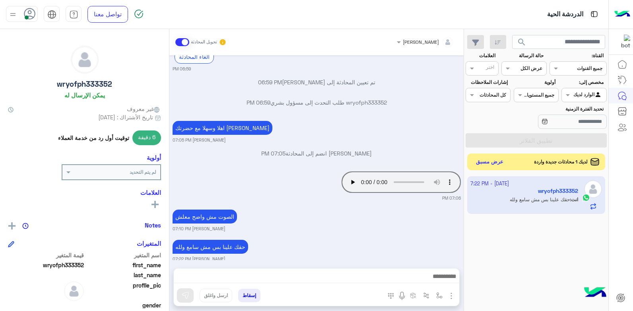
click at [488, 163] on button "عرض مسبق" at bounding box center [490, 162] width 33 height 11
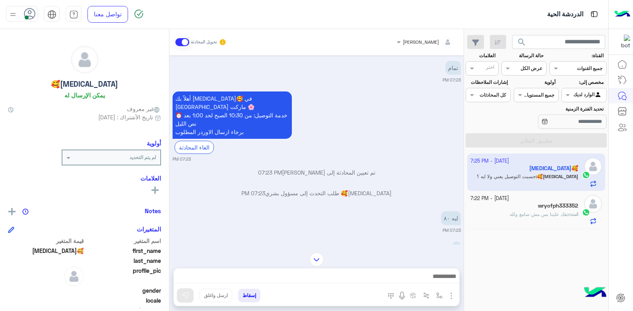
scroll to position [325, 0]
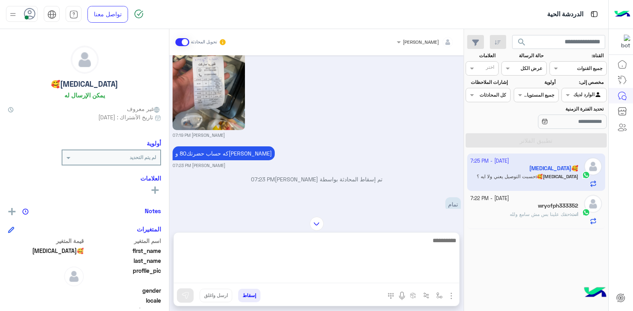
click at [411, 275] on textarea at bounding box center [317, 260] width 286 height 48
type textarea "**********"
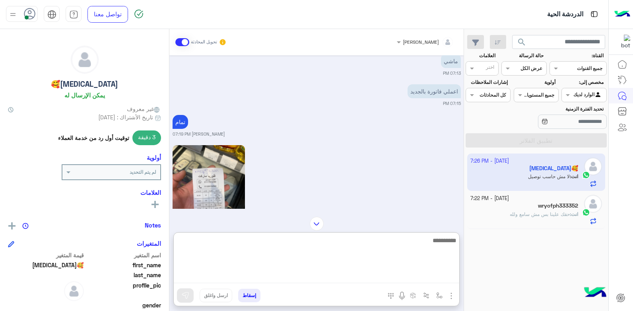
scroll to position [213, 0]
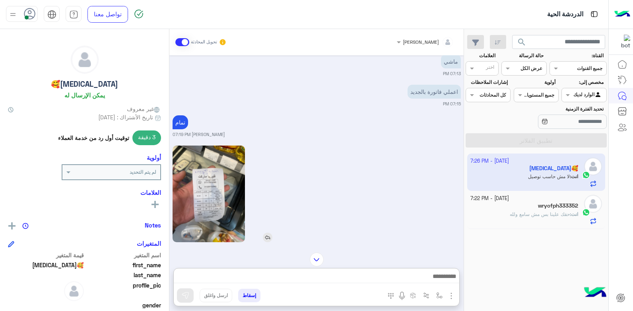
click at [224, 166] on img at bounding box center [209, 194] width 72 height 97
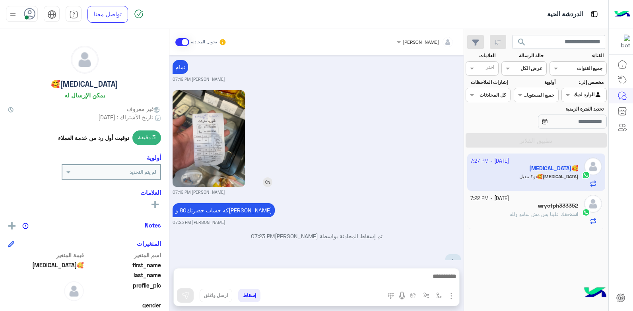
click at [228, 164] on div "[DATE] حتى مش موجود في الفاتورة يعني هو مش مضروب [PERSON_NAME] 07:12 PM لأ مش م…" at bounding box center [317, 157] width 294 height 205
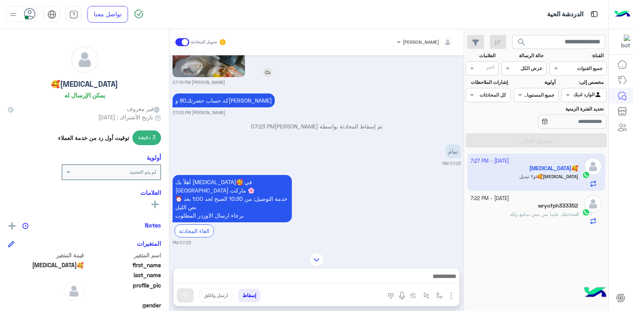
scroll to position [259, 0]
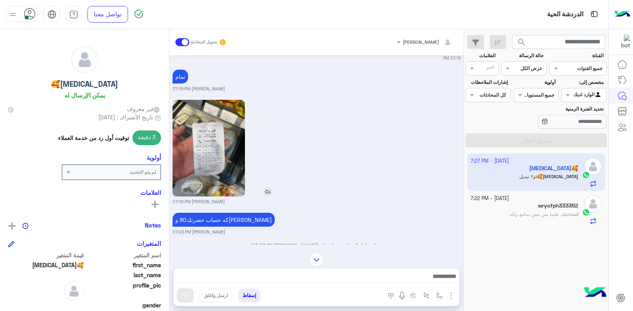
click at [223, 145] on img at bounding box center [209, 148] width 72 height 97
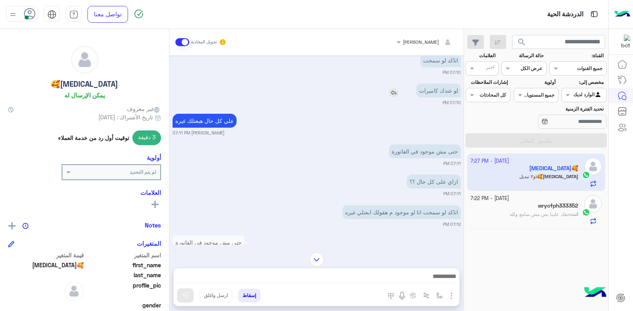
scroll to position [553, 0]
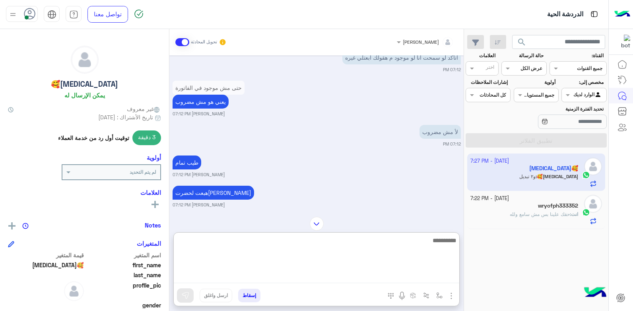
click at [399, 276] on textarea at bounding box center [317, 260] width 286 height 48
type textarea "*"
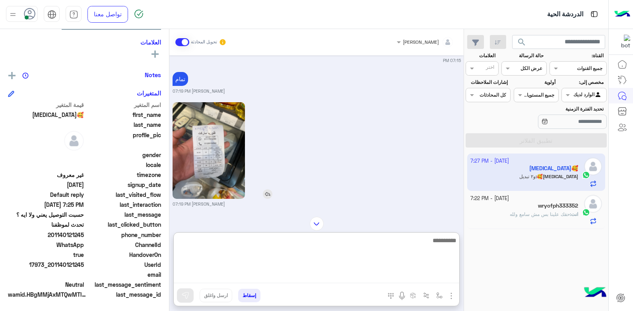
scroll to position [831, 0]
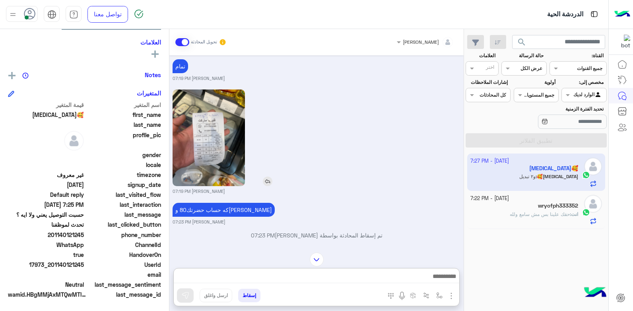
click at [225, 166] on img at bounding box center [209, 138] width 72 height 97
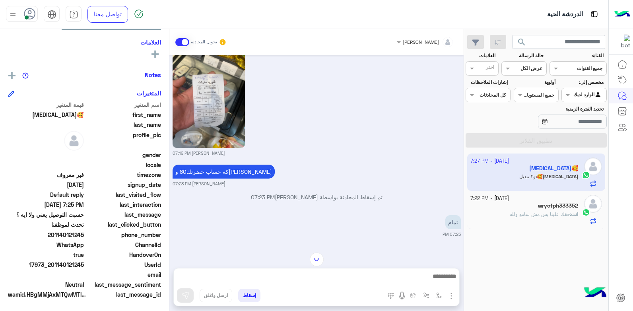
scroll to position [911, 0]
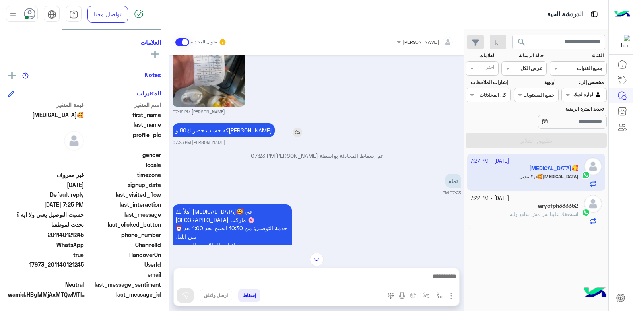
click at [293, 137] on img at bounding box center [298, 133] width 10 height 10
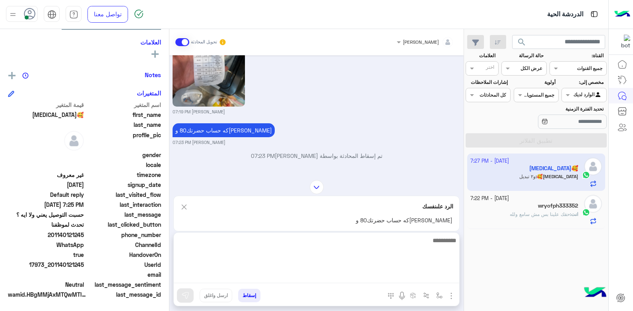
click at [418, 279] on textarea at bounding box center [317, 260] width 286 height 48
type textarea "*******"
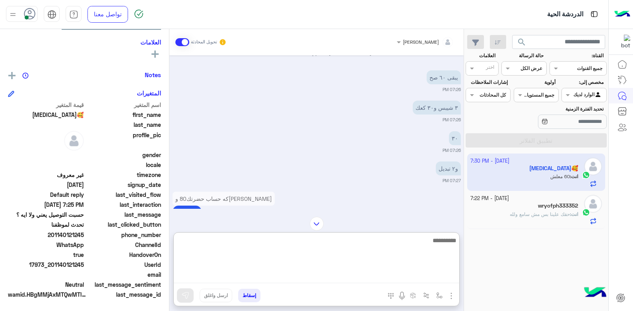
scroll to position [1398, 0]
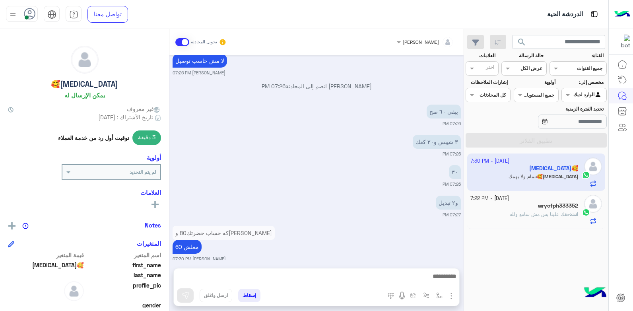
scroll to position [544, 0]
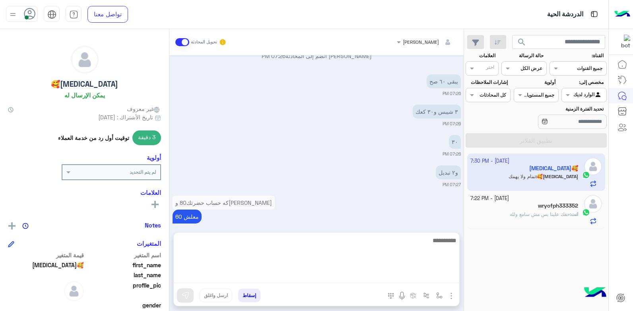
click at [370, 281] on textarea at bounding box center [317, 260] width 286 height 48
type textarea "****"
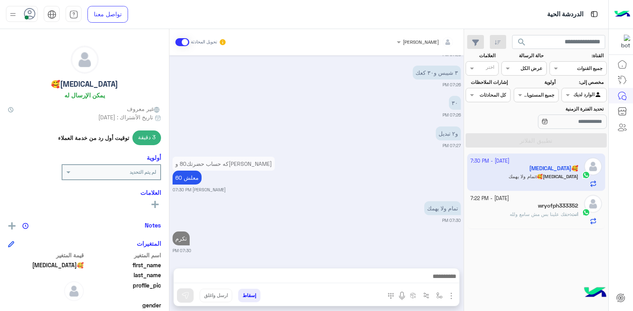
click at [247, 294] on button "إسقاط" at bounding box center [249, 296] width 22 height 14
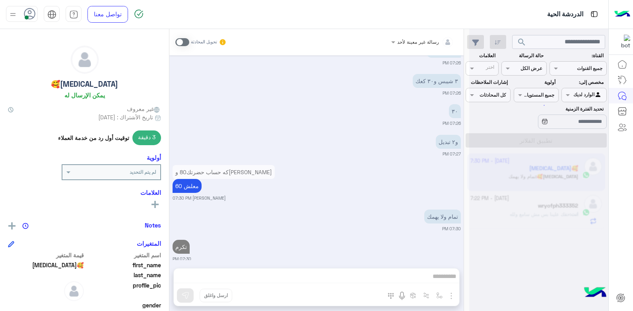
scroll to position [595, 0]
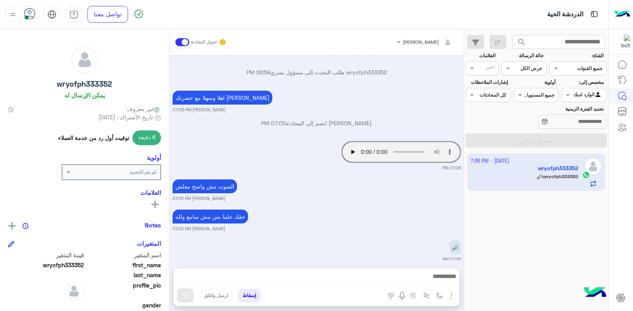
scroll to position [169, 0]
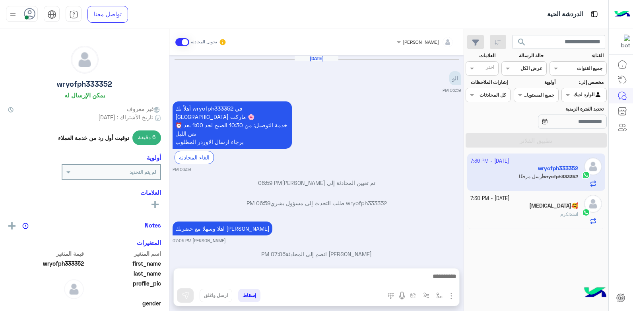
scroll to position [169, 0]
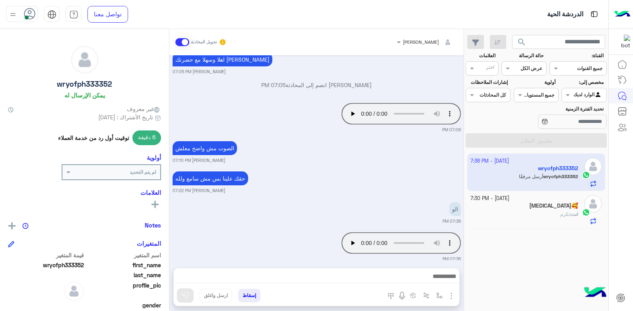
click at [531, 211] on div "انت : تكرم" at bounding box center [525, 218] width 108 height 14
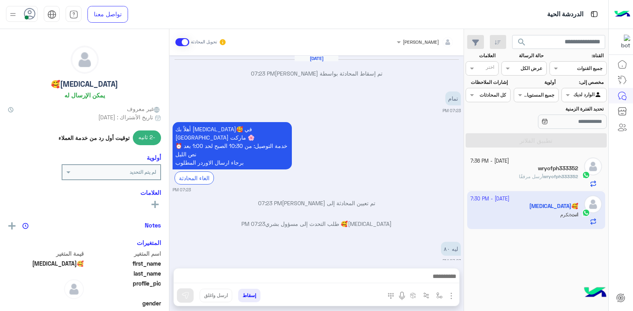
scroll to position [411, 0]
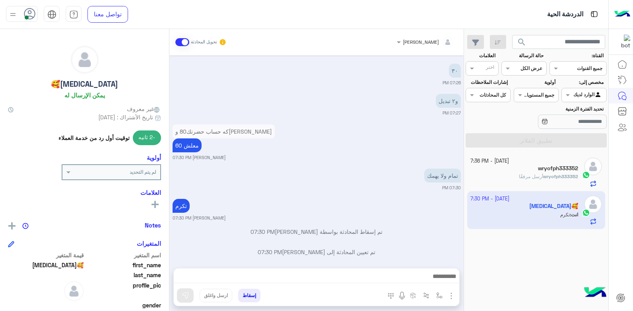
click at [250, 296] on button "إسقاط" at bounding box center [249, 296] width 22 height 14
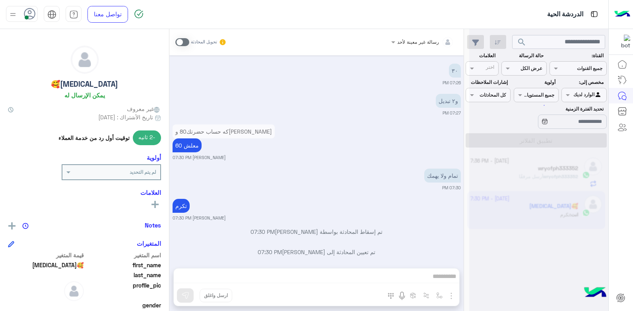
scroll to position [432, 0]
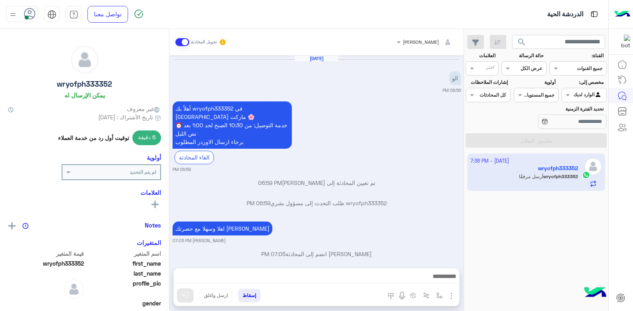
scroll to position [169, 0]
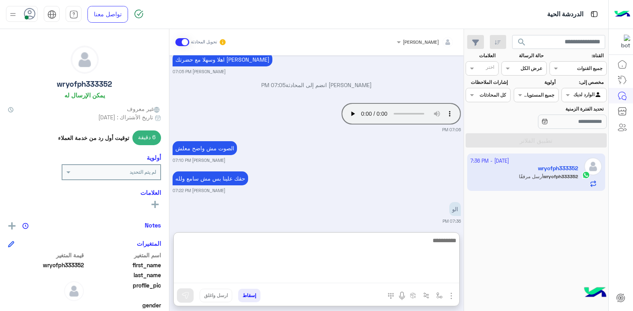
click at [424, 279] on textarea at bounding box center [317, 260] width 286 height 48
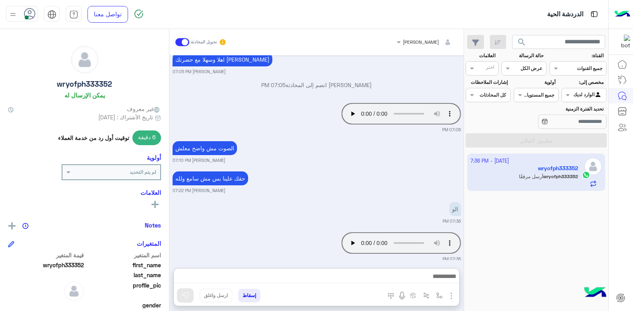
click at [312, 205] on div "الو 07:36 PM" at bounding box center [317, 212] width 288 height 24
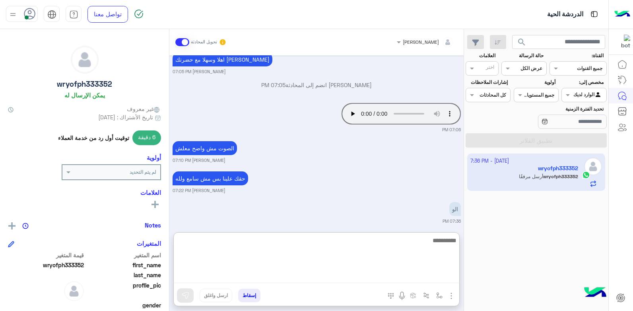
click at [419, 276] on textarea at bounding box center [317, 260] width 286 height 48
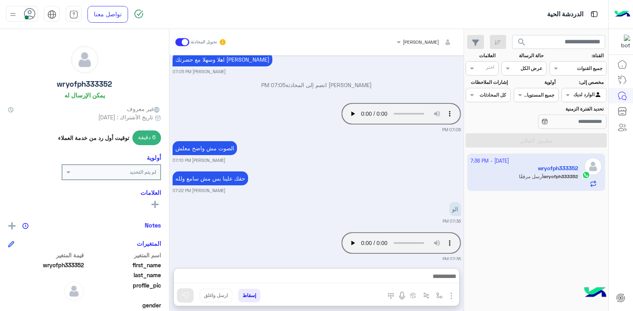
click at [377, 218] on small "07:36 PM" at bounding box center [317, 221] width 288 height 6
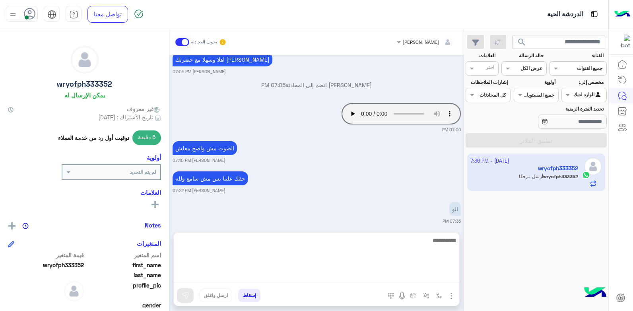
click at [359, 275] on textarea at bounding box center [317, 260] width 286 height 48
type textarea "**********"
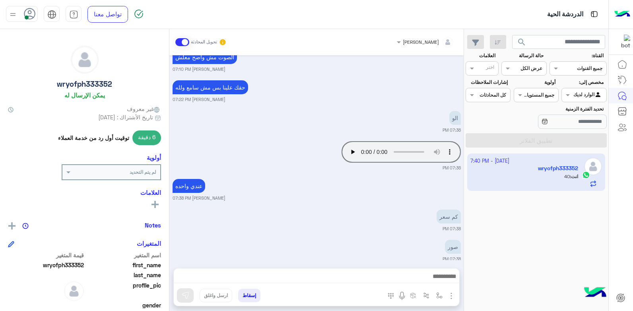
scroll to position [290, 0]
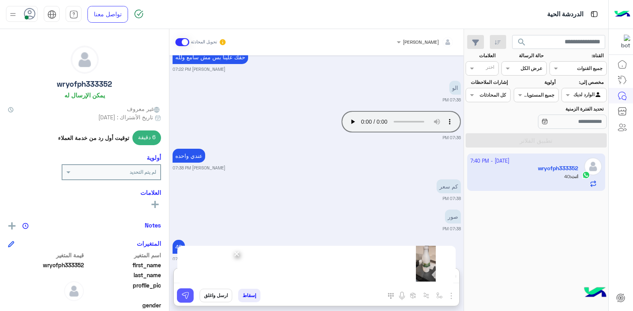
click at [191, 297] on button at bounding box center [185, 295] width 17 height 14
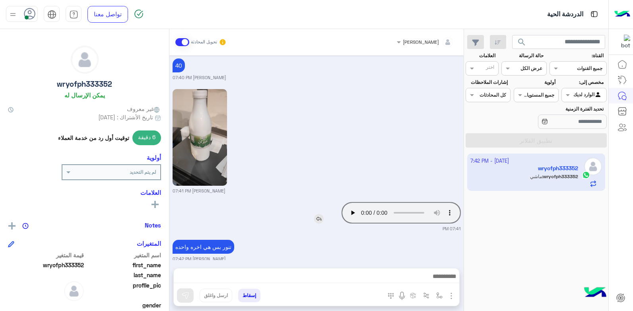
scroll to position [503, 0]
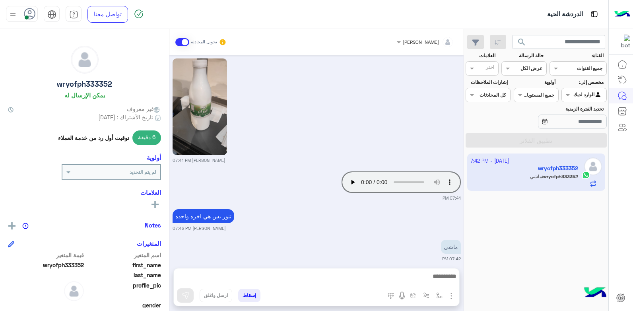
click at [247, 294] on button "إسقاط" at bounding box center [249, 296] width 22 height 14
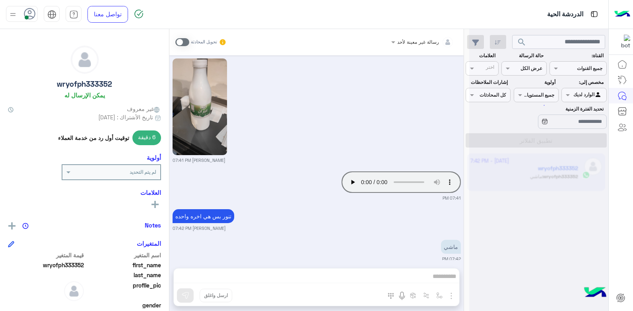
scroll to position [523, 0]
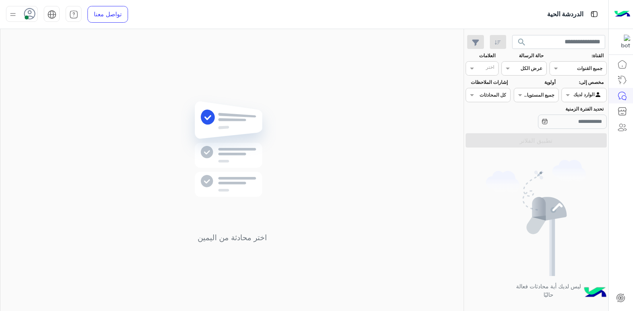
click at [29, 13] on icon at bounding box center [30, 14] width 12 height 12
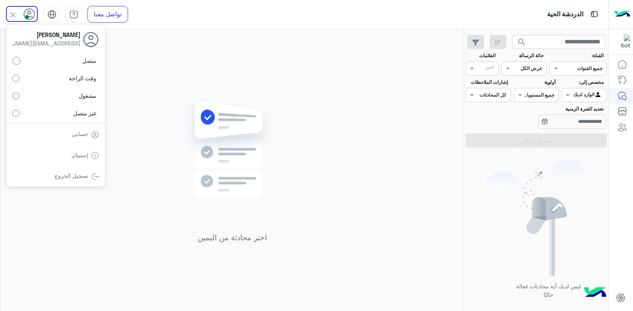
click at [80, 116] on span "غير متصل" at bounding box center [84, 113] width 23 height 8
click at [76, 178] on link "تسجيل الخروج" at bounding box center [72, 175] width 34 height 7
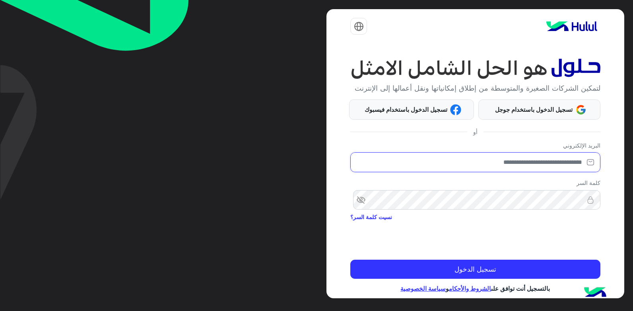
click at [568, 167] on input "email" at bounding box center [476, 162] width 250 height 20
type input "**********"
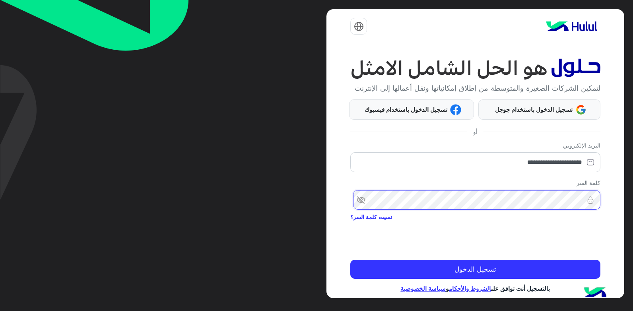
click at [351, 260] on button "تسجيل الدخول" at bounding box center [476, 269] width 250 height 19
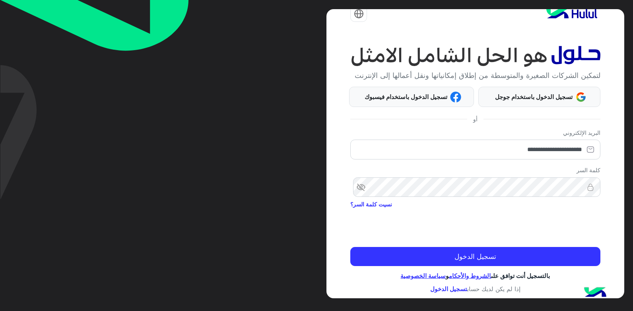
scroll to position [23, 0]
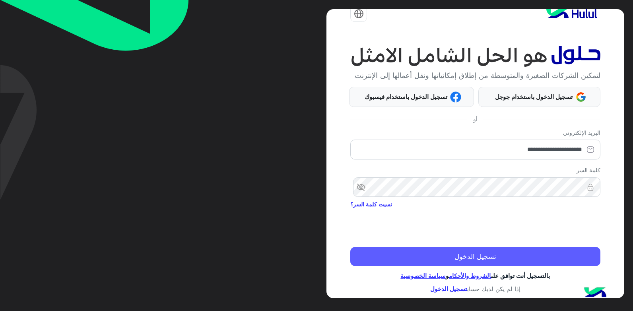
click at [509, 249] on button "تسجيل الدخول" at bounding box center [476, 256] width 250 height 19
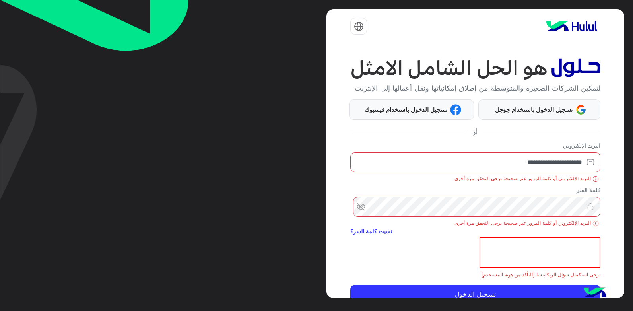
click at [365, 214] on span "visibility_off" at bounding box center [358, 207] width 14 height 14
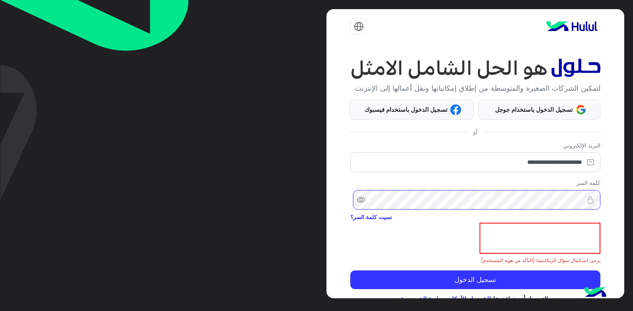
click at [351, 271] on button "تسجيل الدخول" at bounding box center [476, 280] width 250 height 19
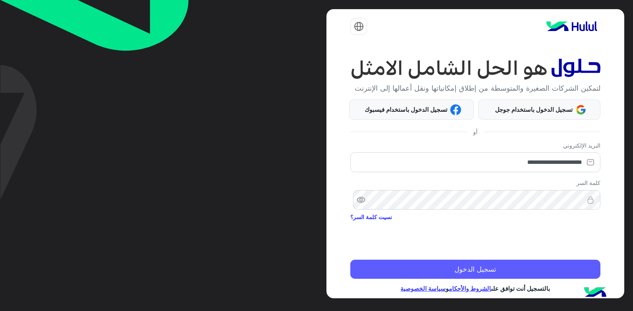
click at [538, 272] on button "تسجيل الدخول" at bounding box center [476, 269] width 250 height 19
